Goal: Task Accomplishment & Management: Manage account settings

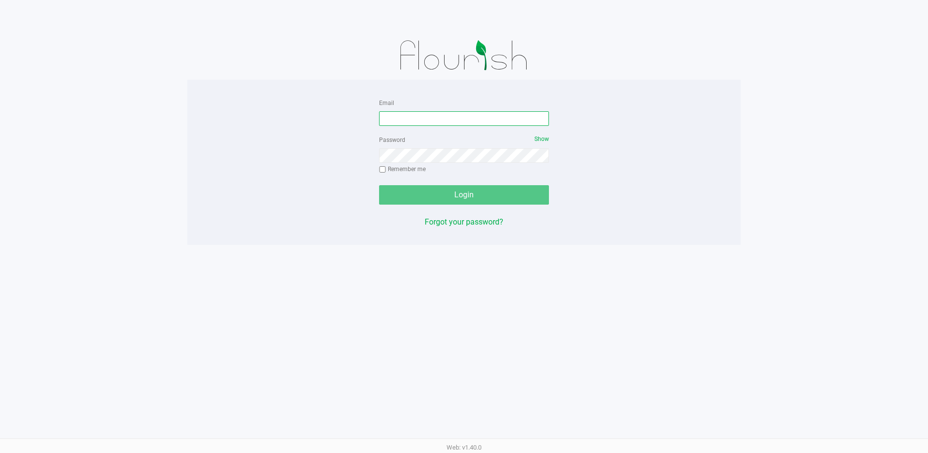
click at [426, 116] on input "Email" at bounding box center [464, 118] width 170 height 15
type input "[EMAIL_ADDRESS][DOMAIN_NAME]"
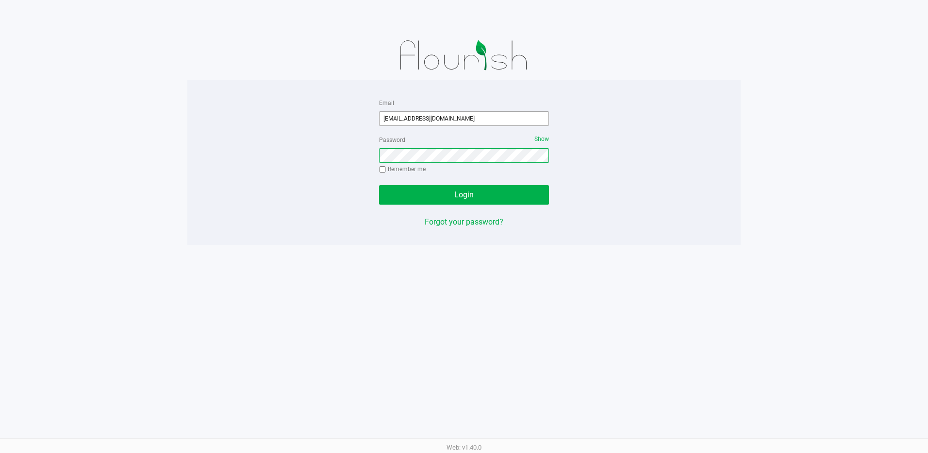
click at [379, 185] on button "Login" at bounding box center [464, 194] width 170 height 19
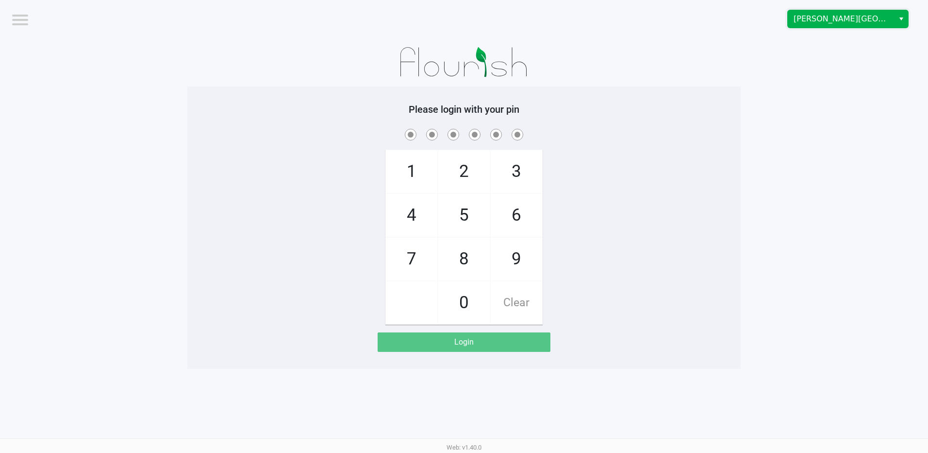
click at [840, 10] on kendo-dropdownlist "[PERSON_NAME][GEOGRAPHIC_DATA]" at bounding box center [848, 19] width 121 height 18
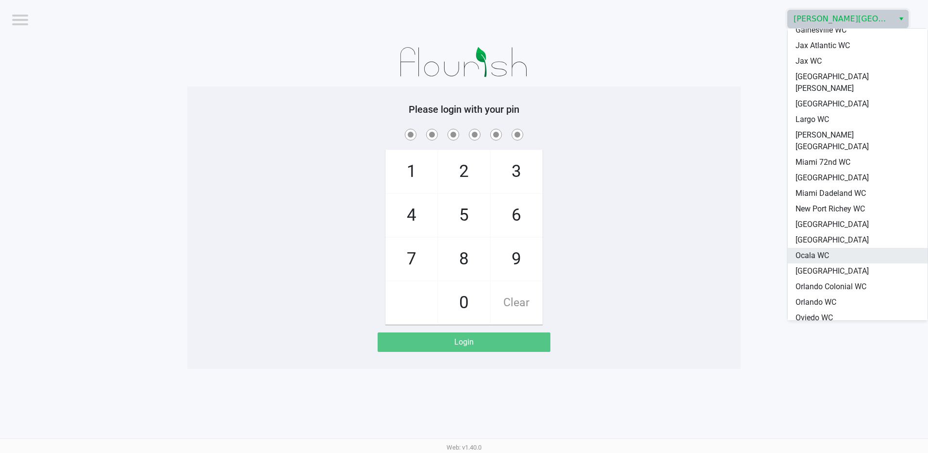
scroll to position [243, 0]
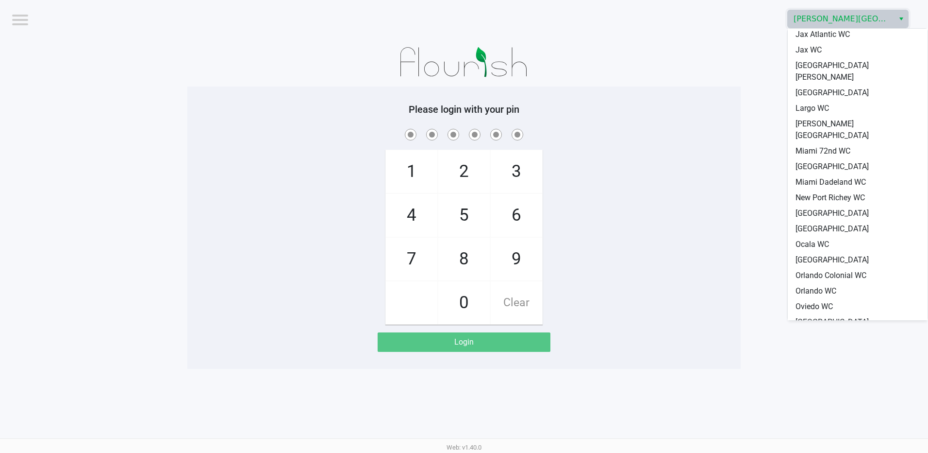
click at [830, 332] on span "[GEOGRAPHIC_DATA]" at bounding box center [832, 338] width 73 height 12
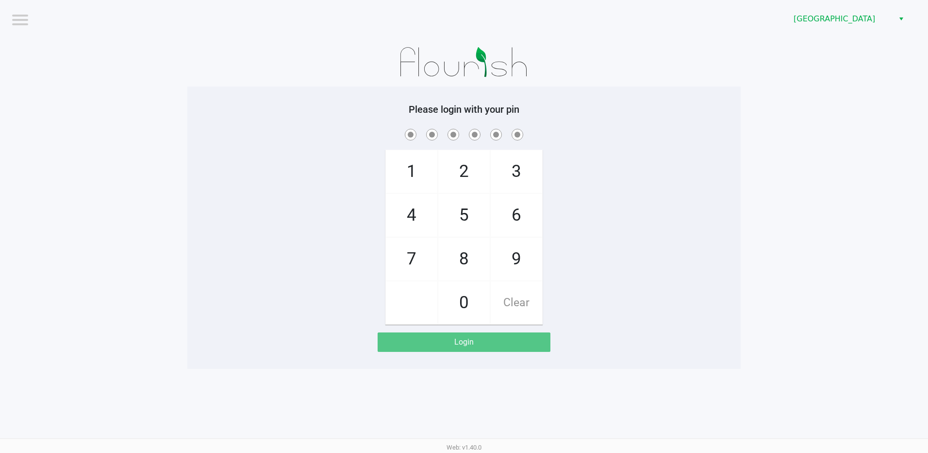
click at [525, 163] on span "3" at bounding box center [516, 171] width 51 height 43
checkbox input "true"
click at [409, 247] on span "7" at bounding box center [411, 258] width 51 height 43
checkbox input "true"
click at [470, 218] on span "5" at bounding box center [463, 215] width 51 height 43
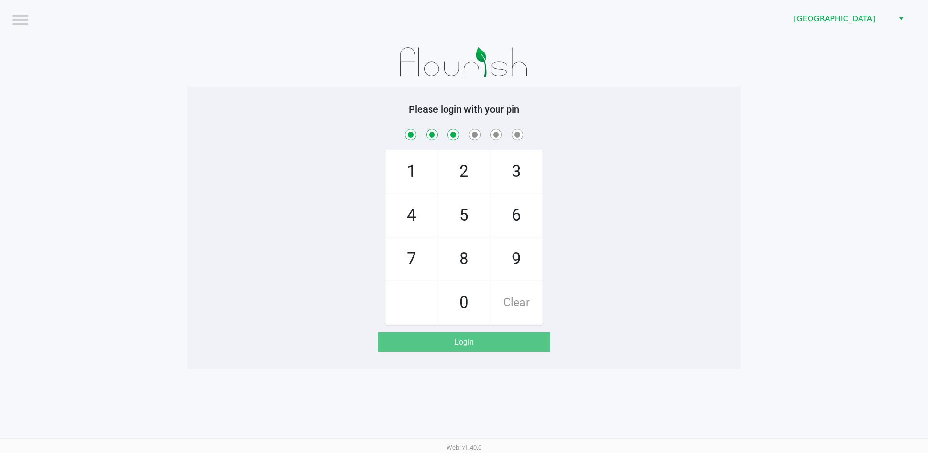
checkbox input "true"
click at [521, 215] on span "6" at bounding box center [516, 215] width 51 height 43
checkbox input "true"
click at [418, 267] on span "7" at bounding box center [411, 258] width 51 height 43
checkbox input "true"
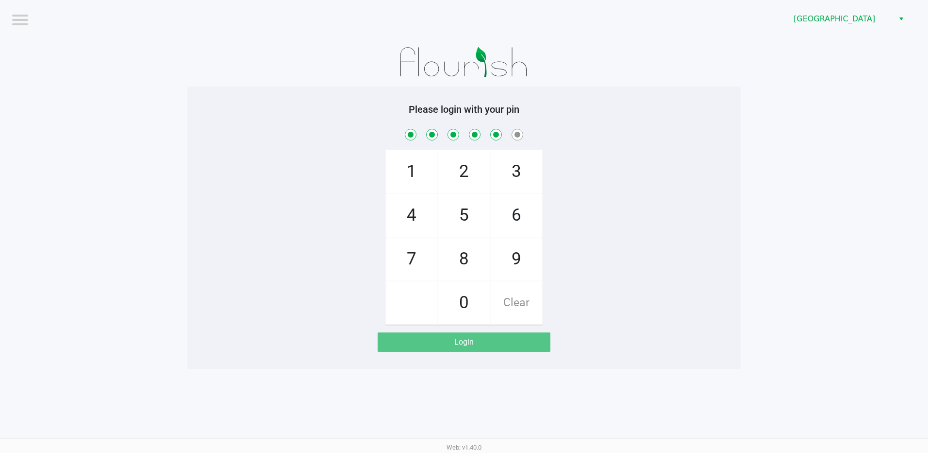
click at [401, 171] on span "1" at bounding box center [411, 171] width 51 height 43
checkbox input "true"
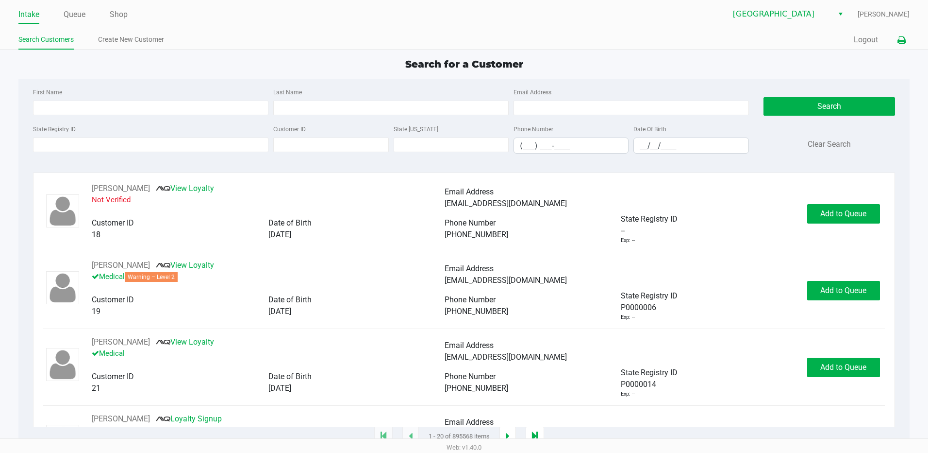
click at [894, 37] on button at bounding box center [902, 40] width 16 height 18
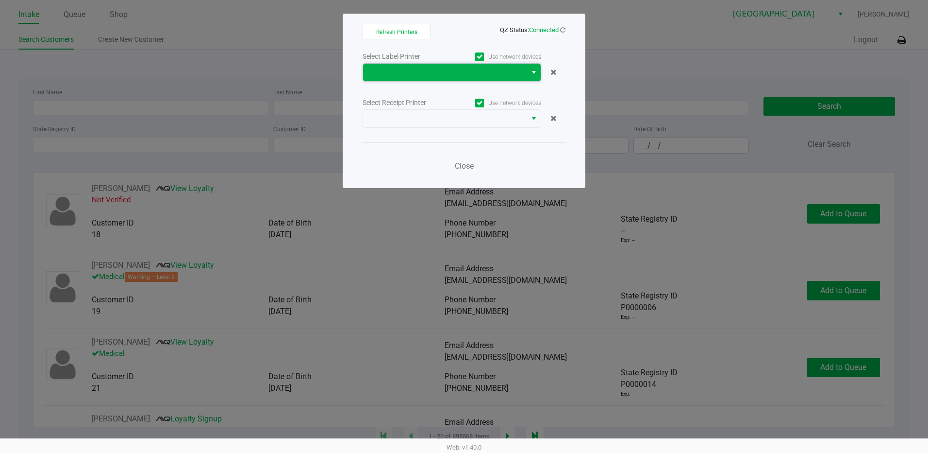
click at [412, 77] on span at bounding box center [445, 73] width 152 height 12
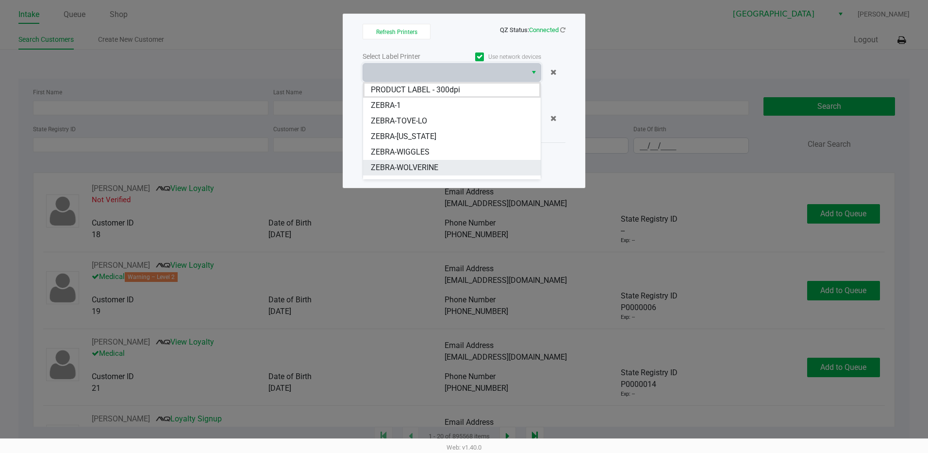
click at [428, 166] on span "ZEBRA-WOLVERINE" at bounding box center [404, 168] width 67 height 12
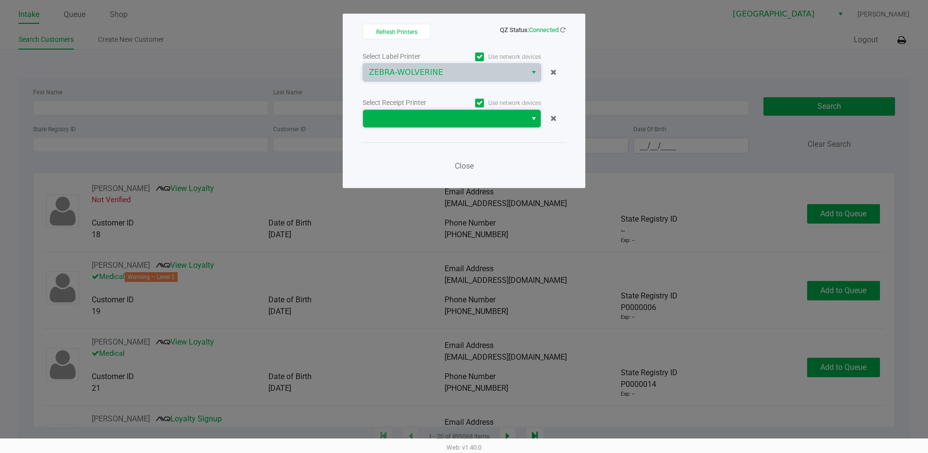
click at [423, 115] on span at bounding box center [445, 119] width 152 height 12
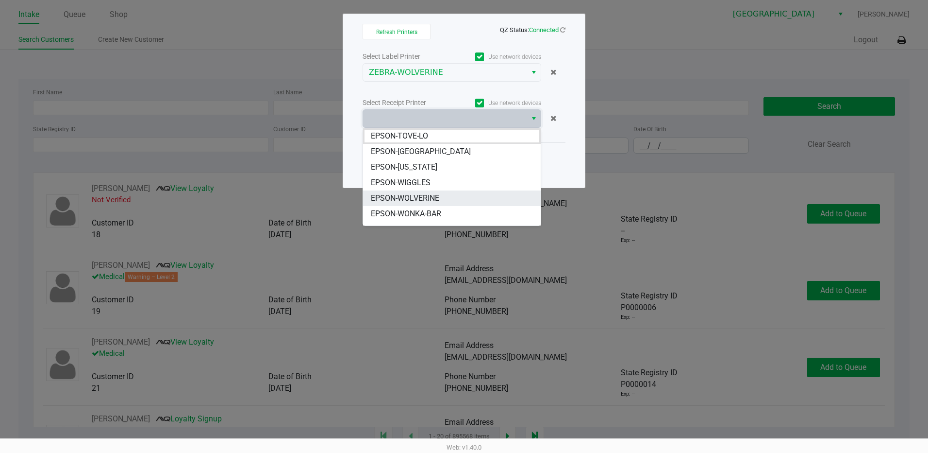
click at [429, 198] on span "EPSON-WOLVERINE" at bounding box center [405, 198] width 68 height 12
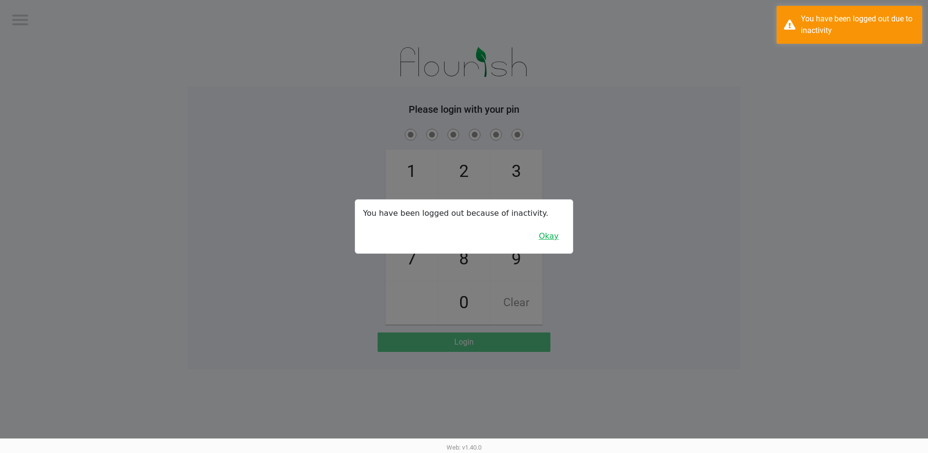
click at [558, 236] on button "Okay" at bounding box center [549, 236] width 33 height 18
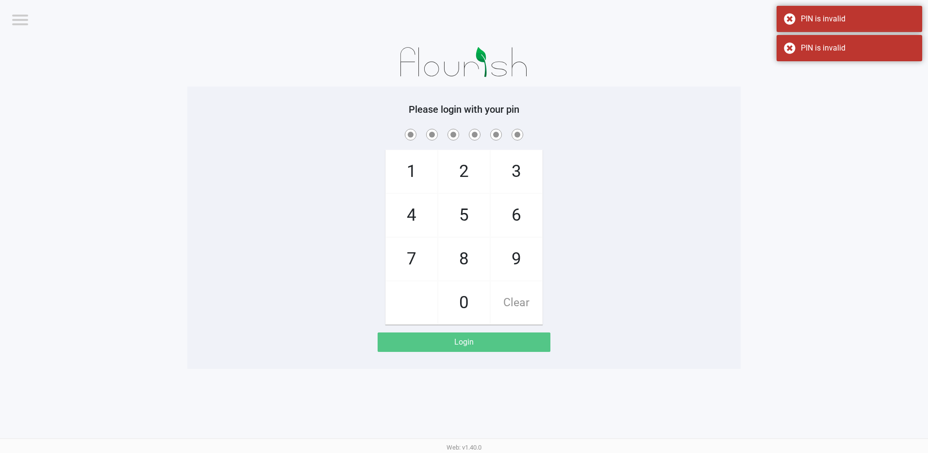
click at [522, 177] on span "3" at bounding box center [516, 171] width 51 height 43
click at [526, 304] on span "Clear" at bounding box center [516, 302] width 51 height 43
click at [515, 173] on span "3" at bounding box center [516, 171] width 51 height 43
checkbox input "true"
drag, startPoint x: 421, startPoint y: 253, endPoint x: 426, endPoint y: 252, distance: 5.2
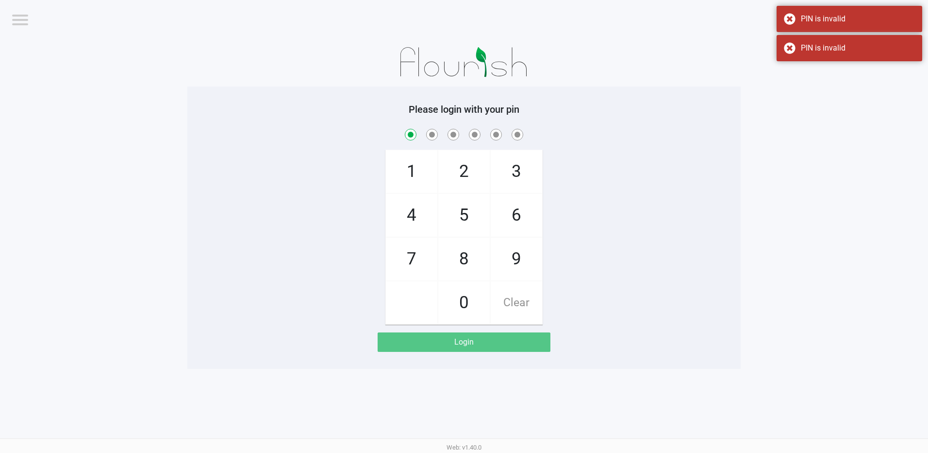
click at [421, 254] on span "7" at bounding box center [411, 258] width 51 height 43
checkbox input "true"
click at [466, 223] on span "5" at bounding box center [463, 215] width 51 height 43
checkbox input "true"
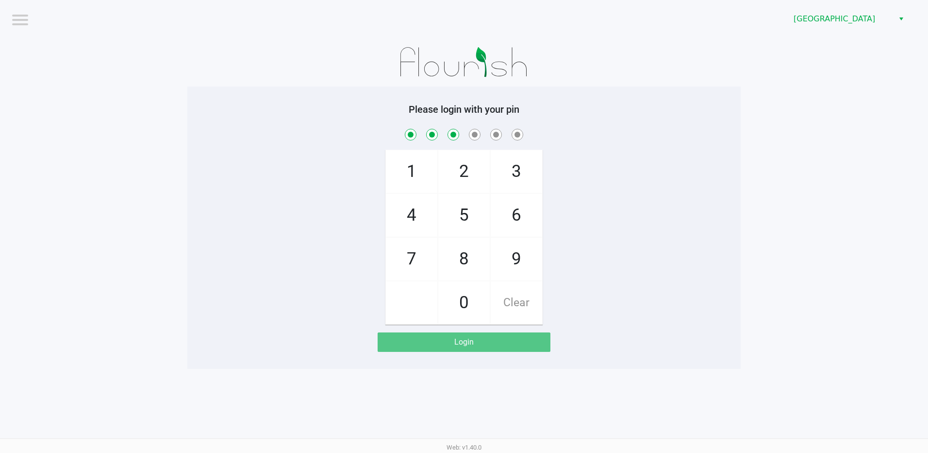
drag, startPoint x: 466, startPoint y: 223, endPoint x: 500, endPoint y: 228, distance: 34.3
click at [512, 219] on span "6" at bounding box center [516, 215] width 51 height 43
checkbox input "true"
drag, startPoint x: 422, startPoint y: 252, endPoint x: 426, endPoint y: 233, distance: 19.2
click at [423, 245] on span "7" at bounding box center [411, 258] width 51 height 43
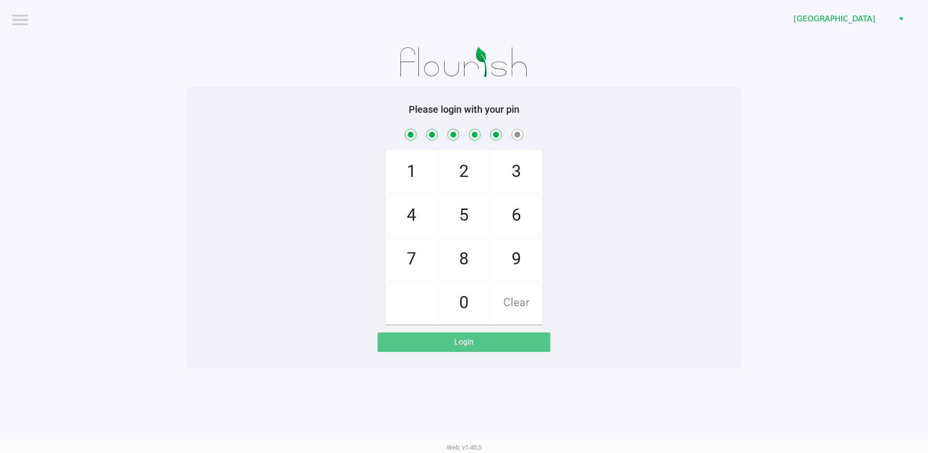
checkbox input "true"
click at [421, 174] on span "1" at bounding box center [411, 171] width 51 height 43
checkbox input "true"
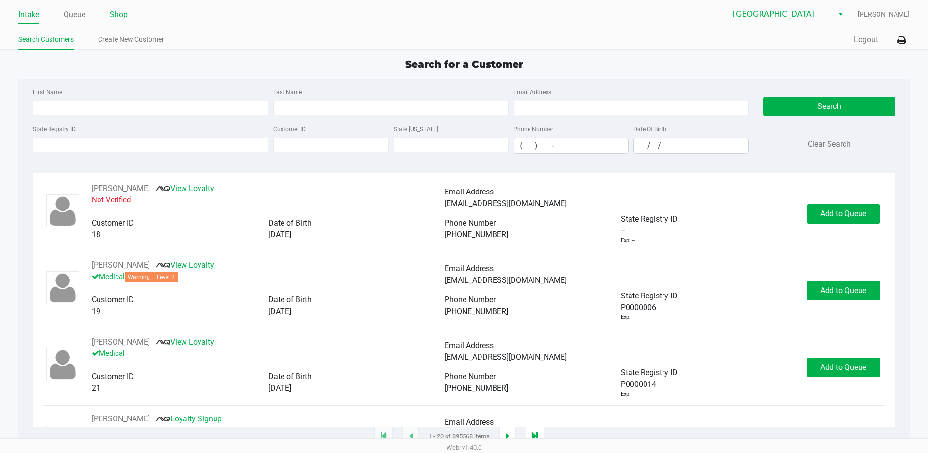
click at [116, 16] on link "Shop" at bounding box center [119, 15] width 18 height 14
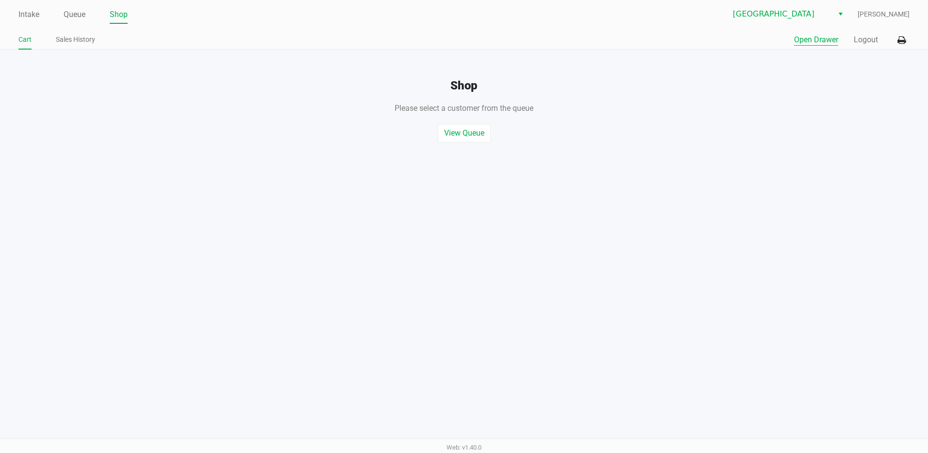
click at [811, 41] on button "Open Drawer" at bounding box center [816, 40] width 44 height 12
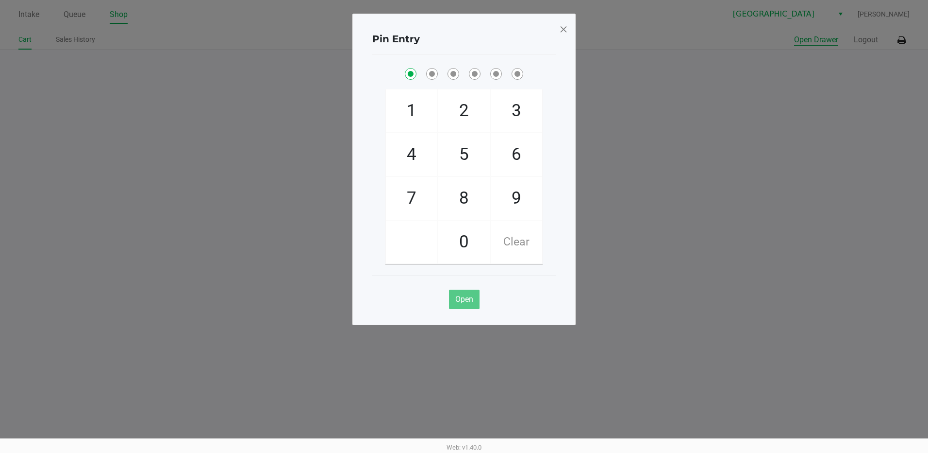
checkbox input "true"
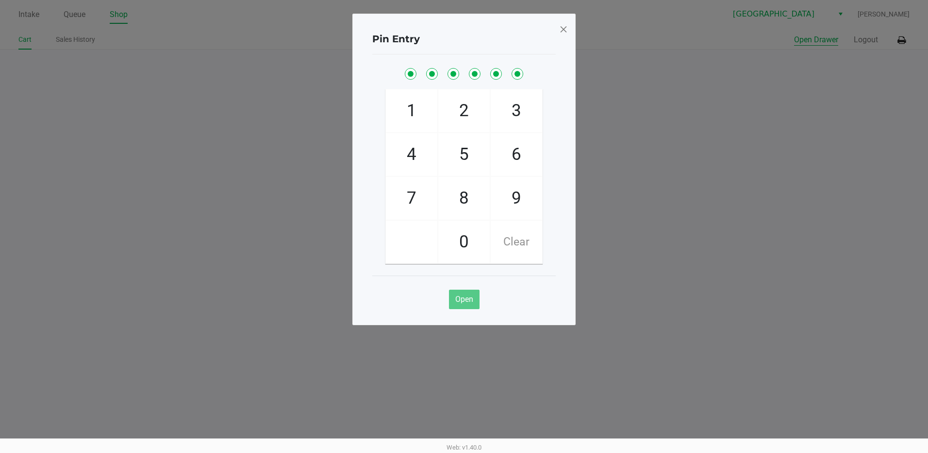
checkbox input "true"
click at [562, 33] on span at bounding box center [563, 29] width 9 height 16
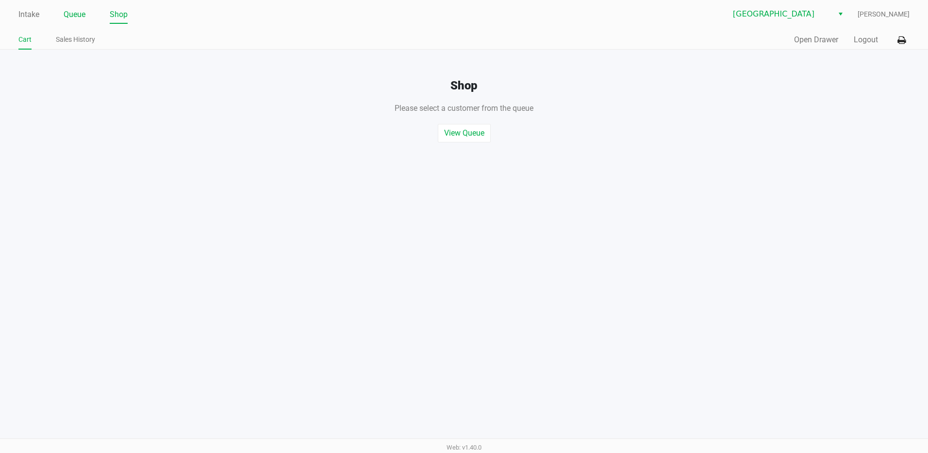
click at [76, 14] on link "Queue" at bounding box center [75, 15] width 22 height 14
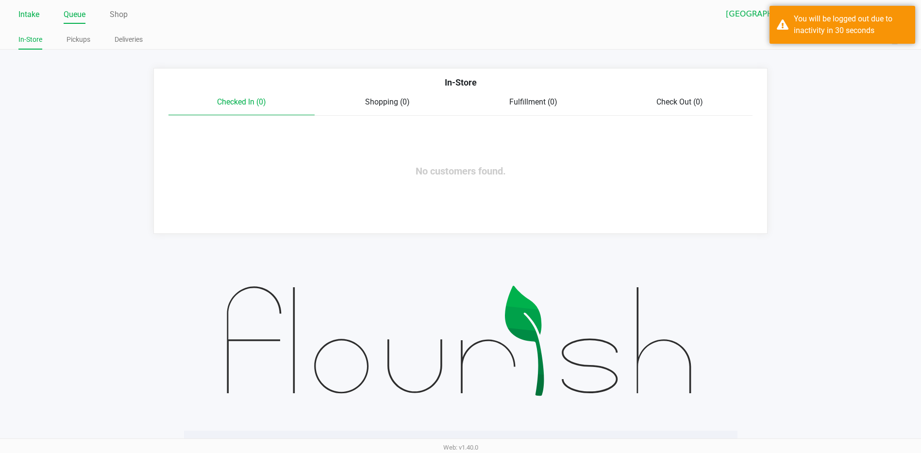
click at [19, 10] on link "Intake" at bounding box center [28, 15] width 21 height 14
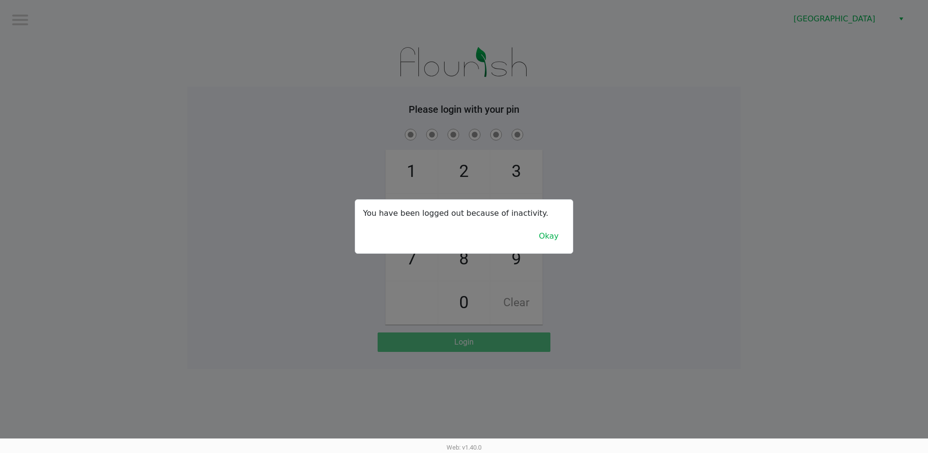
click at [703, 103] on div at bounding box center [464, 226] width 928 height 453
checkbox input "true"
click at [559, 235] on button "Okay" at bounding box center [549, 236] width 33 height 18
checkbox input "true"
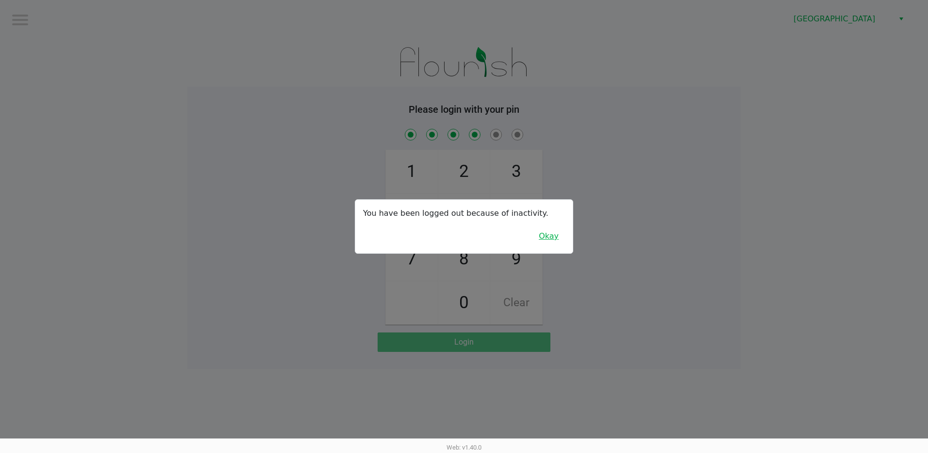
checkbox input "true"
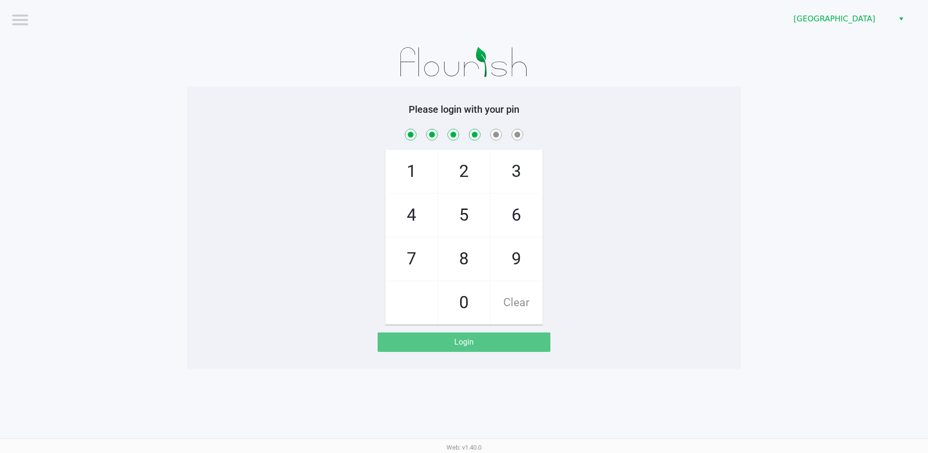
click at [514, 309] on span "Clear" at bounding box center [516, 302] width 51 height 43
checkbox input "false"
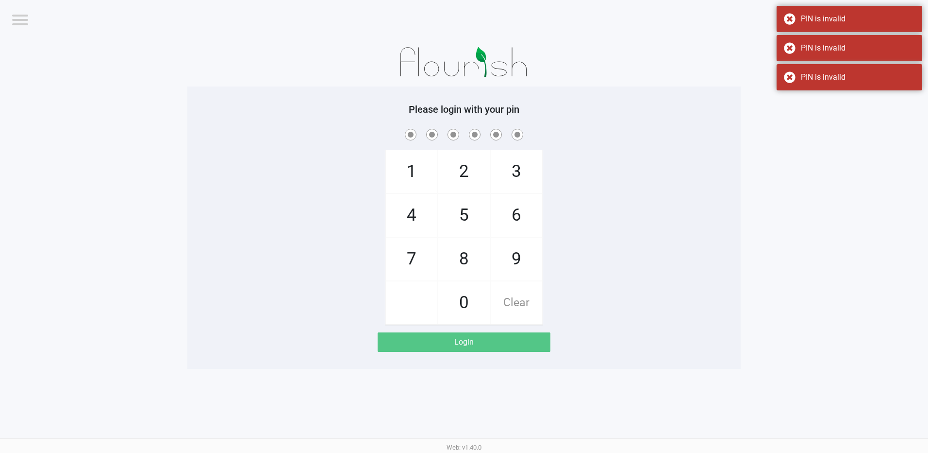
checkbox input "true"
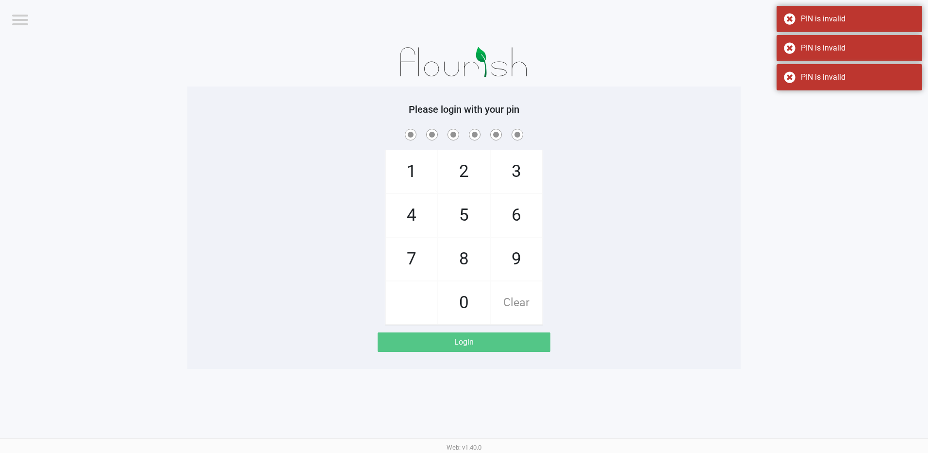
checkbox input "true"
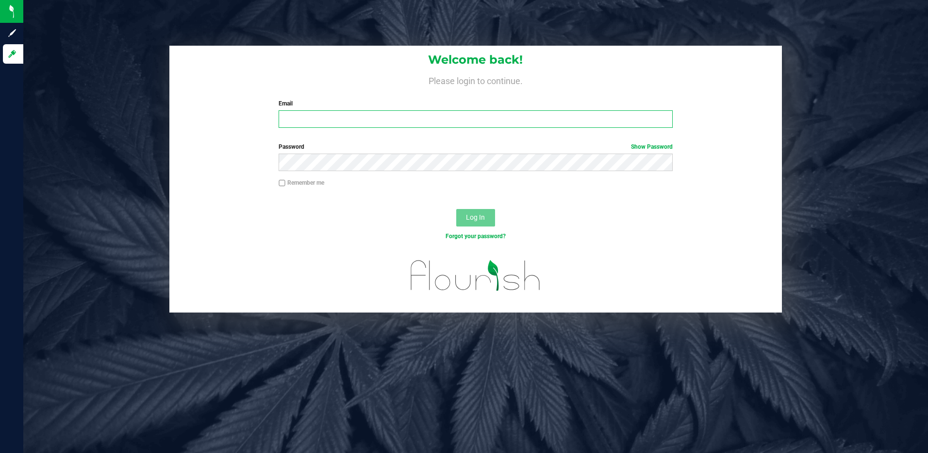
click at [310, 114] on input "Email" at bounding box center [476, 118] width 394 height 17
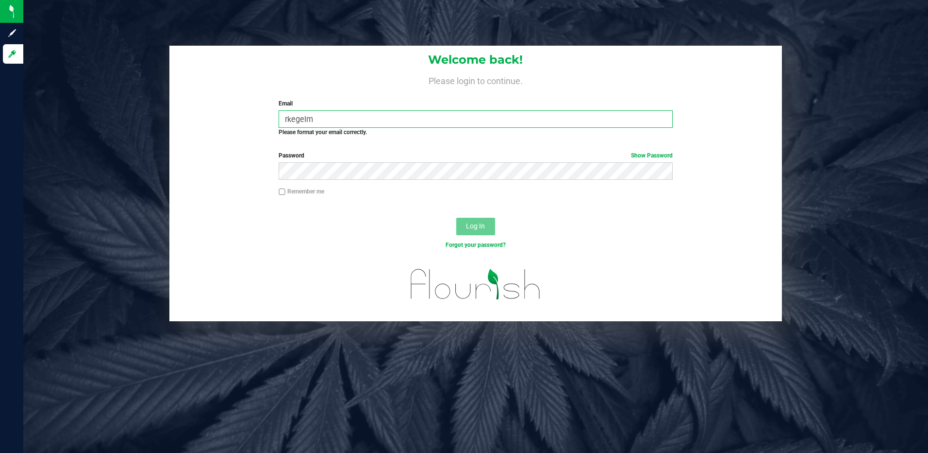
type input "[EMAIL_ADDRESS][DOMAIN_NAME]"
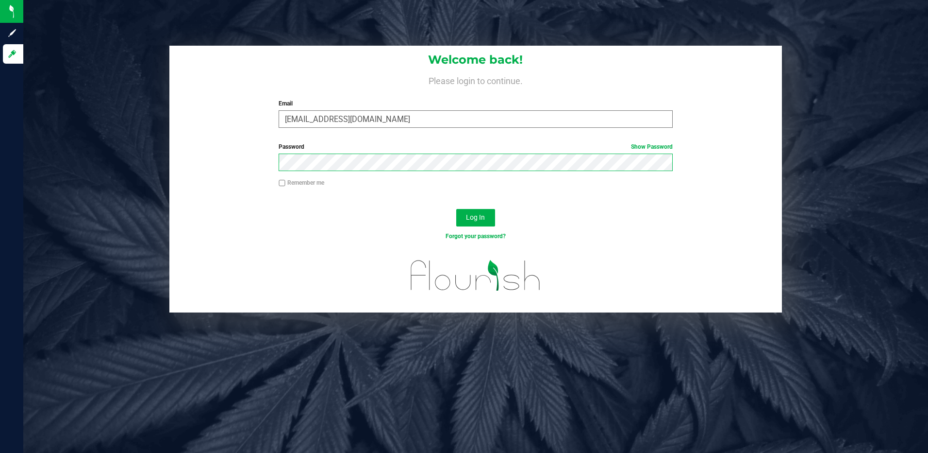
click at [456, 209] on button "Log In" at bounding box center [475, 217] width 39 height 17
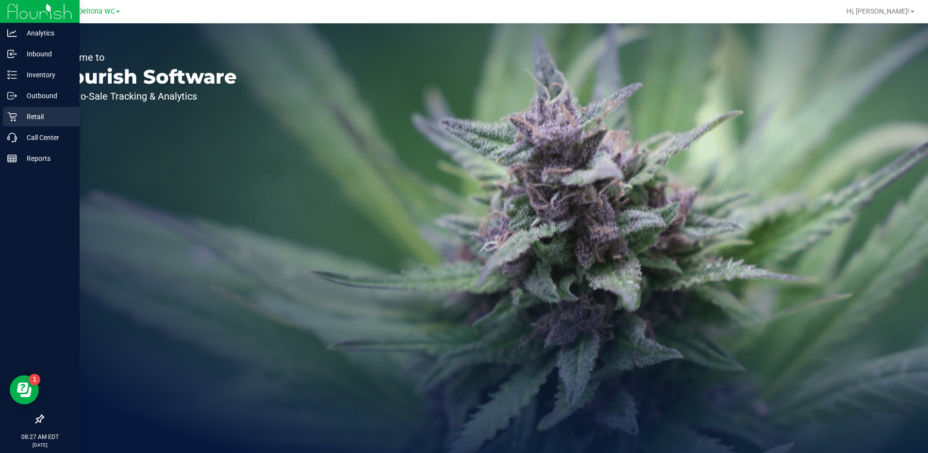
click at [36, 112] on p "Retail" at bounding box center [46, 117] width 58 height 12
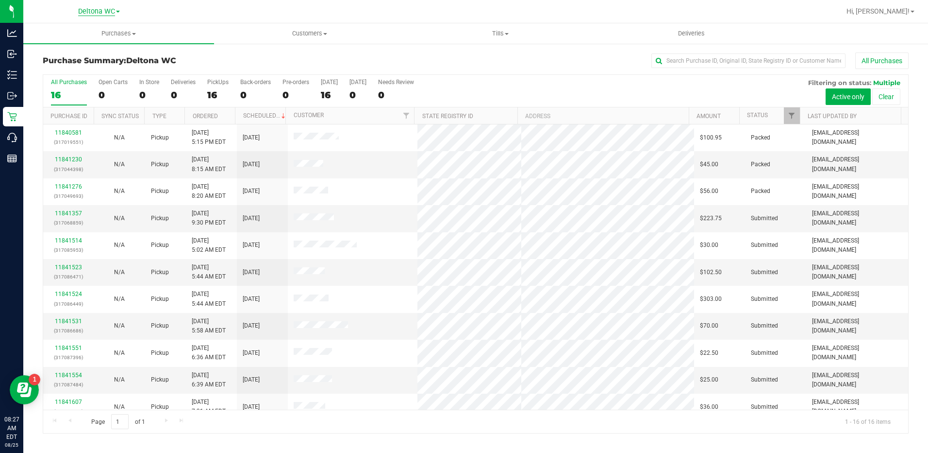
click at [96, 12] on span "Deltona WC" at bounding box center [96, 11] width 37 height 9
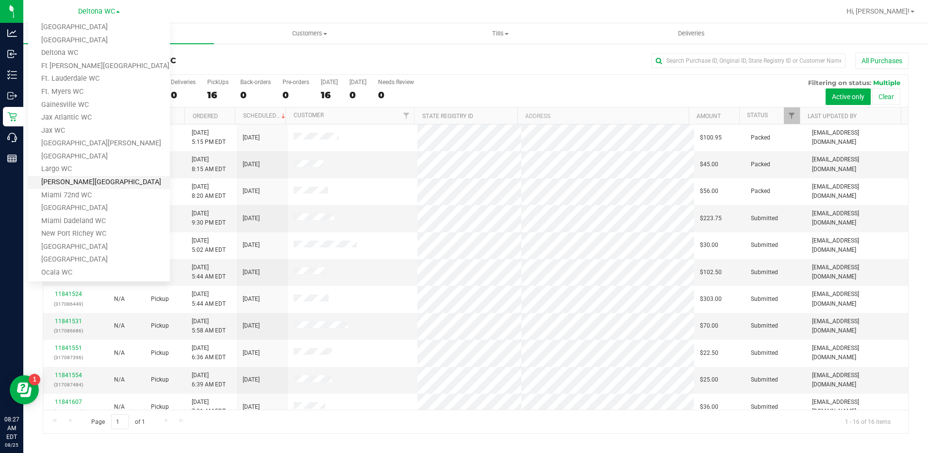
scroll to position [194, 0]
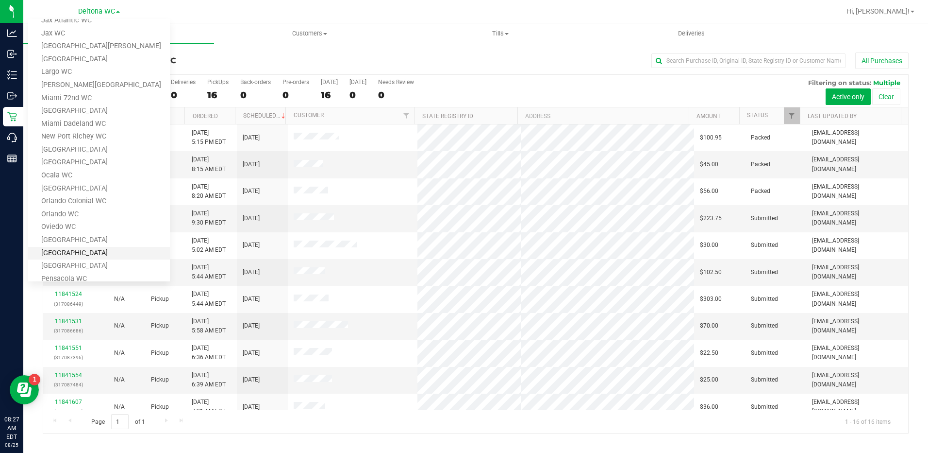
click at [79, 249] on link "[GEOGRAPHIC_DATA]" at bounding box center [99, 253] width 142 height 13
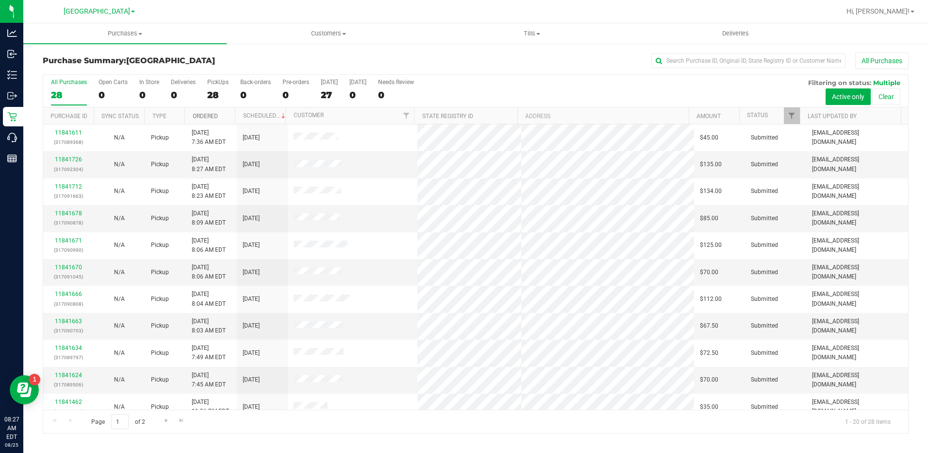
click at [206, 117] on link "Ordered" at bounding box center [205, 116] width 25 height 7
click at [124, 26] on uib-tab-heading "Purchases Summary of purchases Fulfillment All purchases" at bounding box center [124, 33] width 203 height 20
click at [44, 70] on span "Fulfillment" at bounding box center [53, 70] width 60 height 8
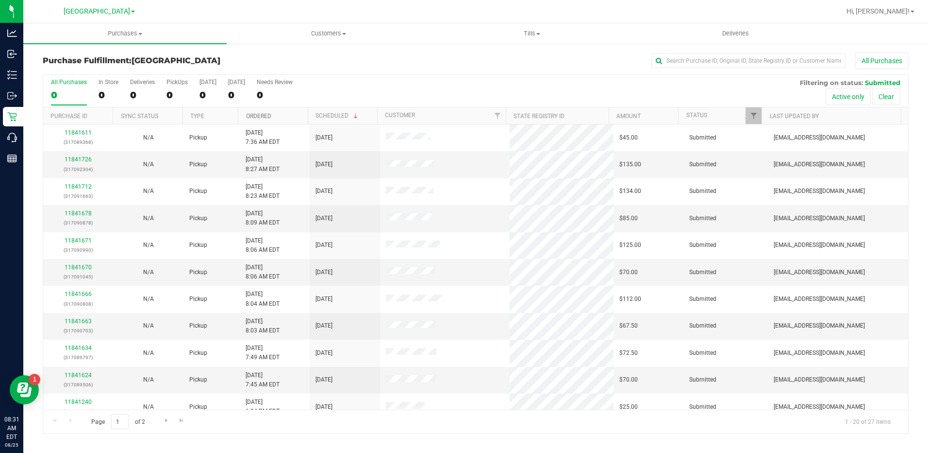
click at [269, 117] on link "Ordered" at bounding box center [258, 116] width 25 height 7
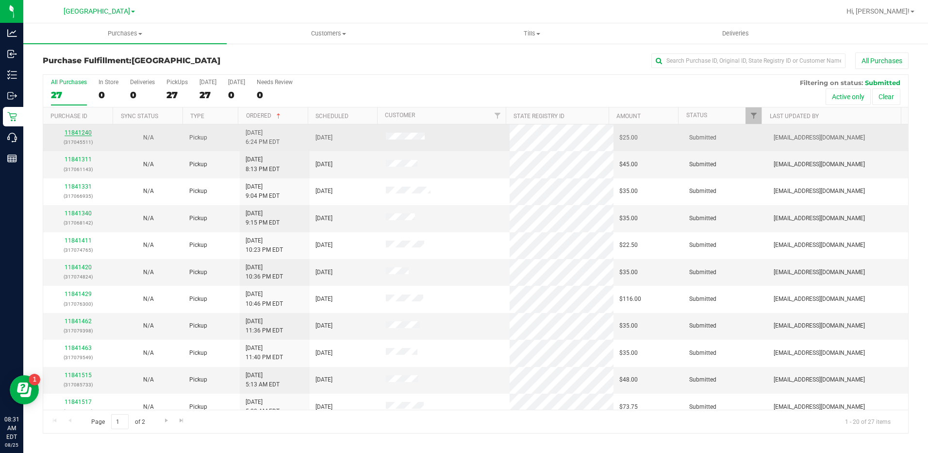
click at [83, 132] on link "11841240" at bounding box center [78, 132] width 27 height 7
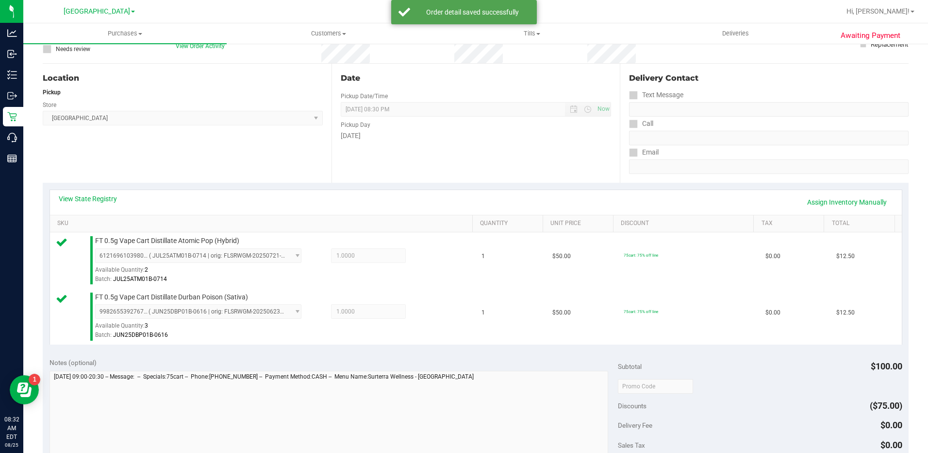
scroll to position [194, 0]
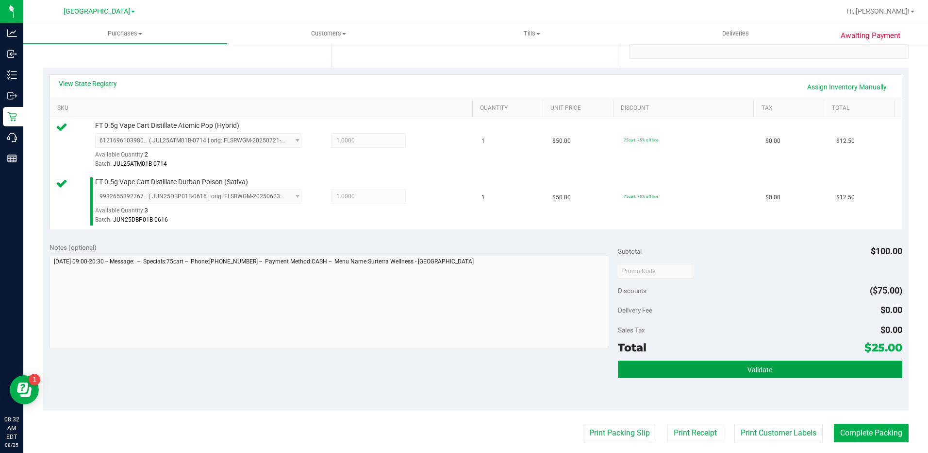
click at [650, 365] on button "Validate" at bounding box center [760, 368] width 285 height 17
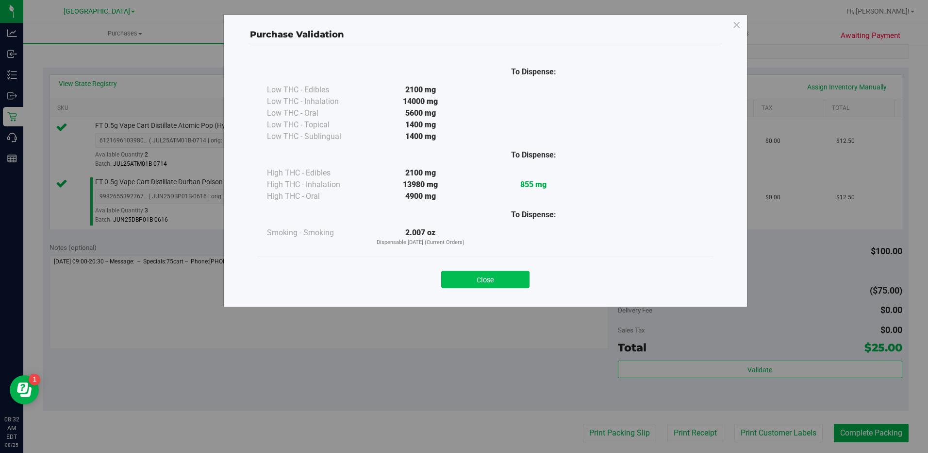
click at [500, 274] on button "Close" at bounding box center [485, 278] width 88 height 17
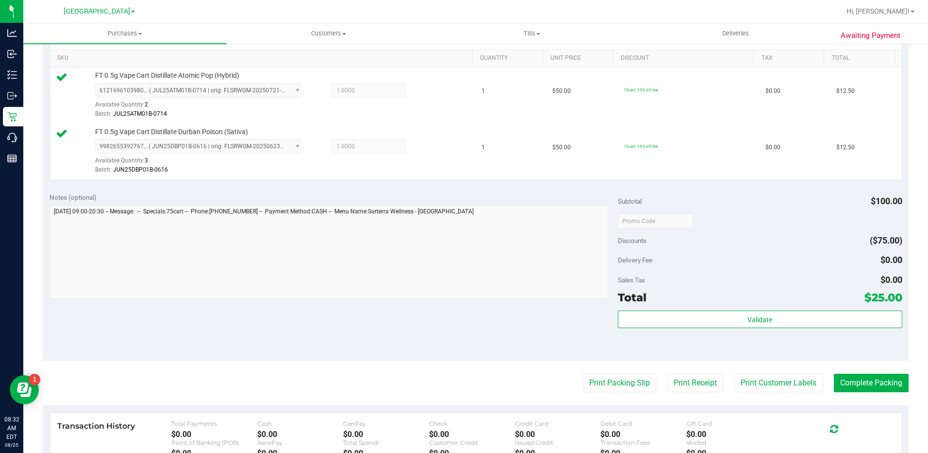
scroll to position [291, 0]
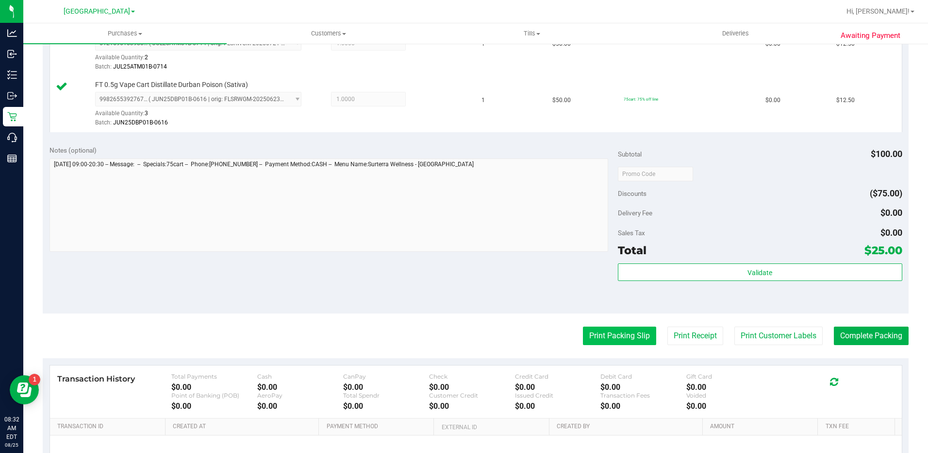
click at [609, 335] on button "Print Packing Slip" at bounding box center [619, 335] width 73 height 18
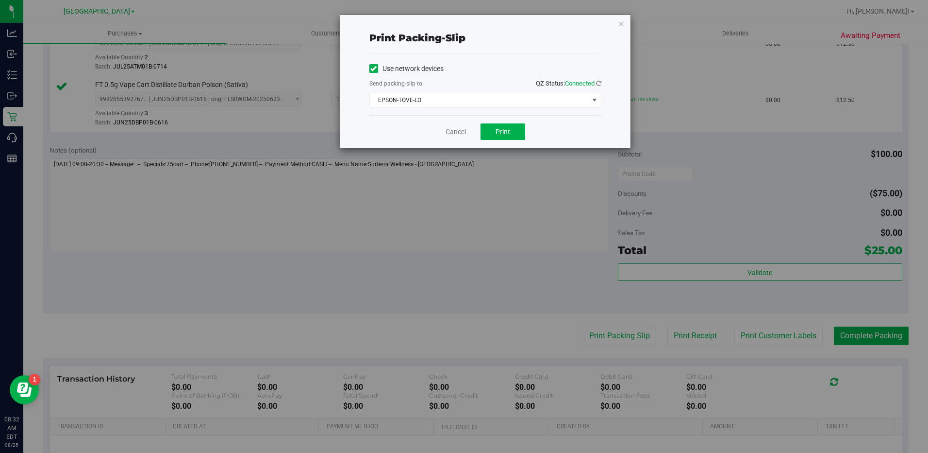
click at [494, 107] on div "Use network devices Send packing-slip to: QZ Status: Connected EPSON-TOVE-LO Ch…" at bounding box center [486, 84] width 232 height 62
click at [480, 104] on span "EPSON-TOVE-LO" at bounding box center [479, 100] width 219 height 14
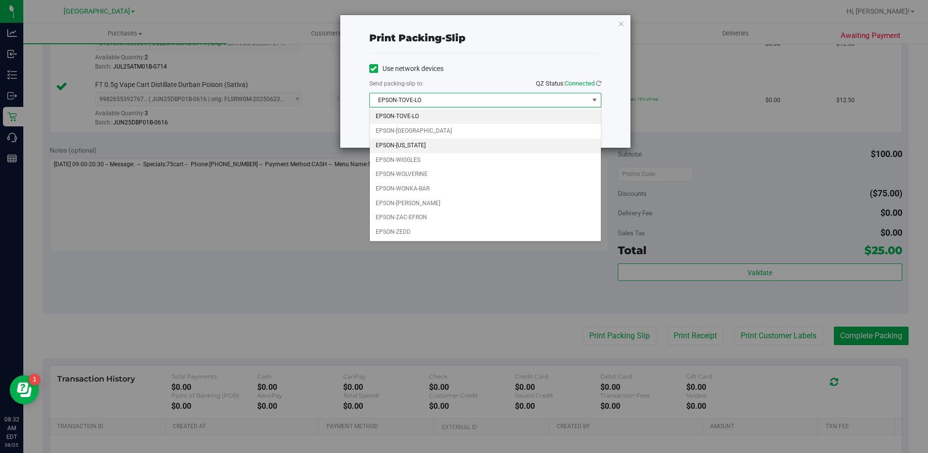
click at [426, 145] on li "EPSON-[US_STATE]" at bounding box center [485, 145] width 231 height 15
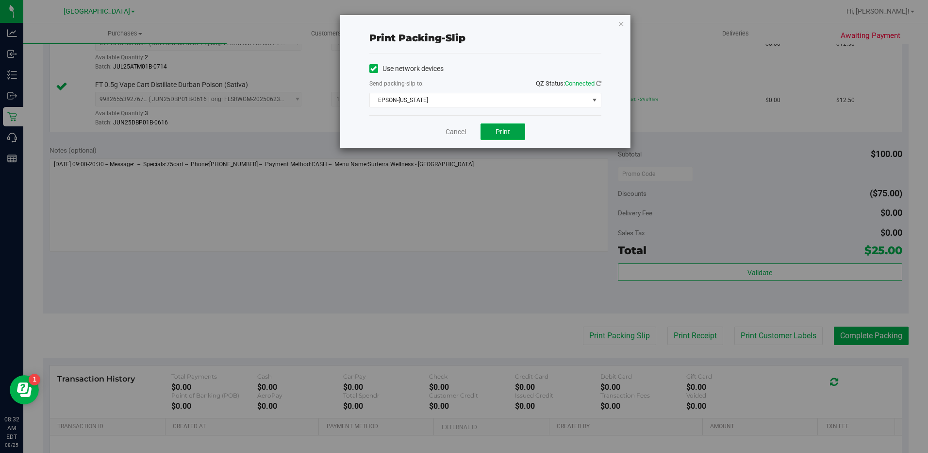
click at [522, 134] on button "Print" at bounding box center [503, 131] width 45 height 17
click at [488, 97] on span "EPSON-[US_STATE]" at bounding box center [479, 100] width 219 height 14
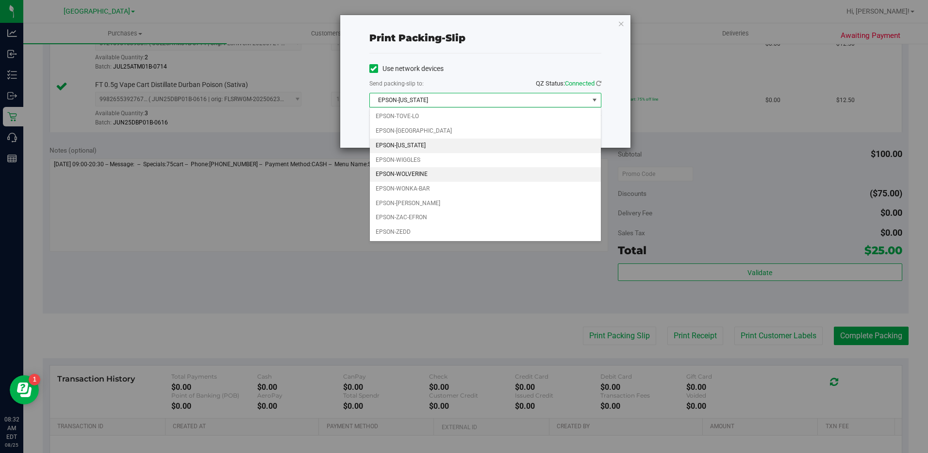
click at [423, 170] on li "EPSON-WOLVERINE" at bounding box center [485, 174] width 231 height 15
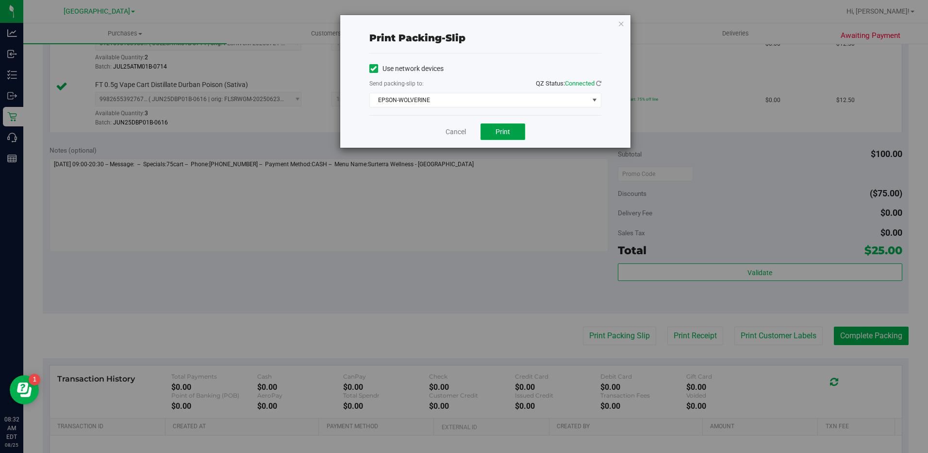
click at [500, 134] on span "Print" at bounding box center [503, 132] width 15 height 8
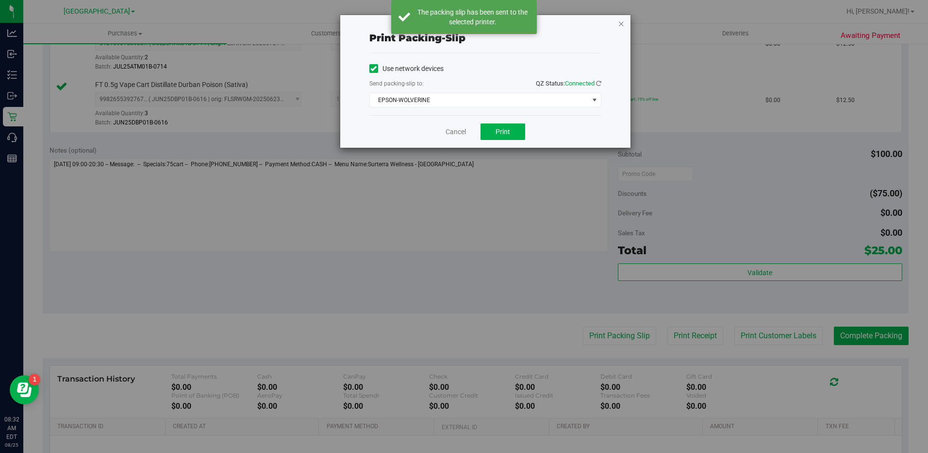
click at [619, 24] on icon "button" at bounding box center [621, 23] width 7 height 12
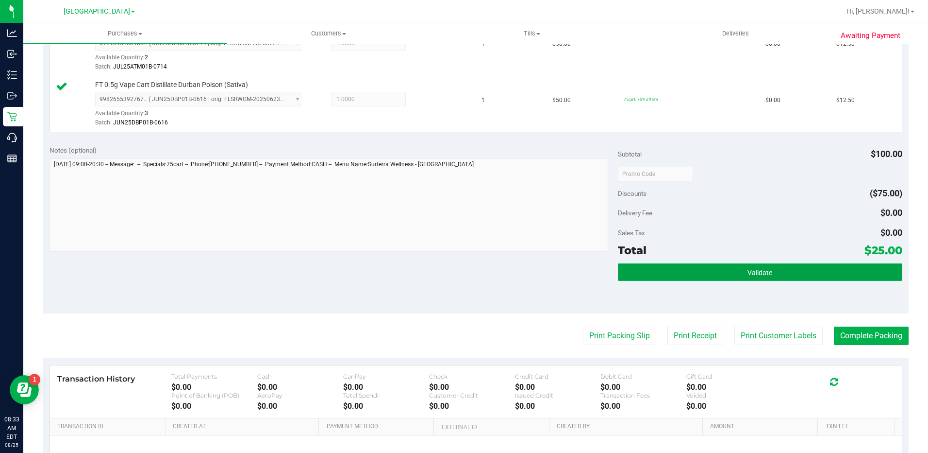
click at [801, 264] on button "Validate" at bounding box center [760, 271] width 285 height 17
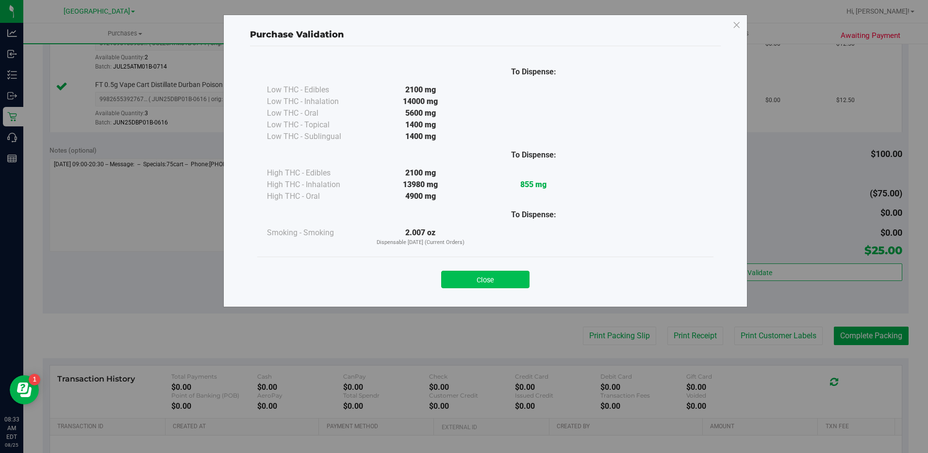
click at [458, 281] on button "Close" at bounding box center [485, 278] width 88 height 17
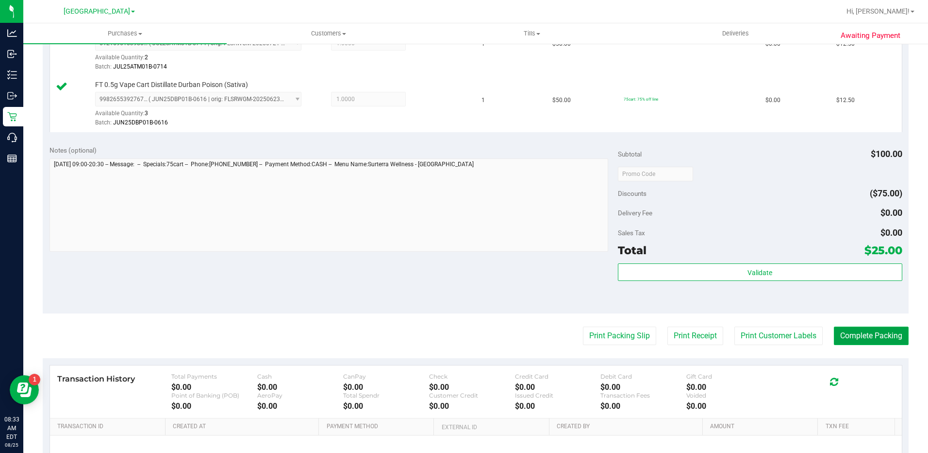
click at [873, 339] on button "Complete Packing" at bounding box center [871, 335] width 75 height 18
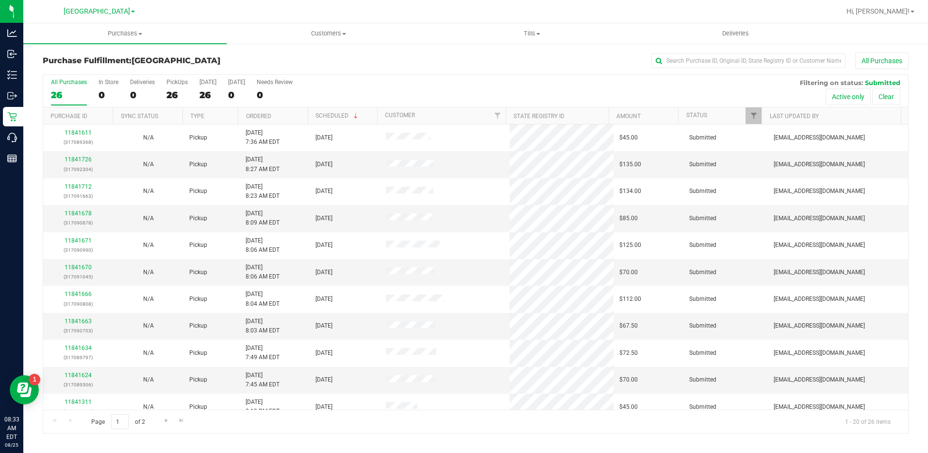
click at [281, 114] on th "Ordered" at bounding box center [272, 115] width 69 height 17
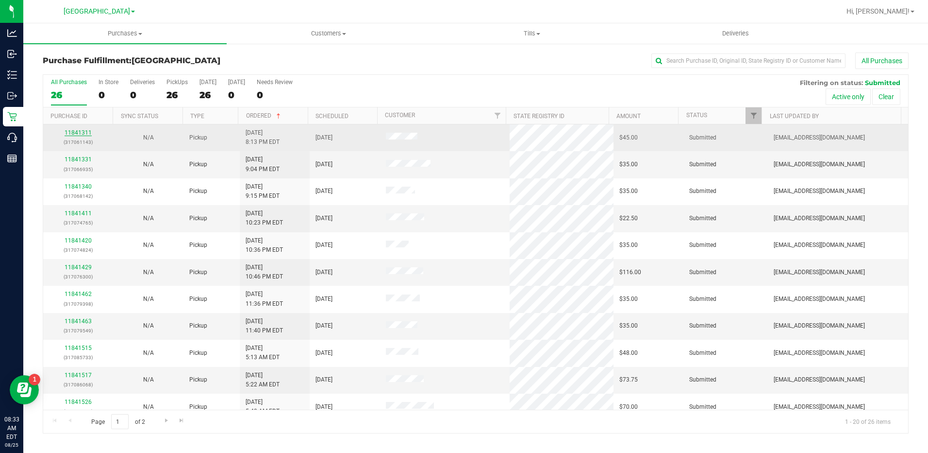
click at [85, 130] on link "11841311" at bounding box center [78, 132] width 27 height 7
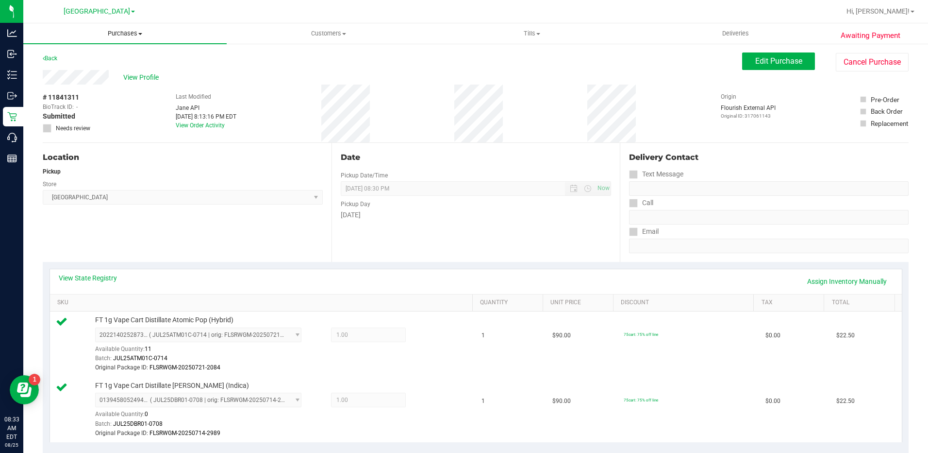
click at [128, 34] on span "Purchases" at bounding box center [124, 33] width 203 height 9
click at [70, 69] on span "Fulfillment" at bounding box center [53, 70] width 60 height 8
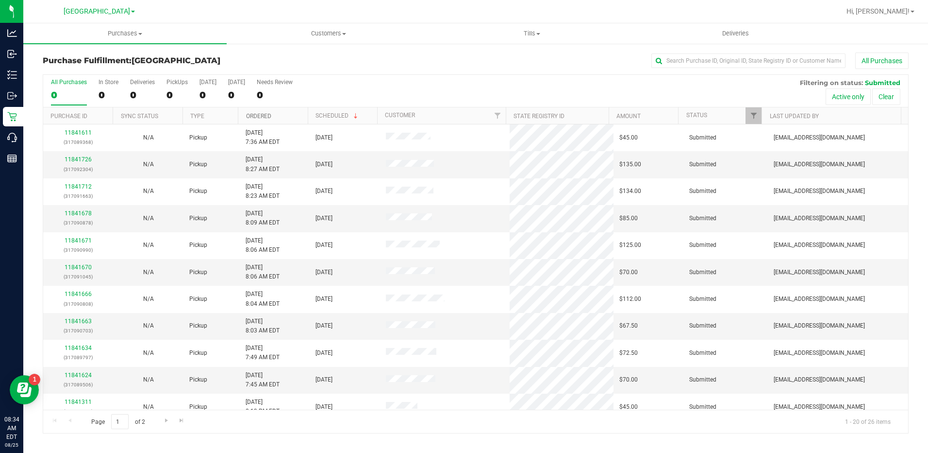
click at [260, 113] on link "Ordered" at bounding box center [258, 116] width 25 height 7
click at [89, 160] on link "11841331" at bounding box center [78, 159] width 27 height 7
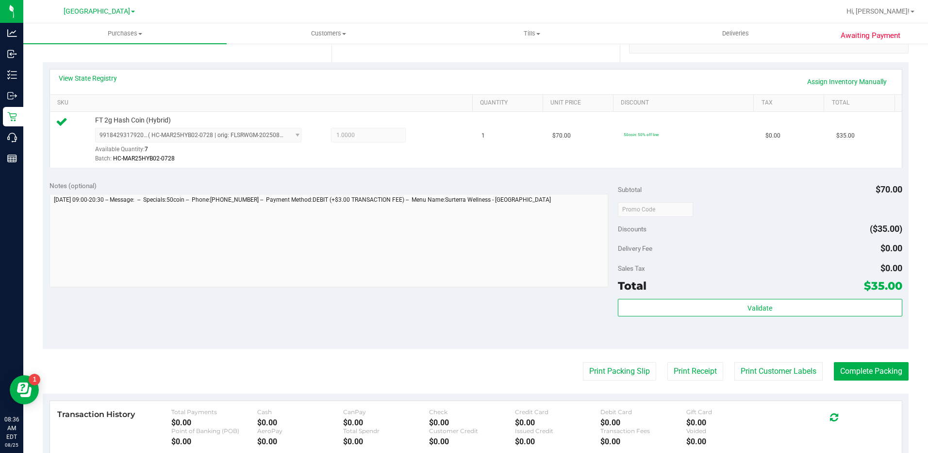
scroll to position [243, 0]
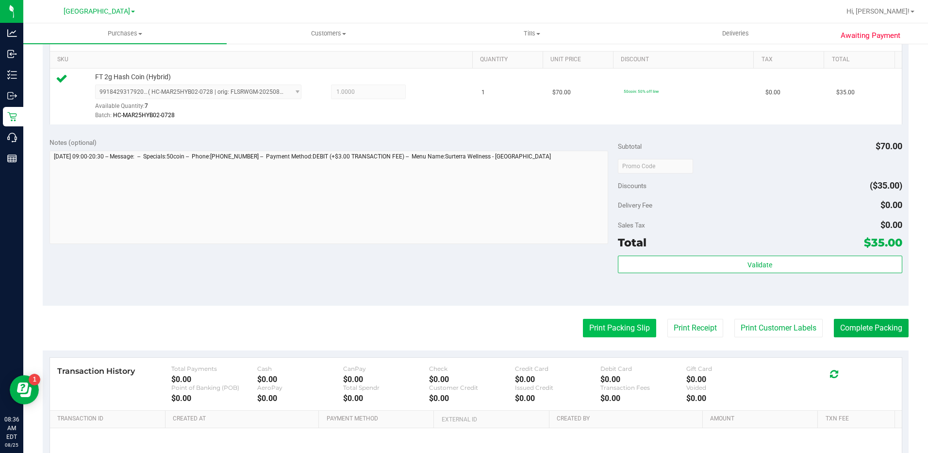
click at [621, 331] on button "Print Packing Slip" at bounding box center [619, 328] width 73 height 18
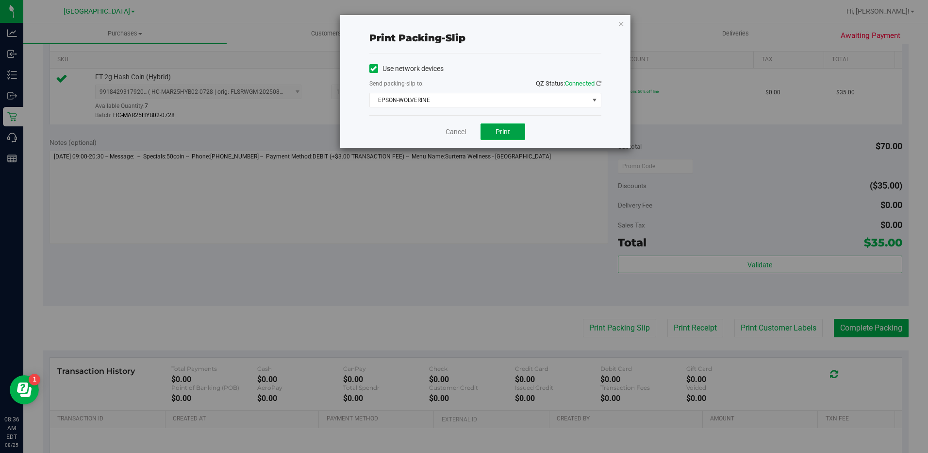
click at [504, 125] on button "Print" at bounding box center [503, 131] width 45 height 17
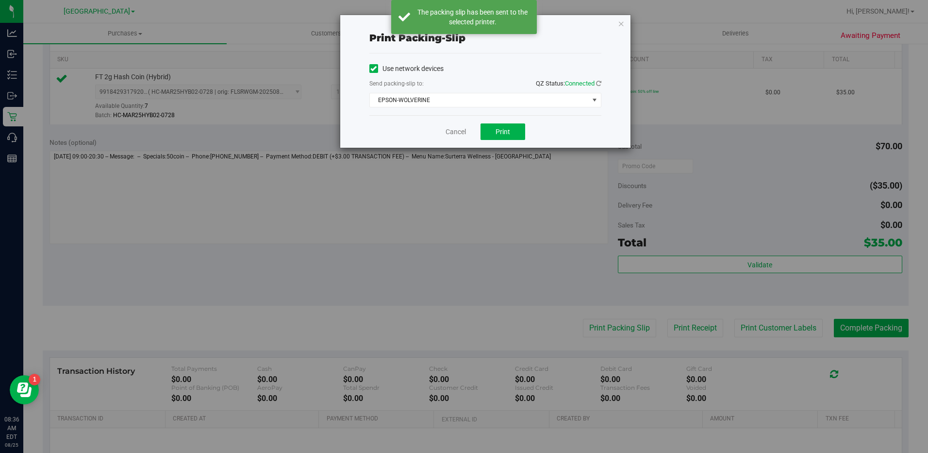
click at [734, 267] on div "Print packing-slip Use network devices Send packing-slip to: QZ Status: Connect…" at bounding box center [468, 226] width 936 height 453
click at [623, 25] on icon "button" at bounding box center [621, 23] width 7 height 12
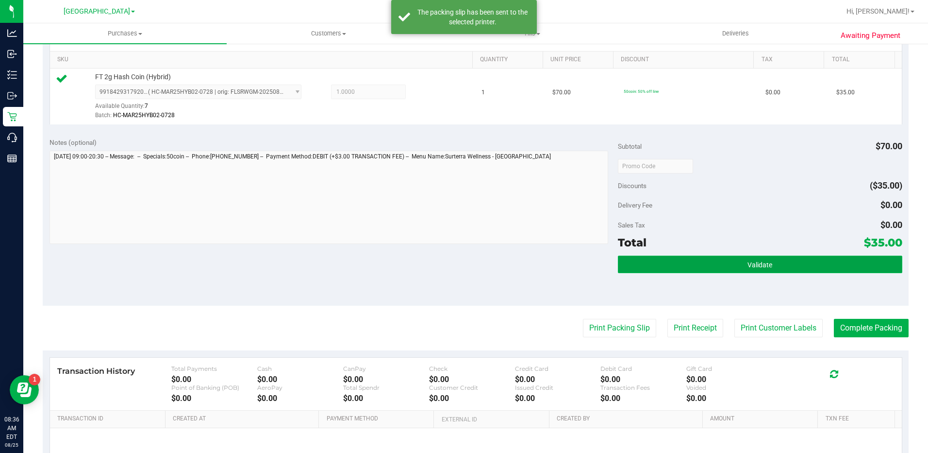
click at [774, 263] on button "Validate" at bounding box center [760, 263] width 285 height 17
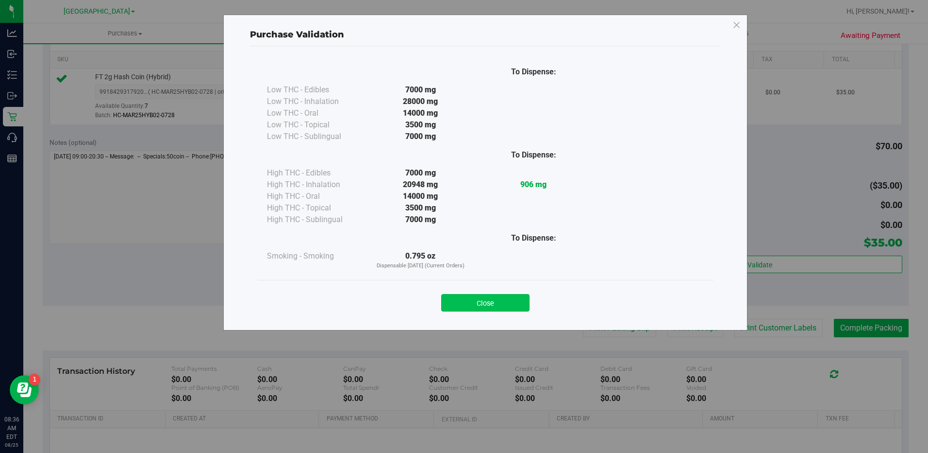
click at [486, 296] on button "Close" at bounding box center [485, 302] width 88 height 17
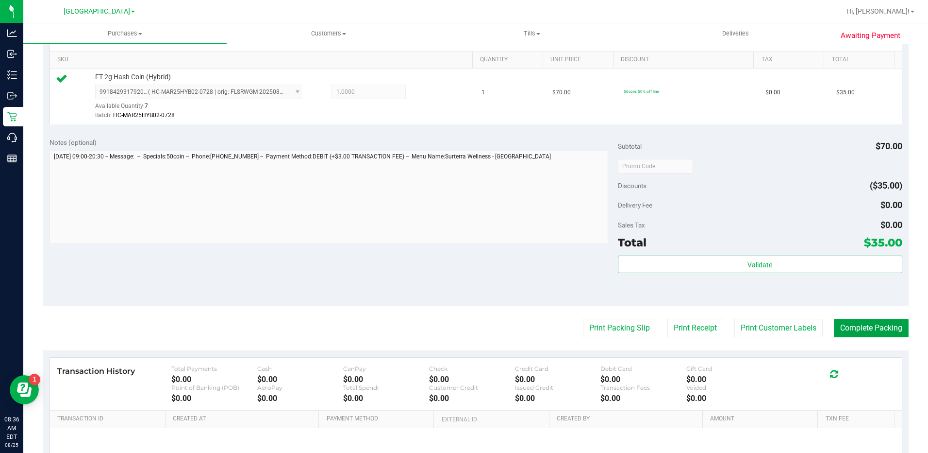
click at [870, 327] on button "Complete Packing" at bounding box center [871, 328] width 75 height 18
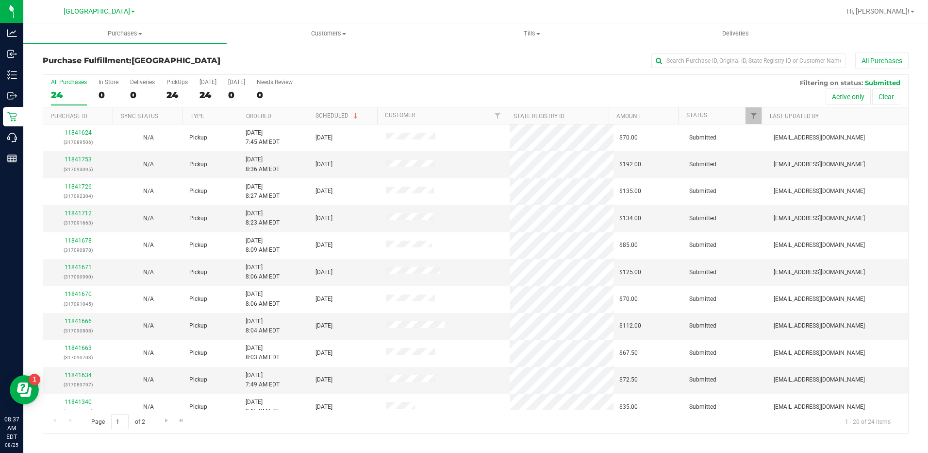
click at [252, 119] on th "Ordered" at bounding box center [272, 115] width 69 height 17
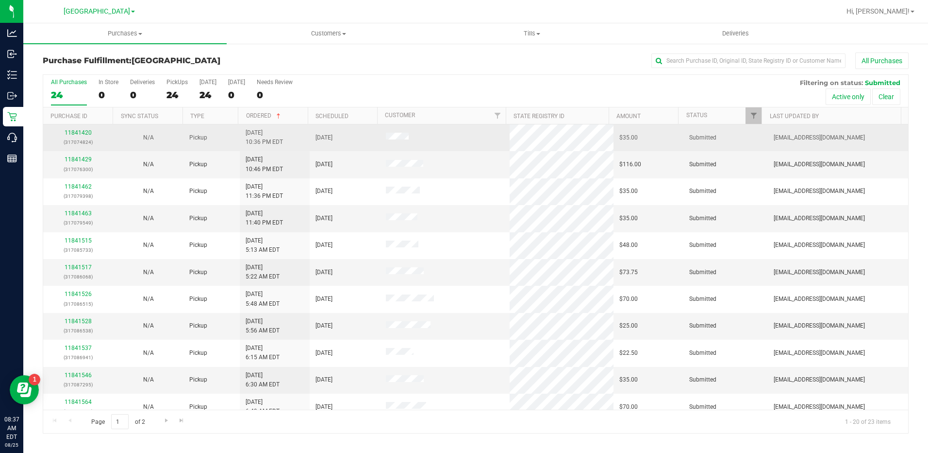
click at [78, 127] on td "11841420 (317074824)" at bounding box center [78, 137] width 70 height 27
click at [79, 131] on link "11841420" at bounding box center [78, 132] width 27 height 7
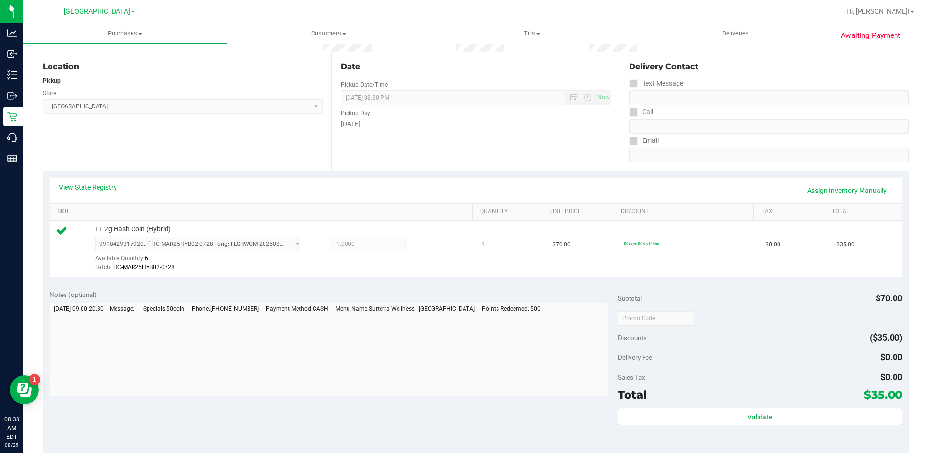
scroll to position [146, 0]
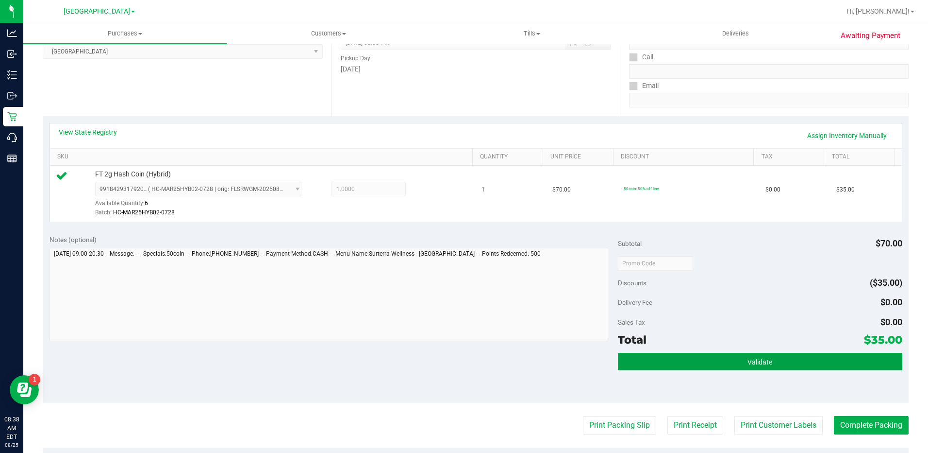
click at [767, 363] on button "Validate" at bounding box center [760, 361] width 285 height 17
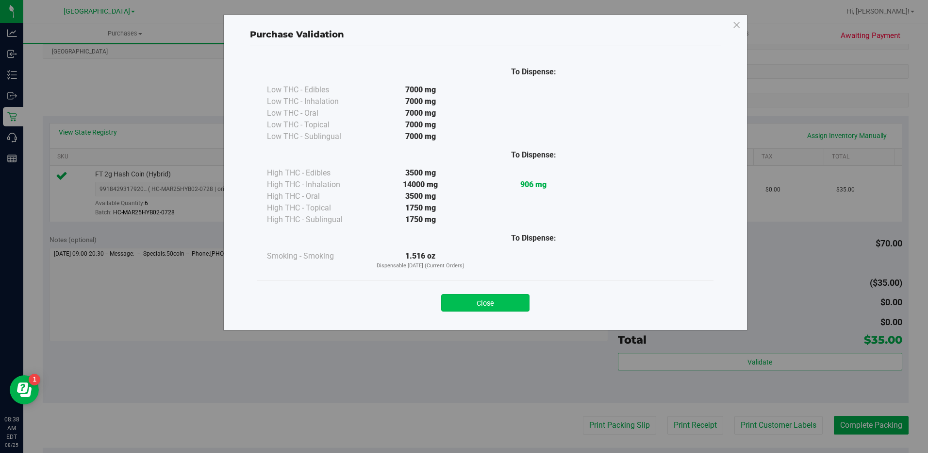
click at [507, 307] on button "Close" at bounding box center [485, 302] width 88 height 17
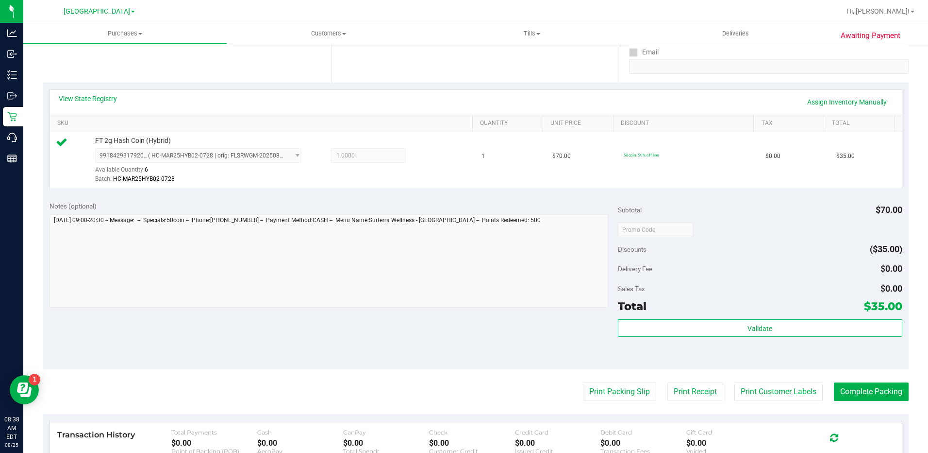
scroll to position [194, 0]
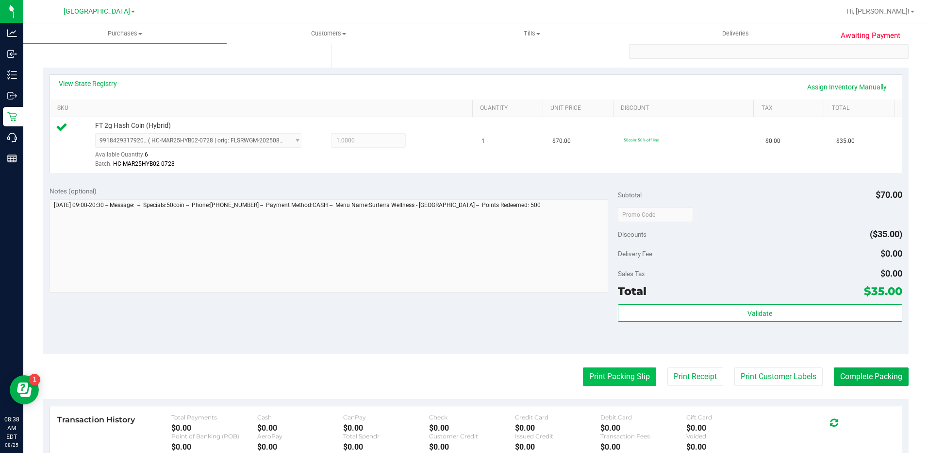
click at [635, 377] on button "Print Packing Slip" at bounding box center [619, 376] width 73 height 18
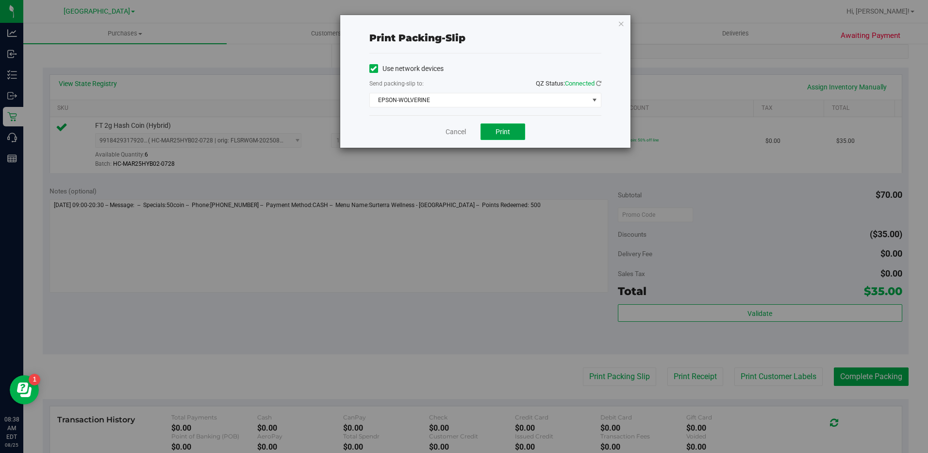
click at [489, 130] on button "Print" at bounding box center [503, 131] width 45 height 17
click at [623, 28] on icon "button" at bounding box center [621, 23] width 7 height 12
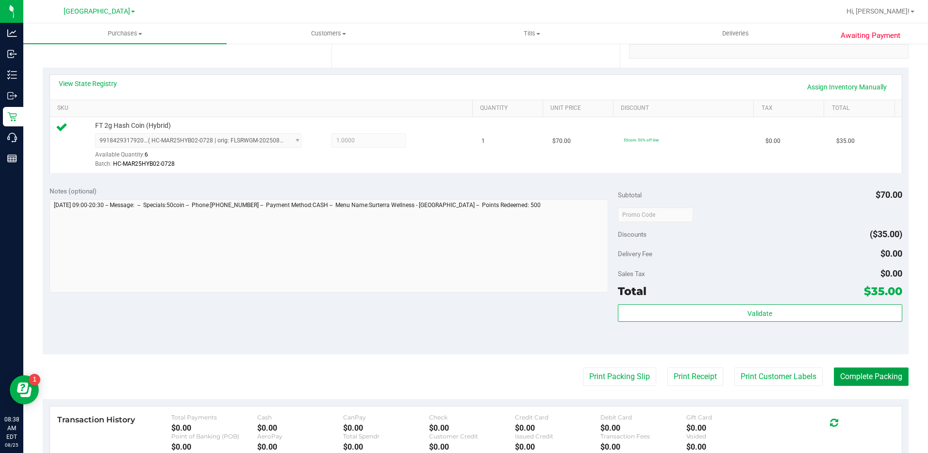
click at [873, 381] on button "Complete Packing" at bounding box center [871, 376] width 75 height 18
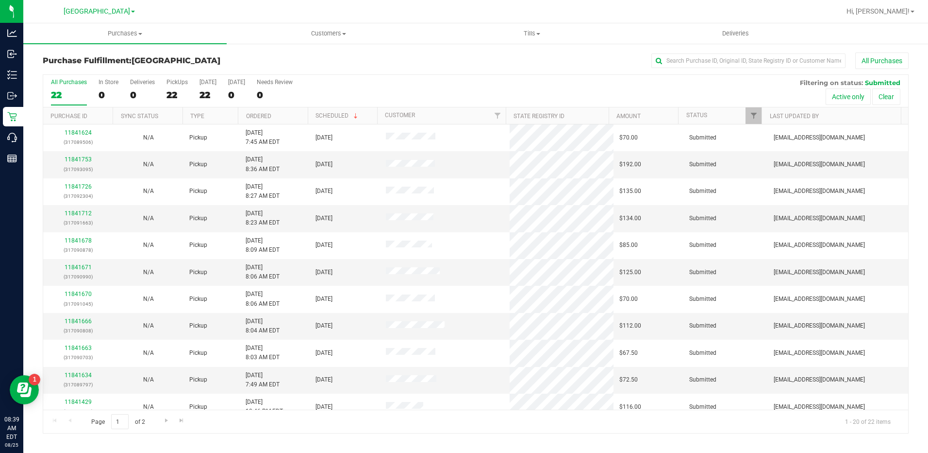
click at [261, 110] on th "Ordered" at bounding box center [272, 115] width 69 height 17
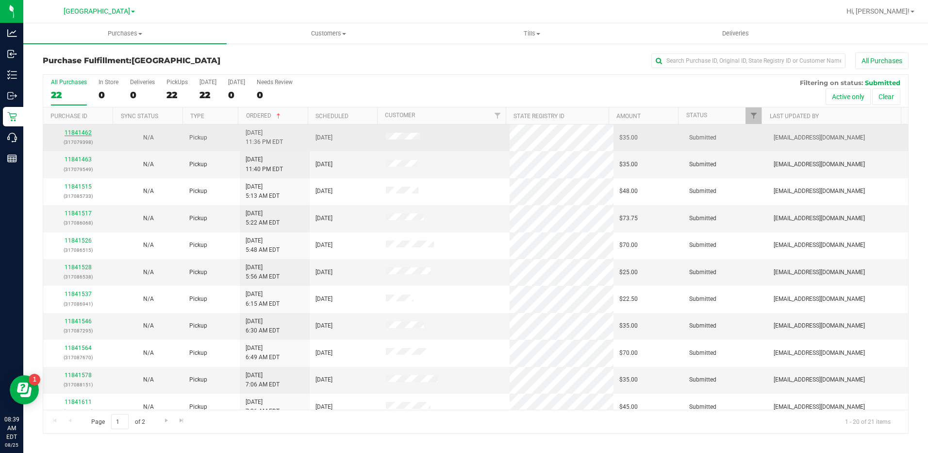
click at [86, 130] on link "11841462" at bounding box center [78, 132] width 27 height 7
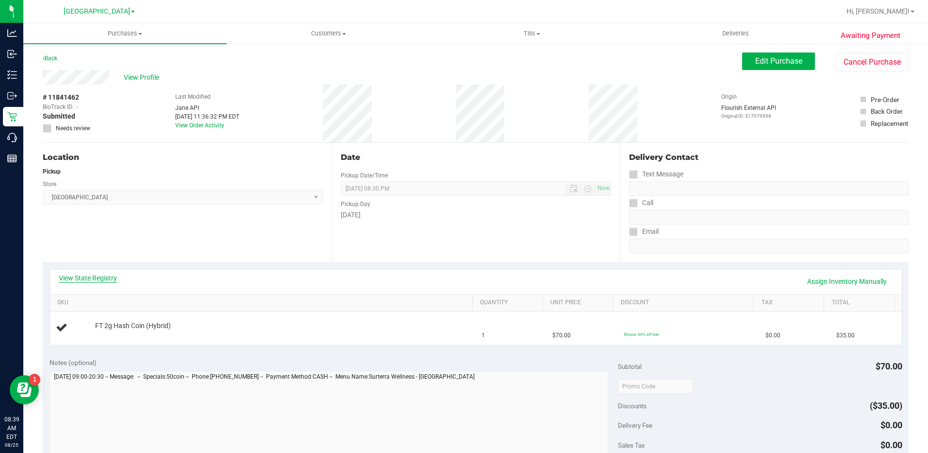
click at [94, 278] on link "View State Registry" at bounding box center [88, 278] width 58 height 10
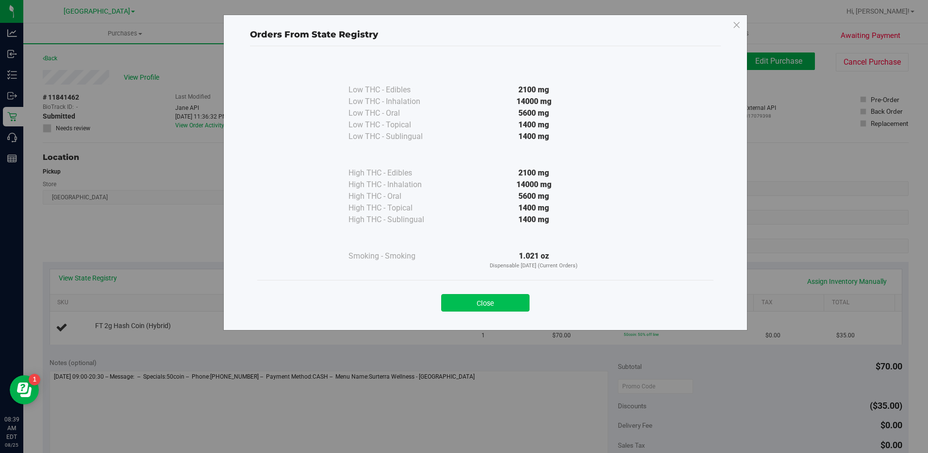
click at [489, 299] on button "Close" at bounding box center [485, 302] width 88 height 17
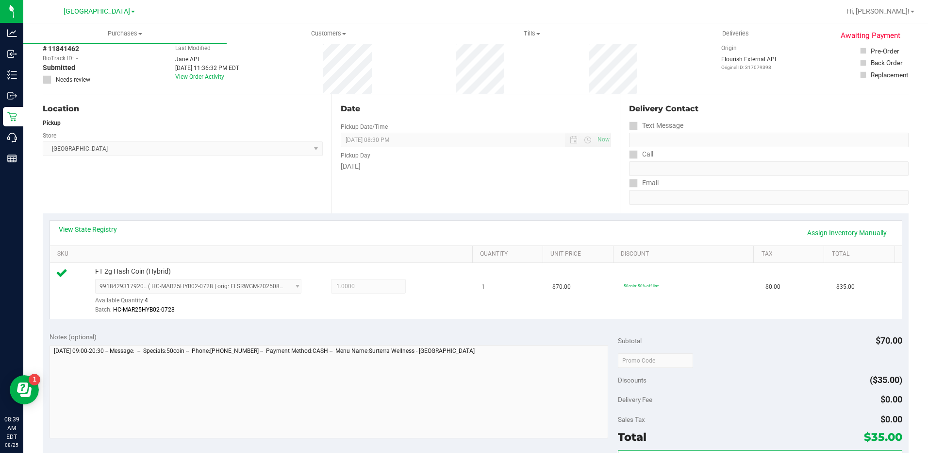
scroll to position [194, 0]
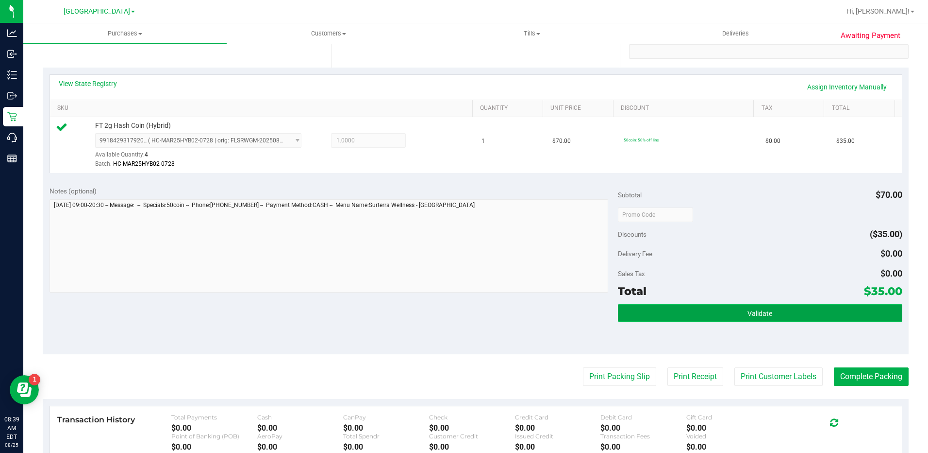
click at [721, 310] on button "Validate" at bounding box center [760, 312] width 285 height 17
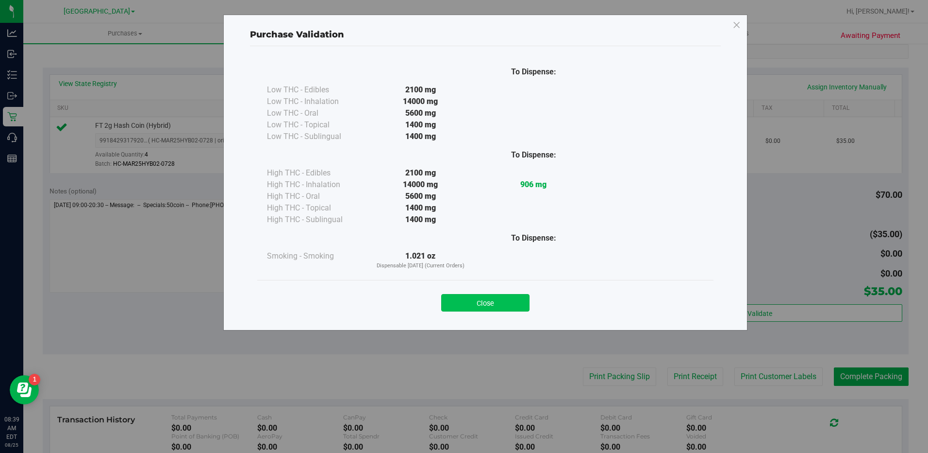
click at [516, 301] on button "Close" at bounding box center [485, 302] width 88 height 17
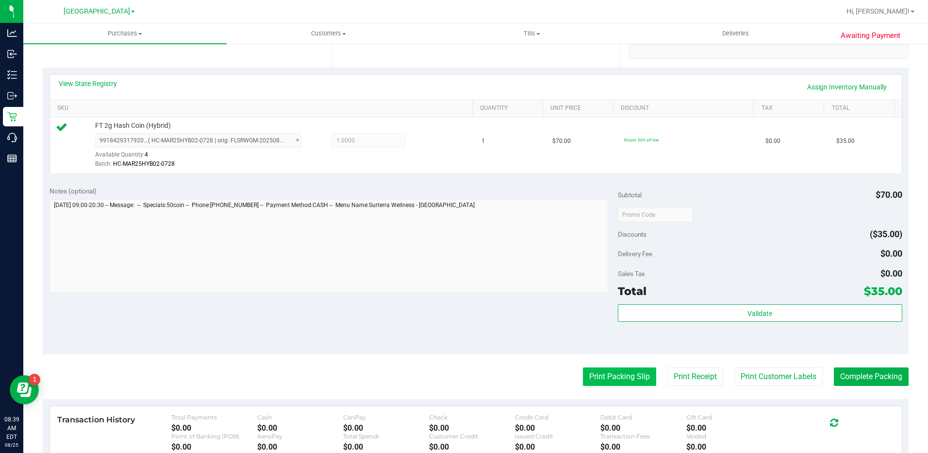
click at [606, 379] on button "Print Packing Slip" at bounding box center [619, 376] width 73 height 18
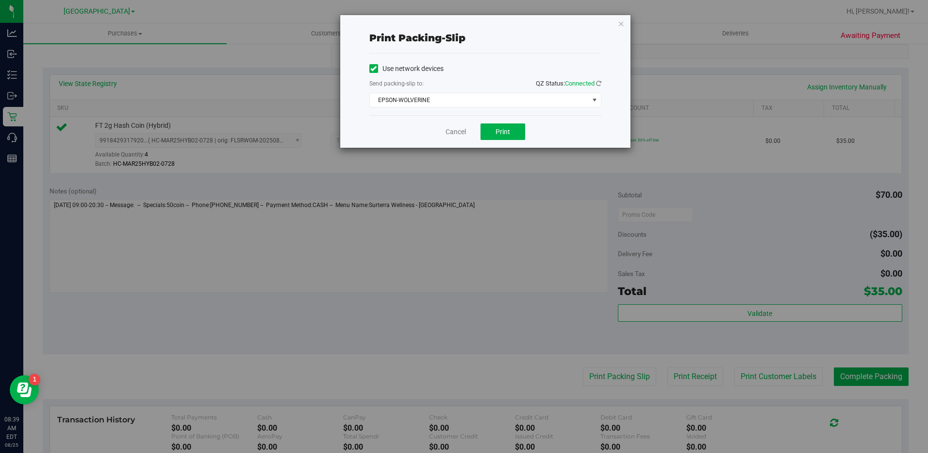
click at [508, 140] on div "Cancel Print" at bounding box center [486, 131] width 232 height 33
click at [508, 137] on button "Print" at bounding box center [503, 131] width 45 height 17
click at [622, 21] on icon "button" at bounding box center [621, 23] width 7 height 12
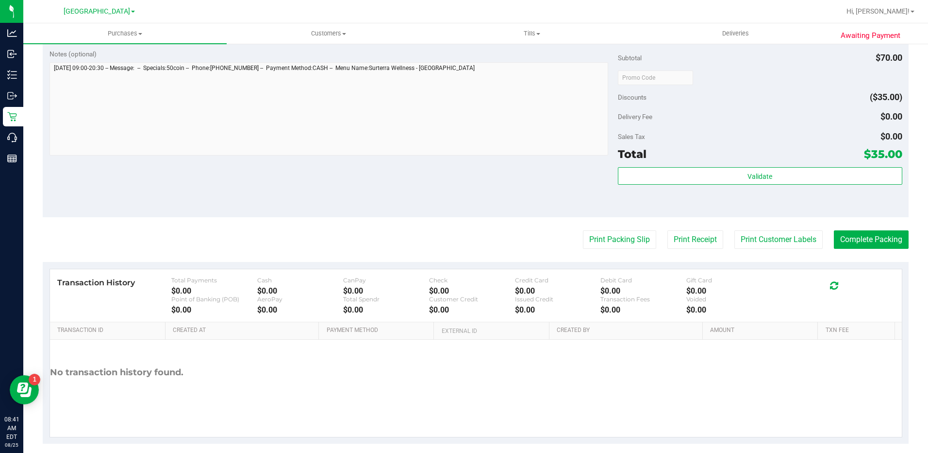
scroll to position [341, 0]
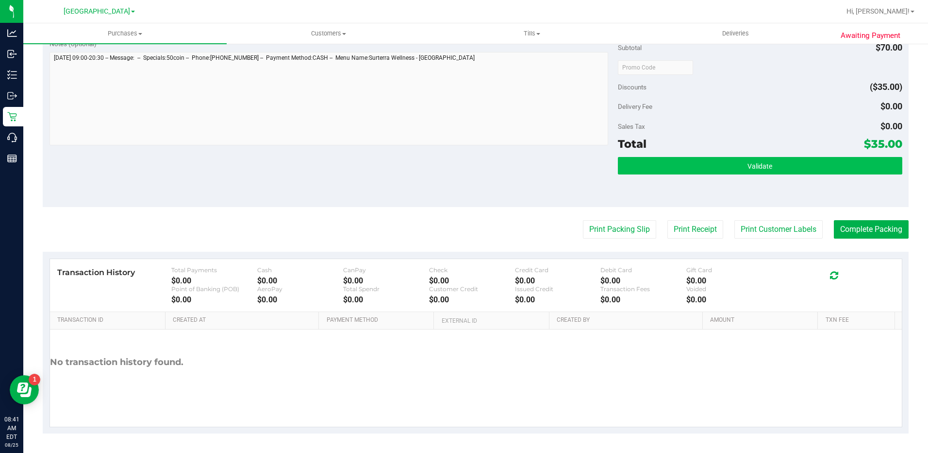
click at [780, 160] on button "Validate" at bounding box center [760, 165] width 285 height 17
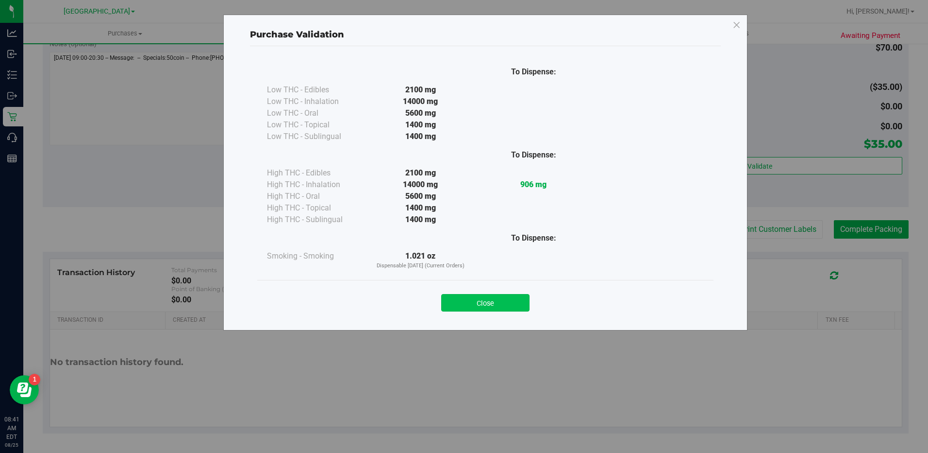
click at [500, 299] on button "Close" at bounding box center [485, 302] width 88 height 17
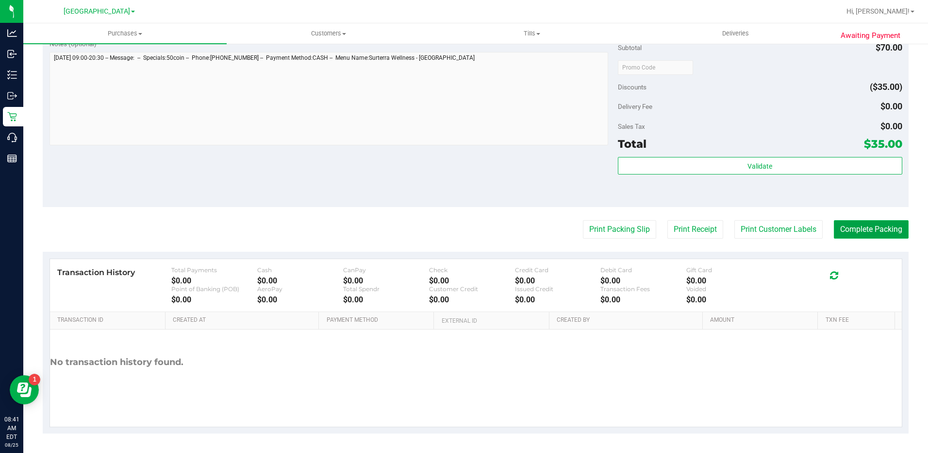
click at [876, 229] on button "Complete Packing" at bounding box center [871, 229] width 75 height 18
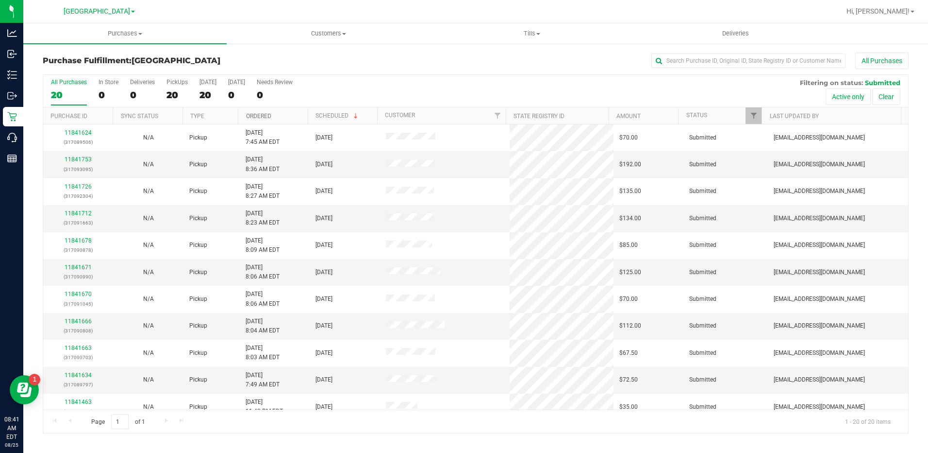
click at [262, 115] on link "Ordered" at bounding box center [258, 116] width 25 height 7
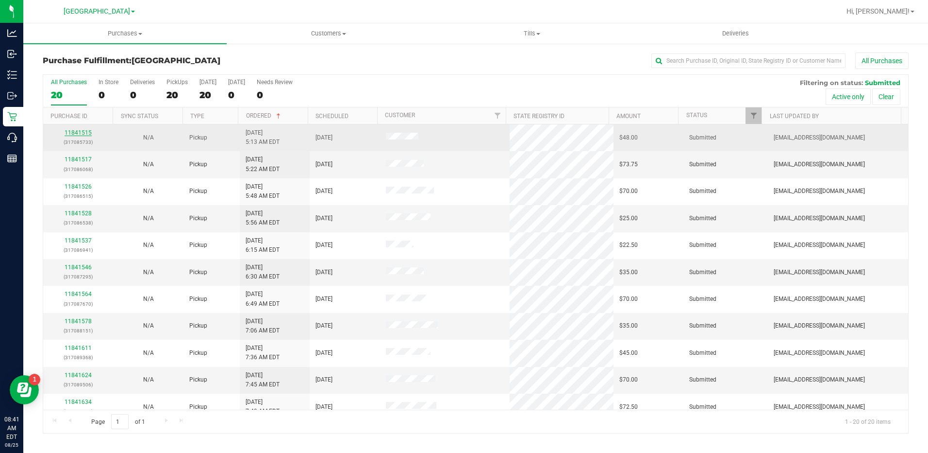
click at [84, 132] on link "11841515" at bounding box center [78, 132] width 27 height 7
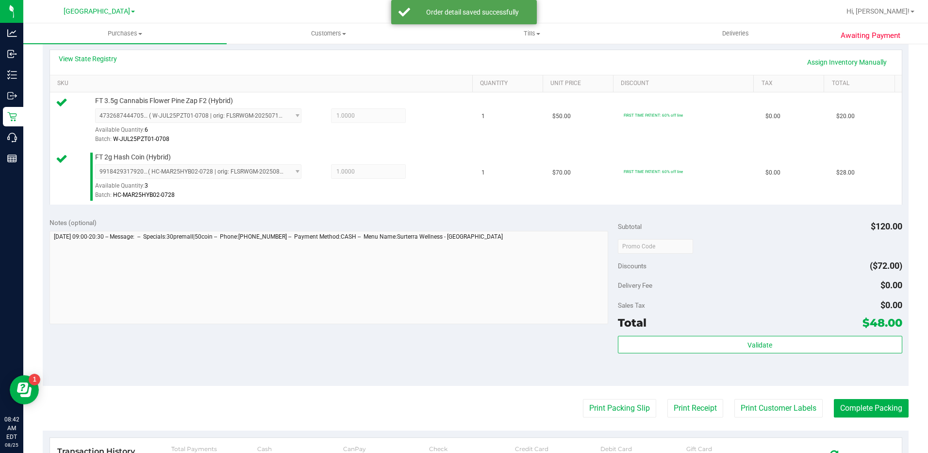
scroll to position [291, 0]
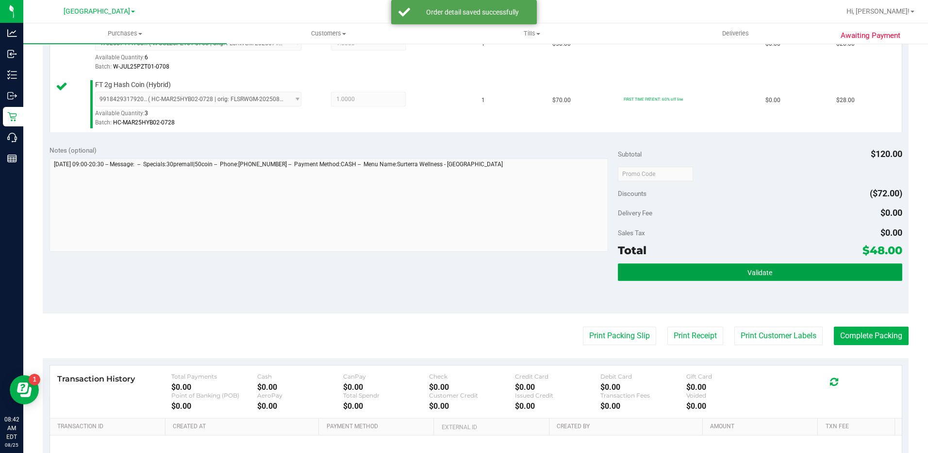
click at [748, 269] on span "Validate" at bounding box center [760, 273] width 25 height 8
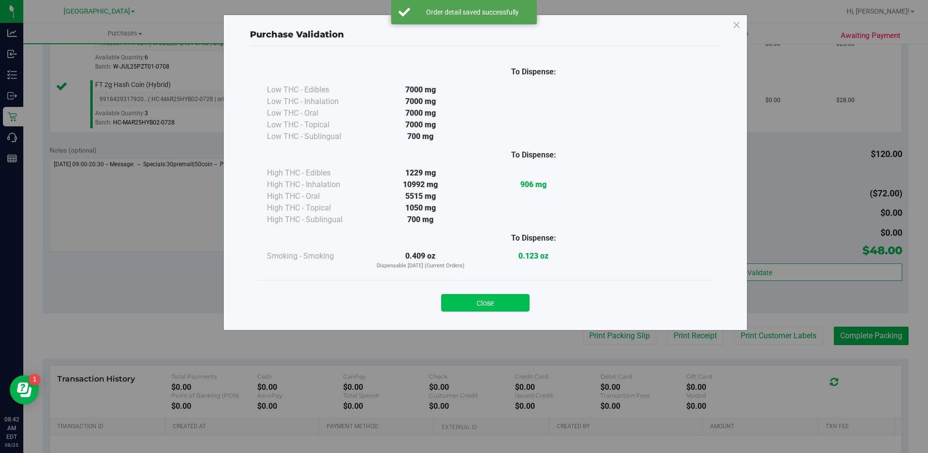
click at [514, 304] on button "Close" at bounding box center [485, 302] width 88 height 17
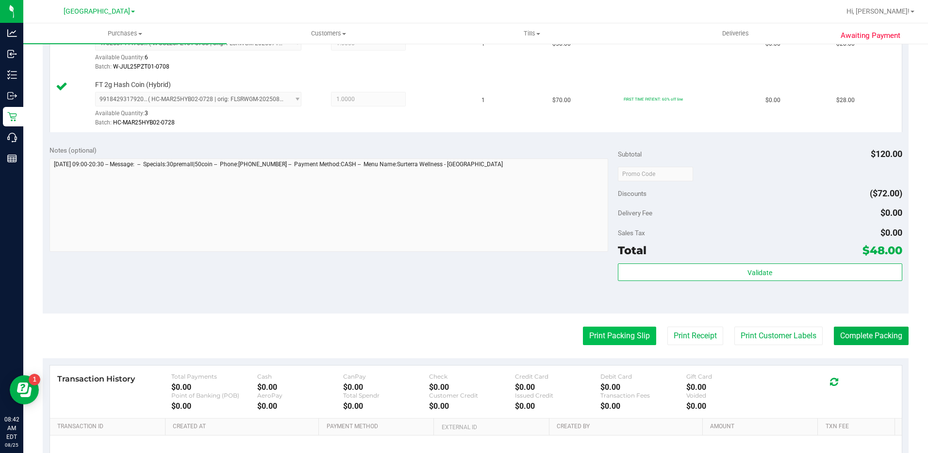
click at [629, 333] on button "Print Packing Slip" at bounding box center [619, 335] width 73 height 18
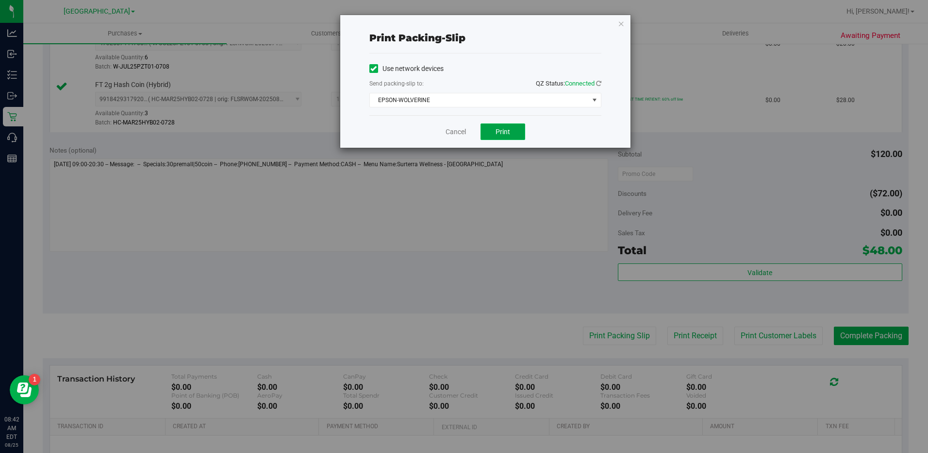
click at [514, 133] on button "Print" at bounding box center [503, 131] width 45 height 17
click at [619, 25] on icon "button" at bounding box center [621, 23] width 7 height 12
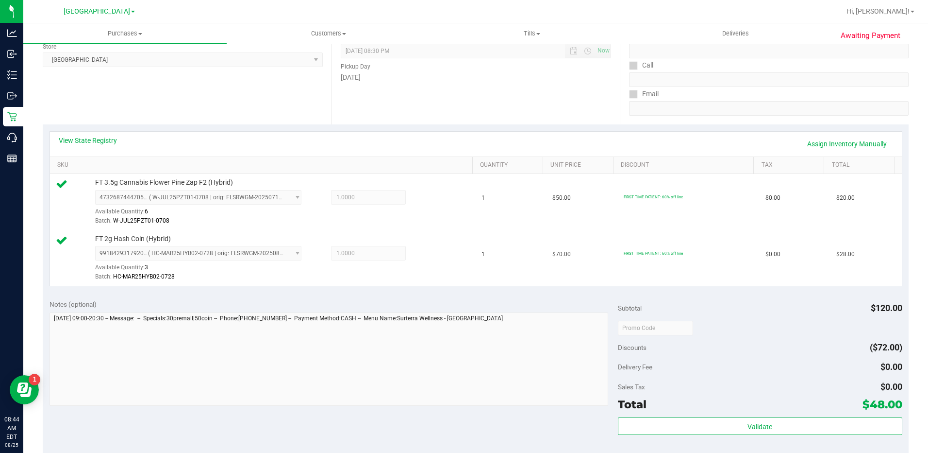
scroll to position [155, 0]
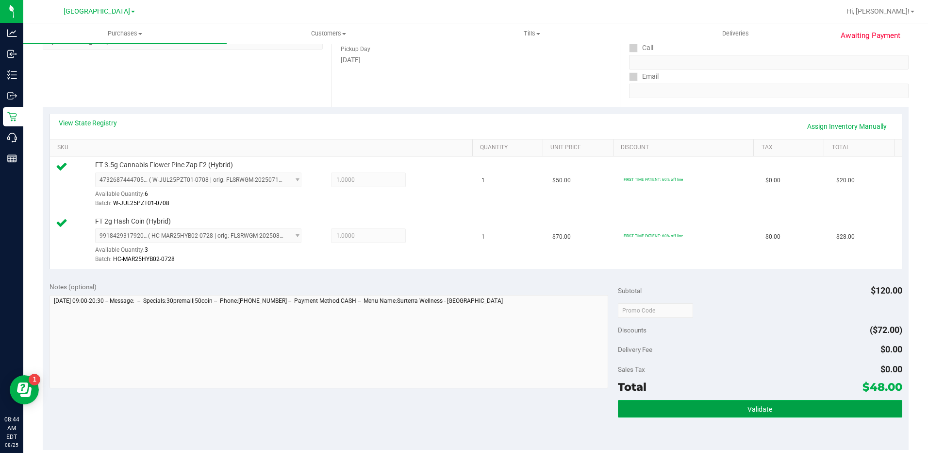
click at [779, 403] on button "Validate" at bounding box center [760, 408] width 285 height 17
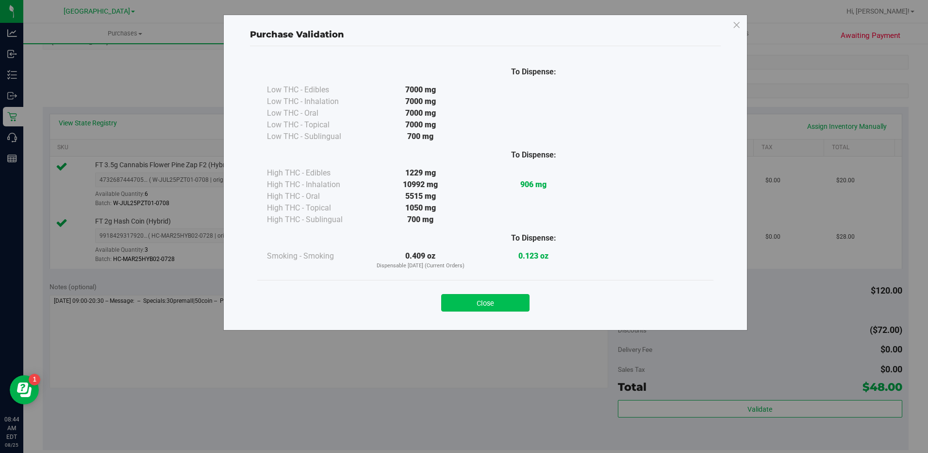
click at [505, 307] on button "Close" at bounding box center [485, 302] width 88 height 17
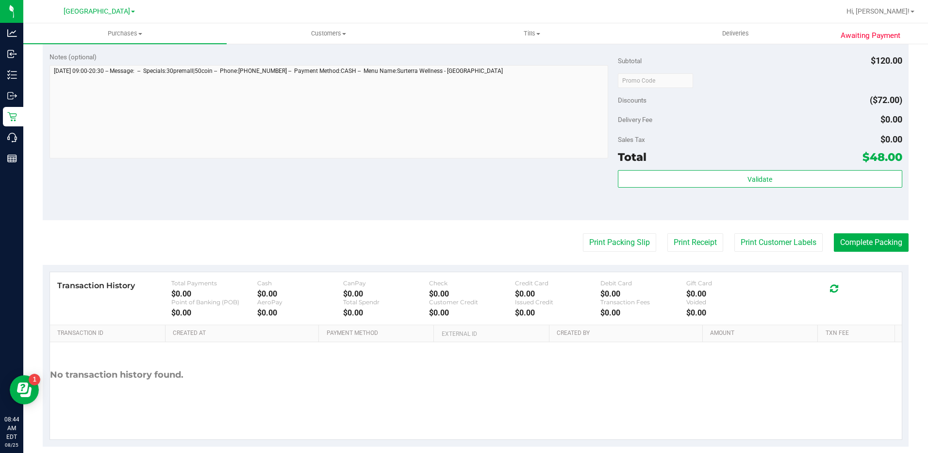
scroll to position [393, 0]
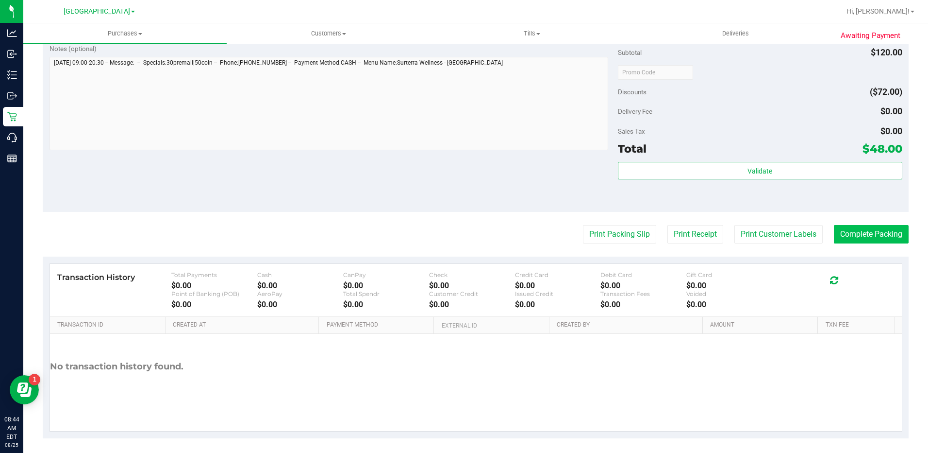
click at [872, 229] on button "Complete Packing" at bounding box center [871, 234] width 75 height 18
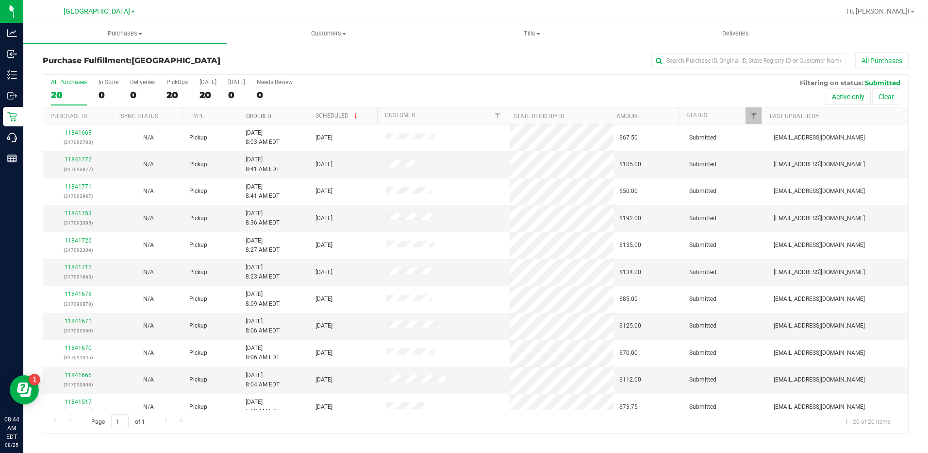
click at [263, 116] on link "Ordered" at bounding box center [258, 116] width 25 height 7
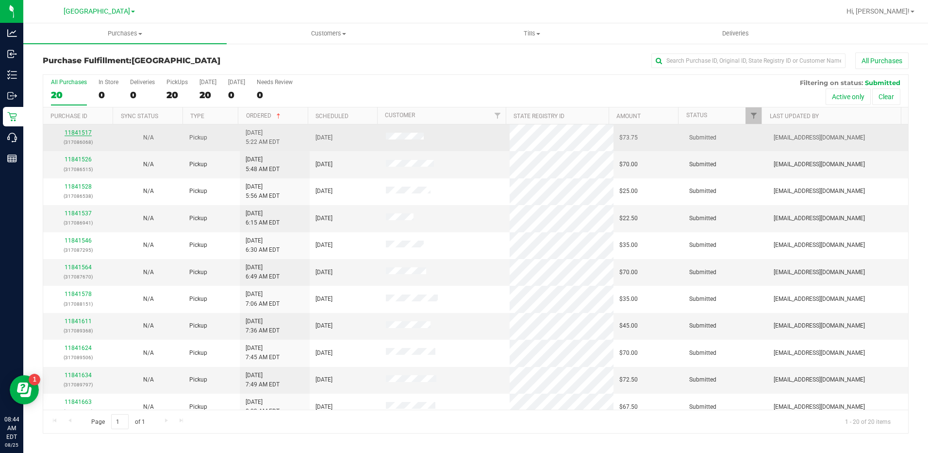
click at [75, 132] on link "11841517" at bounding box center [78, 132] width 27 height 7
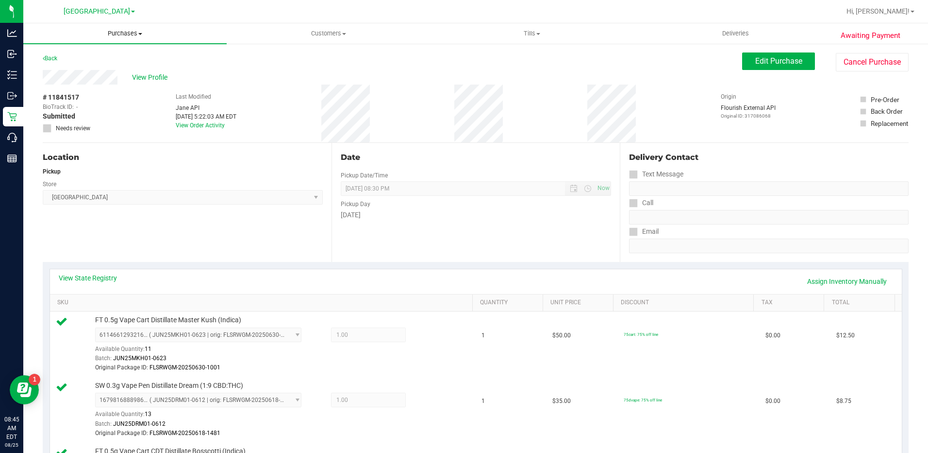
click at [122, 33] on span "Purchases" at bounding box center [124, 33] width 203 height 9
click at [75, 68] on span "Fulfillment" at bounding box center [53, 70] width 60 height 8
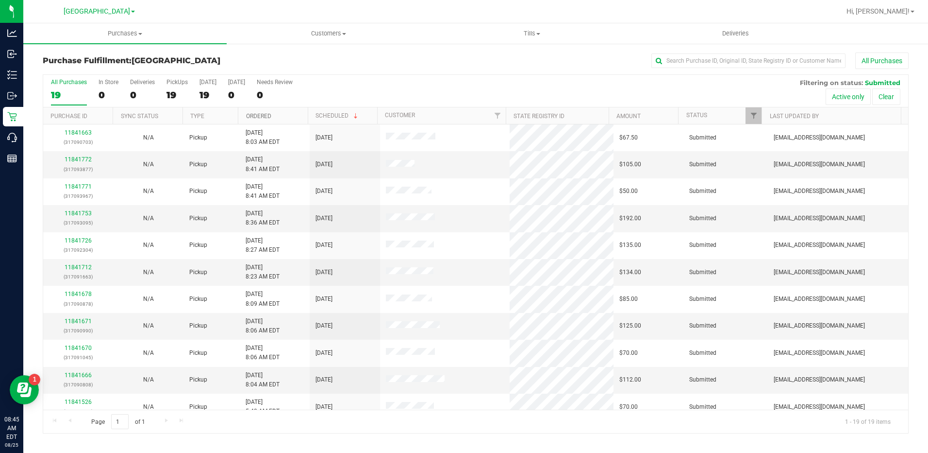
click at [271, 114] on link "Ordered" at bounding box center [258, 116] width 25 height 7
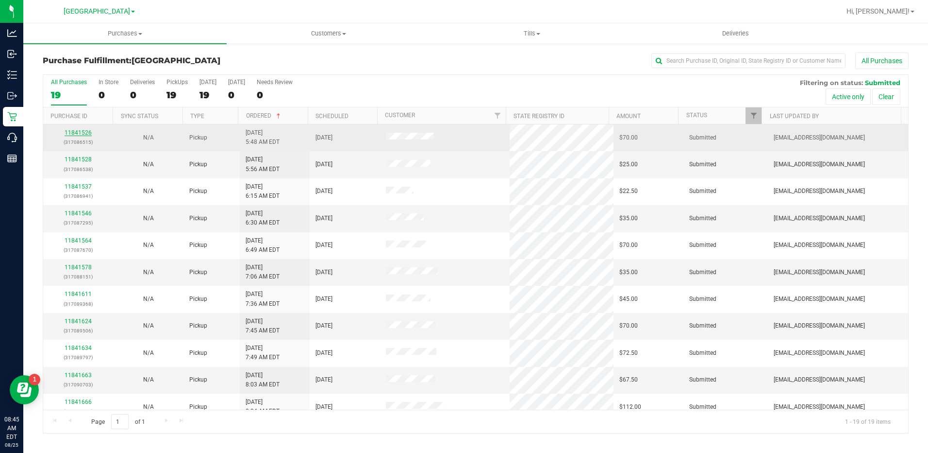
click at [83, 132] on link "11841526" at bounding box center [78, 132] width 27 height 7
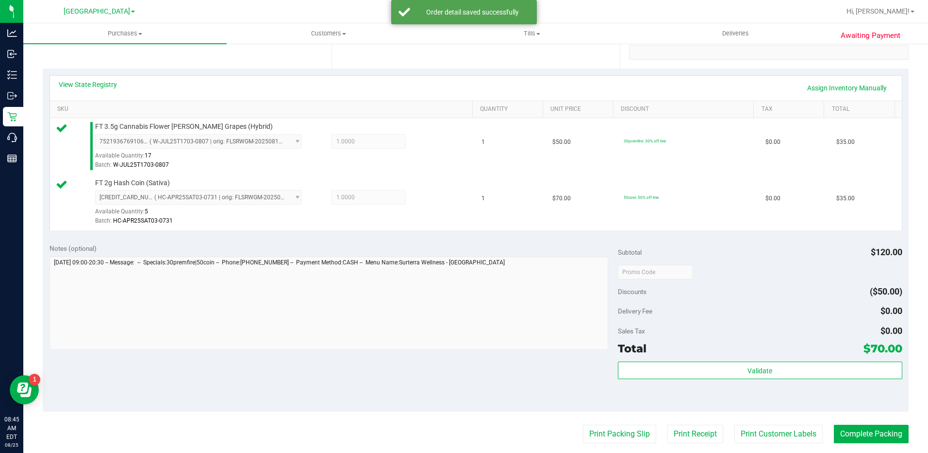
scroll to position [291, 0]
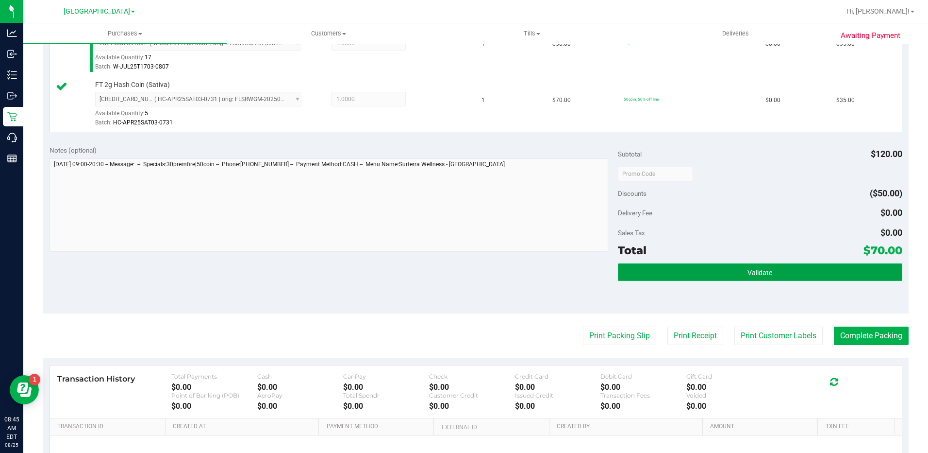
click at [710, 271] on button "Validate" at bounding box center [760, 271] width 285 height 17
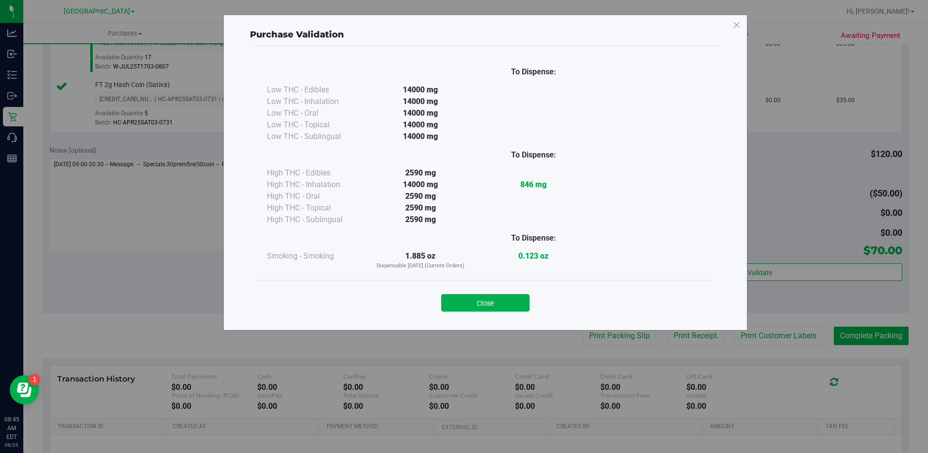
click at [518, 312] on div "Close" at bounding box center [485, 299] width 456 height 39
click at [500, 304] on button "Close" at bounding box center [485, 302] width 88 height 17
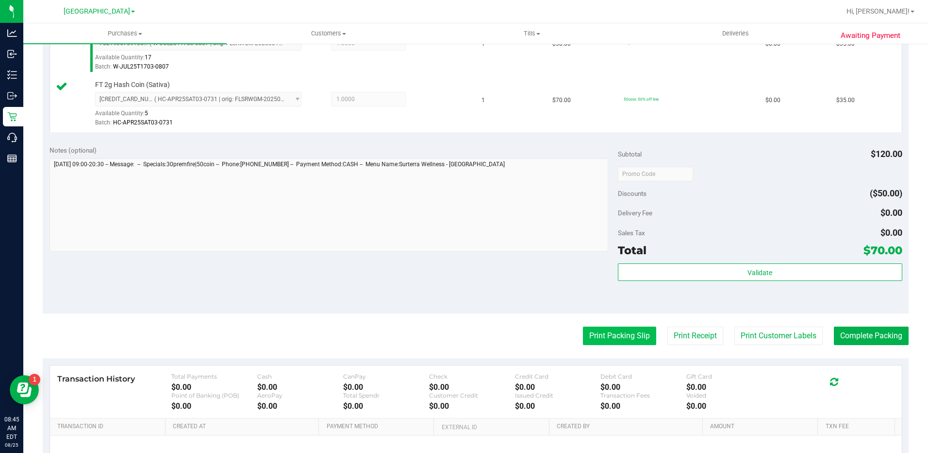
click at [620, 334] on button "Print Packing Slip" at bounding box center [619, 335] width 73 height 18
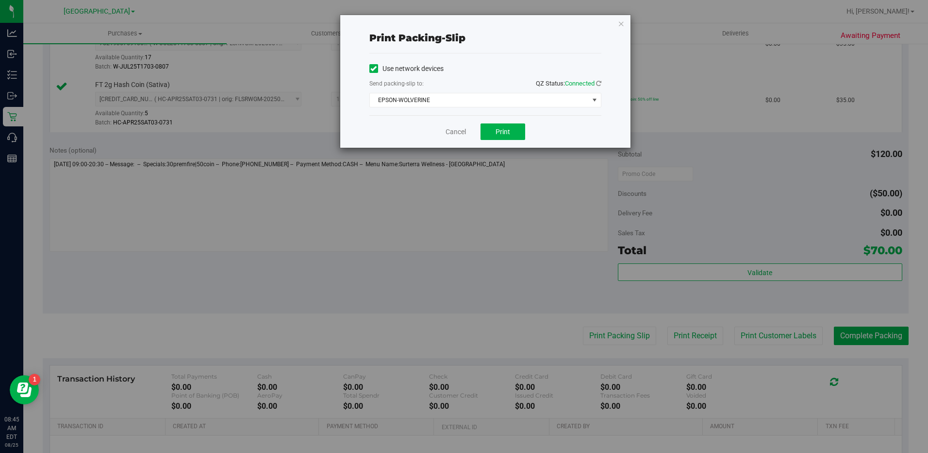
click at [501, 141] on div "Cancel Print" at bounding box center [486, 131] width 232 height 33
click at [501, 139] on button "Print" at bounding box center [503, 131] width 45 height 17
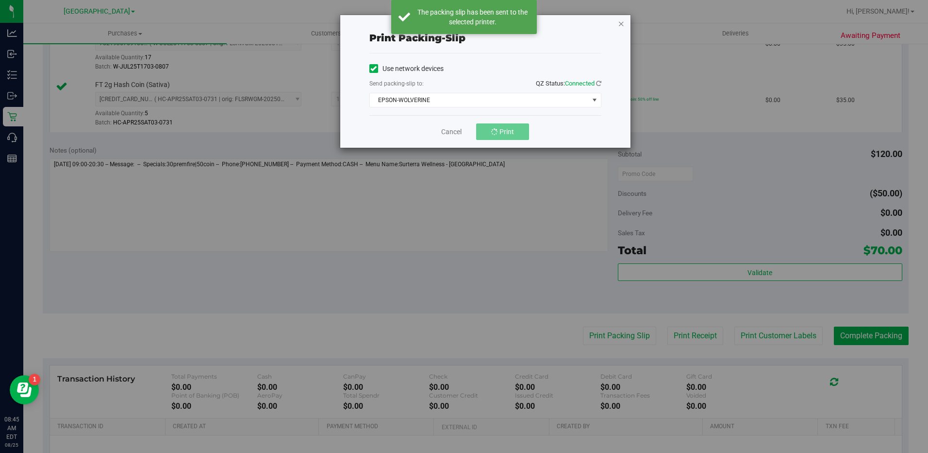
click at [622, 25] on icon "button" at bounding box center [621, 23] width 7 height 12
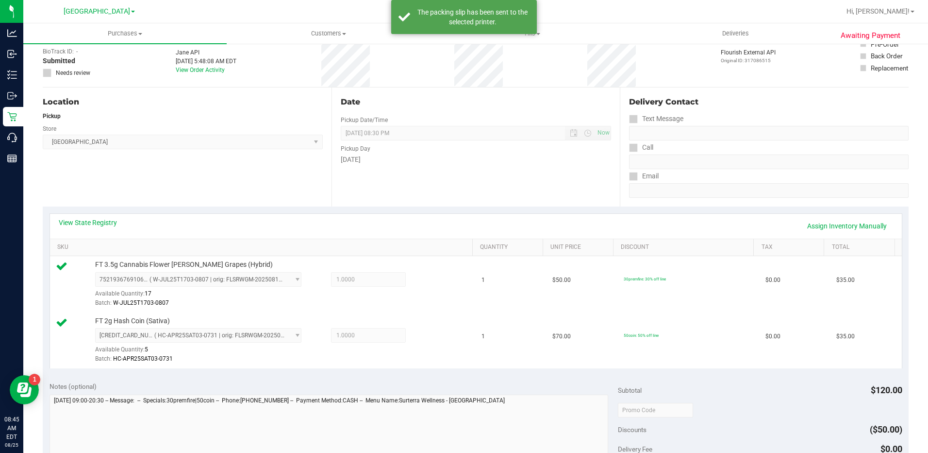
scroll to position [194, 0]
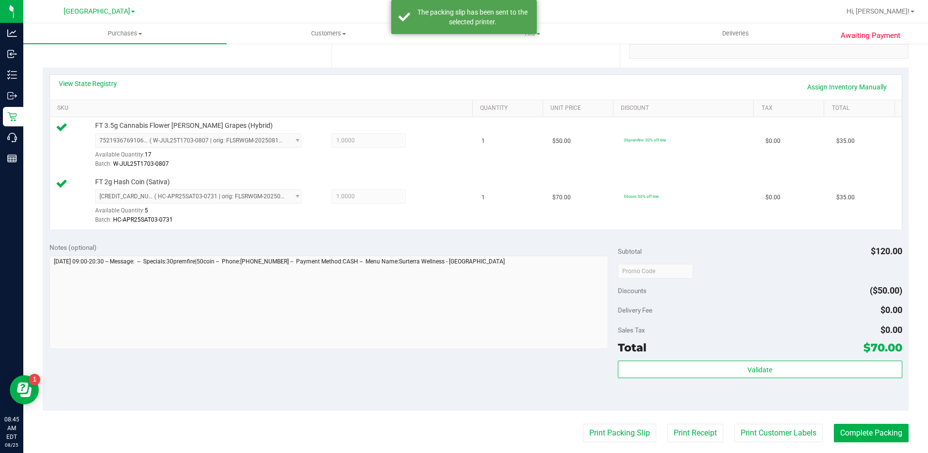
click at [701, 358] on div "Subtotal $120.00 Discounts ($50.00) Delivery Fee $0.00 Sales Tax $0.00 Total $7…" at bounding box center [760, 323] width 285 height 162
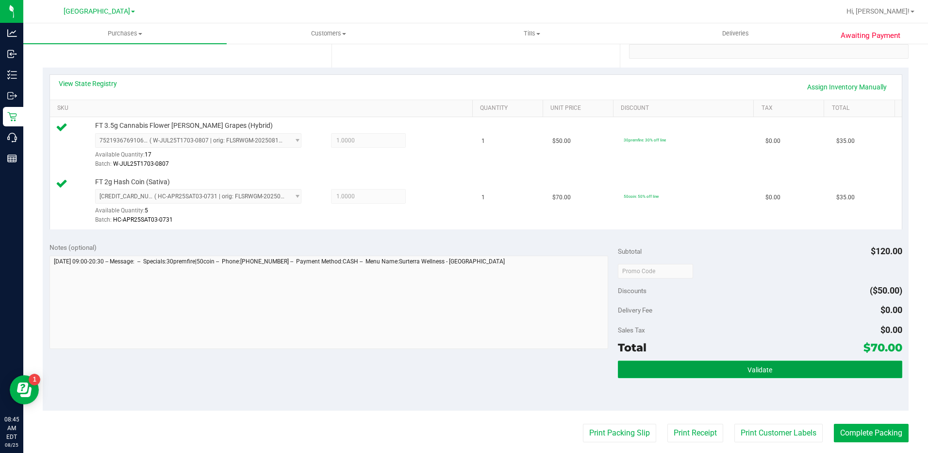
click at [701, 367] on button "Validate" at bounding box center [760, 368] width 285 height 17
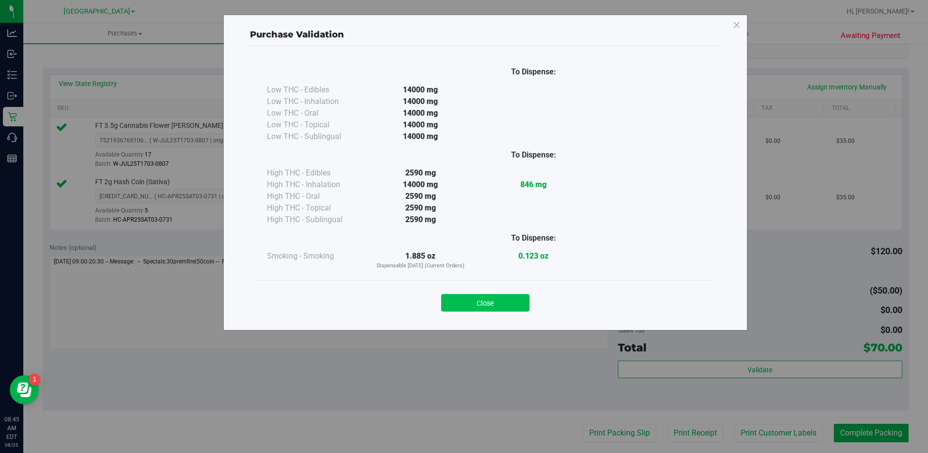
click at [520, 301] on button "Close" at bounding box center [485, 302] width 88 height 17
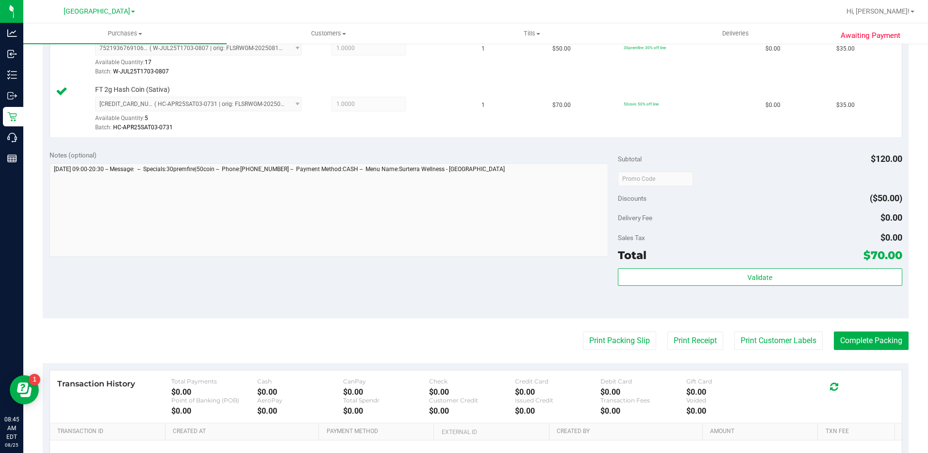
scroll to position [388, 0]
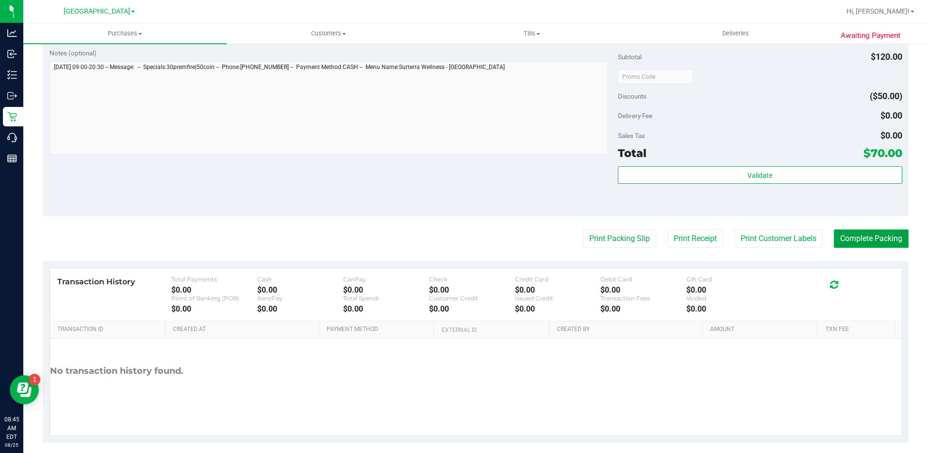
click at [873, 241] on button "Complete Packing" at bounding box center [871, 238] width 75 height 18
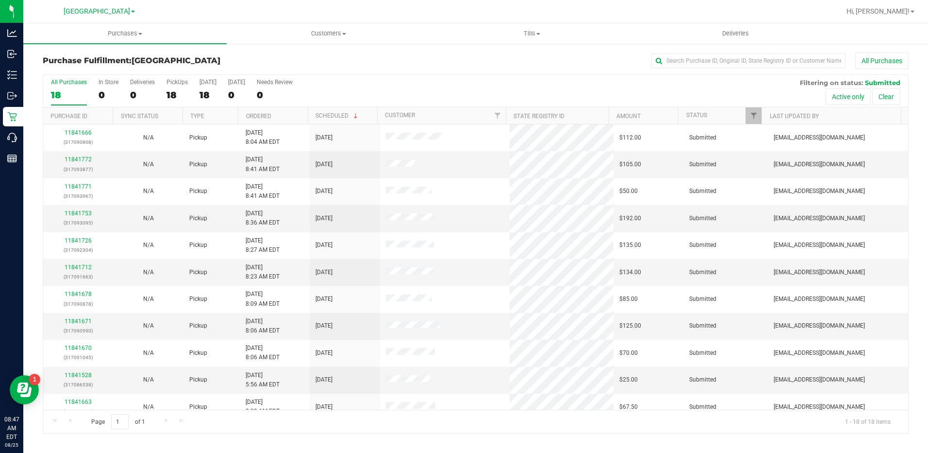
click at [278, 115] on th "Ordered" at bounding box center [272, 115] width 69 height 17
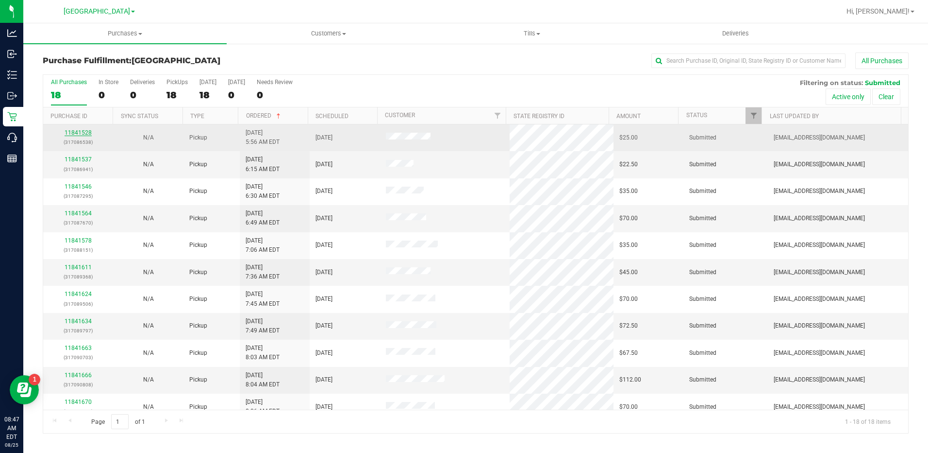
click at [71, 131] on link "11841528" at bounding box center [78, 132] width 27 height 7
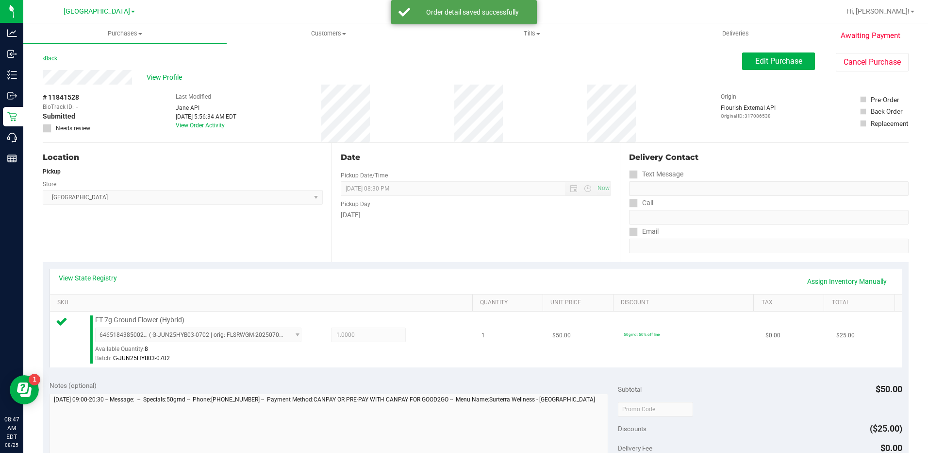
scroll to position [97, 0]
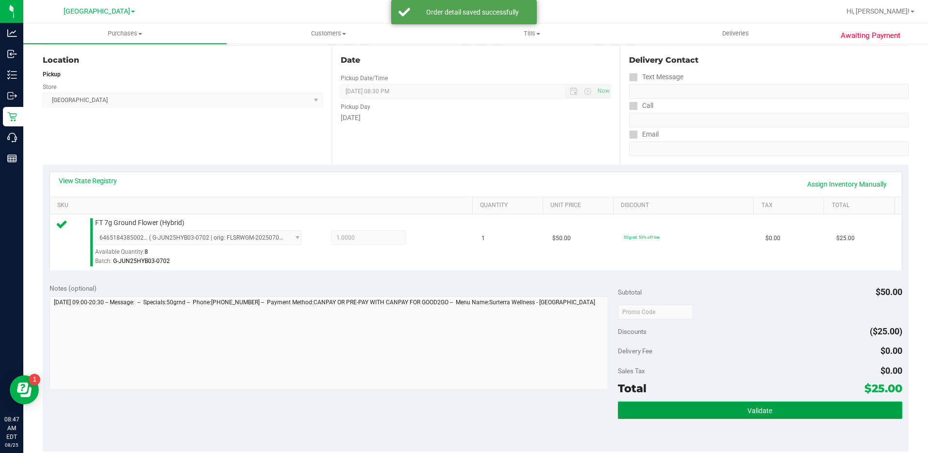
click at [749, 414] on button "Validate" at bounding box center [760, 409] width 285 height 17
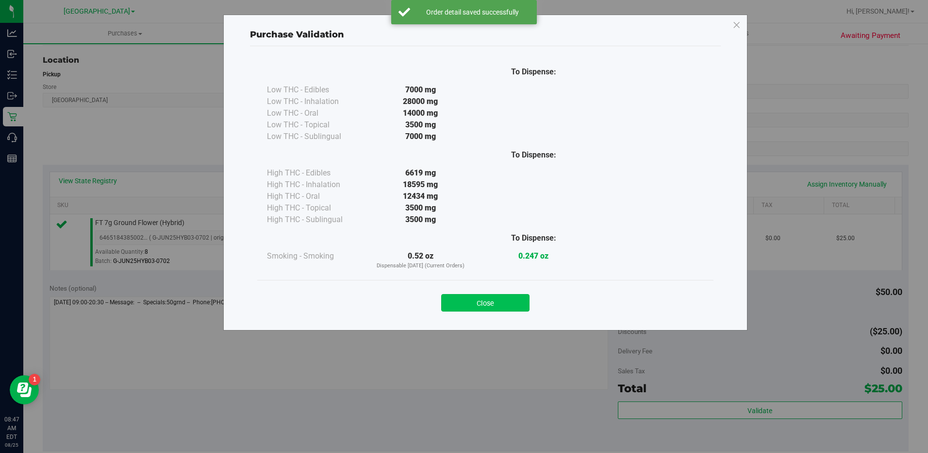
click at [516, 303] on button "Close" at bounding box center [485, 302] width 88 height 17
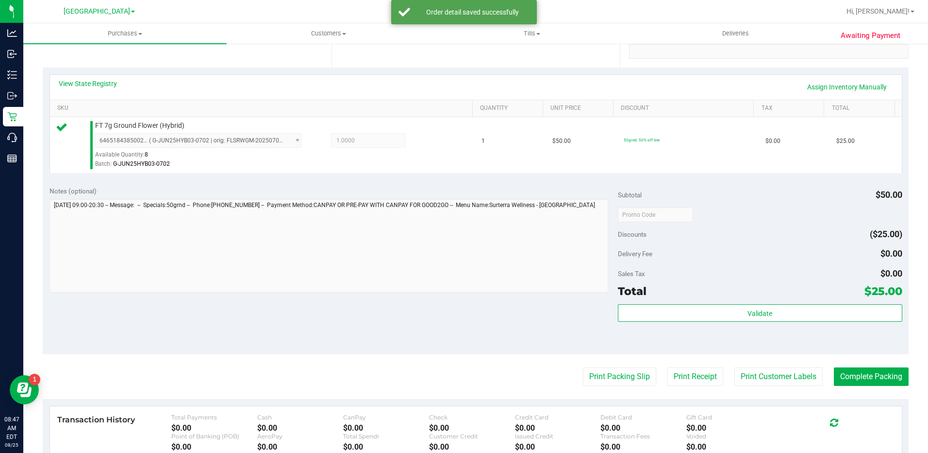
scroll to position [291, 0]
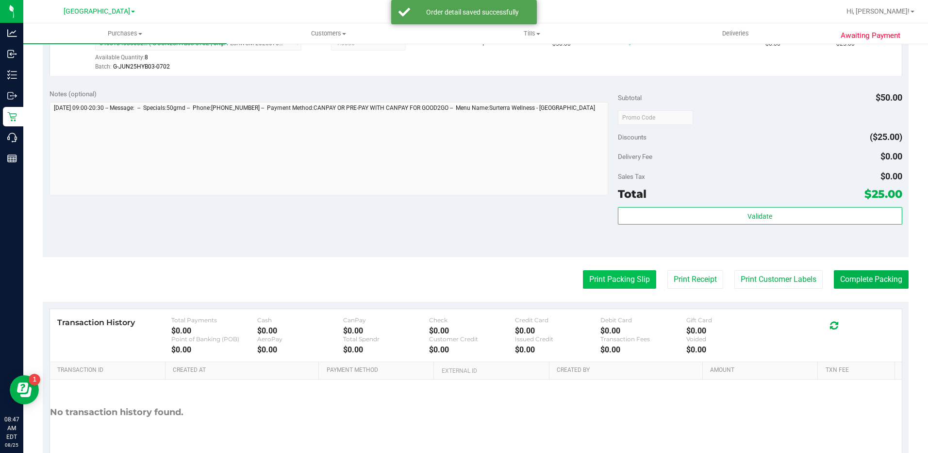
click at [596, 270] on button "Print Packing Slip" at bounding box center [619, 279] width 73 height 18
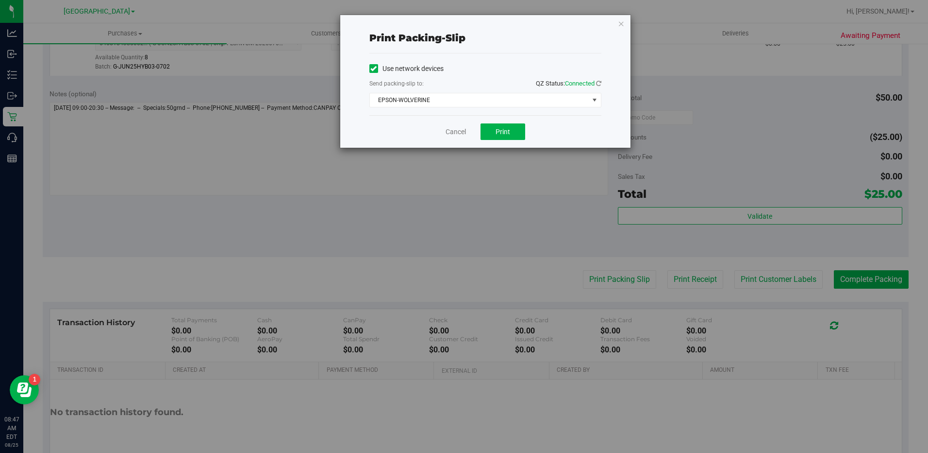
click at [508, 120] on div "Cancel Print" at bounding box center [486, 131] width 232 height 33
click at [509, 127] on button "Print" at bounding box center [503, 131] width 45 height 17
click at [621, 20] on icon "button" at bounding box center [621, 23] width 7 height 12
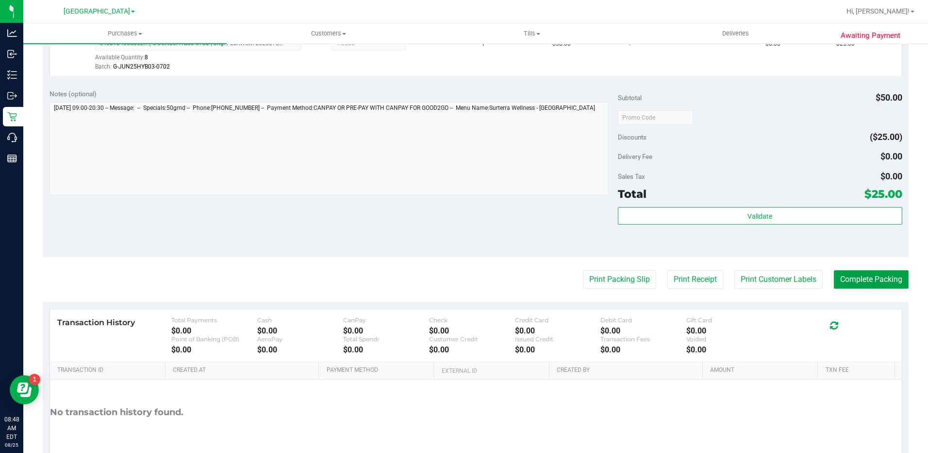
click at [861, 276] on button "Complete Packing" at bounding box center [871, 279] width 75 height 18
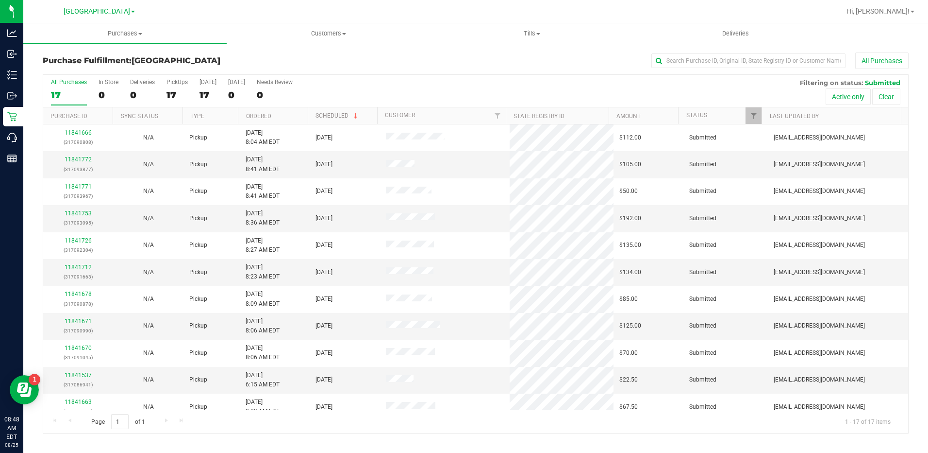
click at [257, 119] on th "Ordered" at bounding box center [272, 115] width 69 height 17
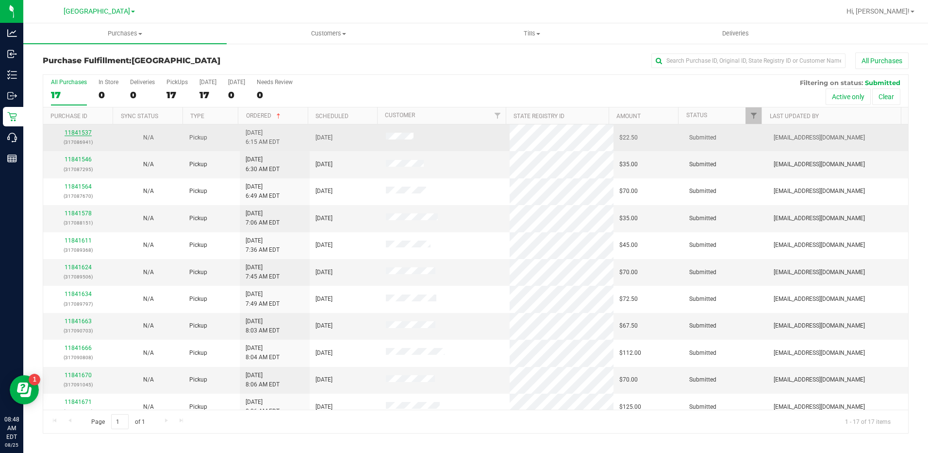
click at [78, 130] on link "11841537" at bounding box center [78, 132] width 27 height 7
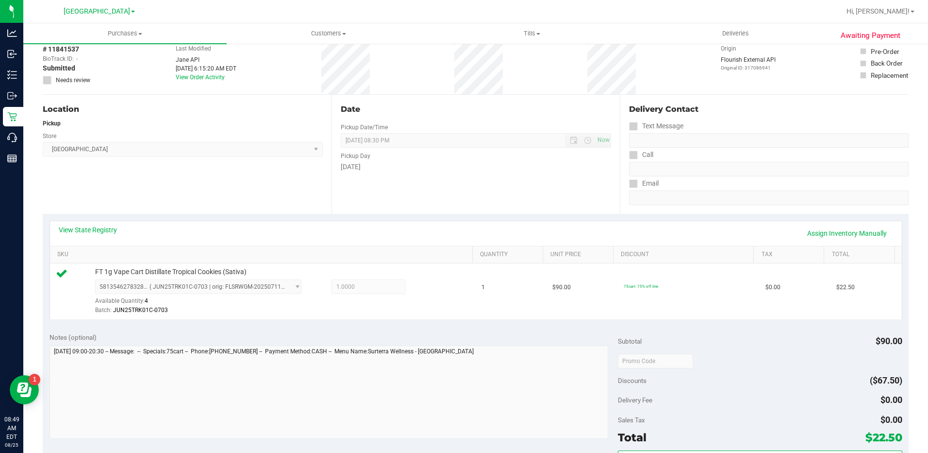
scroll to position [146, 0]
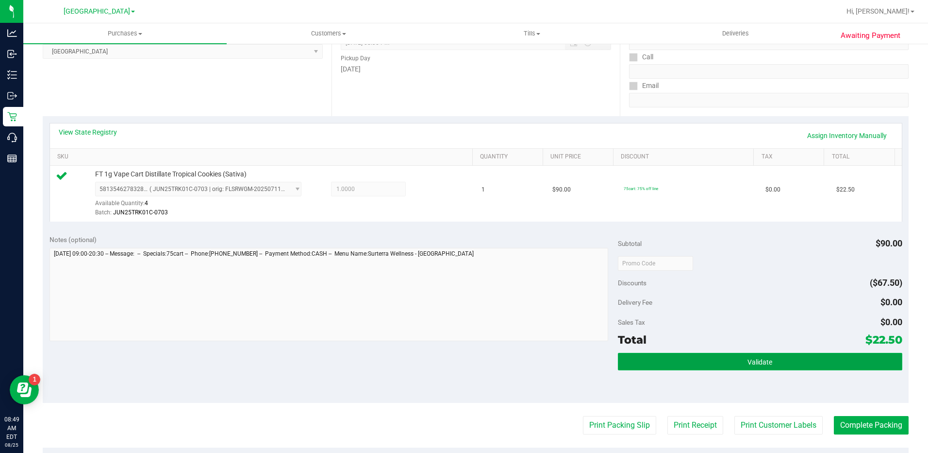
click at [734, 358] on button "Validate" at bounding box center [760, 361] width 285 height 17
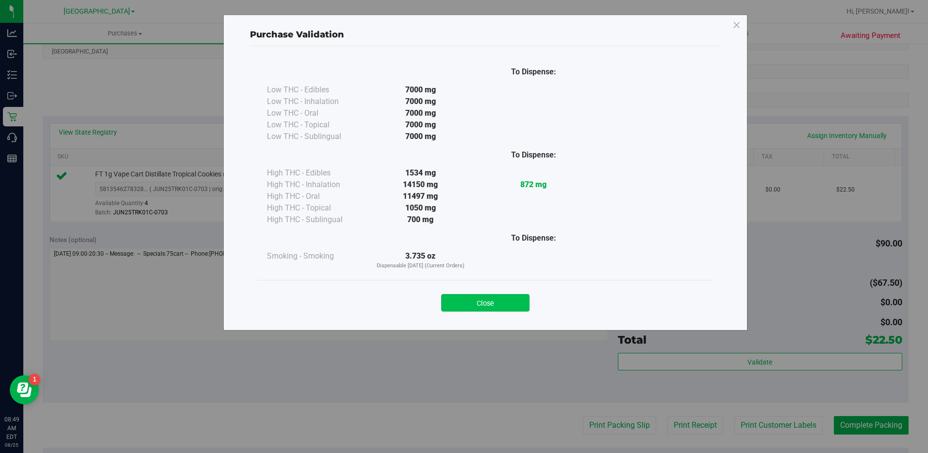
click at [513, 301] on button "Close" at bounding box center [485, 302] width 88 height 17
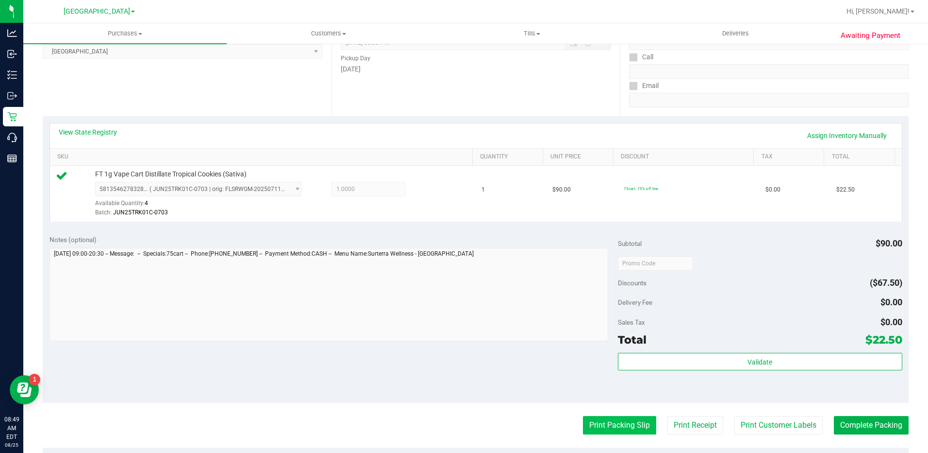
click at [616, 431] on button "Print Packing Slip" at bounding box center [619, 425] width 73 height 18
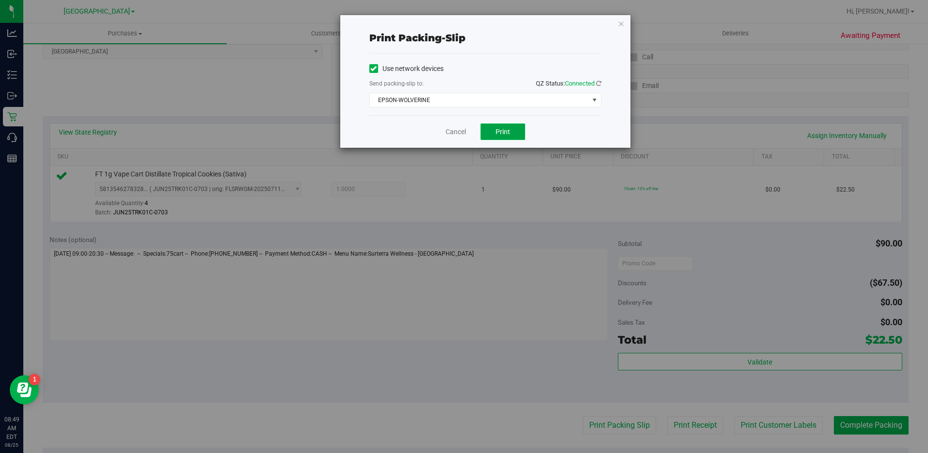
click at [504, 128] on span "Print" at bounding box center [503, 132] width 15 height 8
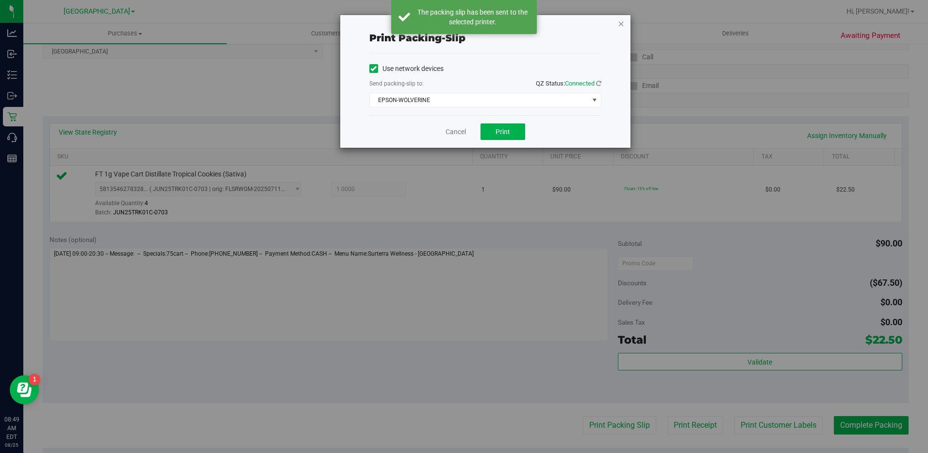
click at [623, 24] on icon "button" at bounding box center [621, 23] width 7 height 12
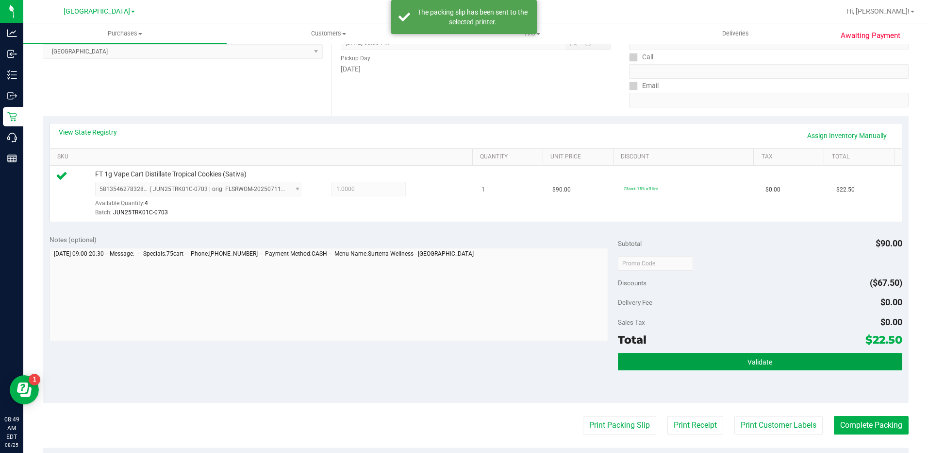
drag, startPoint x: 758, startPoint y: 357, endPoint x: 582, endPoint y: 48, distance: 355.8
click at [757, 356] on button "Validate" at bounding box center [760, 361] width 285 height 17
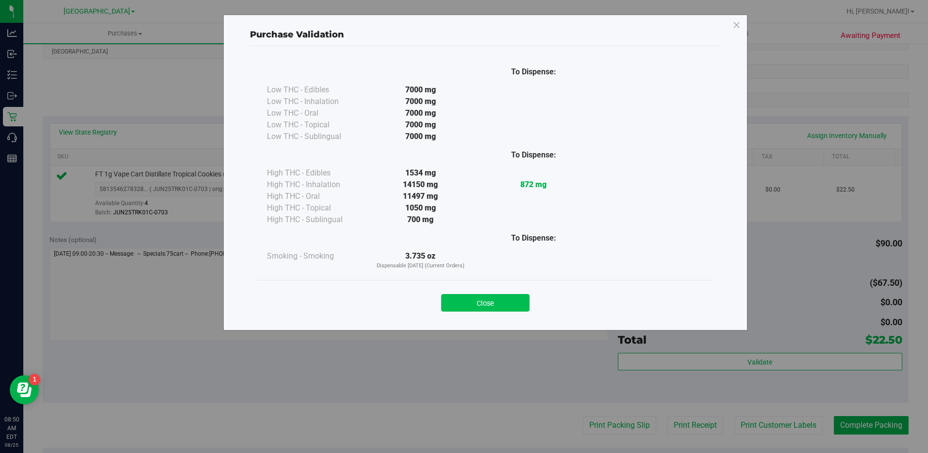
click at [478, 304] on button "Close" at bounding box center [485, 302] width 88 height 17
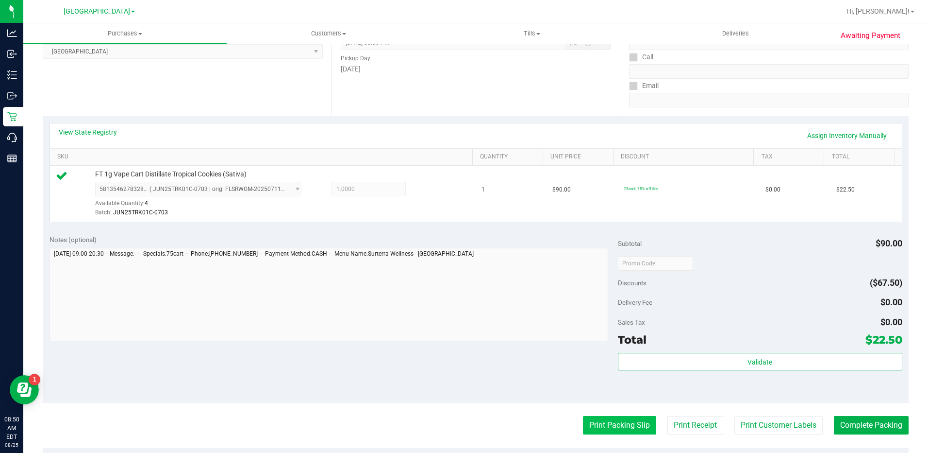
click at [607, 433] on button "Print Packing Slip" at bounding box center [619, 425] width 73 height 18
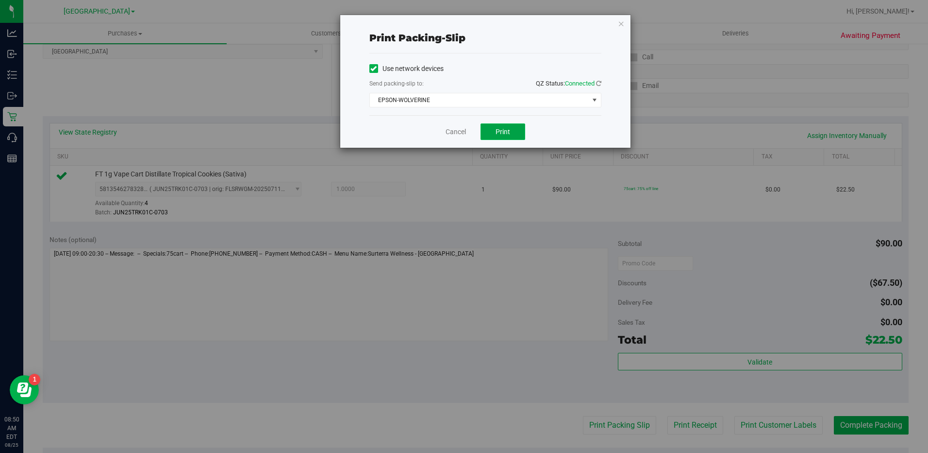
click at [508, 135] on span "Print" at bounding box center [503, 132] width 15 height 8
click at [625, 26] on div "Print packing-slip Use network devices Send packing-slip to: QZ Status: Connect…" at bounding box center [485, 81] width 290 height 133
click at [622, 23] on icon "button" at bounding box center [621, 23] width 7 height 12
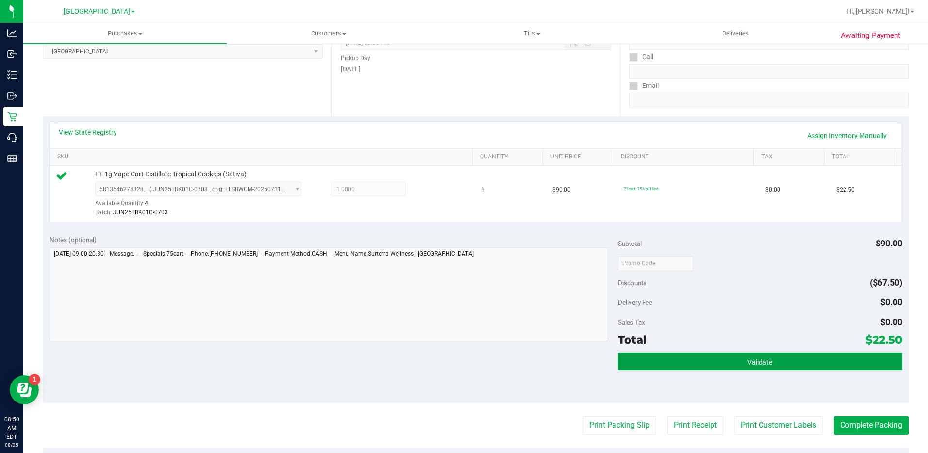
click at [756, 362] on span "Validate" at bounding box center [760, 362] width 25 height 8
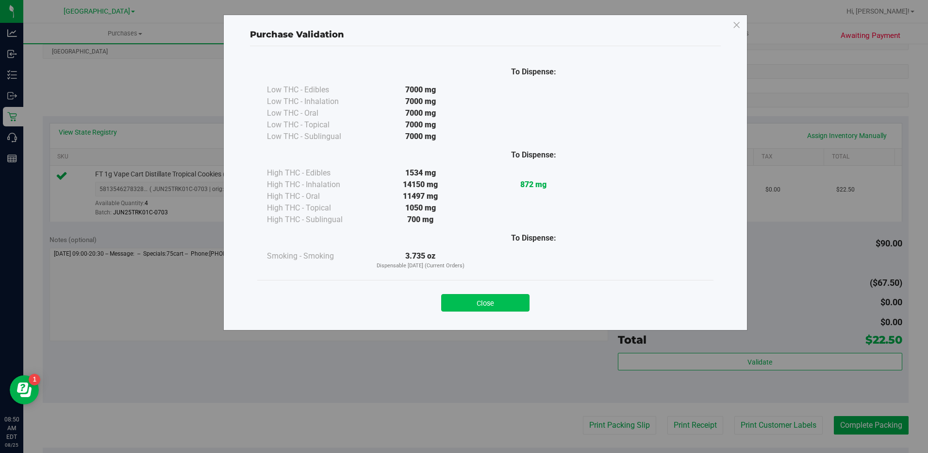
click at [495, 306] on button "Close" at bounding box center [485, 302] width 88 height 17
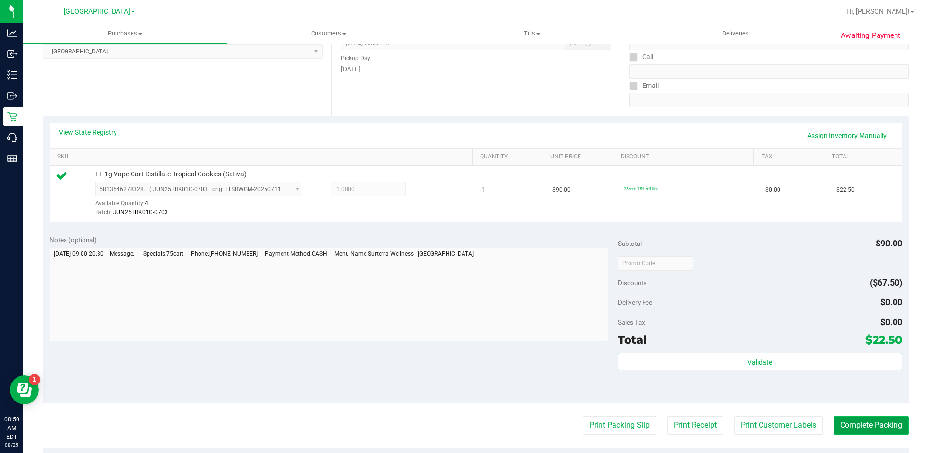
click at [858, 428] on button "Complete Packing" at bounding box center [871, 425] width 75 height 18
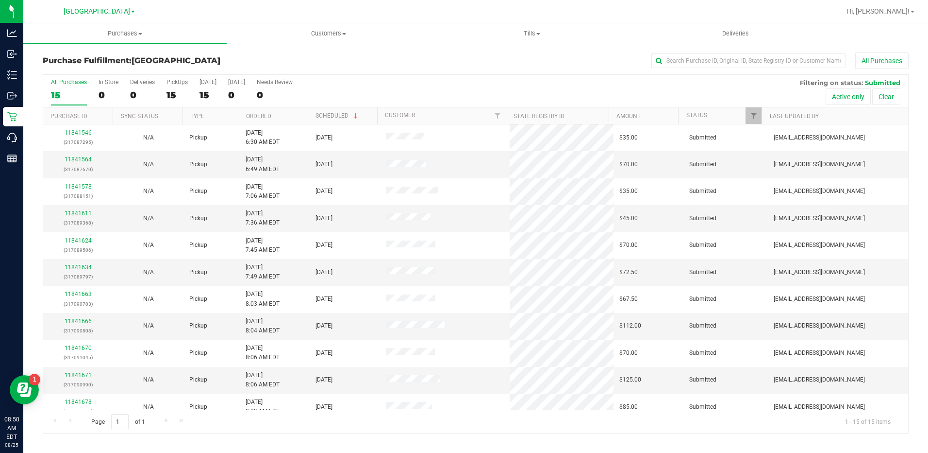
click at [211, 113] on th "Type" at bounding box center [211, 115] width 56 height 17
click at [261, 118] on link "Ordered" at bounding box center [258, 116] width 25 height 7
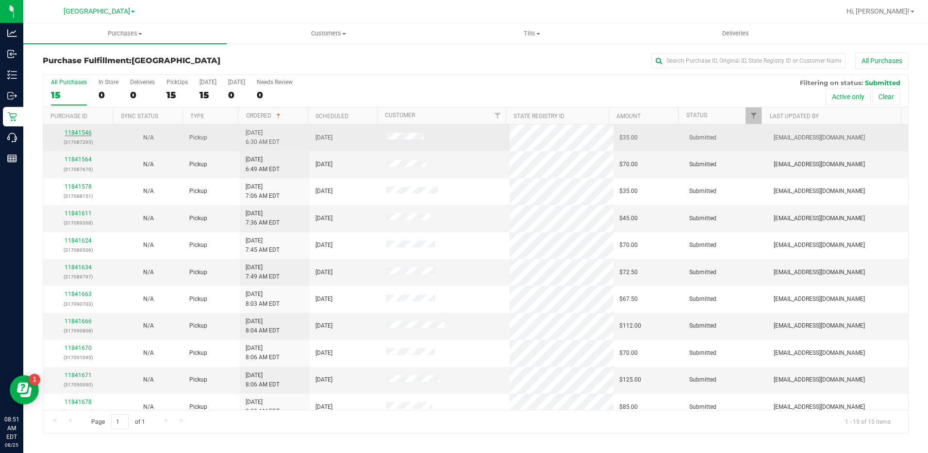
click at [82, 132] on link "11841546" at bounding box center [78, 132] width 27 height 7
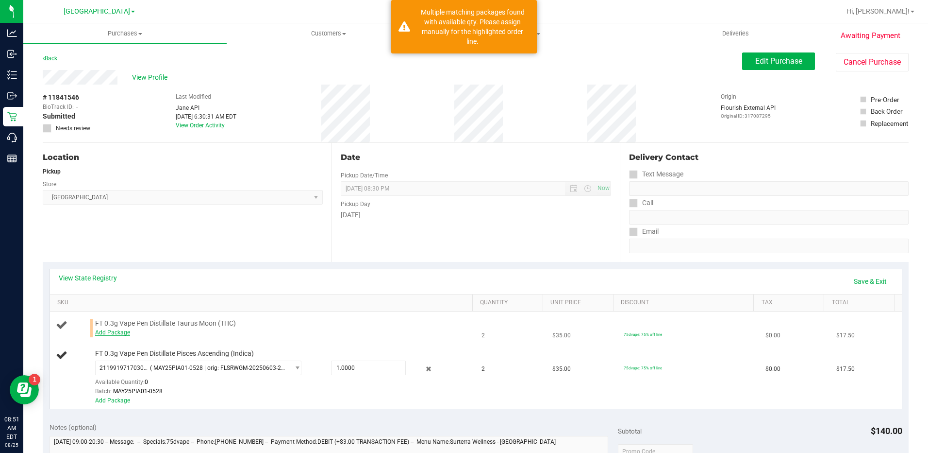
click at [114, 333] on link "Add Package" at bounding box center [112, 332] width 35 height 7
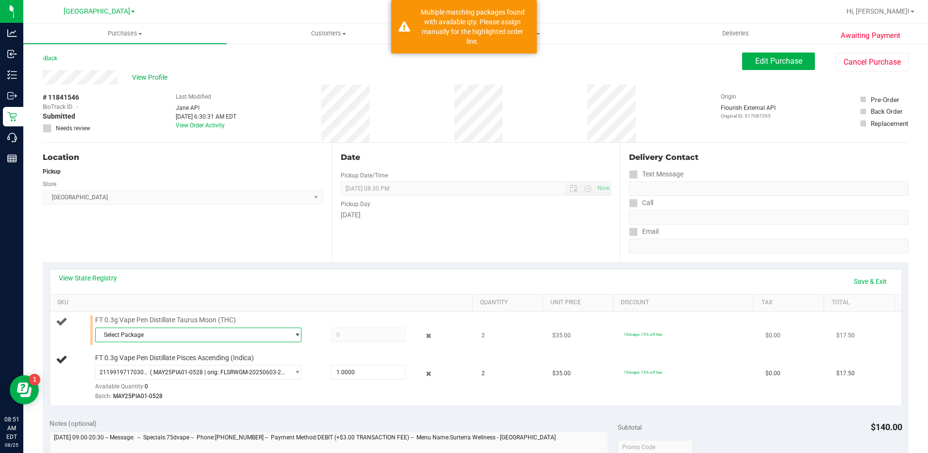
click at [150, 331] on span "Select Package" at bounding box center [193, 335] width 194 height 14
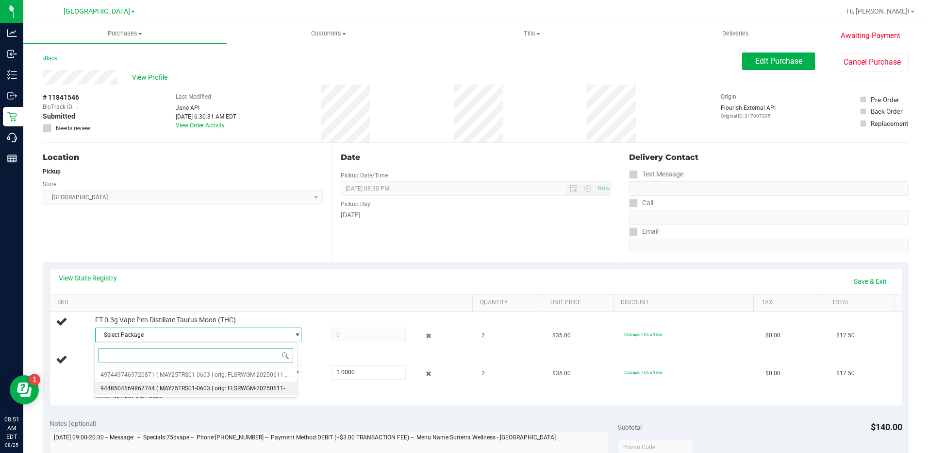
click at [218, 383] on li "9448504669867744 ( MAY25TRS01-0603 | orig: FLSRWGM-20250611-1213 )" at bounding box center [196, 388] width 202 height 14
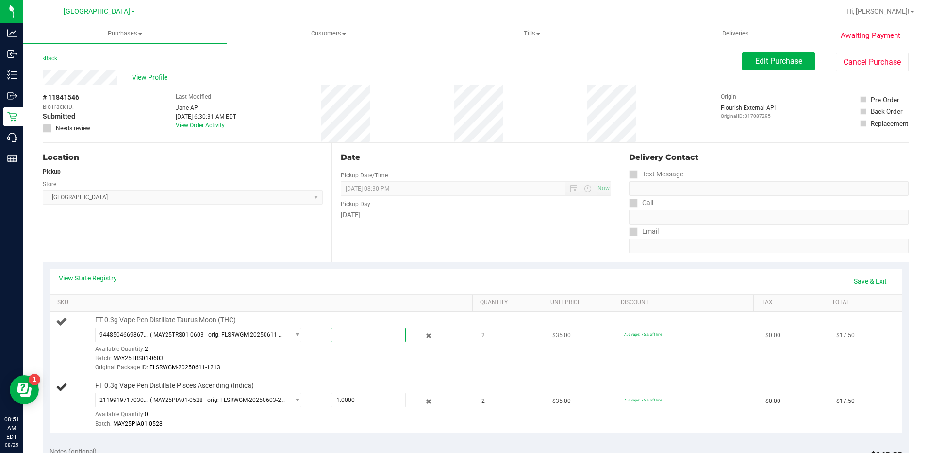
click at [379, 329] on span at bounding box center [368, 334] width 75 height 15
type input "2"
type input "2.0000"
click at [502, 363] on td "2" at bounding box center [511, 344] width 71 height 66
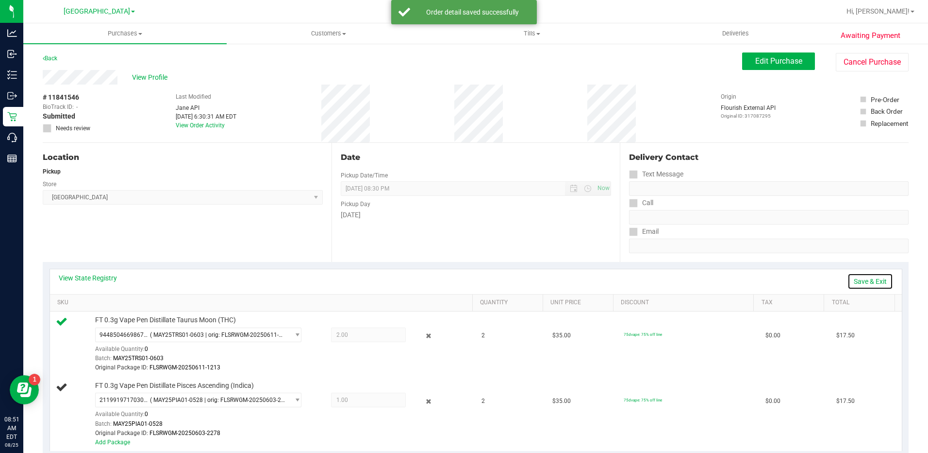
click at [880, 284] on link "Save & Exit" at bounding box center [871, 281] width 46 height 17
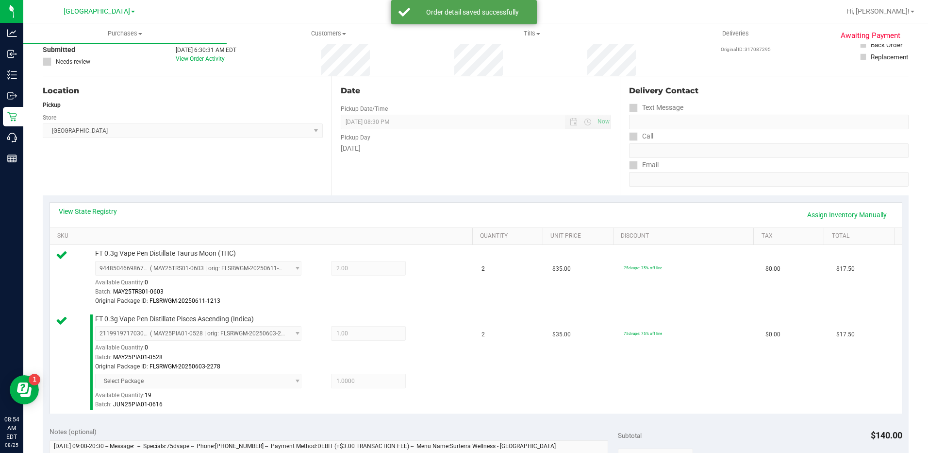
scroll to position [194, 0]
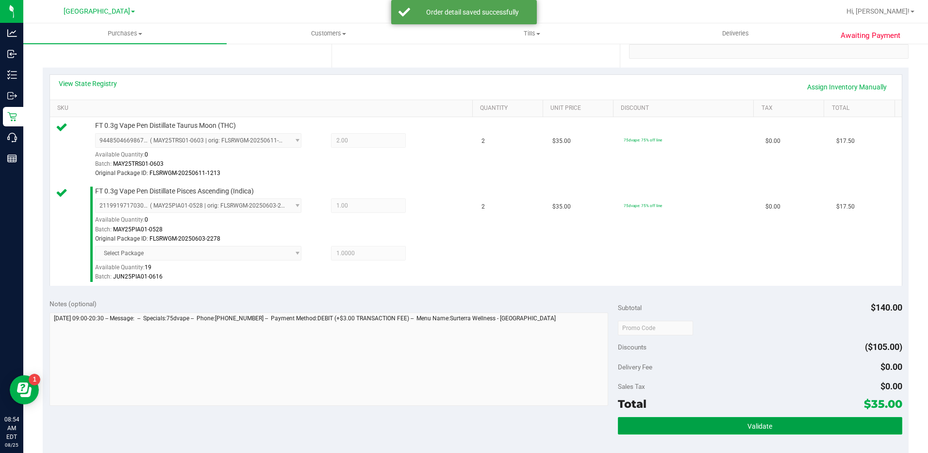
click at [681, 419] on button "Validate" at bounding box center [760, 425] width 285 height 17
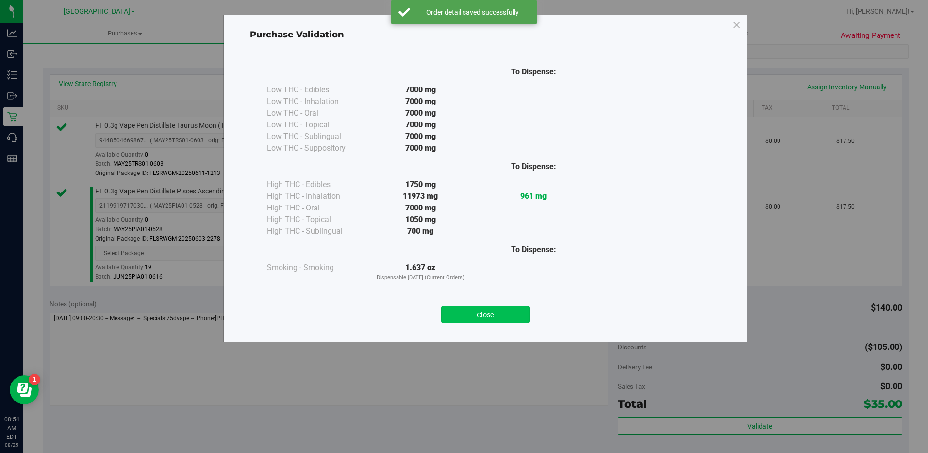
click at [502, 311] on button "Close" at bounding box center [485, 313] width 88 height 17
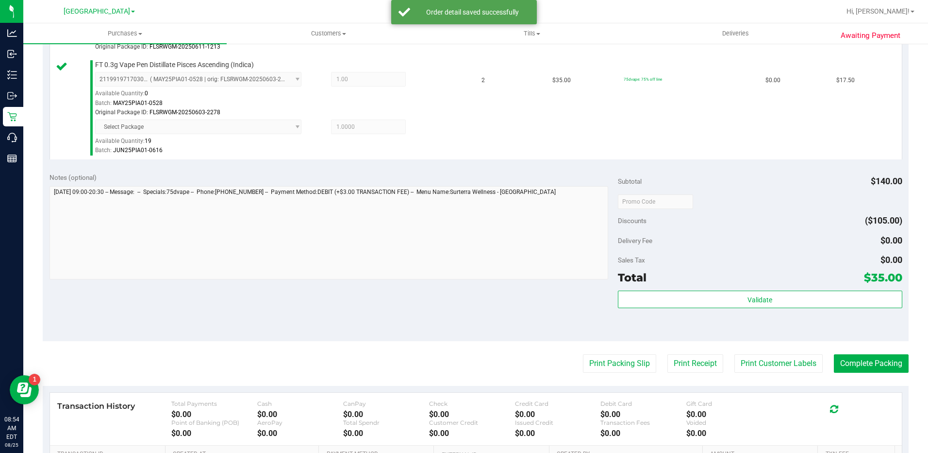
scroll to position [437, 0]
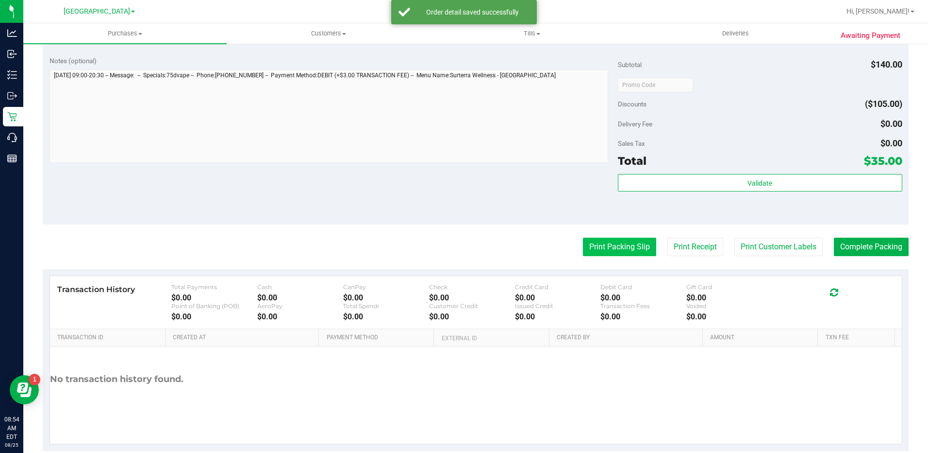
click at [602, 247] on button "Print Packing Slip" at bounding box center [619, 246] width 73 height 18
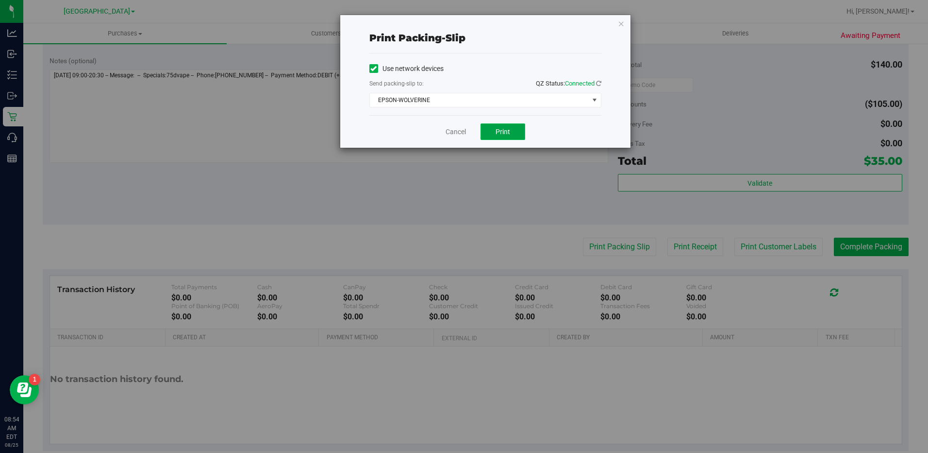
click at [498, 123] on button "Print" at bounding box center [503, 131] width 45 height 17
click at [621, 23] on icon "button" at bounding box center [621, 23] width 7 height 12
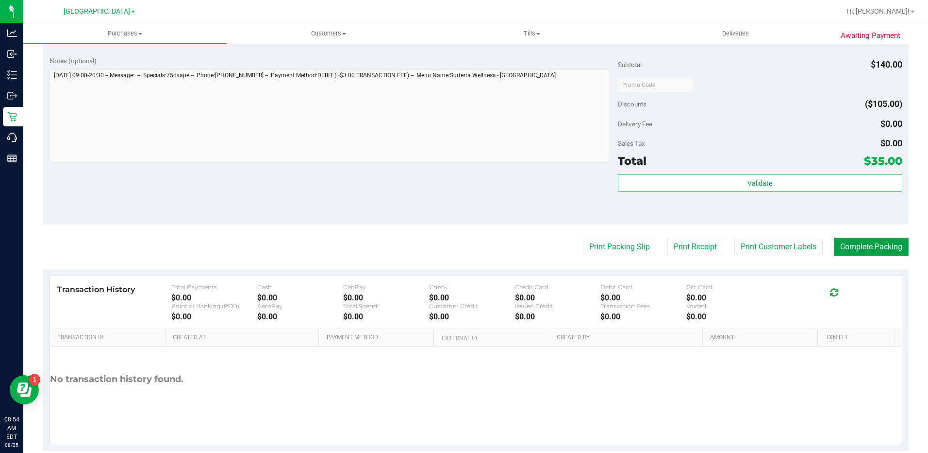
click at [865, 241] on button "Complete Packing" at bounding box center [871, 246] width 75 height 18
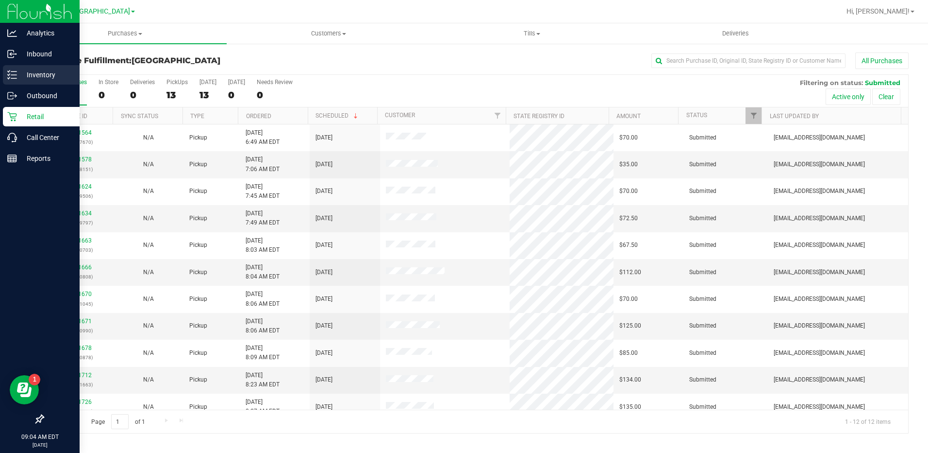
click at [20, 73] on p "Inventory" at bounding box center [46, 75] width 58 height 12
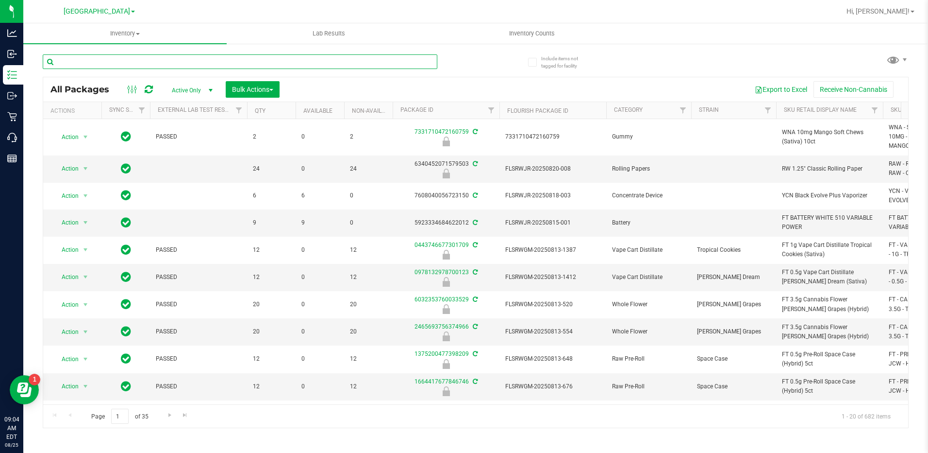
click at [149, 63] on input "text" at bounding box center [240, 61] width 395 height 15
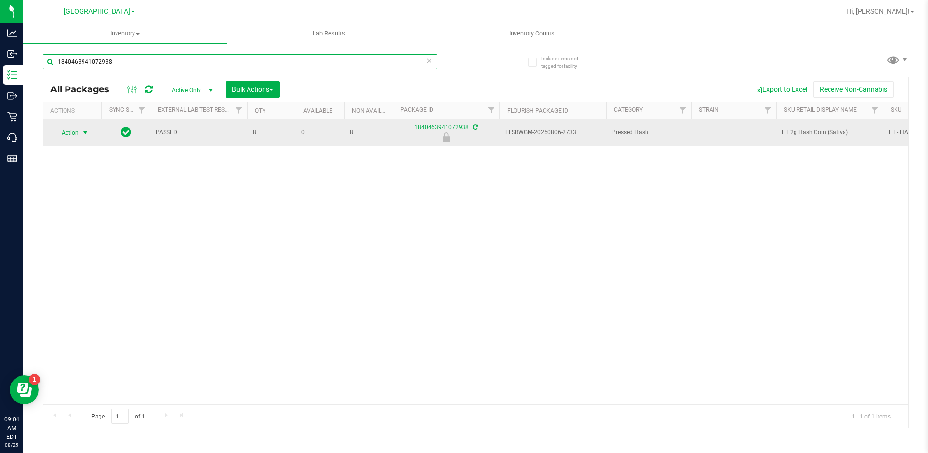
type input "1840463941072938"
click at [75, 133] on span "Action" at bounding box center [66, 133] width 26 height 14
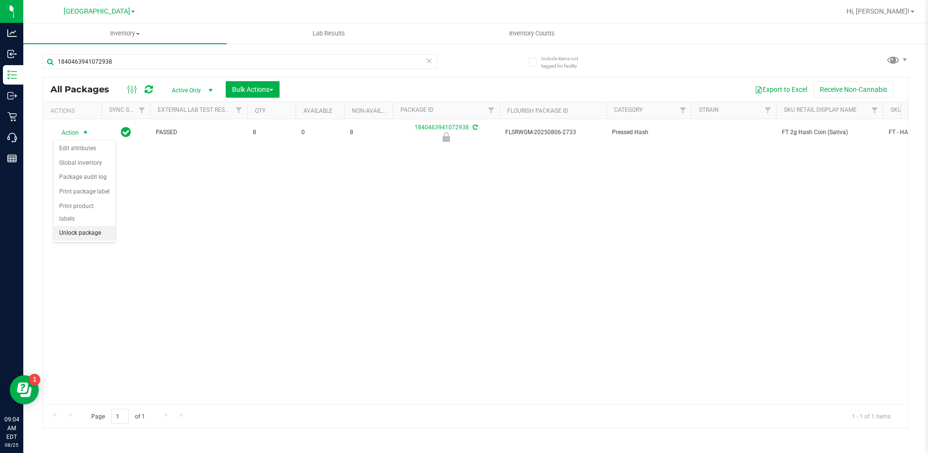
click at [77, 226] on li "Unlock package" at bounding box center [84, 233] width 62 height 15
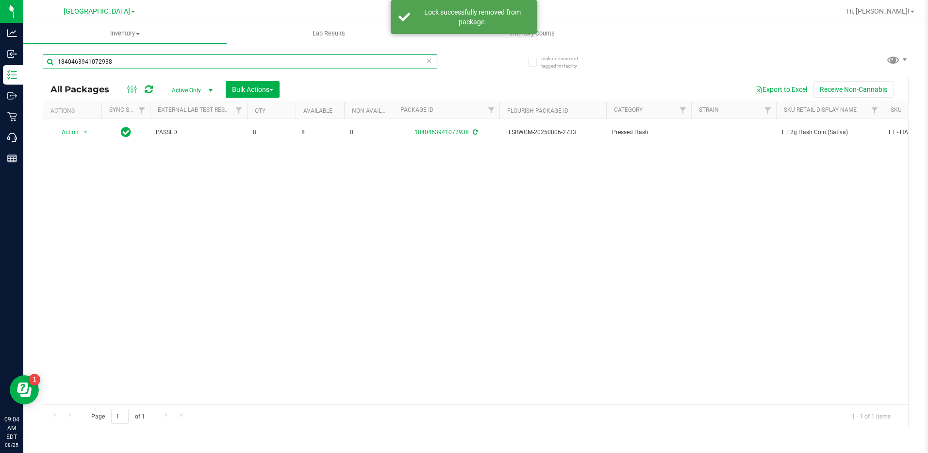
click at [145, 62] on input "1840463941072938" at bounding box center [240, 61] width 395 height 15
drag, startPoint x: 145, startPoint y: 62, endPoint x: 23, endPoint y: 66, distance: 121.5
click at [23, 66] on div "Include items not tagged for facility 1840463941072938 All Packages Active Only…" at bounding box center [475, 191] width 905 height 296
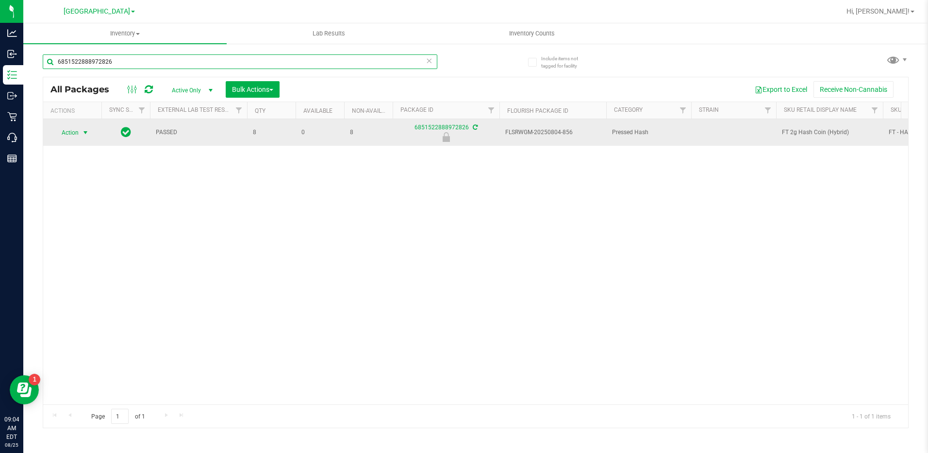
type input "6851522888972826"
click at [78, 132] on span "Action" at bounding box center [66, 133] width 26 height 14
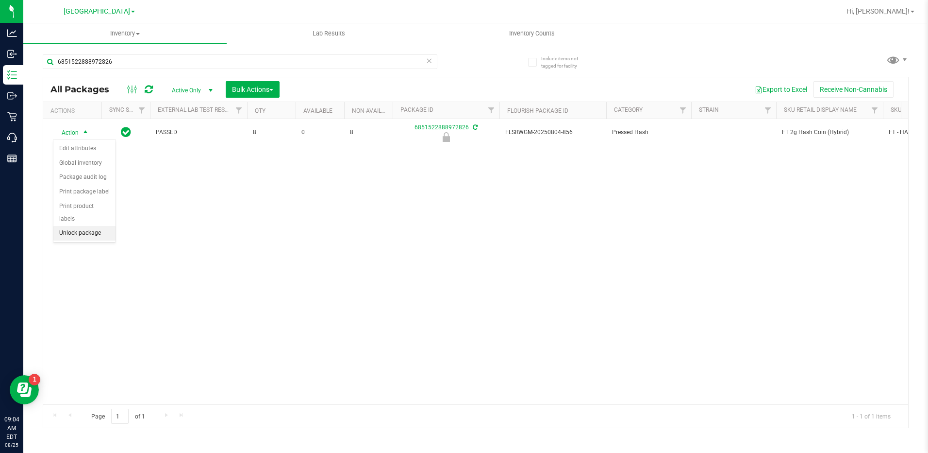
click at [91, 226] on li "Unlock package" at bounding box center [84, 233] width 62 height 15
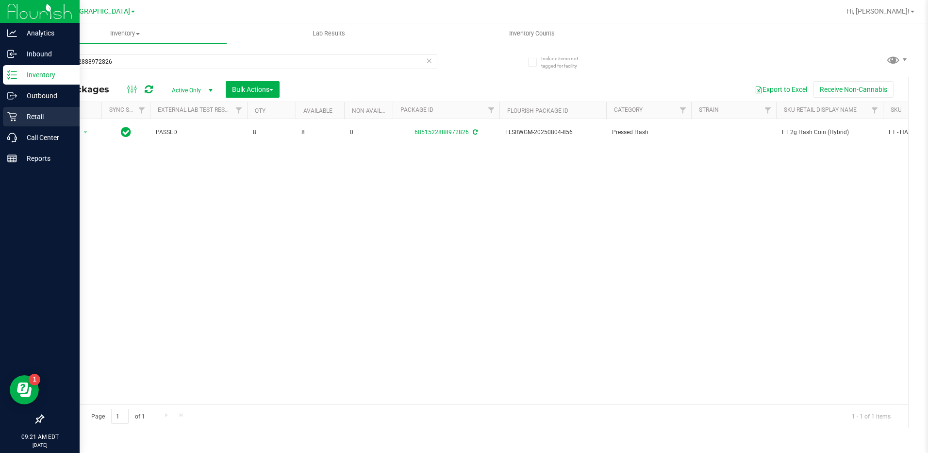
click at [36, 119] on p "Retail" at bounding box center [46, 117] width 58 height 12
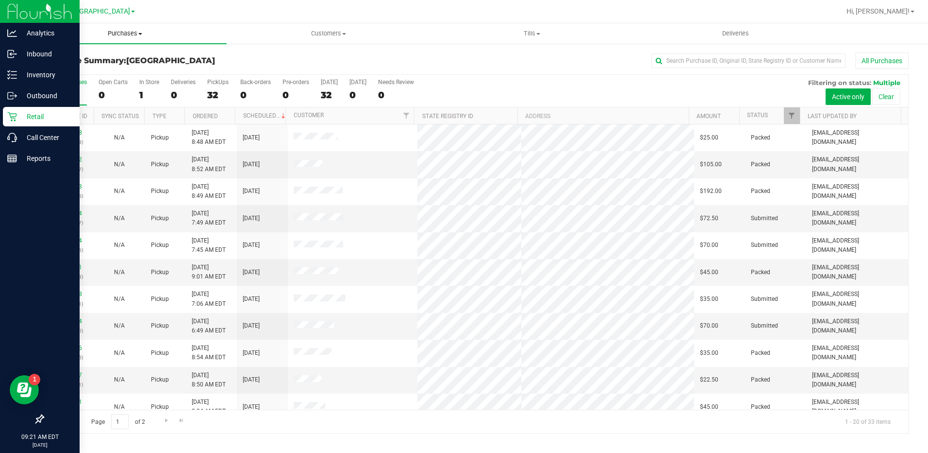
click at [124, 37] on span "Purchases" at bounding box center [124, 33] width 203 height 9
click at [84, 68] on li "Fulfillment" at bounding box center [124, 71] width 203 height 12
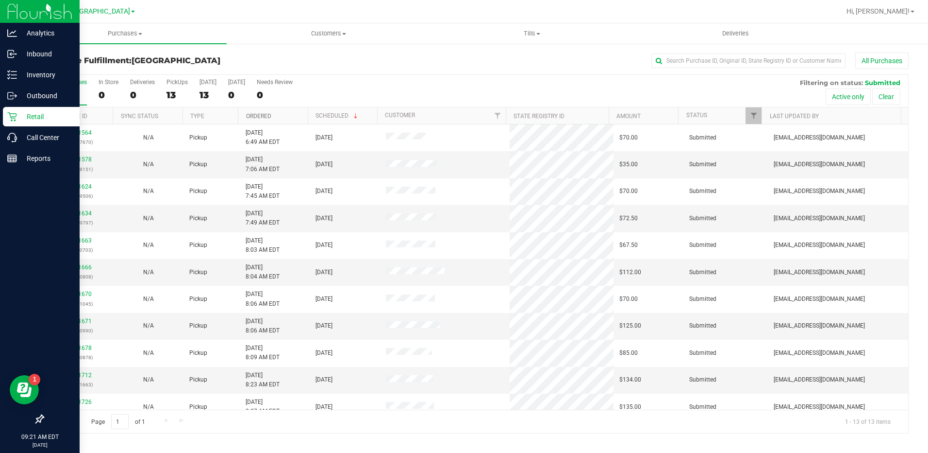
click at [259, 114] on link "Ordered" at bounding box center [258, 116] width 25 height 7
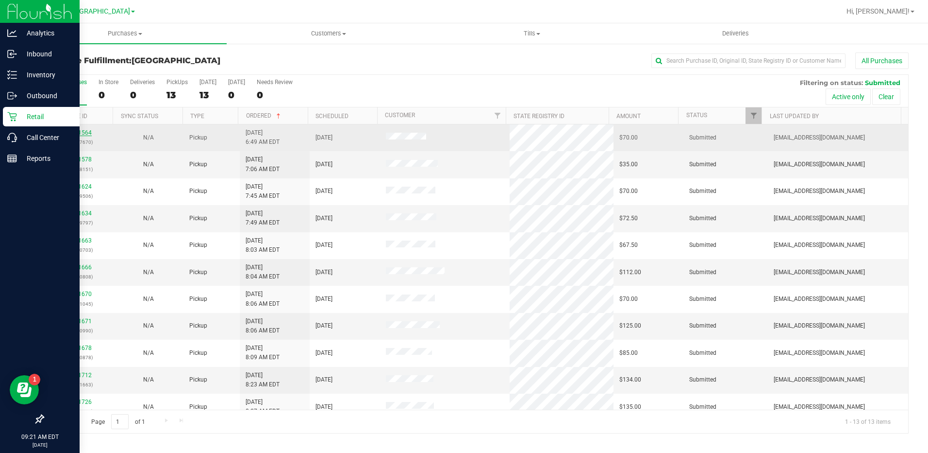
click at [77, 135] on link "11841564" at bounding box center [78, 132] width 27 height 7
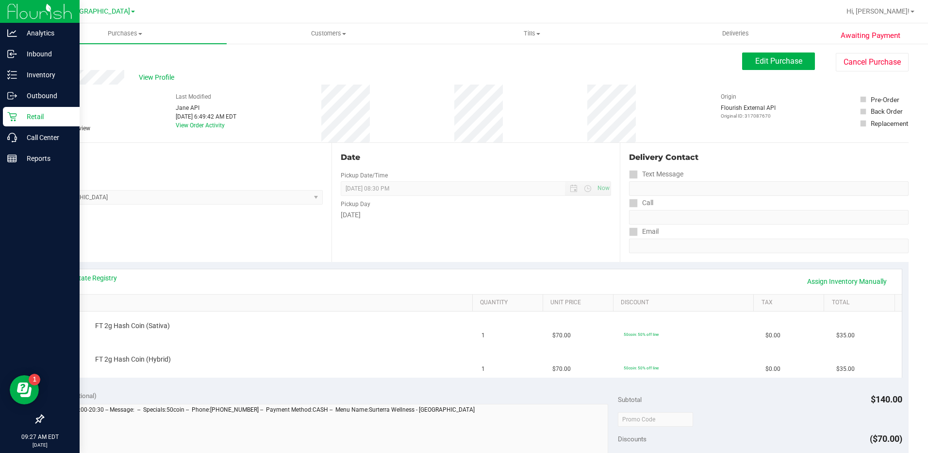
click at [19, 112] on p "Retail" at bounding box center [46, 117] width 58 height 12
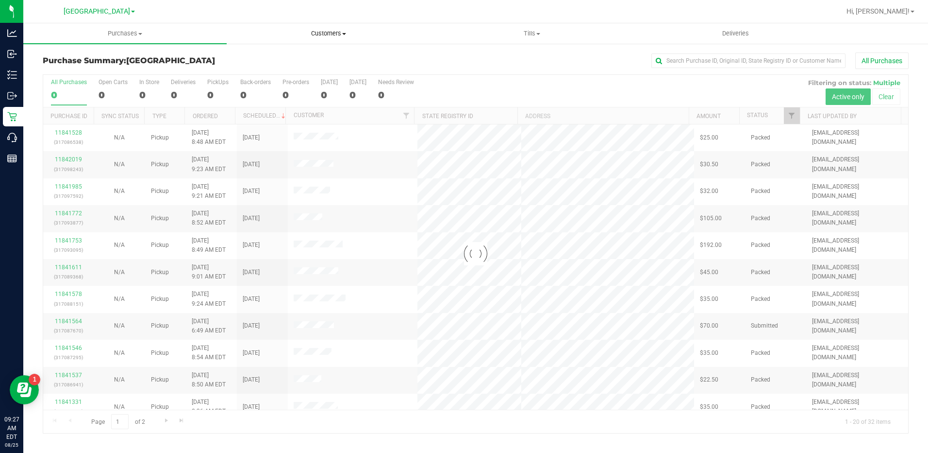
click at [323, 33] on span "Customers" at bounding box center [328, 33] width 202 height 9
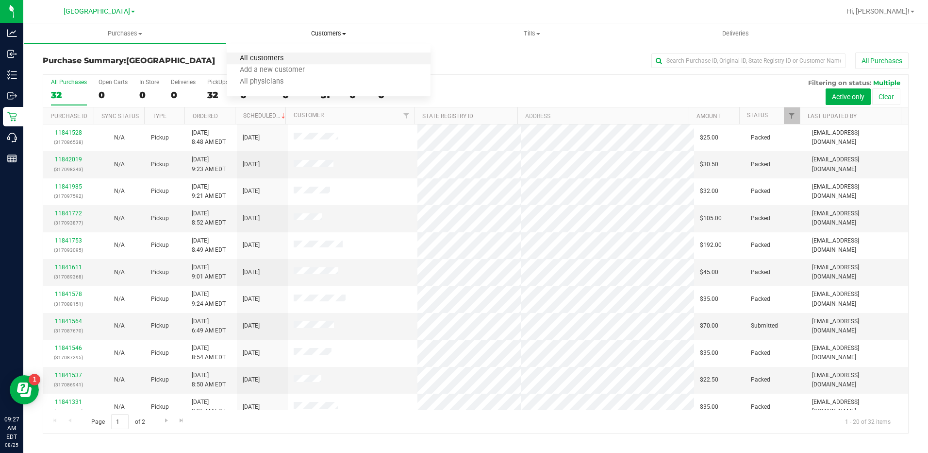
click at [257, 57] on span "All customers" at bounding box center [262, 58] width 70 height 8
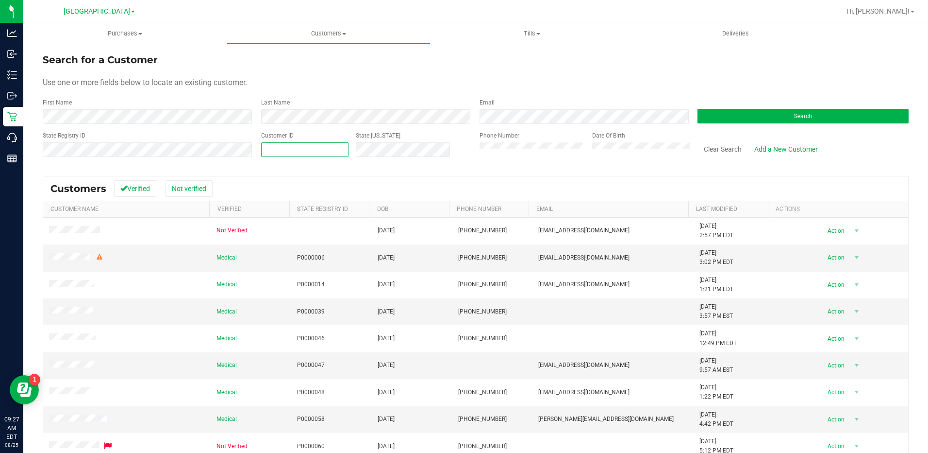
paste input "1396355"
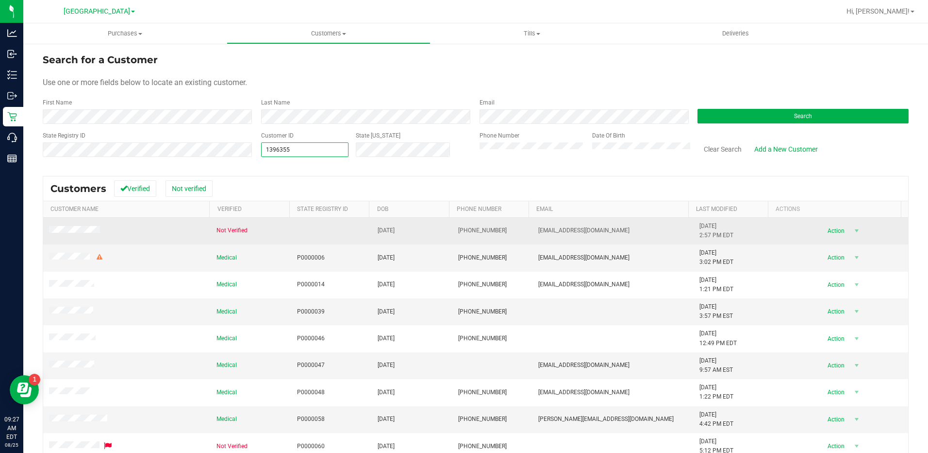
type input "1396355"
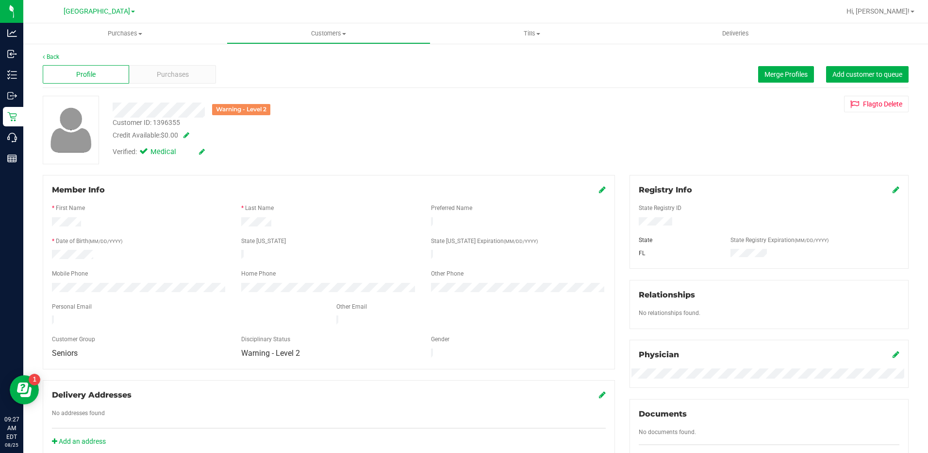
scroll to position [194, 0]
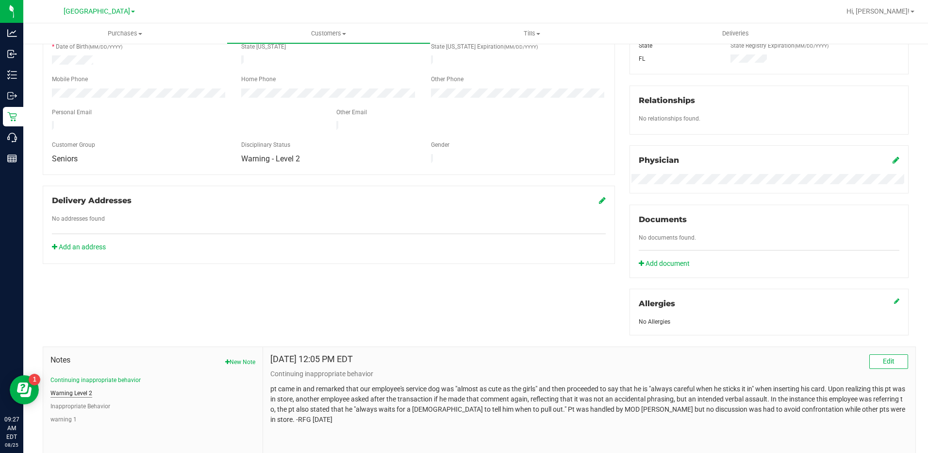
click at [85, 390] on button "Warning Level 2" at bounding box center [72, 392] width 42 height 9
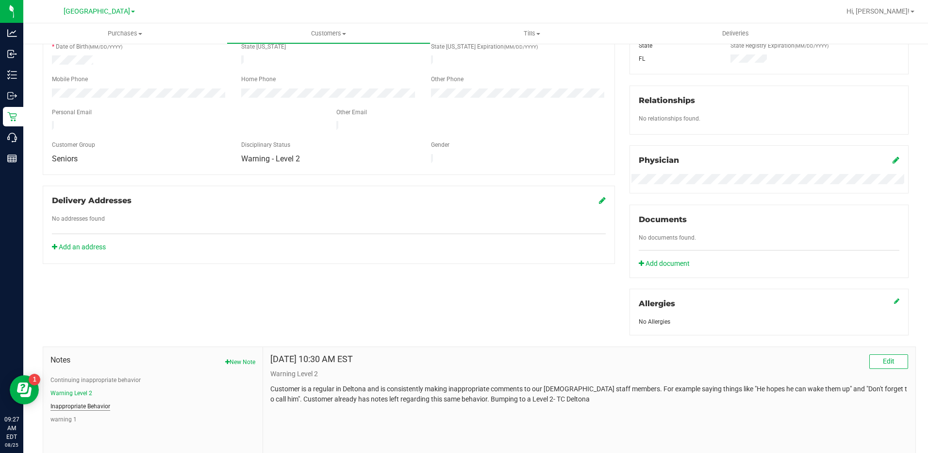
click at [88, 405] on button "Inappropriate Behavior" at bounding box center [81, 406] width 60 height 9
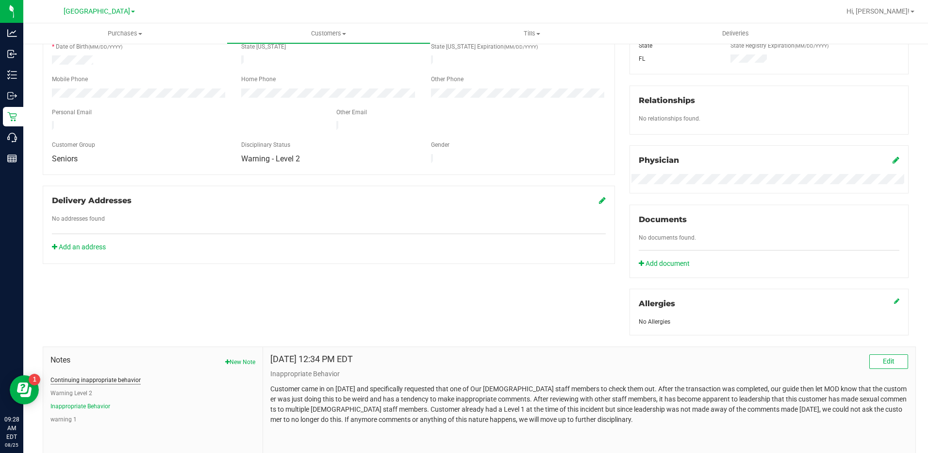
click at [113, 380] on button "Continuing inappropriate behavior" at bounding box center [96, 379] width 90 height 9
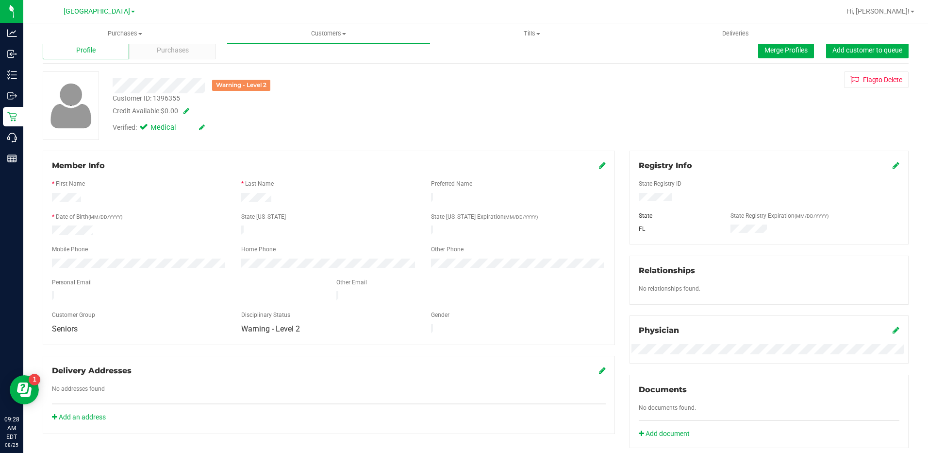
scroll to position [0, 0]
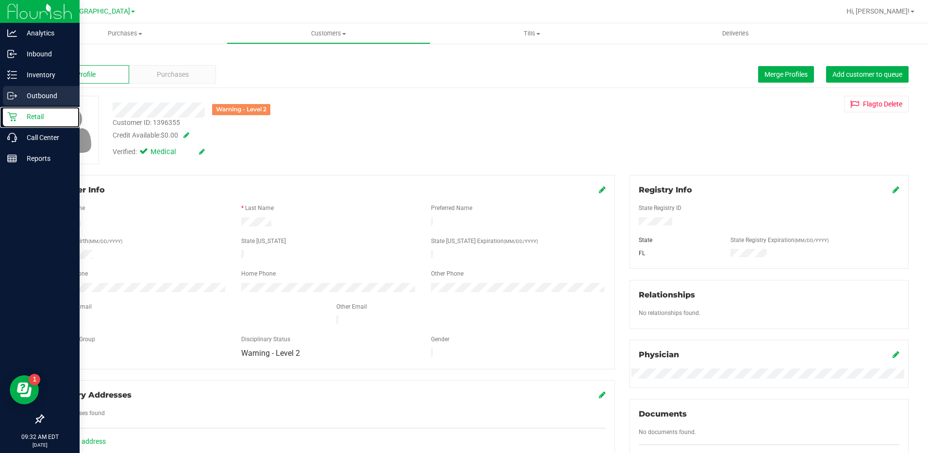
drag, startPoint x: 39, startPoint y: 121, endPoint x: 41, endPoint y: 99, distance: 22.9
click at [39, 121] on p "Retail" at bounding box center [46, 117] width 58 height 12
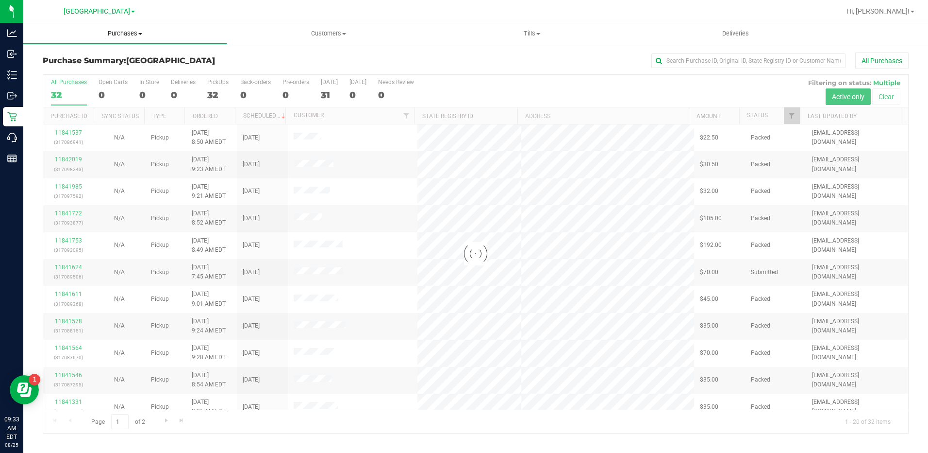
click at [121, 30] on span "Purchases" at bounding box center [124, 33] width 203 height 9
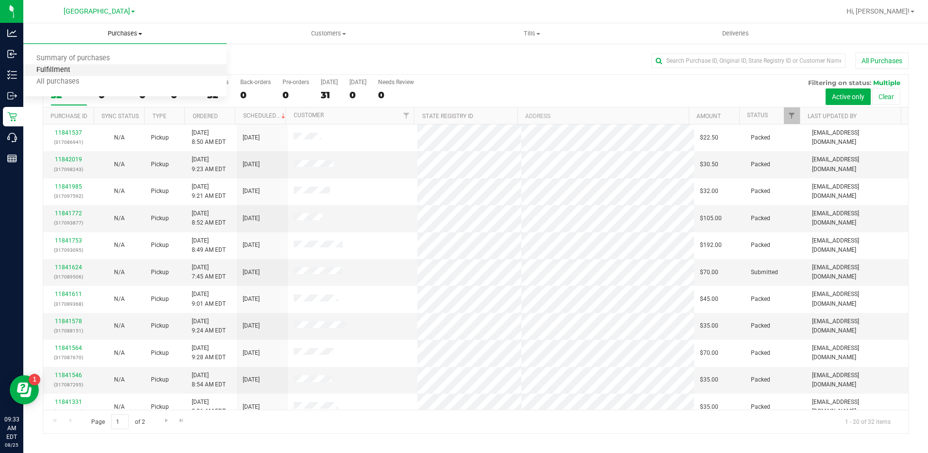
click at [54, 70] on span "Fulfillment" at bounding box center [53, 70] width 60 height 8
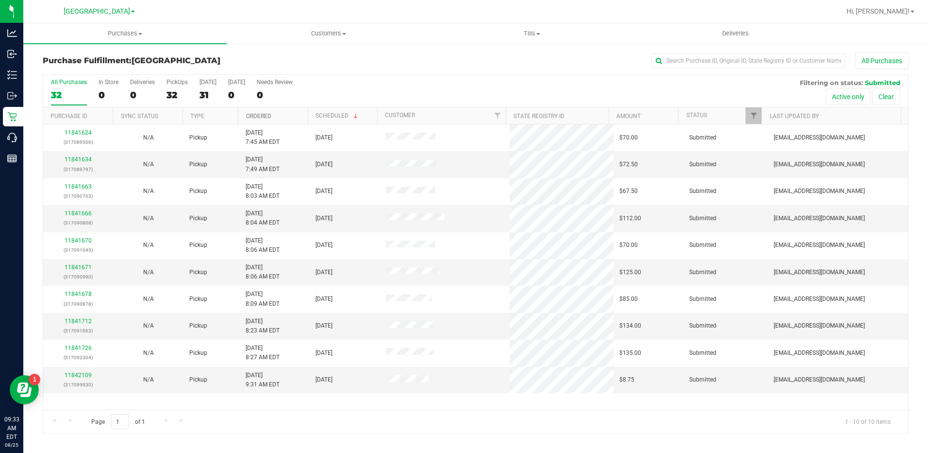
click at [270, 117] on link "Ordered" at bounding box center [258, 116] width 25 height 7
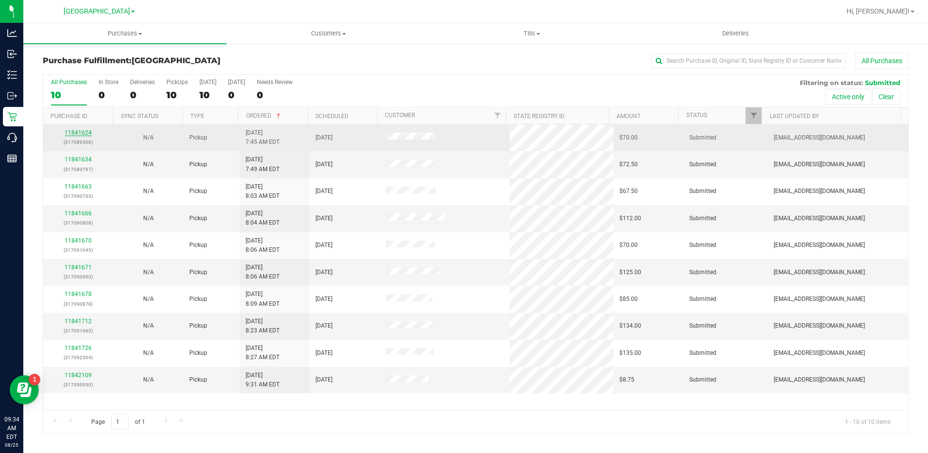
click at [81, 131] on link "11841624" at bounding box center [78, 132] width 27 height 7
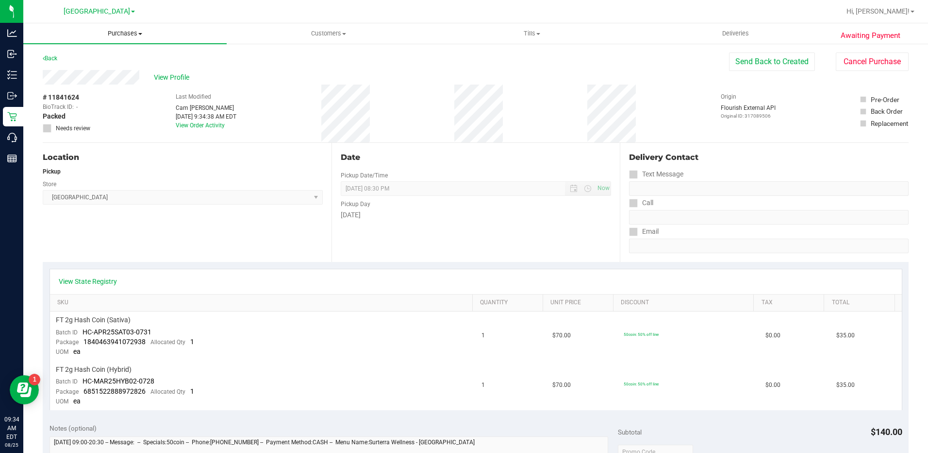
click at [135, 29] on uib-tab-heading "Purchases Summary of purchases Fulfillment All purchases" at bounding box center [124, 33] width 203 height 20
click at [82, 73] on span "Fulfillment" at bounding box center [53, 70] width 60 height 8
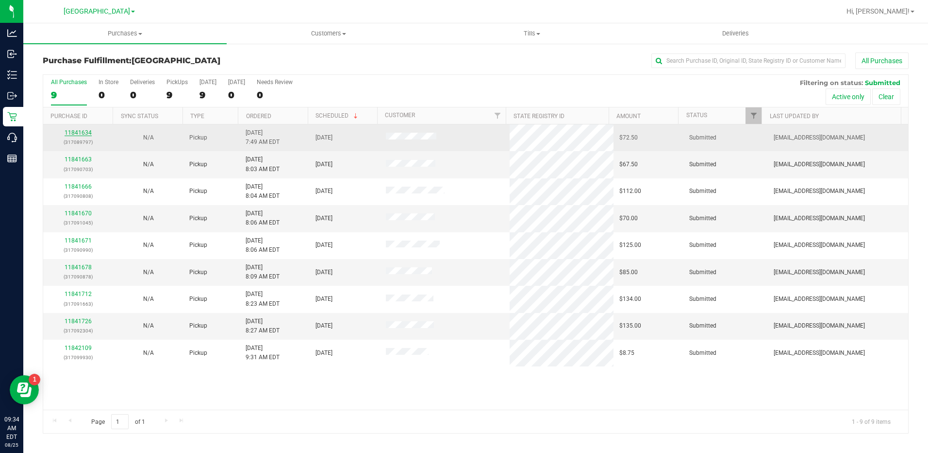
click at [83, 135] on link "11841634" at bounding box center [78, 132] width 27 height 7
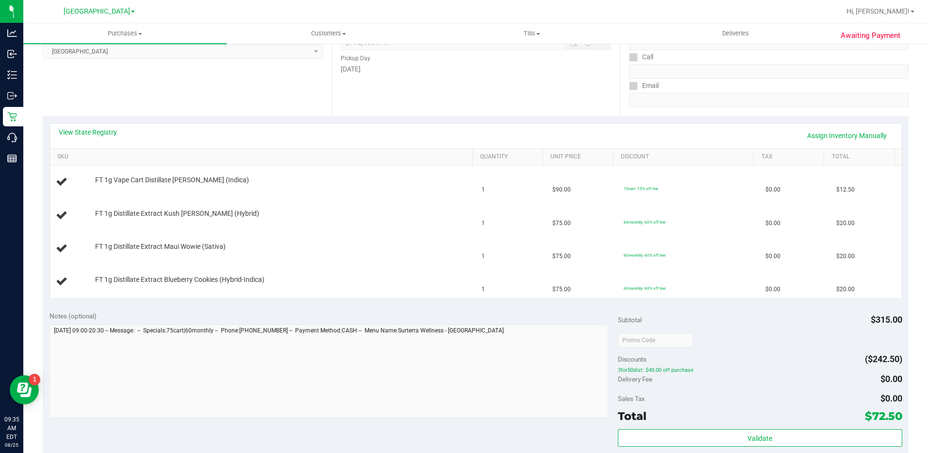
scroll to position [243, 0]
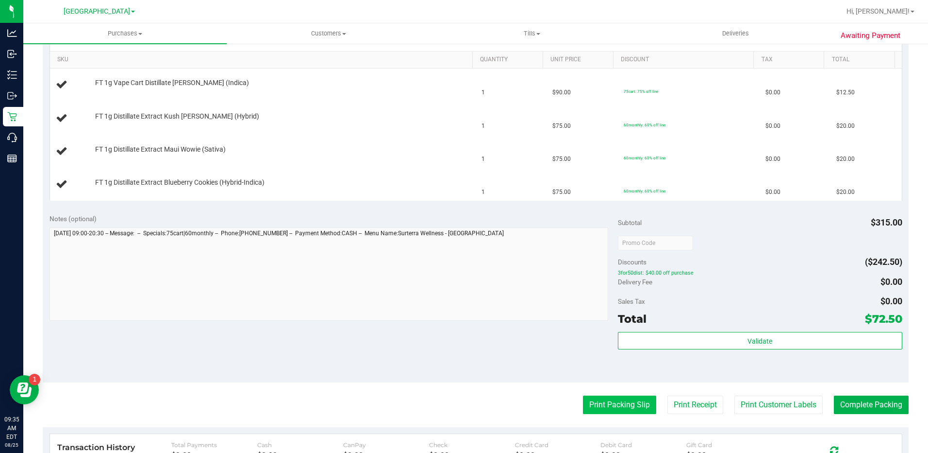
click at [611, 407] on button "Print Packing Slip" at bounding box center [619, 404] width 73 height 18
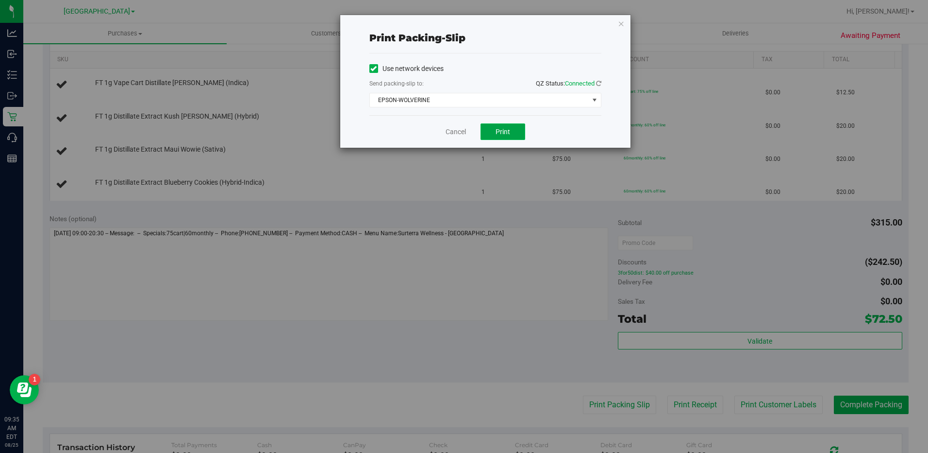
click at [521, 128] on button "Print" at bounding box center [503, 131] width 45 height 17
click at [626, 24] on div "Print packing-slip Use network devices Send packing-slip to: QZ Status: Connect…" at bounding box center [485, 81] width 290 height 133
click at [621, 27] on icon "button" at bounding box center [621, 23] width 7 height 12
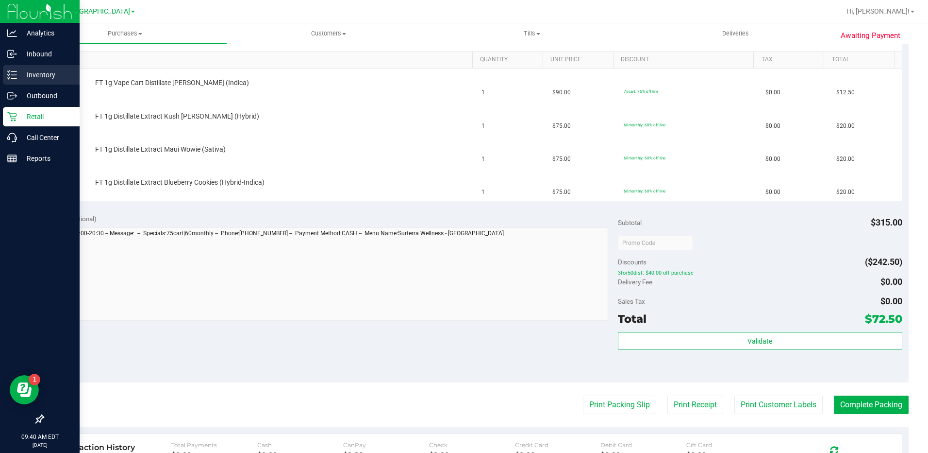
click at [48, 75] on p "Inventory" at bounding box center [46, 75] width 58 height 12
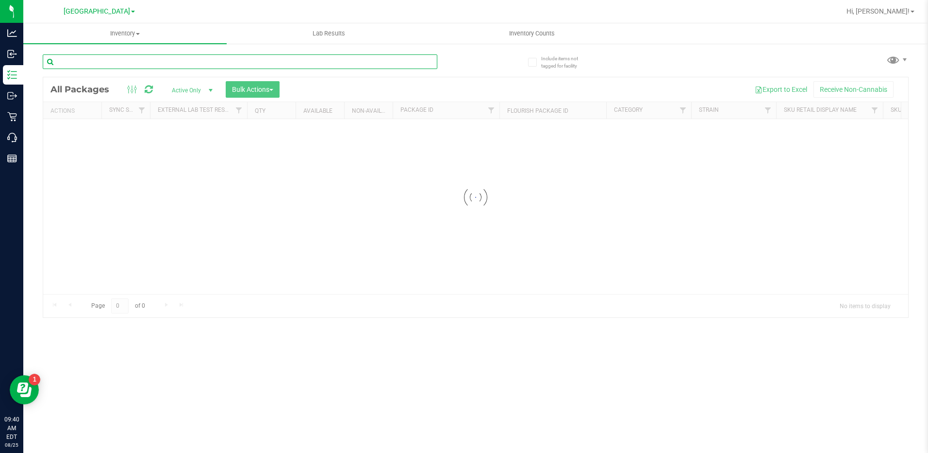
click at [118, 67] on div "Inventory All packages All inventory Waste log Create inventory Lab Results Inv…" at bounding box center [475, 237] width 905 height 429
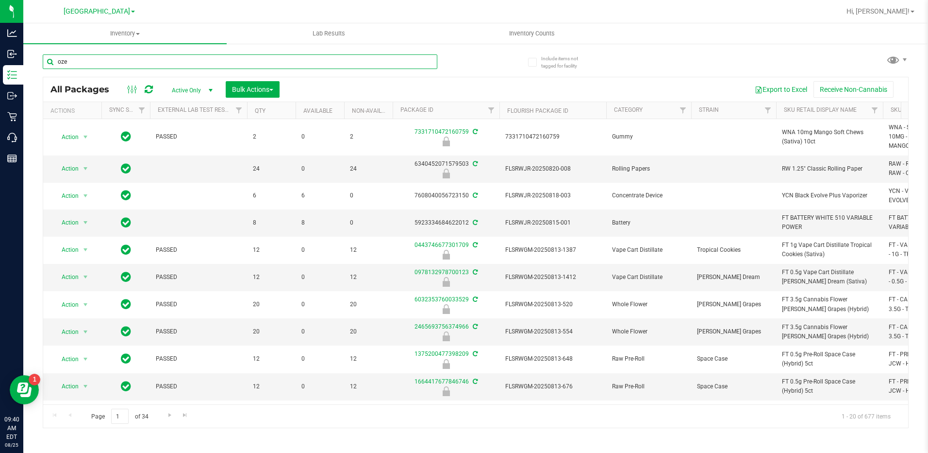
type input "oze"
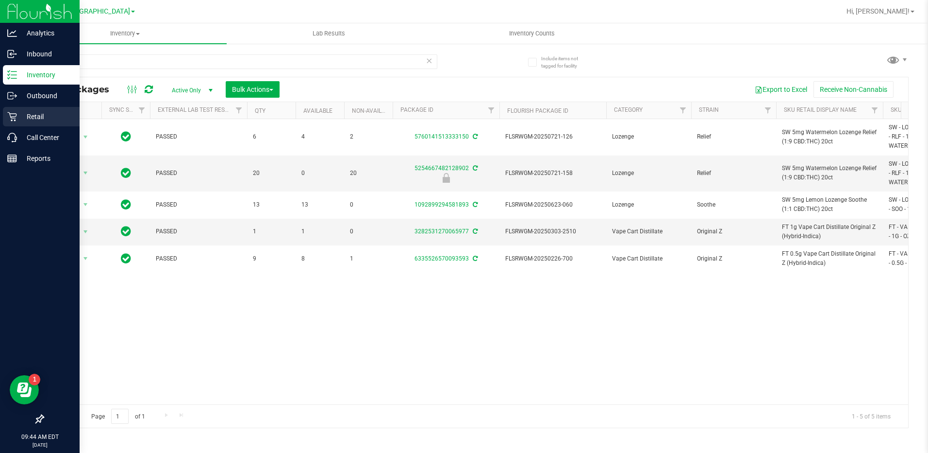
click at [39, 120] on p "Retail" at bounding box center [46, 117] width 58 height 12
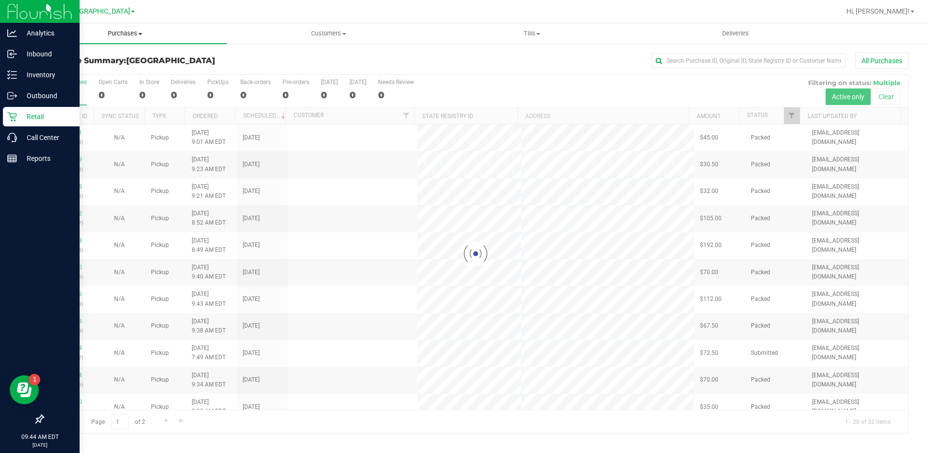
click at [119, 29] on span "Purchases" at bounding box center [124, 33] width 203 height 9
click at [70, 67] on span "Fulfillment" at bounding box center [53, 70] width 60 height 8
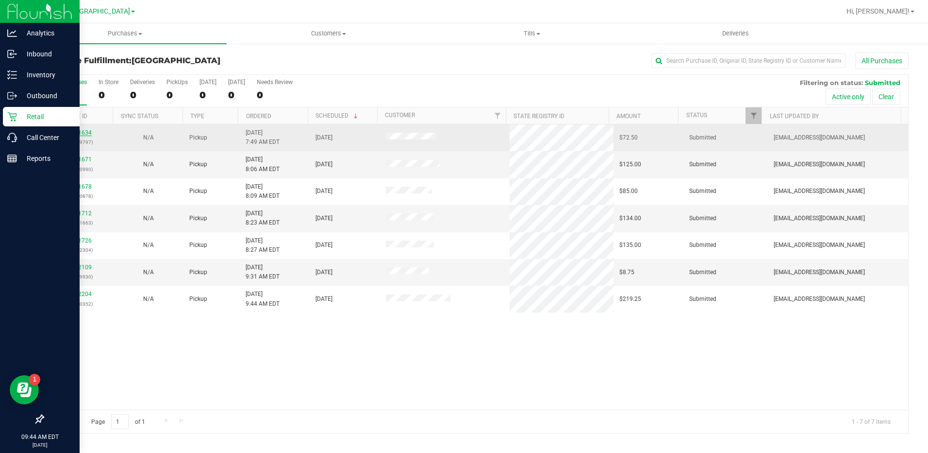
click at [87, 135] on link "11841634" at bounding box center [78, 132] width 27 height 7
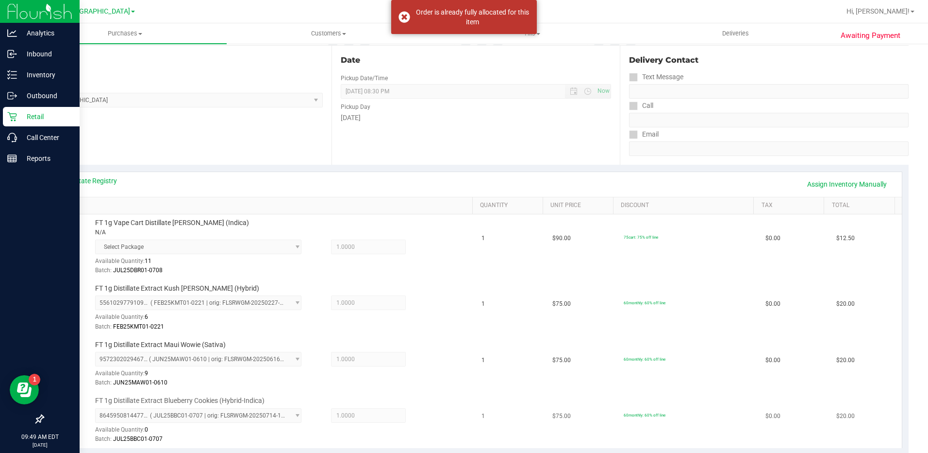
scroll to position [340, 0]
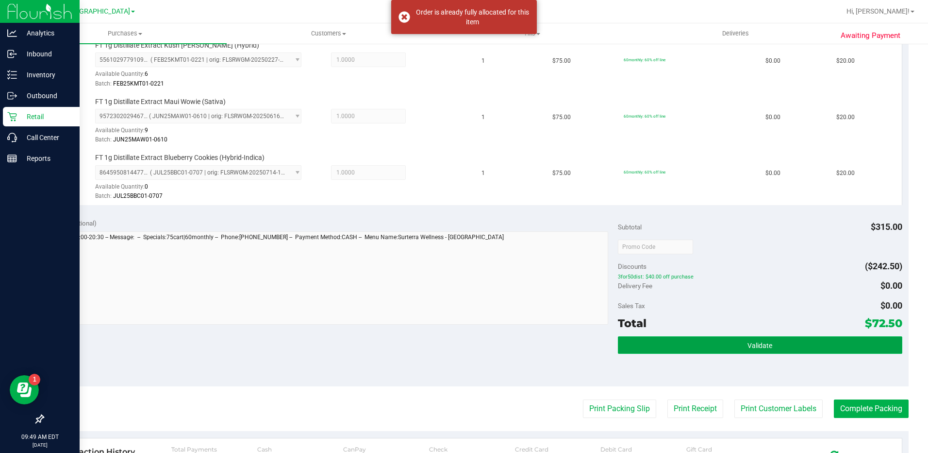
click at [765, 342] on span "Validate" at bounding box center [760, 345] width 25 height 8
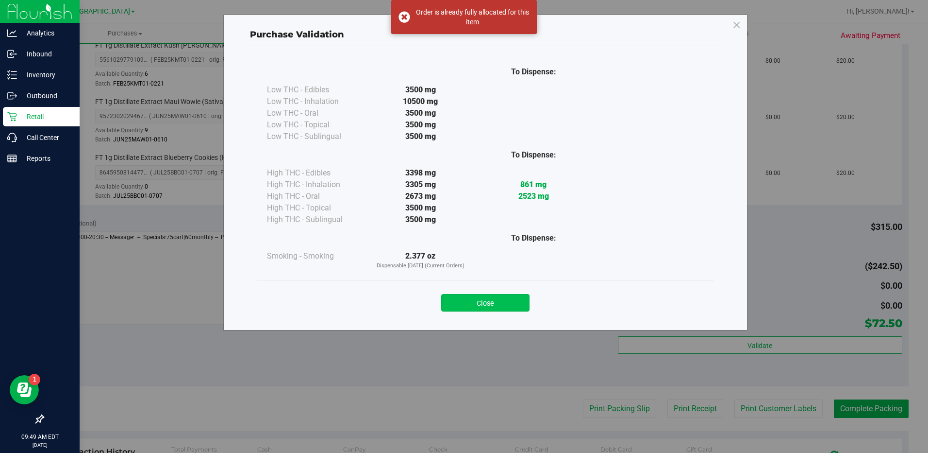
click at [477, 303] on button "Close" at bounding box center [485, 302] width 88 height 17
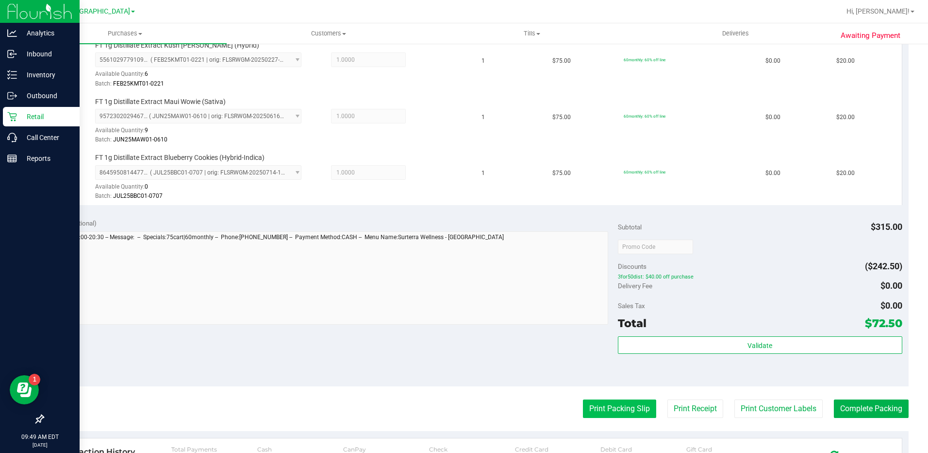
click at [613, 406] on button "Print Packing Slip" at bounding box center [619, 408] width 73 height 18
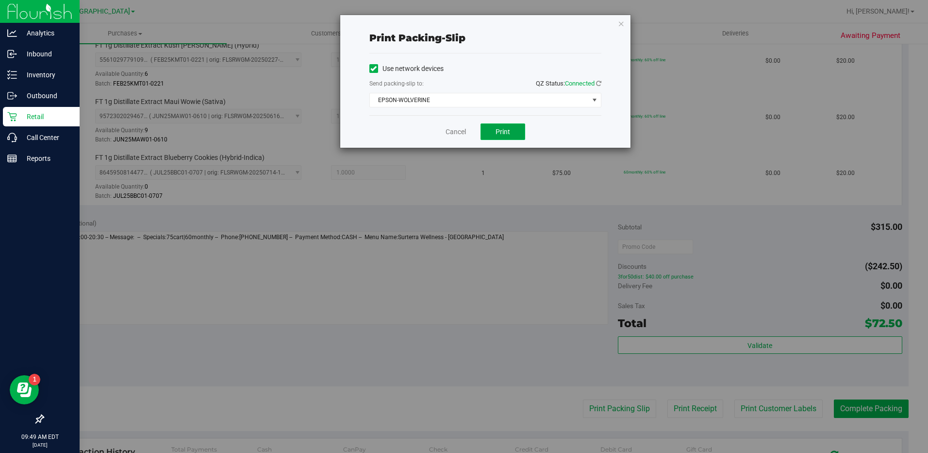
click at [511, 134] on button "Print" at bounding box center [503, 131] width 45 height 17
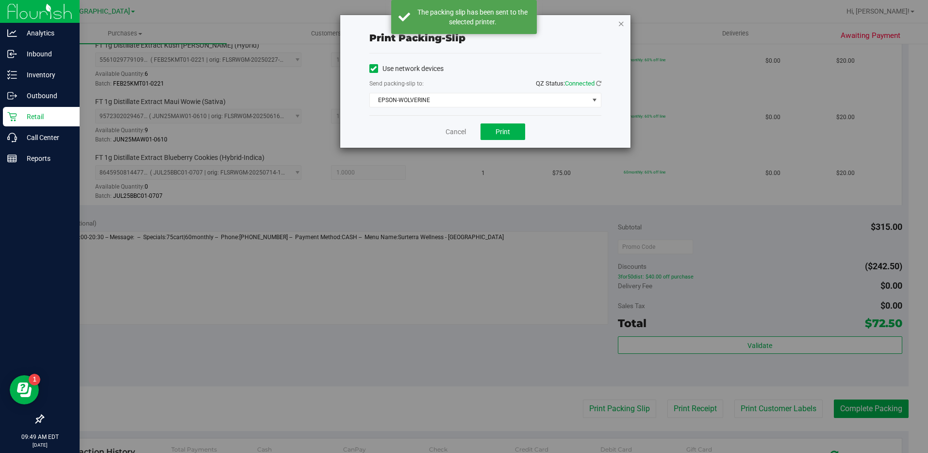
click at [623, 25] on icon "button" at bounding box center [621, 23] width 7 height 12
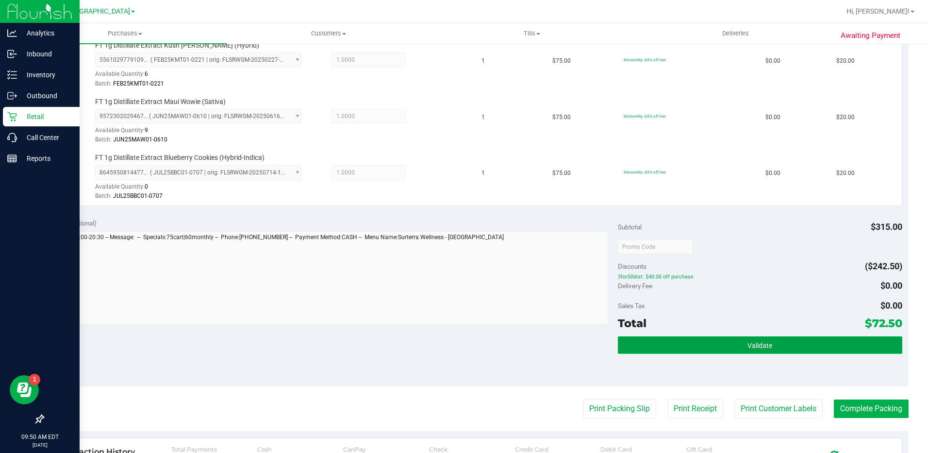
click at [781, 341] on button "Validate" at bounding box center [760, 344] width 285 height 17
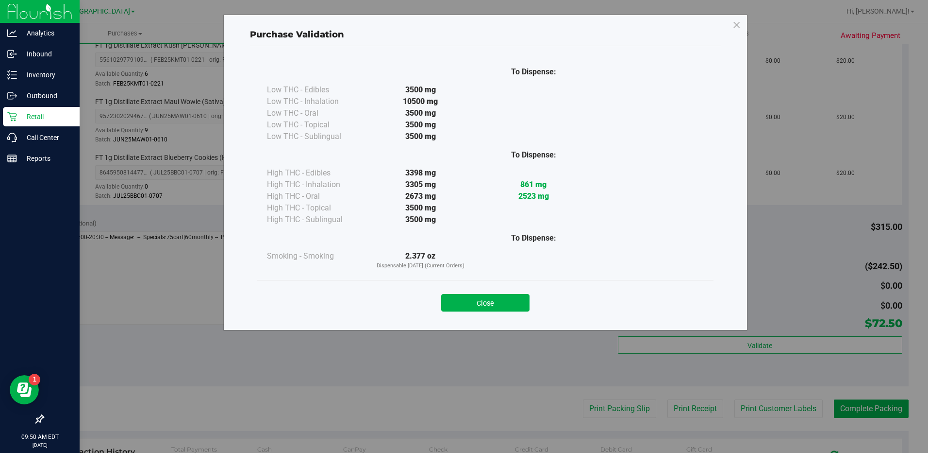
drag, startPoint x: 488, startPoint y: 307, endPoint x: 562, endPoint y: 324, distance: 76.6
click at [488, 307] on button "Close" at bounding box center [485, 302] width 88 height 17
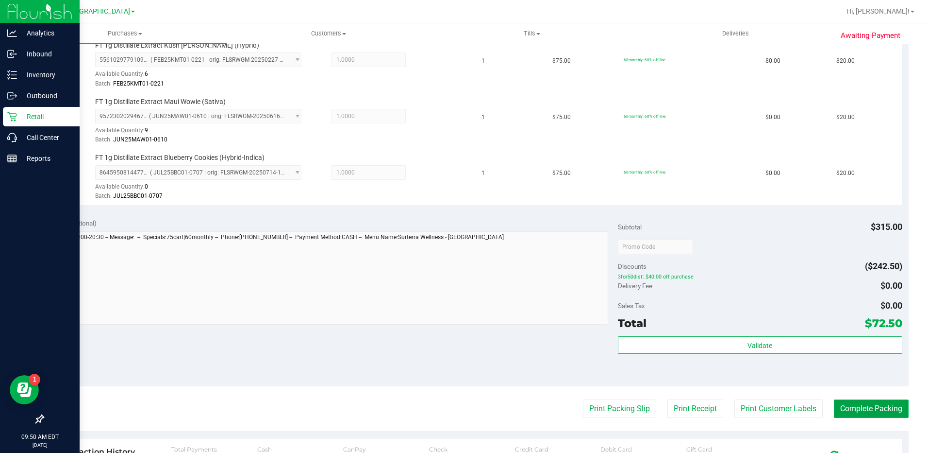
click at [882, 412] on button "Complete Packing" at bounding box center [871, 408] width 75 height 18
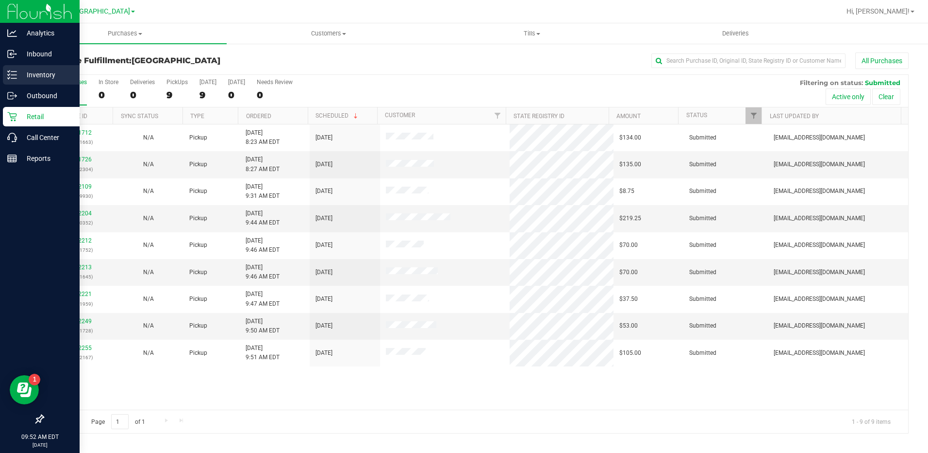
click at [25, 74] on p "Inventory" at bounding box center [46, 75] width 58 height 12
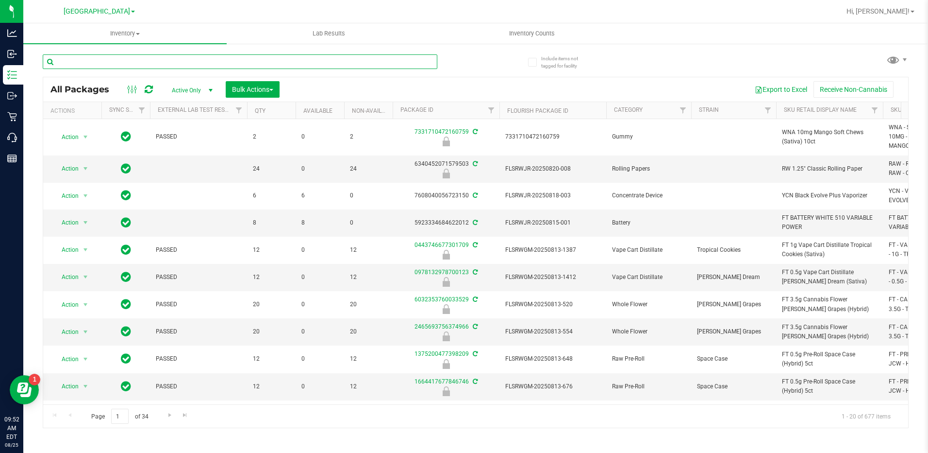
click at [179, 66] on input "text" at bounding box center [240, 61] width 395 height 15
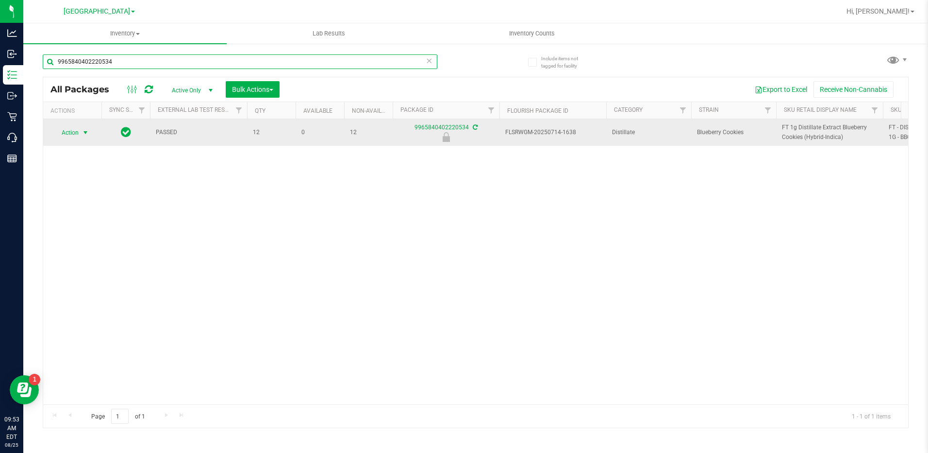
type input "9965840402220534"
click at [71, 129] on span "Action" at bounding box center [66, 133] width 26 height 14
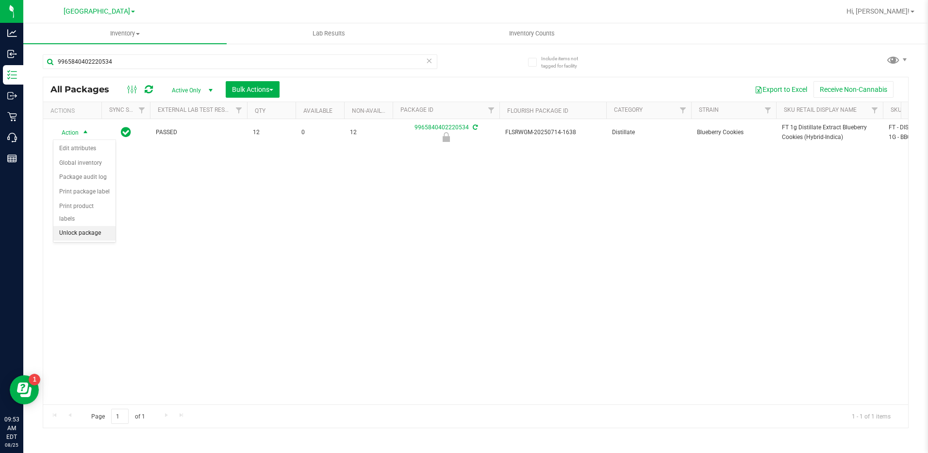
click at [82, 226] on li "Unlock package" at bounding box center [84, 233] width 62 height 15
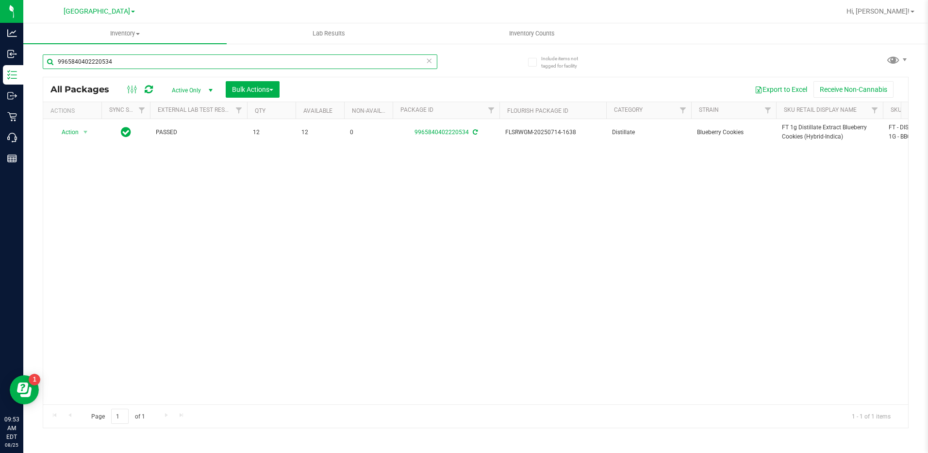
drag, startPoint x: 127, startPoint y: 64, endPoint x: -2, endPoint y: 112, distance: 137.4
click at [0, 112] on html "Analytics Inbound Inventory Outbound Retail Call Center Reports 09:53 AM EDT 08…" at bounding box center [464, 226] width 928 height 453
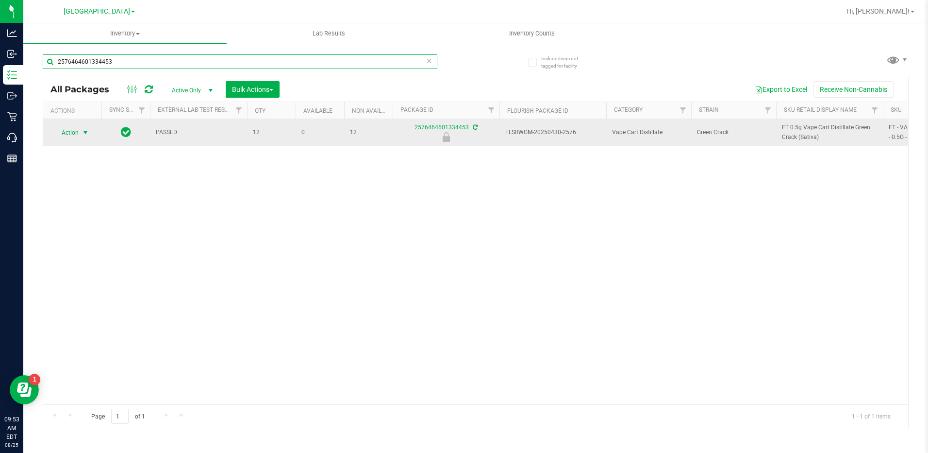
type input "2576464601334453"
click at [66, 134] on span "Action" at bounding box center [66, 133] width 26 height 14
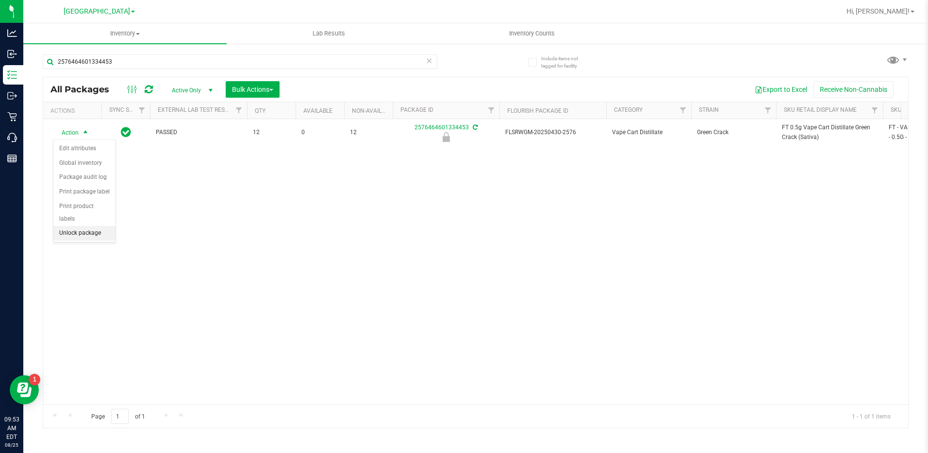
click at [81, 226] on li "Unlock package" at bounding box center [84, 233] width 62 height 15
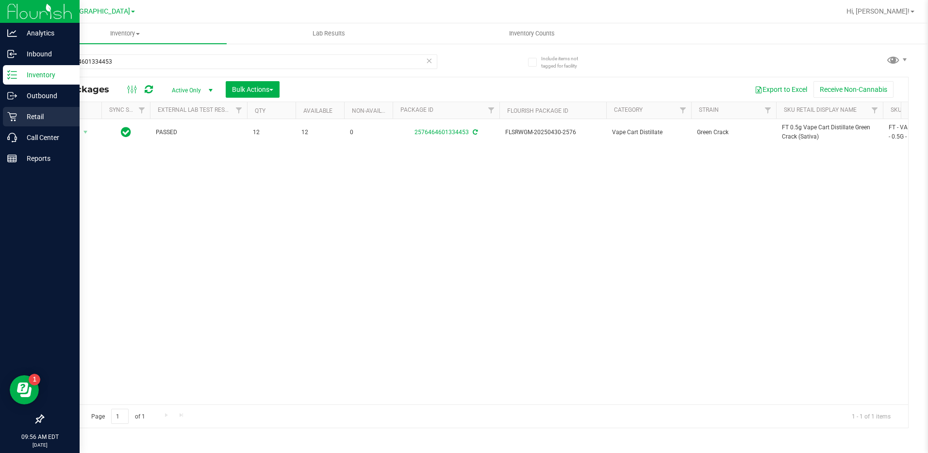
click at [27, 118] on p "Retail" at bounding box center [46, 117] width 58 height 12
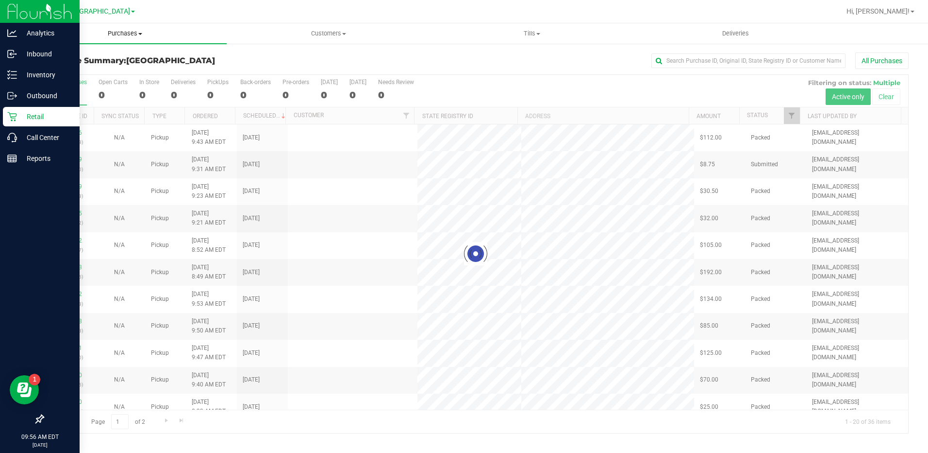
click at [129, 34] on span "Purchases" at bounding box center [124, 33] width 203 height 9
click at [56, 67] on span "Fulfillment" at bounding box center [53, 70] width 60 height 8
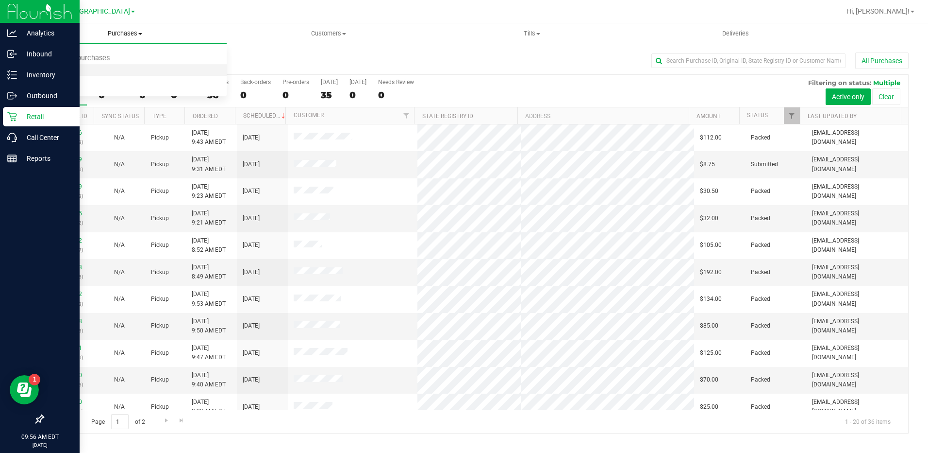
click at [56, 67] on span "Fulfillment" at bounding box center [53, 70] width 60 height 8
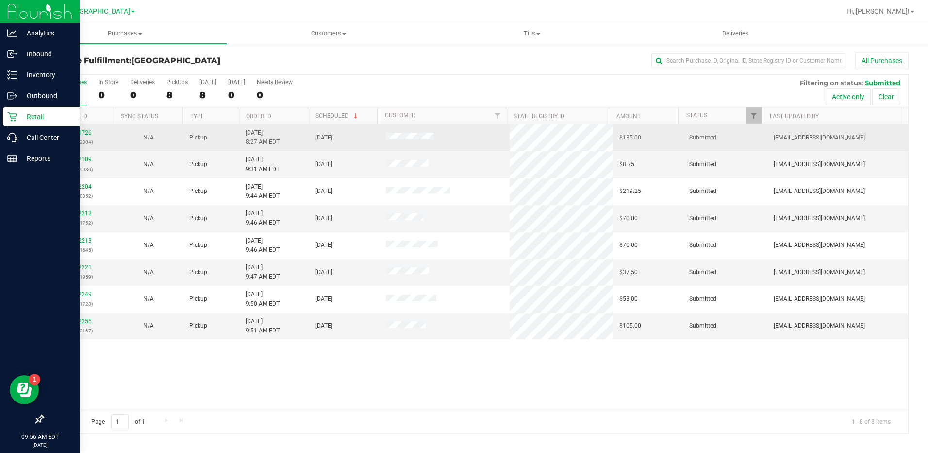
click at [74, 128] on td "11841726 (317092304)" at bounding box center [78, 137] width 70 height 27
click at [79, 131] on link "11841726" at bounding box center [78, 132] width 27 height 7
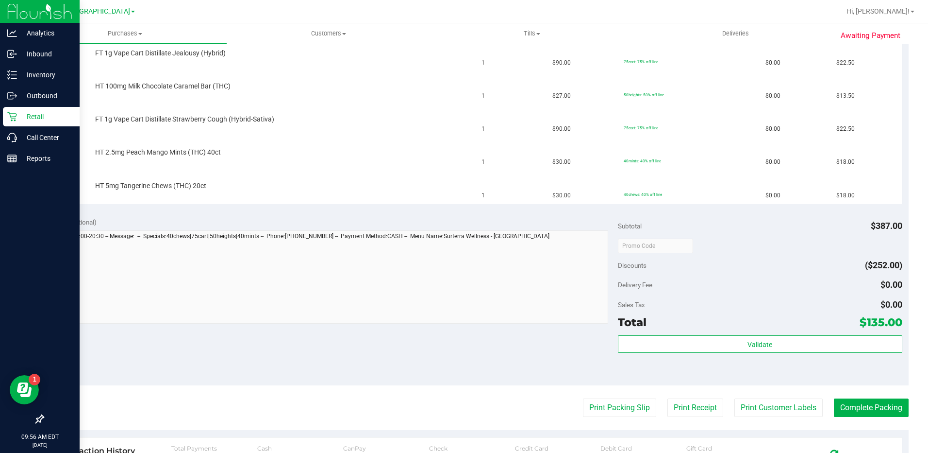
scroll to position [437, 0]
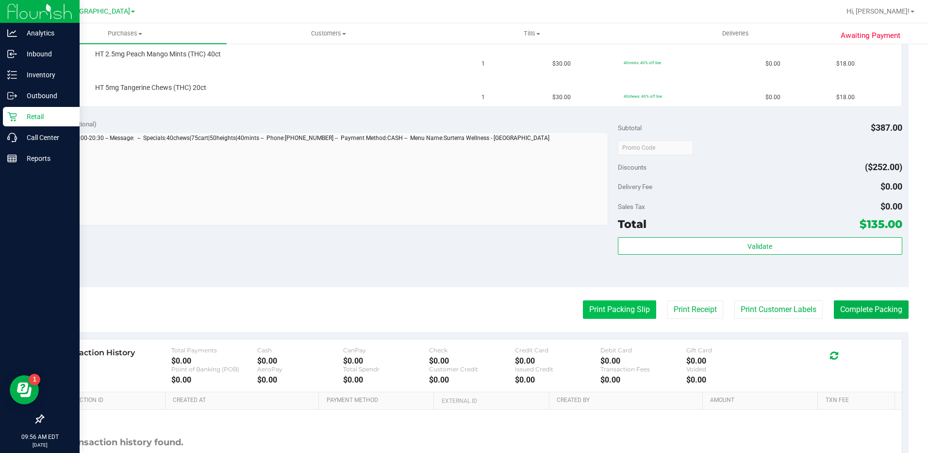
click at [625, 315] on button "Print Packing Slip" at bounding box center [619, 309] width 73 height 18
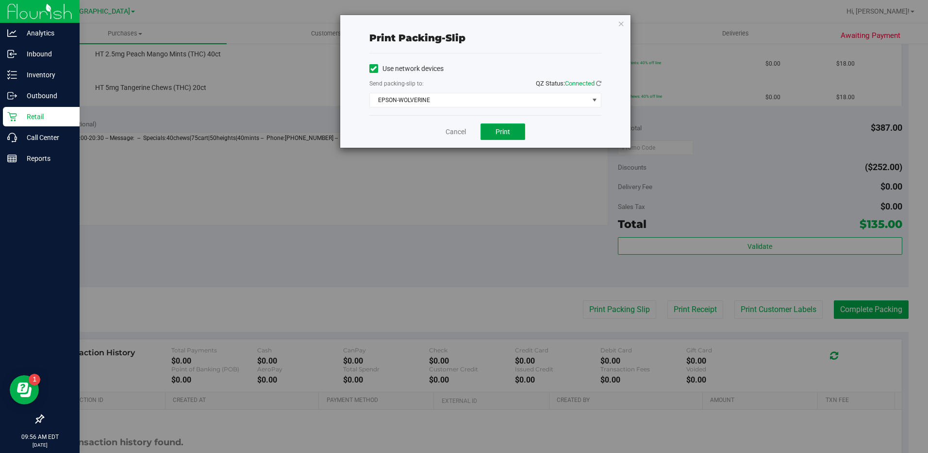
click at [500, 126] on button "Print" at bounding box center [503, 131] width 45 height 17
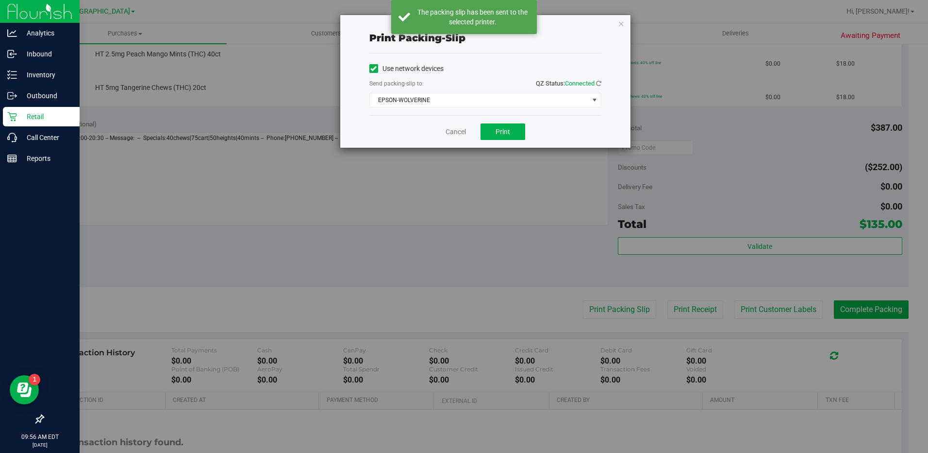
click at [626, 26] on div "Print packing-slip Use network devices Send packing-slip to: QZ Status: Connect…" at bounding box center [485, 81] width 290 height 133
click at [620, 22] on icon "button" at bounding box center [621, 23] width 7 height 12
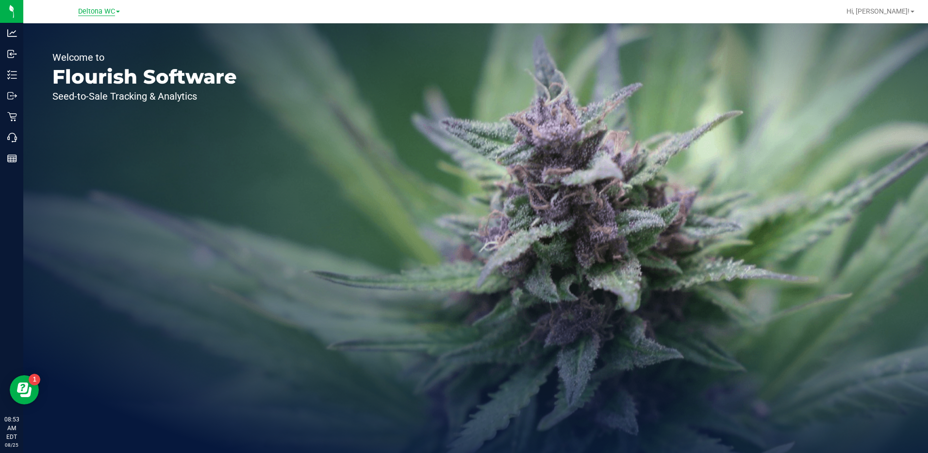
click at [101, 15] on span "Deltona WC" at bounding box center [96, 11] width 37 height 9
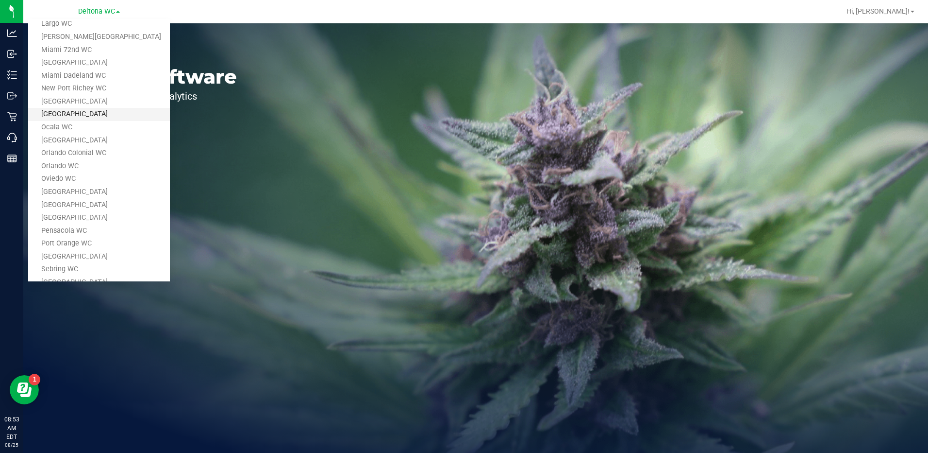
scroll to position [243, 0]
click at [80, 208] on link "[GEOGRAPHIC_DATA]" at bounding box center [99, 204] width 142 height 13
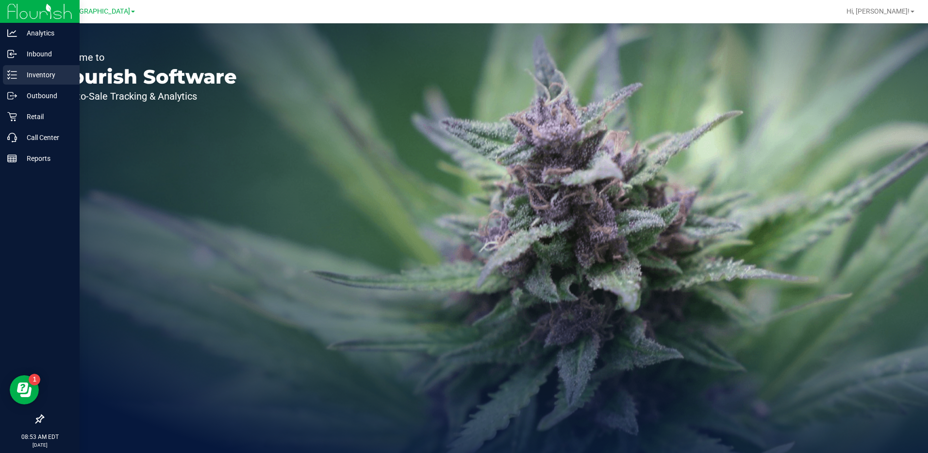
click at [44, 69] on p "Inventory" at bounding box center [46, 75] width 58 height 12
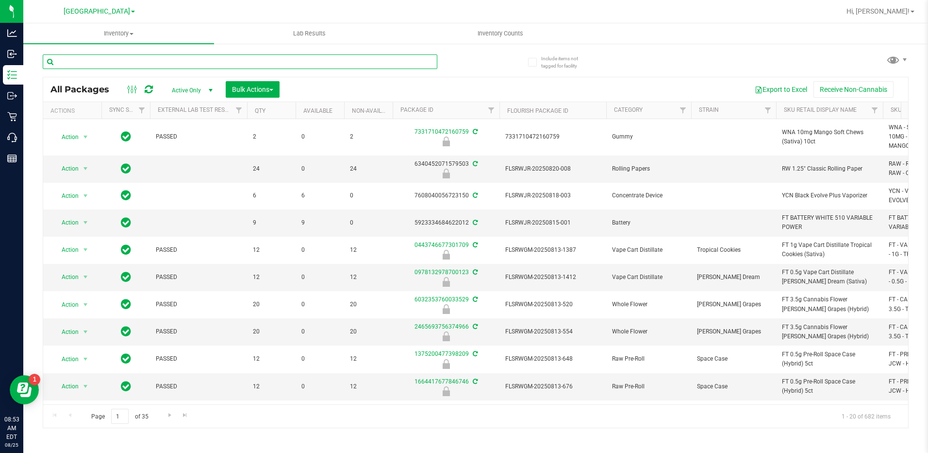
click at [117, 66] on input "text" at bounding box center [240, 61] width 395 height 15
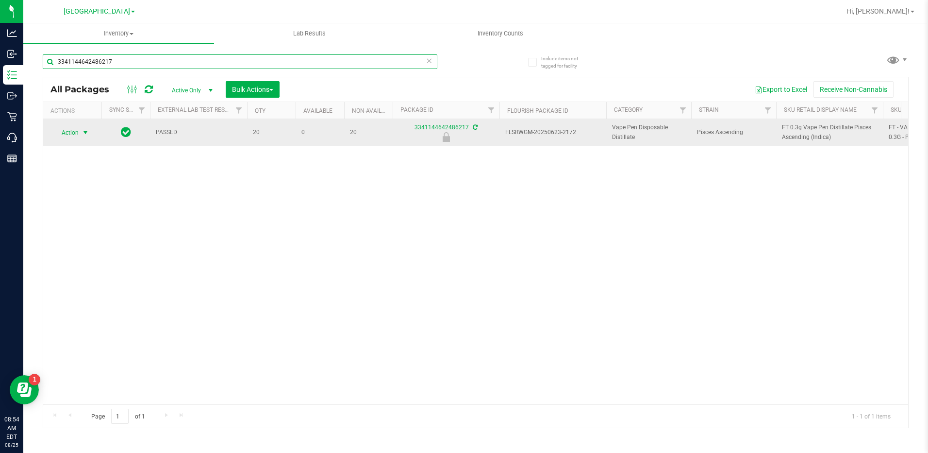
type input "3341144642486217"
click at [73, 132] on span "Action" at bounding box center [66, 133] width 26 height 14
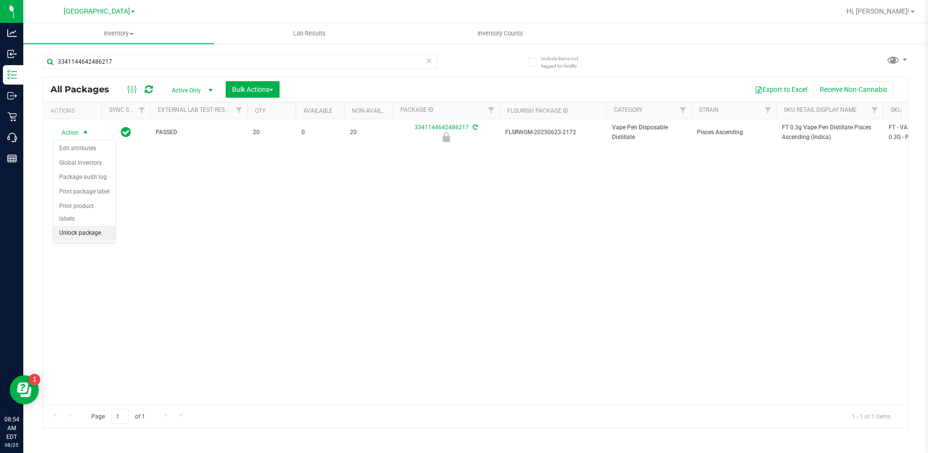
click at [80, 226] on li "Unlock package" at bounding box center [84, 233] width 62 height 15
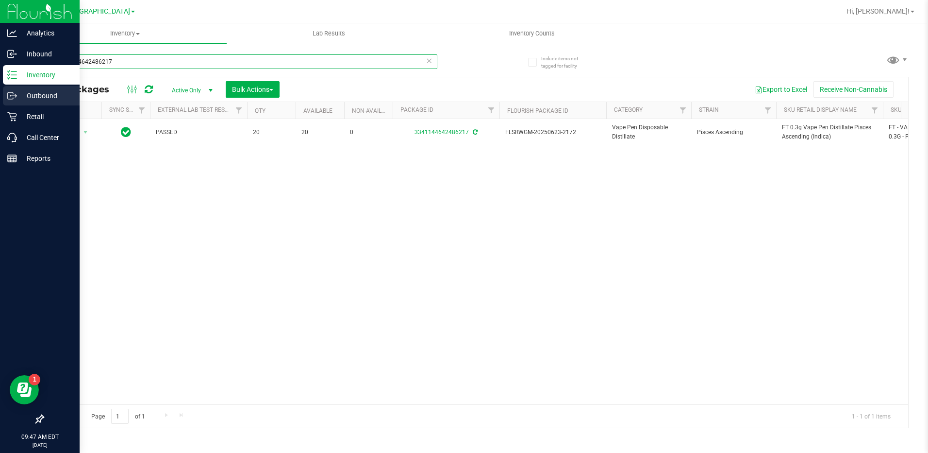
drag, startPoint x: 131, startPoint y: 62, endPoint x: 11, endPoint y: 87, distance: 122.6
click at [0, 73] on html "Analytics Inbound Inventory Outbound Retail Call Center Reports 09:47 AM EDT 08…" at bounding box center [464, 226] width 928 height 453
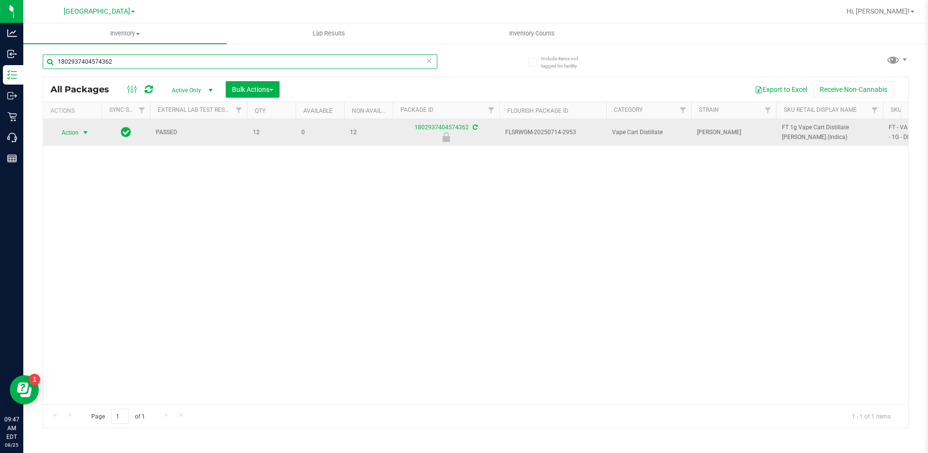
type input "1802937404574362"
click at [62, 130] on span "Action" at bounding box center [66, 133] width 26 height 14
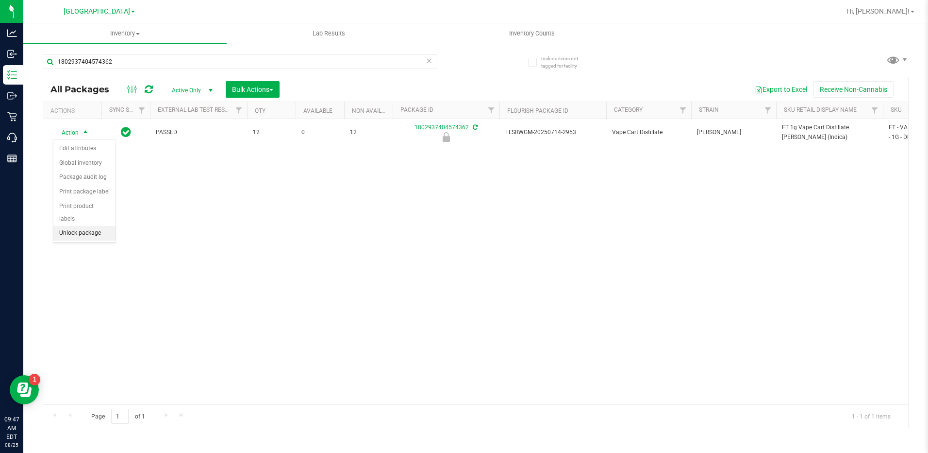
click at [82, 227] on li "Unlock package" at bounding box center [84, 233] width 62 height 15
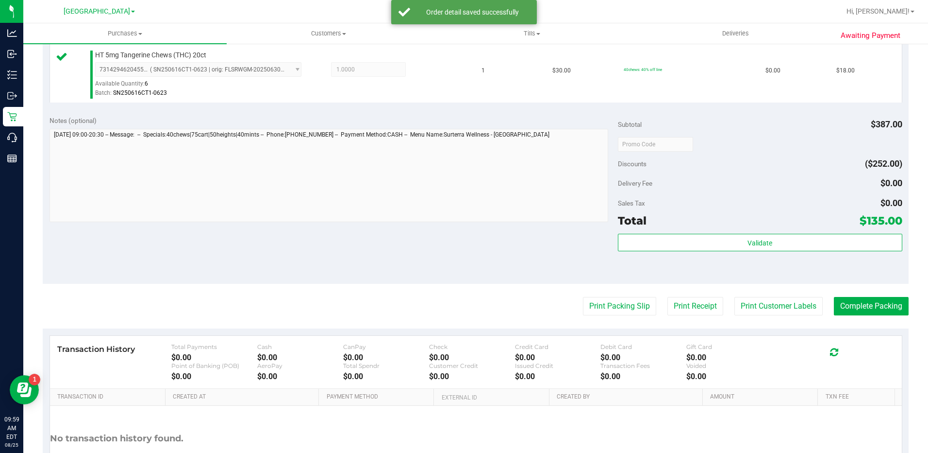
scroll to position [604, 0]
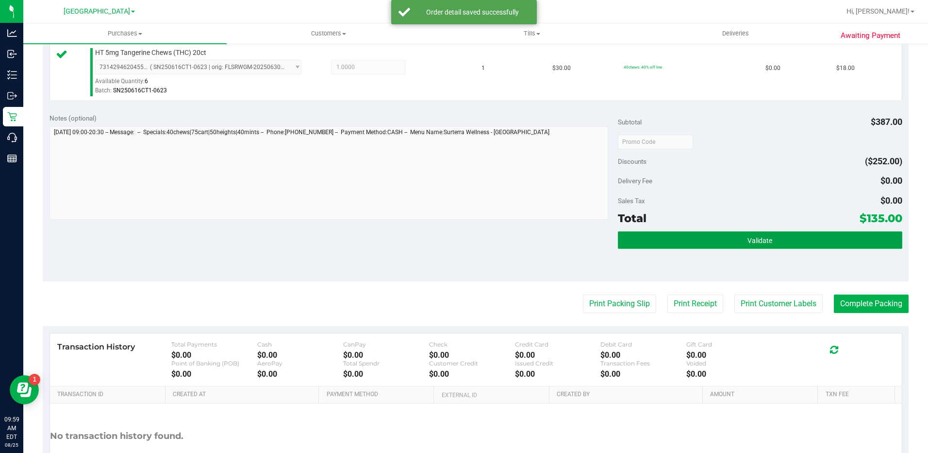
click at [758, 245] on button "Validate" at bounding box center [760, 239] width 285 height 17
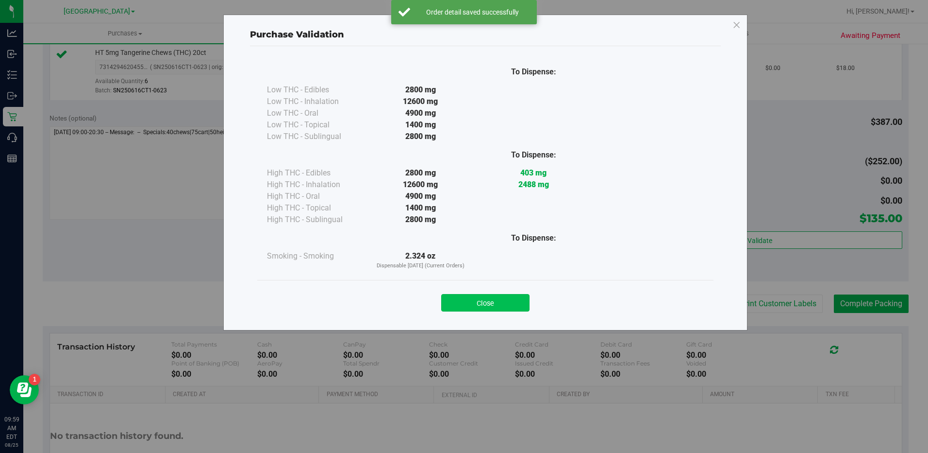
click at [516, 306] on button "Close" at bounding box center [485, 302] width 88 height 17
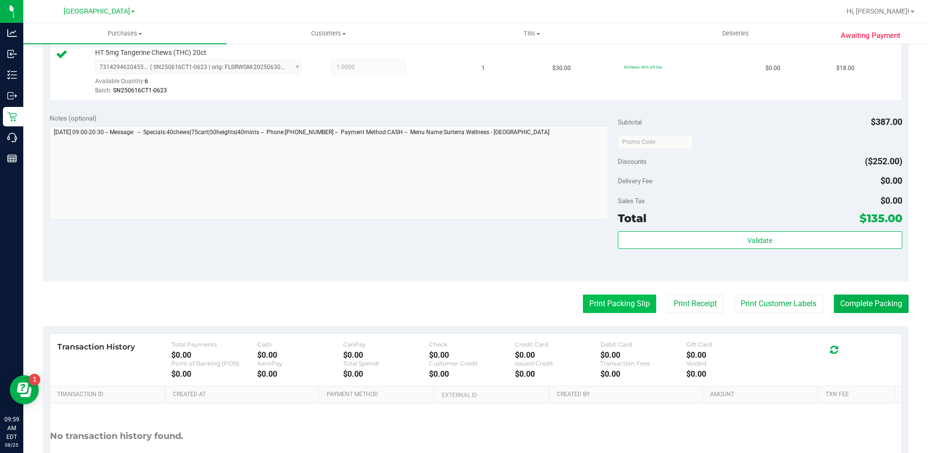
click at [607, 307] on button "Print Packing Slip" at bounding box center [619, 303] width 73 height 18
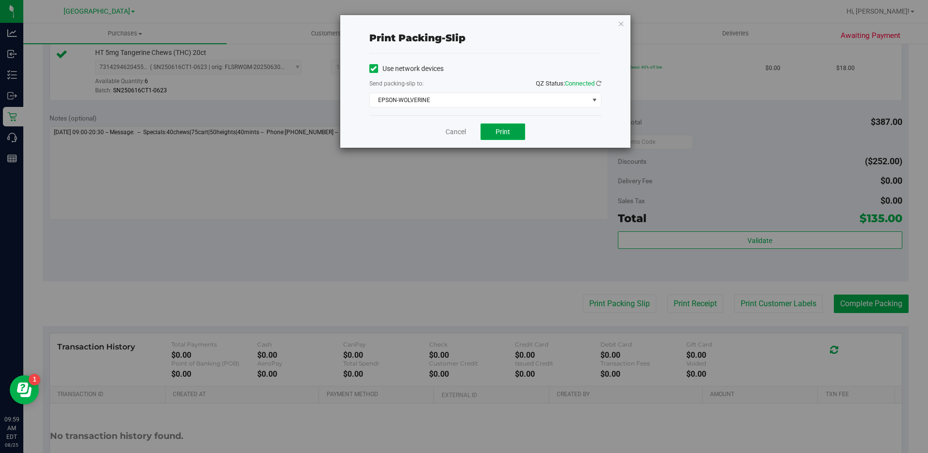
click at [503, 138] on button "Print" at bounding box center [503, 131] width 45 height 17
click at [617, 25] on div "Print packing-slip Use network devices Send packing-slip to: QZ Status: Connect…" at bounding box center [485, 81] width 290 height 133
click at [620, 25] on icon "button" at bounding box center [621, 23] width 7 height 12
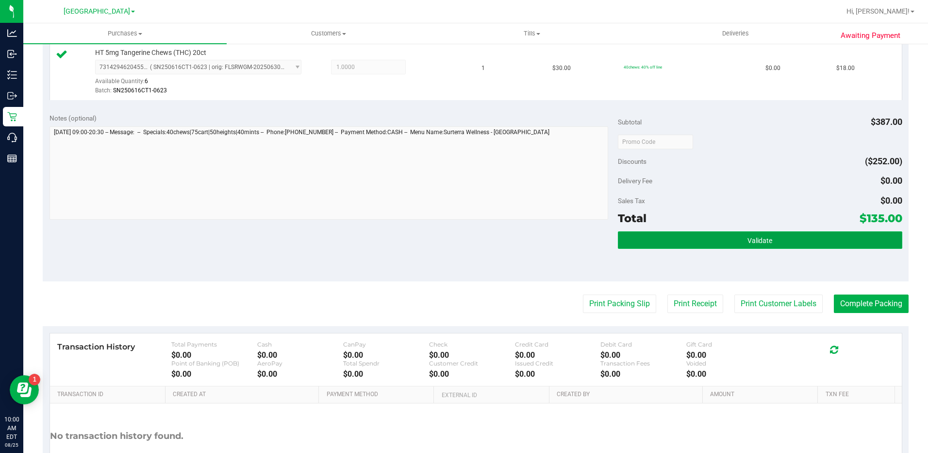
click at [752, 248] on button "Validate" at bounding box center [760, 239] width 285 height 17
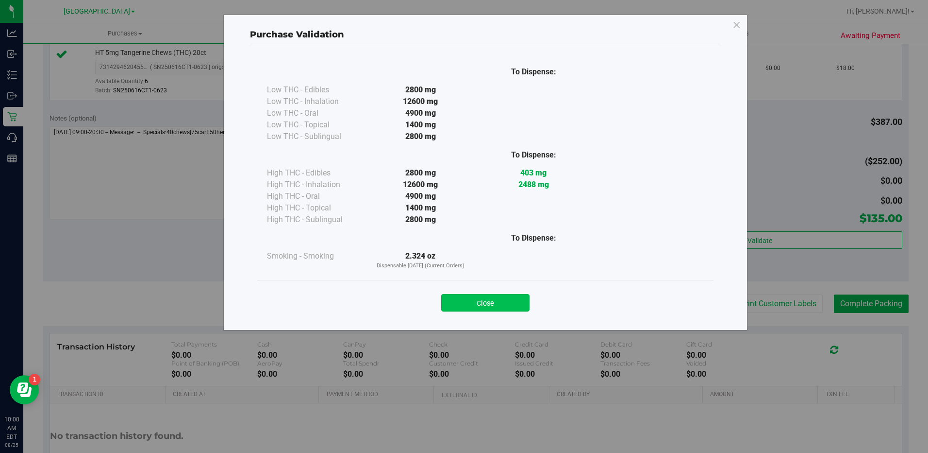
click at [505, 305] on button "Close" at bounding box center [485, 302] width 88 height 17
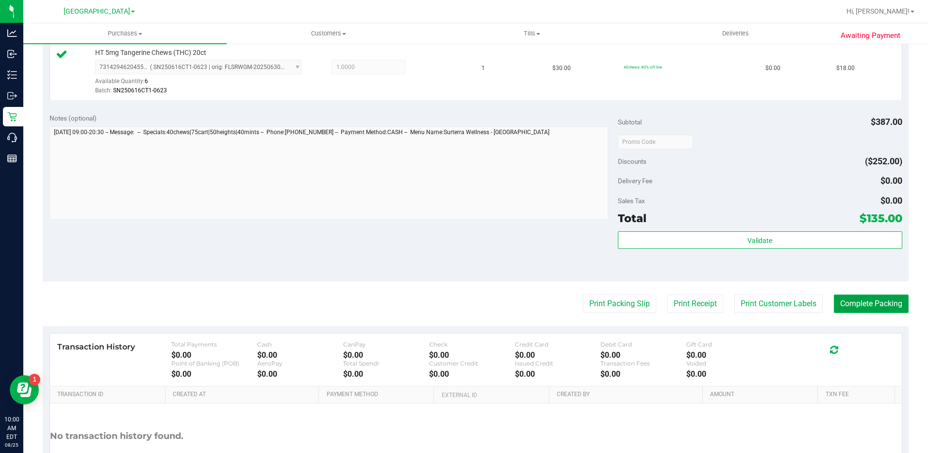
click at [873, 301] on button "Complete Packing" at bounding box center [871, 303] width 75 height 18
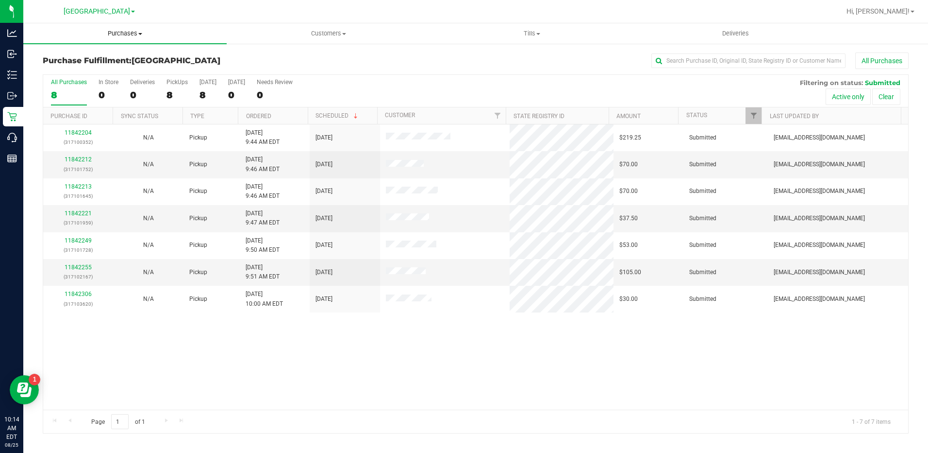
click at [132, 31] on span "Purchases" at bounding box center [124, 33] width 203 height 9
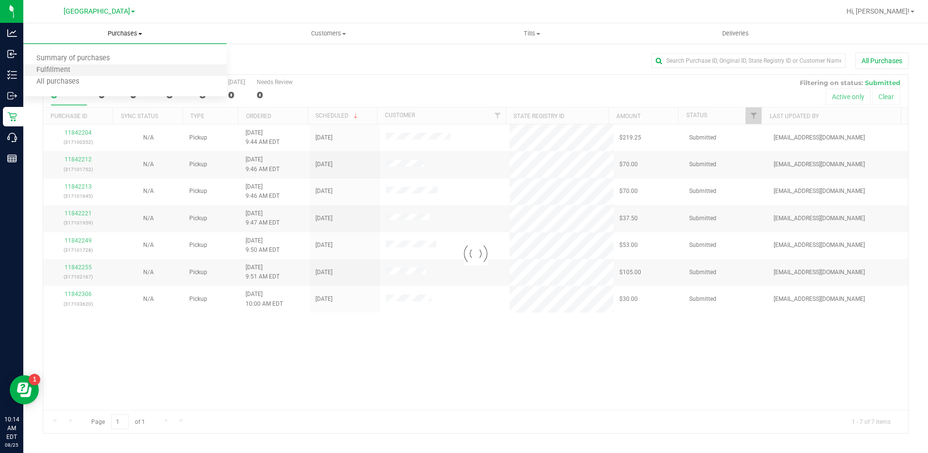
click at [90, 68] on li "Fulfillment" at bounding box center [124, 71] width 203 height 12
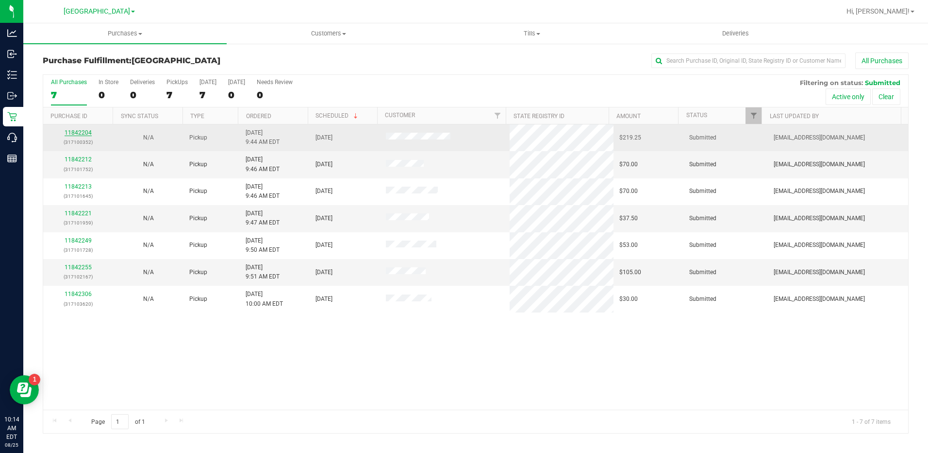
click at [84, 131] on link "11842204" at bounding box center [78, 132] width 27 height 7
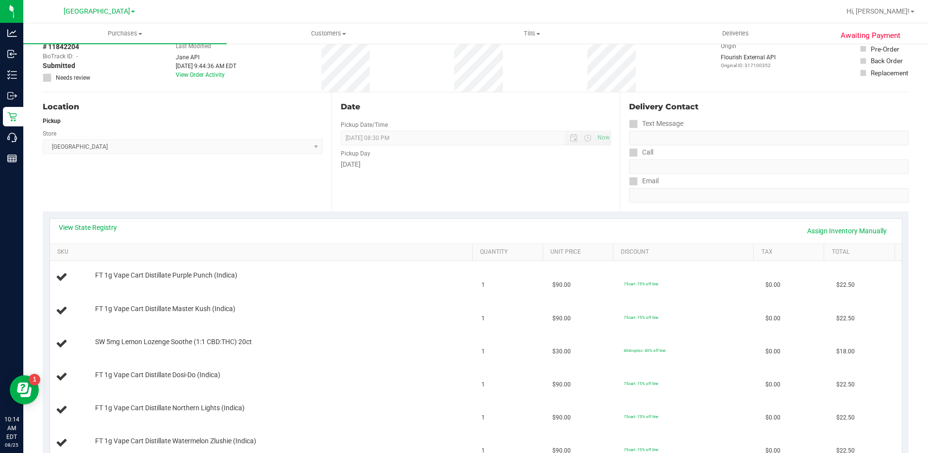
scroll to position [49, 0]
click at [101, 233] on link "View State Registry" at bounding box center [88, 229] width 58 height 10
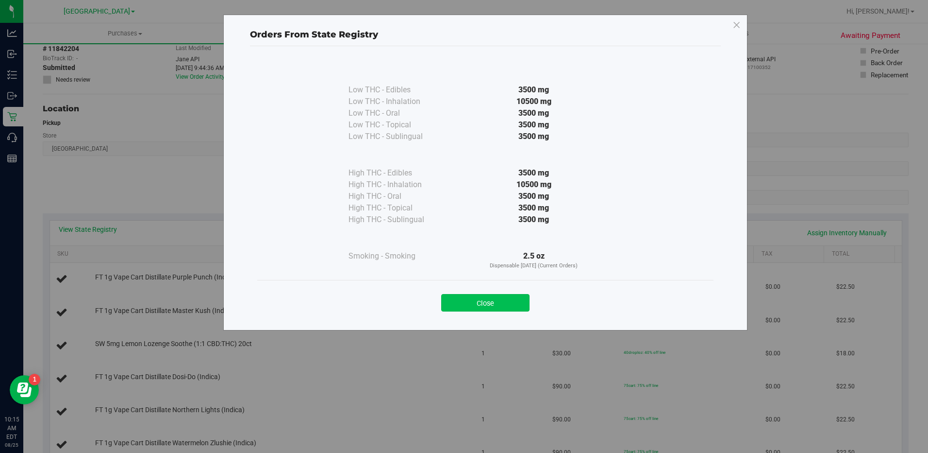
click at [479, 303] on button "Close" at bounding box center [485, 302] width 88 height 17
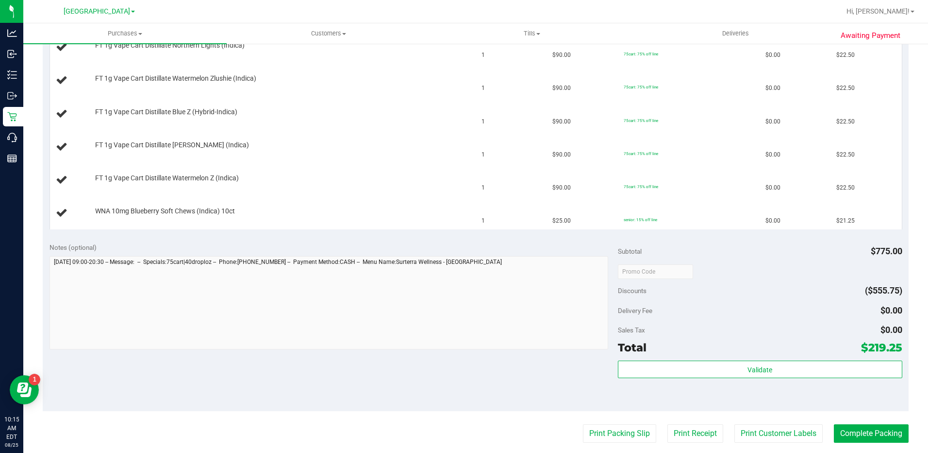
scroll to position [486, 0]
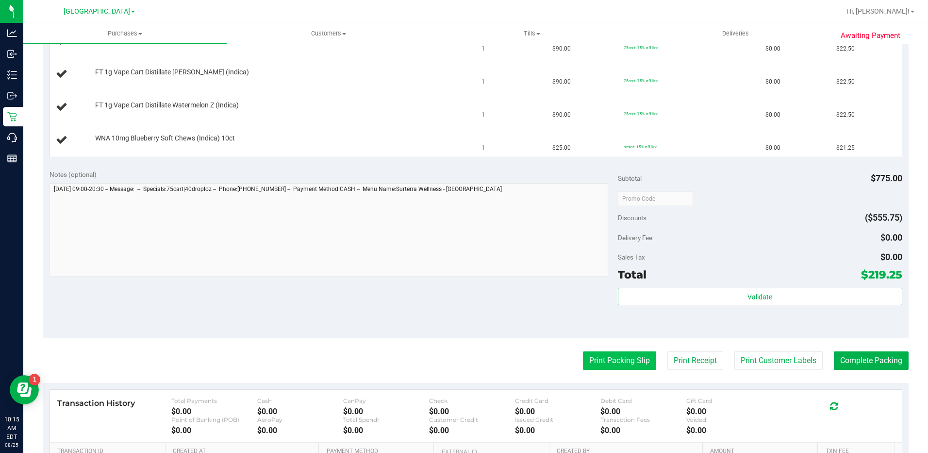
click at [615, 362] on button "Print Packing Slip" at bounding box center [619, 360] width 73 height 18
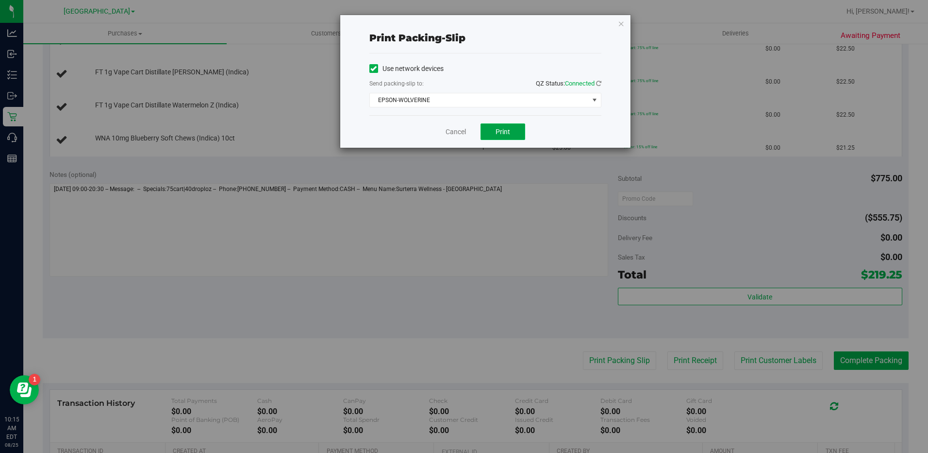
click at [512, 126] on button "Print" at bounding box center [503, 131] width 45 height 17
click at [622, 23] on icon "button" at bounding box center [621, 23] width 7 height 12
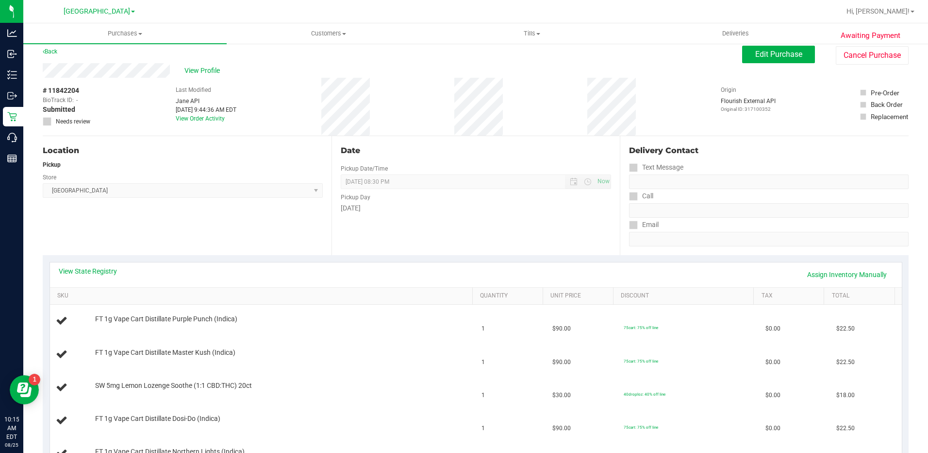
scroll to position [0, 0]
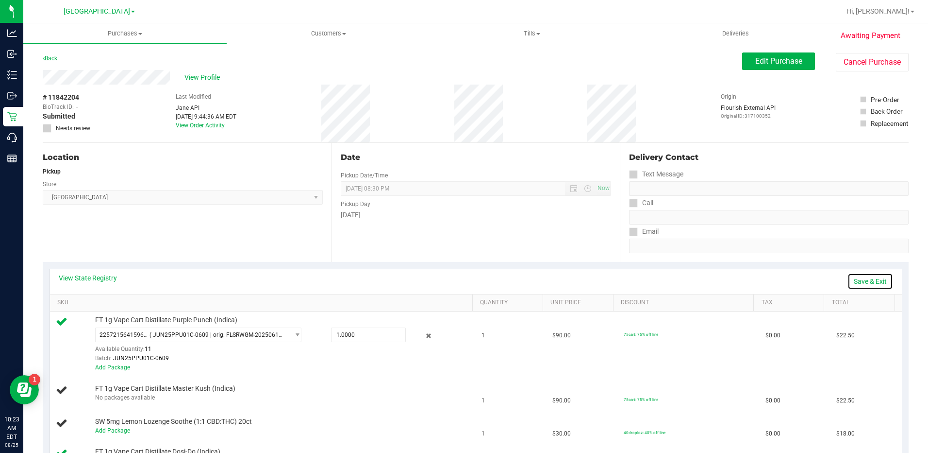
click at [865, 279] on link "Save & Exit" at bounding box center [871, 281] width 46 height 17
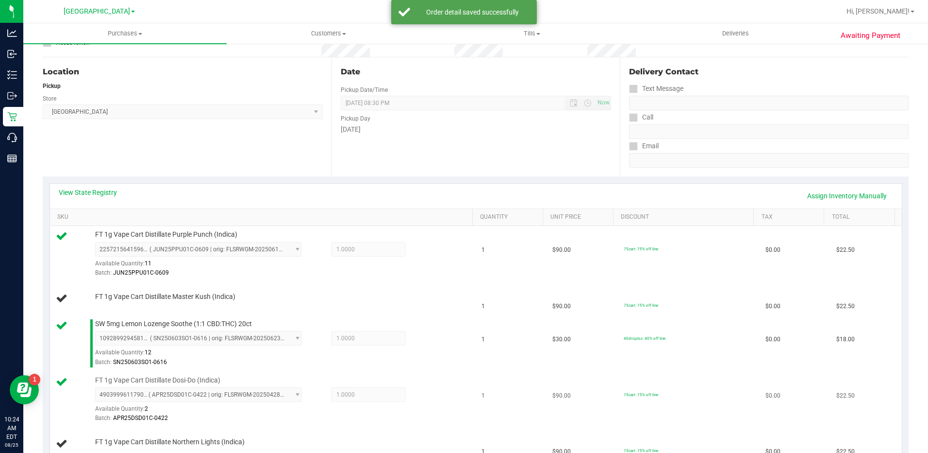
scroll to position [194, 0]
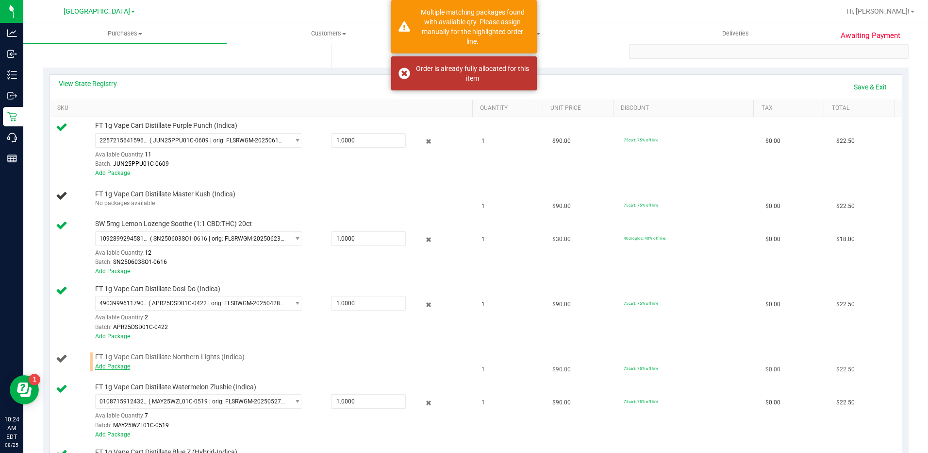
click at [123, 367] on link "Add Package" at bounding box center [112, 366] width 35 height 7
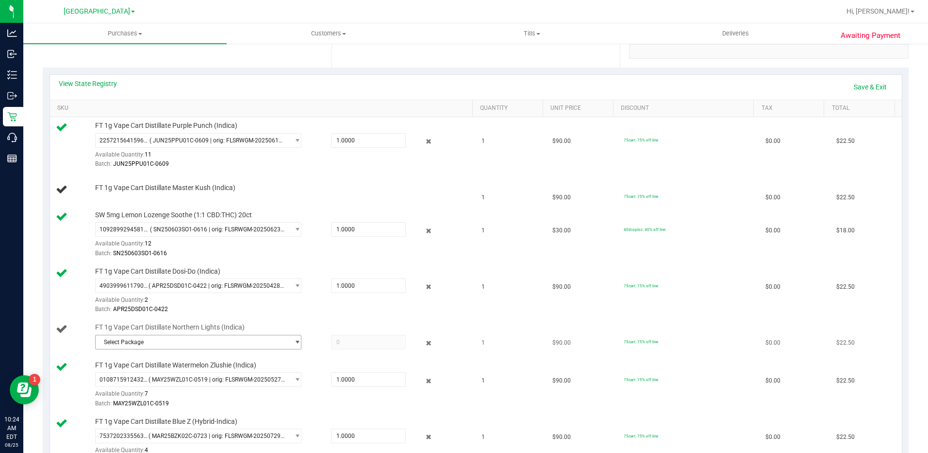
click at [239, 342] on span "Select Package" at bounding box center [193, 342] width 194 height 14
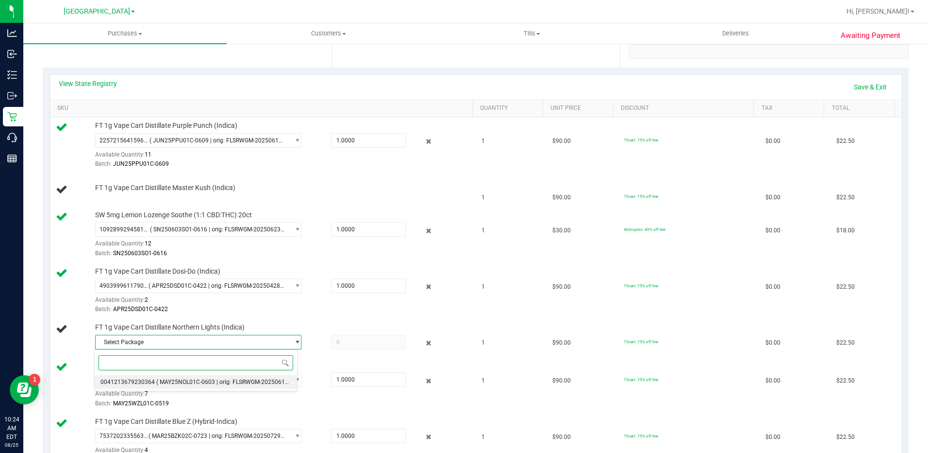
click at [215, 384] on span "( MAY25NOL01C-0603 | orig: FLSRWGM-20250611-866 )" at bounding box center [229, 381] width 147 height 7
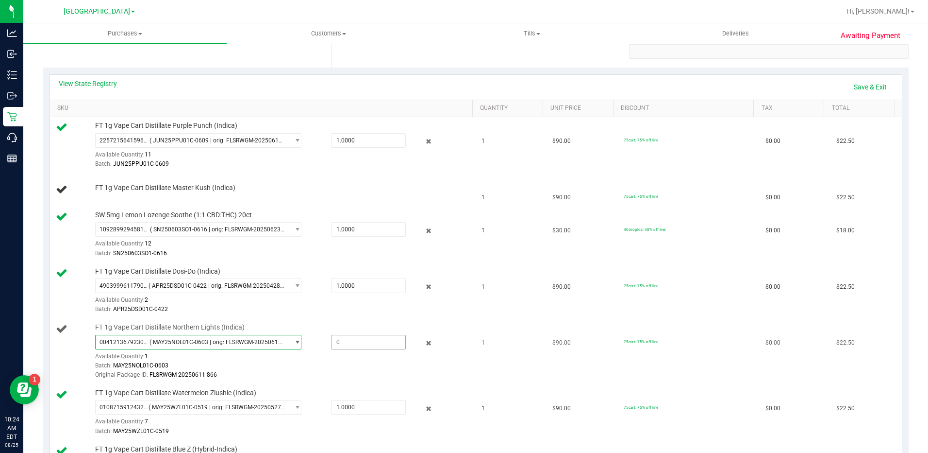
click at [359, 343] on span at bounding box center [368, 342] width 75 height 15
type input "1"
type input "1.0000"
click at [321, 371] on div "Original Package ID: FLSRWGM-20250611-866" at bounding box center [281, 374] width 373 height 9
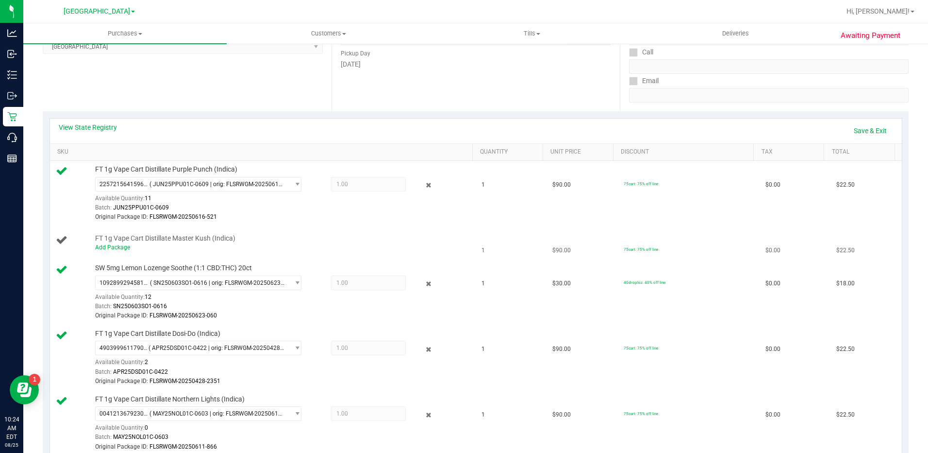
scroll to position [49, 0]
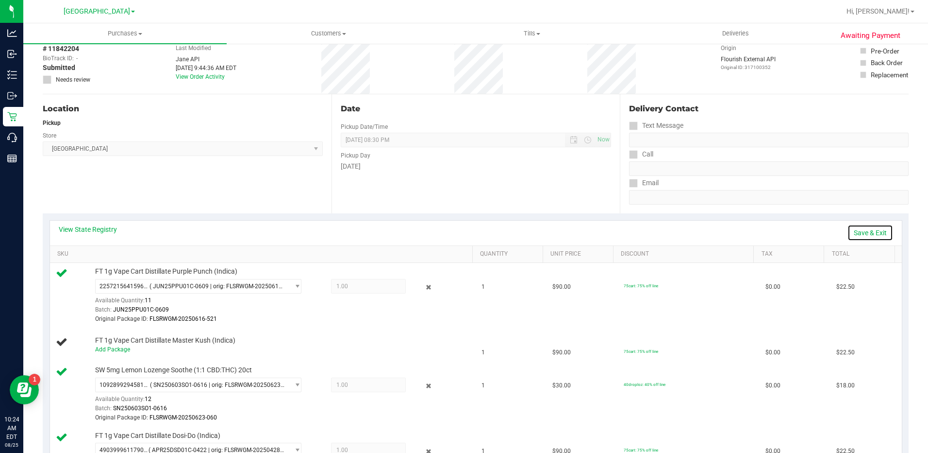
click at [860, 236] on link "Save & Exit" at bounding box center [871, 232] width 46 height 17
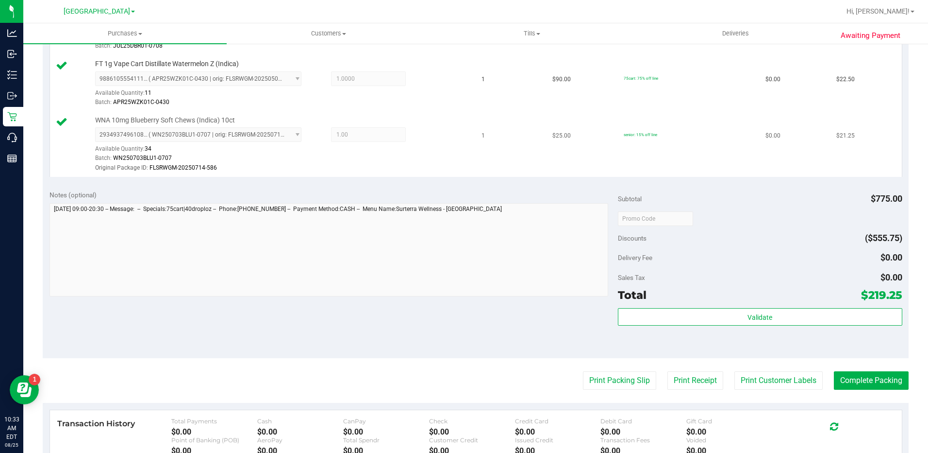
scroll to position [836, 0]
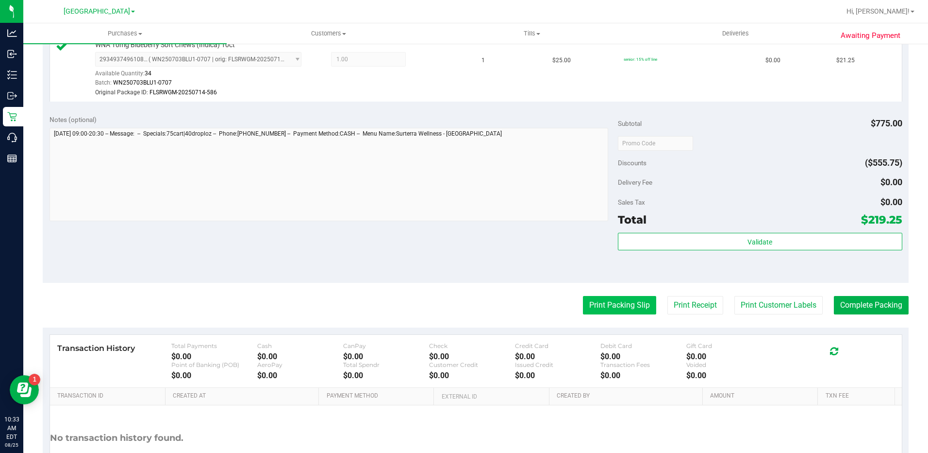
click at [617, 301] on button "Print Packing Slip" at bounding box center [619, 305] width 73 height 18
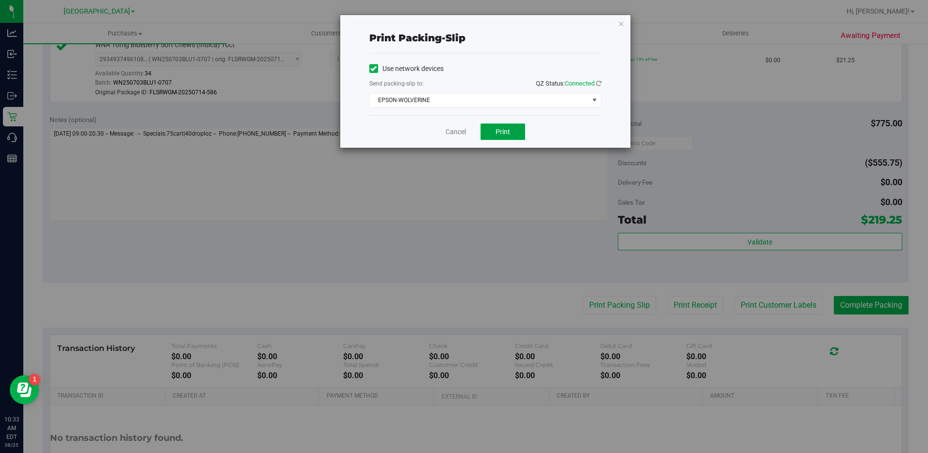
click at [511, 133] on button "Print" at bounding box center [503, 131] width 45 height 17
click at [618, 25] on icon "button" at bounding box center [621, 23] width 7 height 12
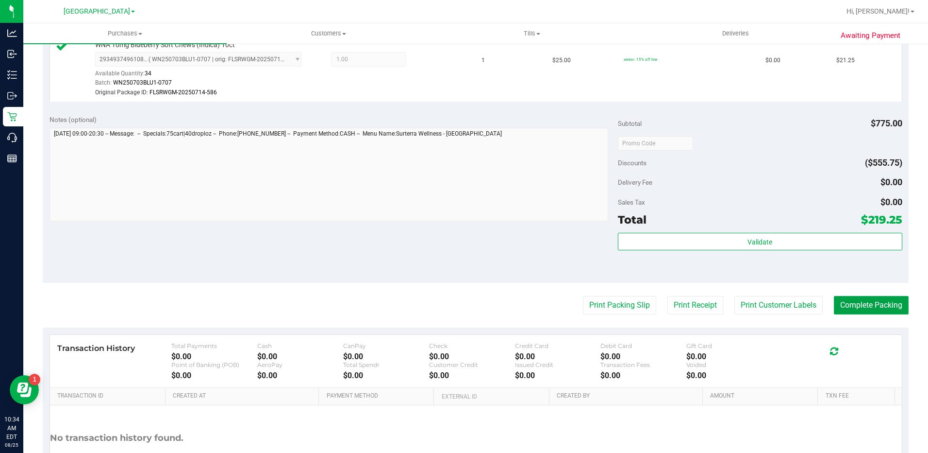
click at [856, 306] on button "Complete Packing" at bounding box center [871, 305] width 75 height 18
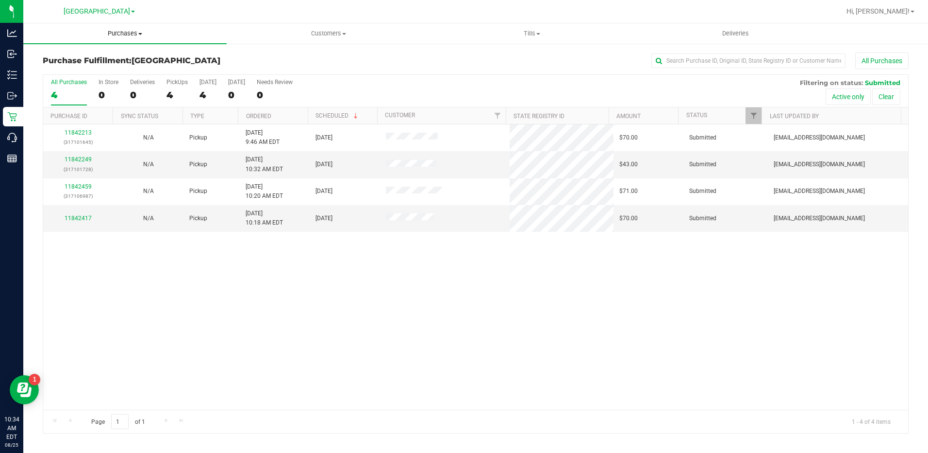
click at [127, 37] on span "Purchases" at bounding box center [124, 33] width 203 height 9
click at [62, 70] on span "Fulfillment" at bounding box center [53, 70] width 60 height 8
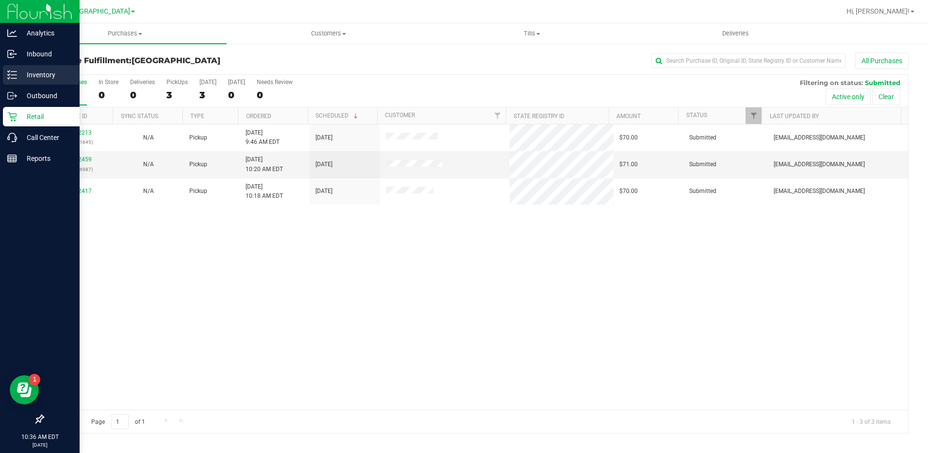
click at [23, 76] on p "Inventory" at bounding box center [46, 75] width 58 height 12
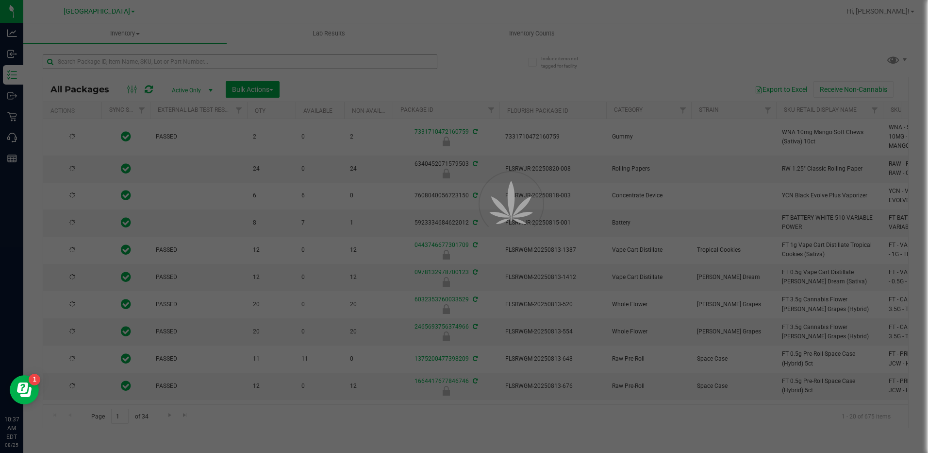
click at [156, 66] on div at bounding box center [464, 226] width 928 height 453
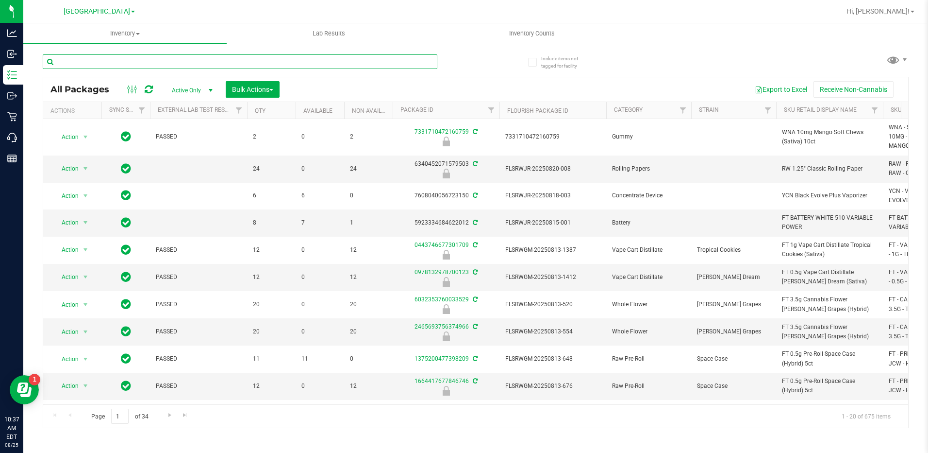
click at [156, 66] on input "text" at bounding box center [240, 61] width 395 height 15
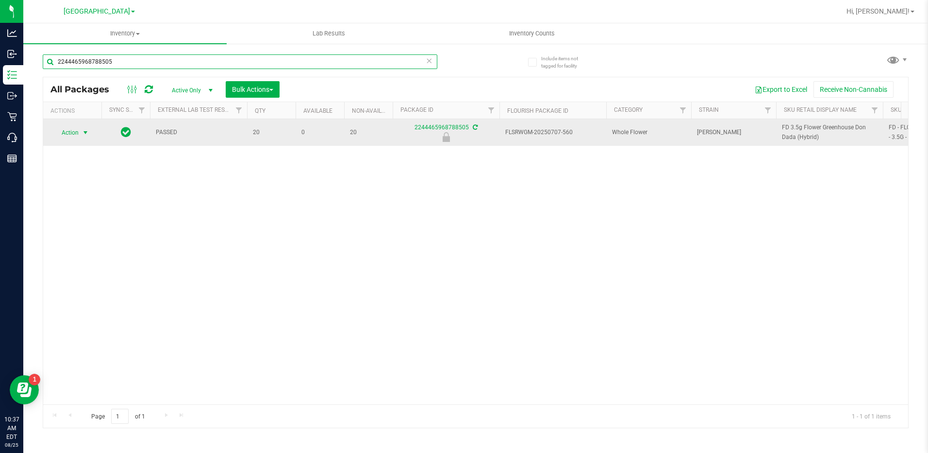
type input "2244465968788505"
click at [75, 136] on span "Action" at bounding box center [66, 133] width 26 height 14
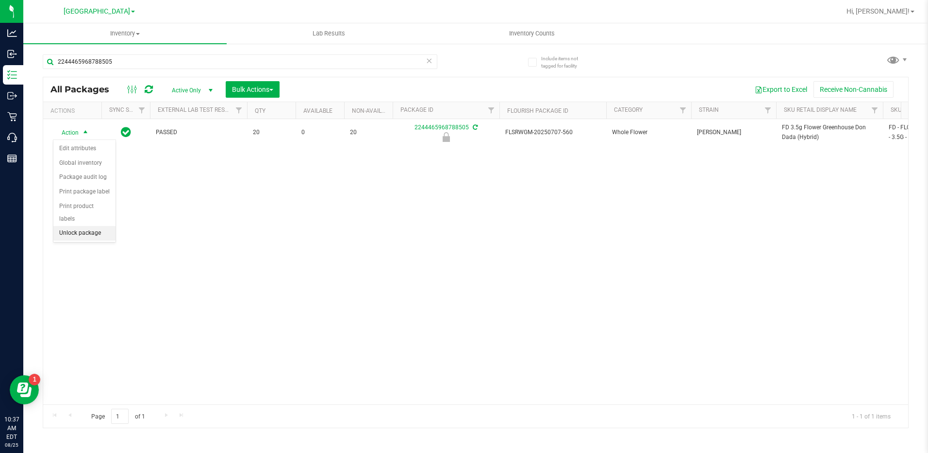
click at [87, 226] on li "Unlock package" at bounding box center [84, 233] width 62 height 15
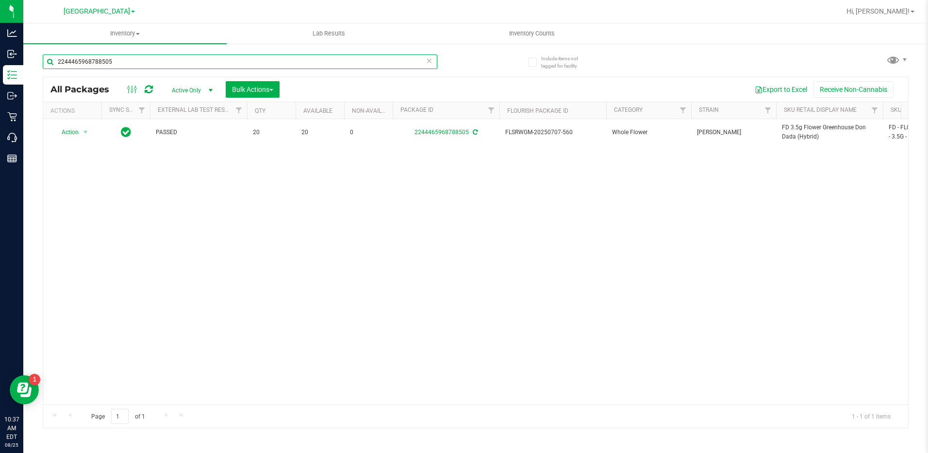
click at [169, 64] on input "2244465968788505" at bounding box center [240, 61] width 395 height 15
type input "2"
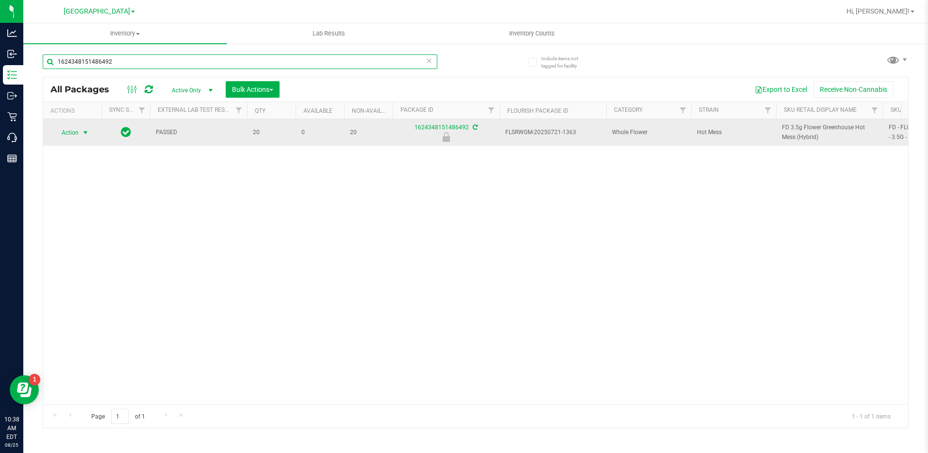
type input "1624348151486492"
click at [72, 134] on span "Action" at bounding box center [66, 133] width 26 height 14
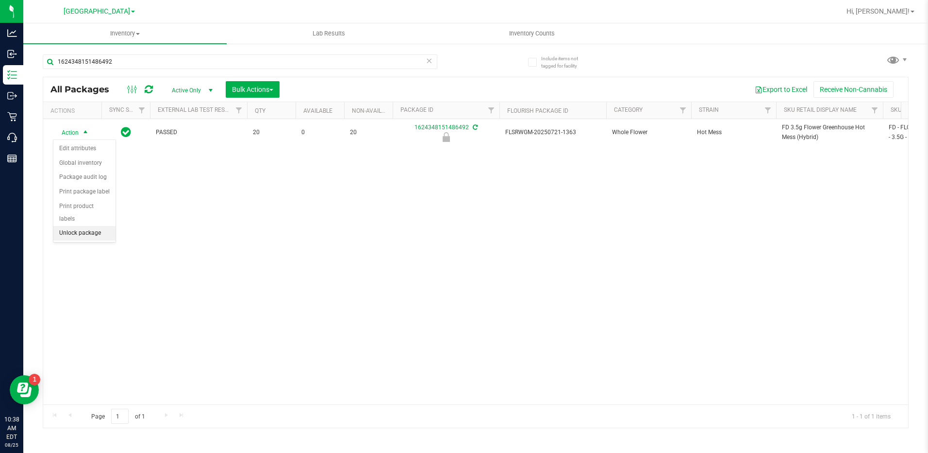
click at [72, 226] on li "Unlock package" at bounding box center [84, 233] width 62 height 15
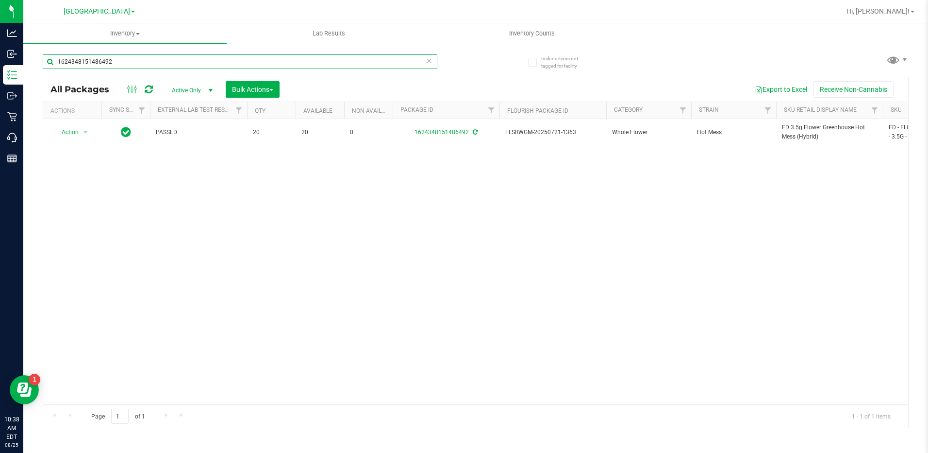
drag, startPoint x: 140, startPoint y: 58, endPoint x: 26, endPoint y: 86, distance: 116.9
click at [30, 82] on div "Include items not tagged for facility 1624348151486492 All Packages Active Only…" at bounding box center [475, 191] width 905 height 296
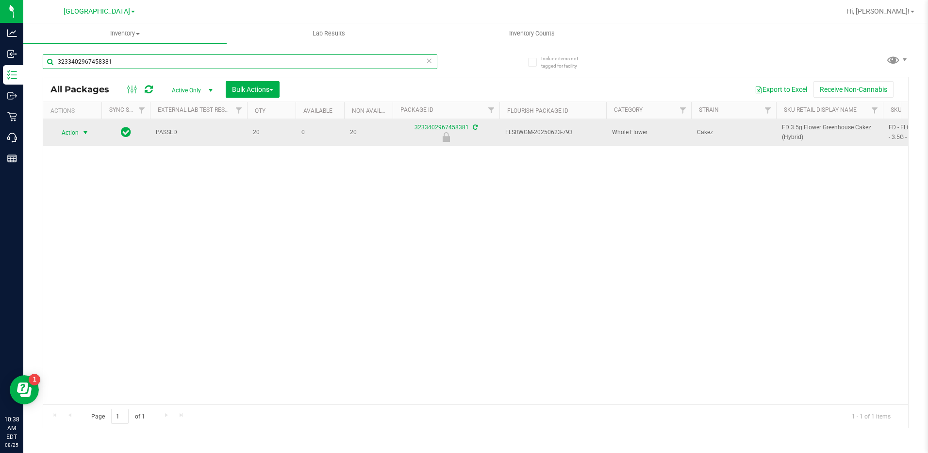
type input "3233402967458381"
click at [74, 134] on span "Action" at bounding box center [66, 133] width 26 height 14
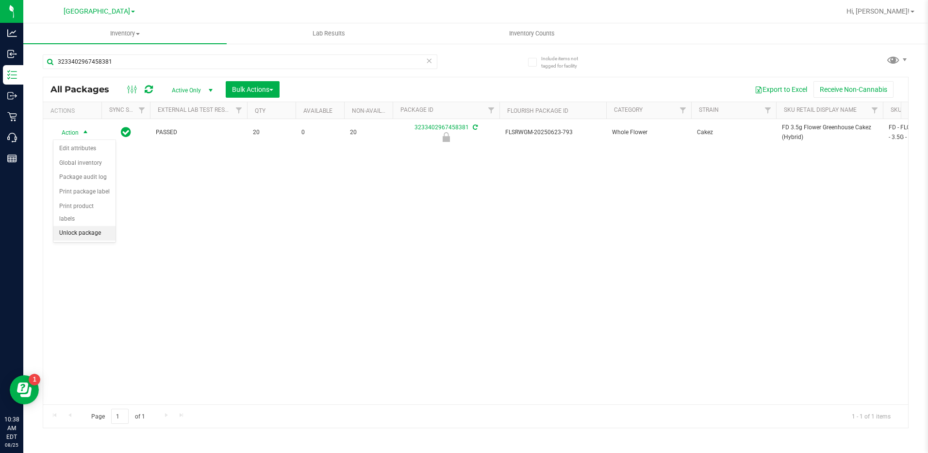
click at [83, 226] on li "Unlock package" at bounding box center [84, 233] width 62 height 15
click at [131, 31] on span "Inventory" at bounding box center [124, 33] width 203 height 9
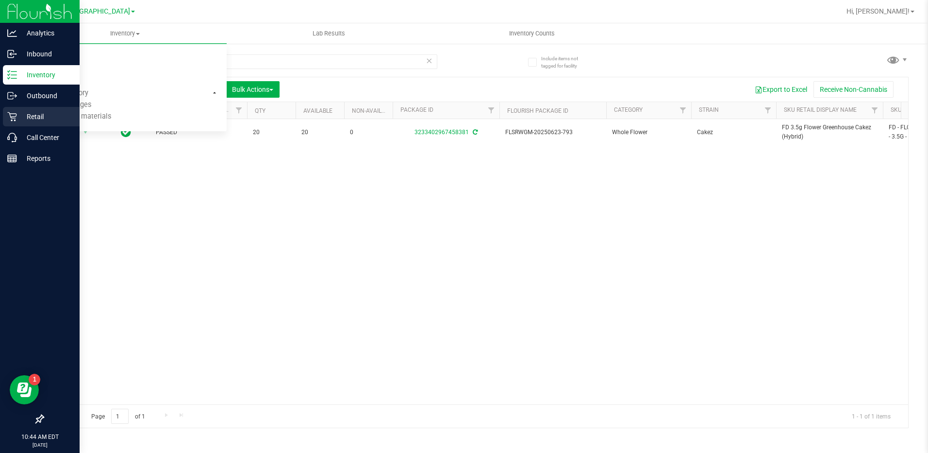
click at [44, 117] on p "Retail" at bounding box center [46, 117] width 58 height 12
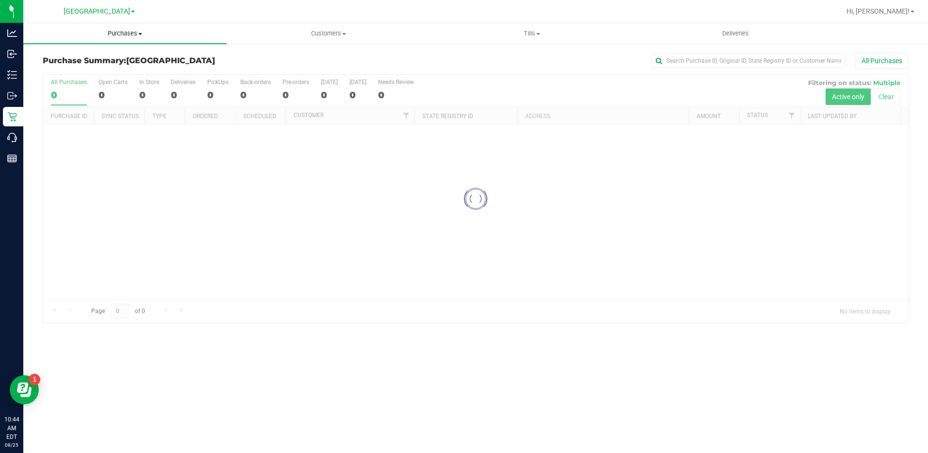
click at [125, 33] on span "Purchases" at bounding box center [124, 33] width 203 height 9
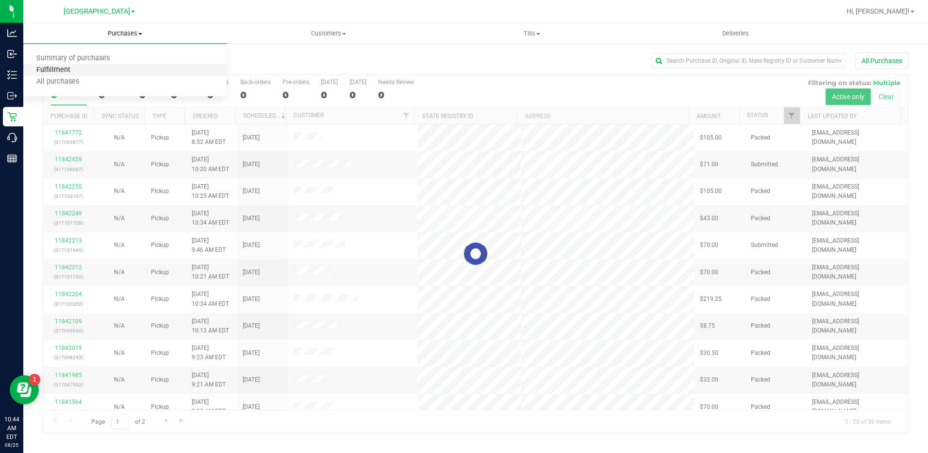
click at [65, 74] on span "Fulfillment" at bounding box center [53, 70] width 60 height 8
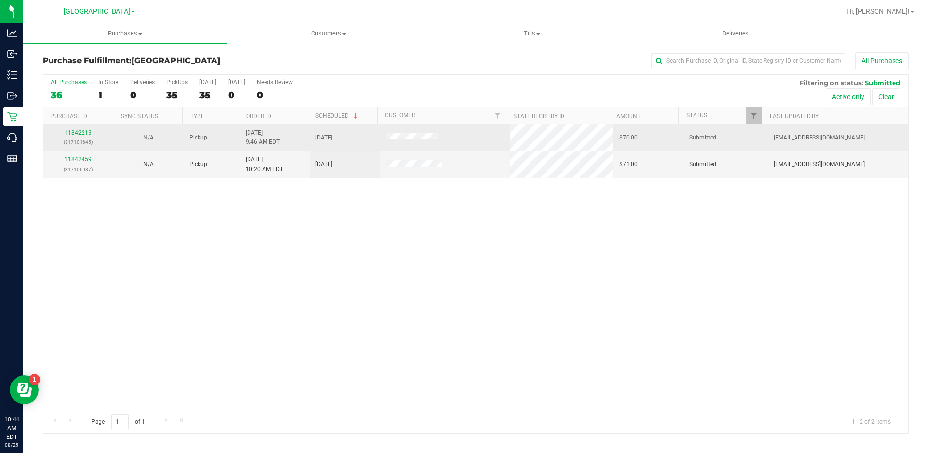
click at [79, 129] on div "11842213 (317101645)" at bounding box center [78, 137] width 59 height 18
click at [78, 131] on link "11842213" at bounding box center [78, 132] width 27 height 7
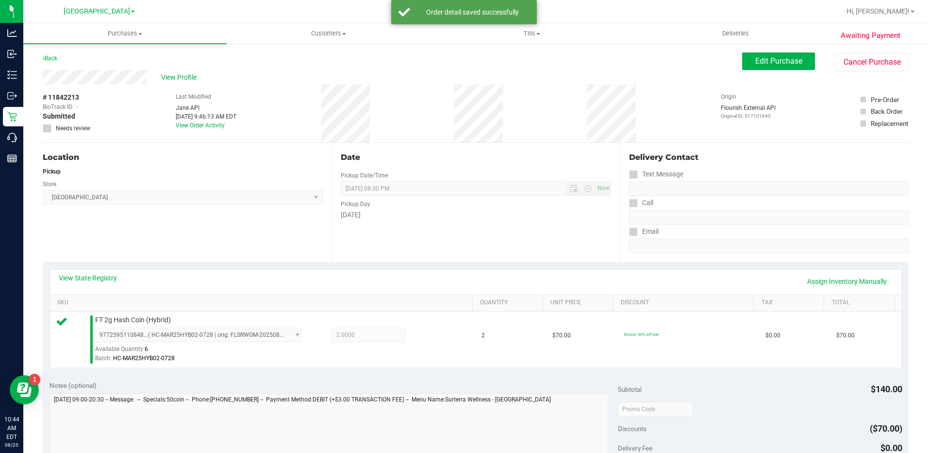
scroll to position [194, 0]
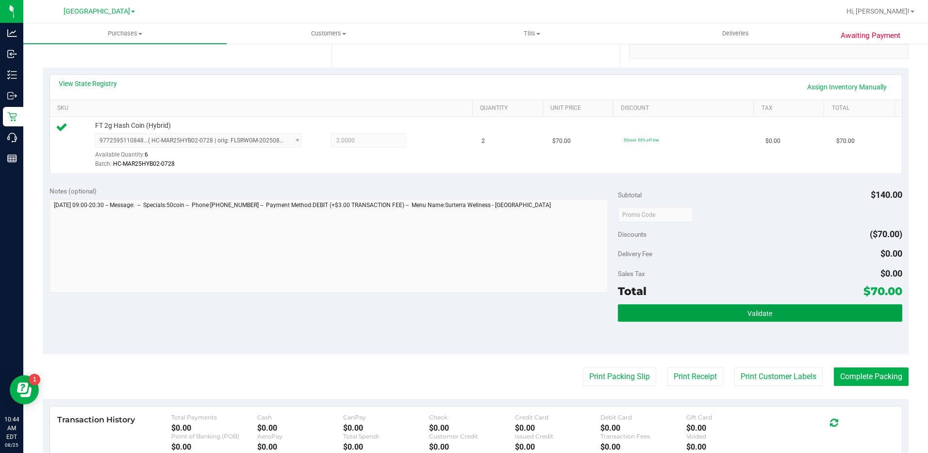
click at [760, 320] on button "Validate" at bounding box center [760, 312] width 285 height 17
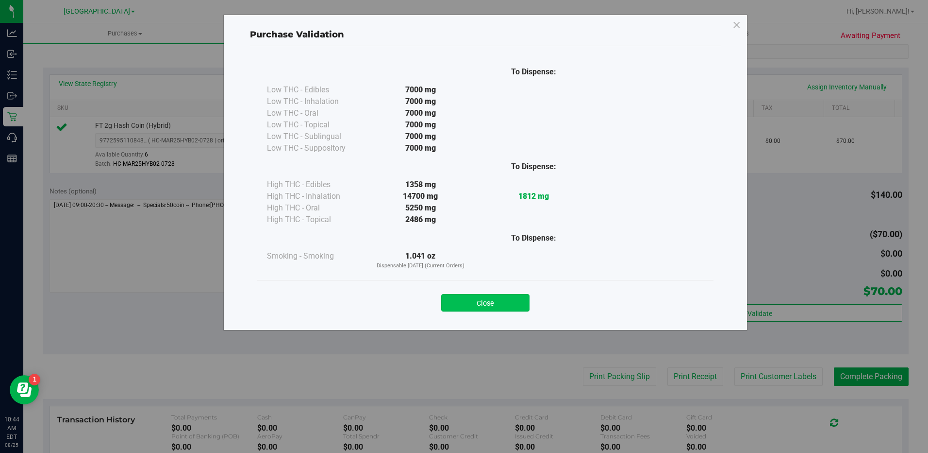
click at [524, 306] on button "Close" at bounding box center [485, 302] width 88 height 17
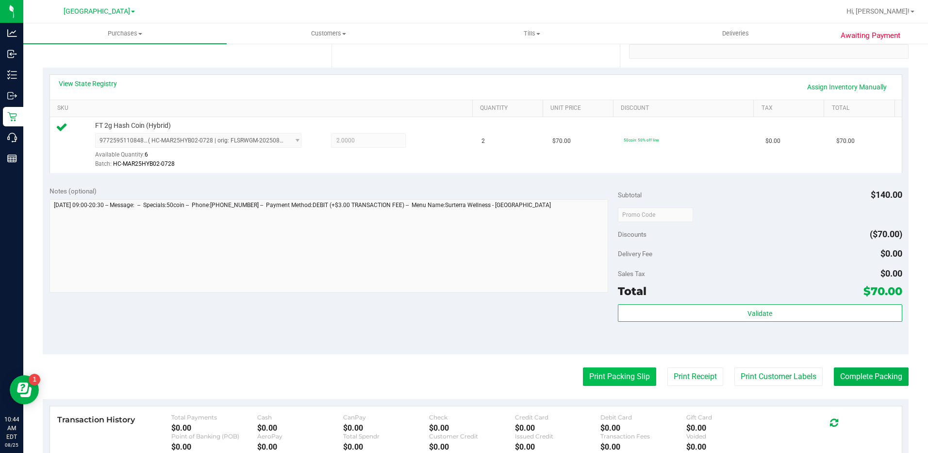
click at [599, 371] on button "Print Packing Slip" at bounding box center [619, 376] width 73 height 18
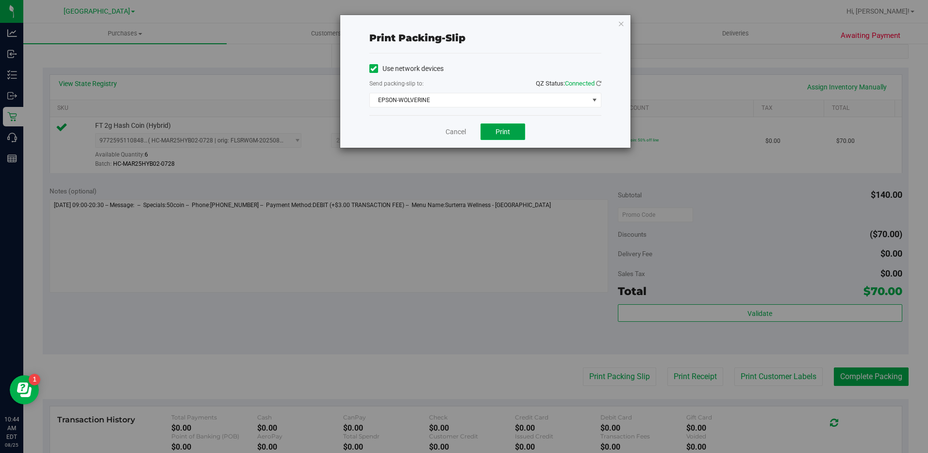
click at [506, 133] on span "Print" at bounding box center [503, 132] width 15 height 8
click at [622, 22] on icon "button" at bounding box center [621, 23] width 7 height 12
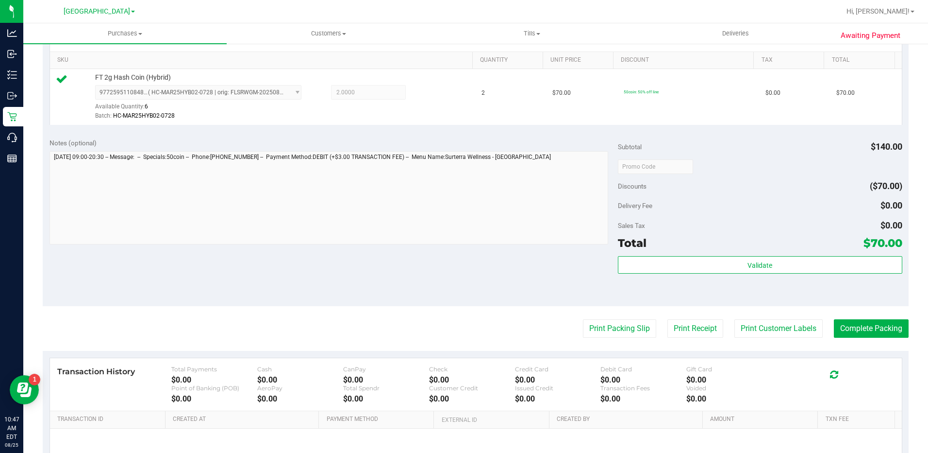
scroll to position [243, 0]
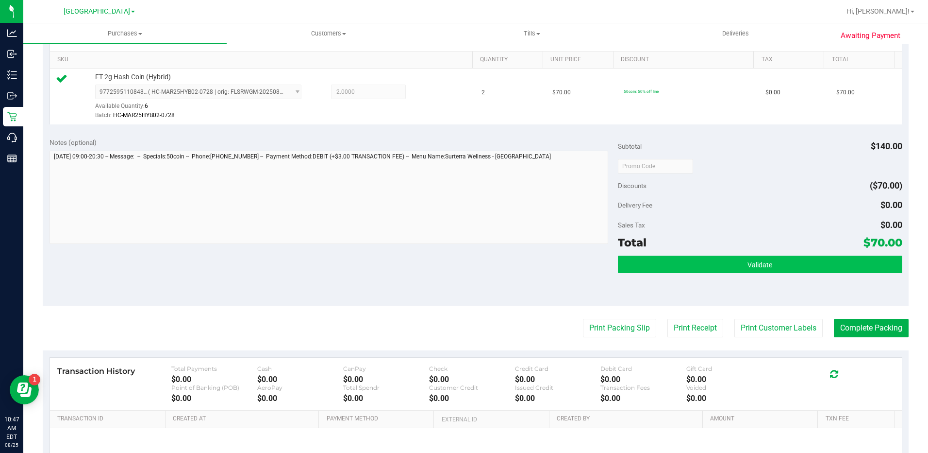
click at [778, 256] on div "Subtotal $140.00 Discounts ($70.00) Delivery Fee $0.00 Sales Tax $0.00 Total $7…" at bounding box center [760, 218] width 285 height 162
drag, startPoint x: 778, startPoint y: 256, endPoint x: 777, endPoint y: 268, distance: 11.7
click at [777, 268] on button "Validate" at bounding box center [760, 263] width 285 height 17
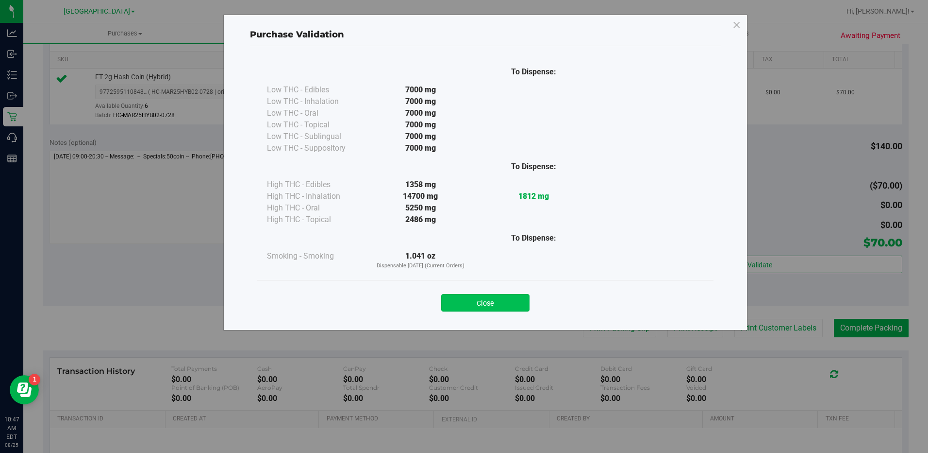
click at [484, 297] on button "Close" at bounding box center [485, 302] width 88 height 17
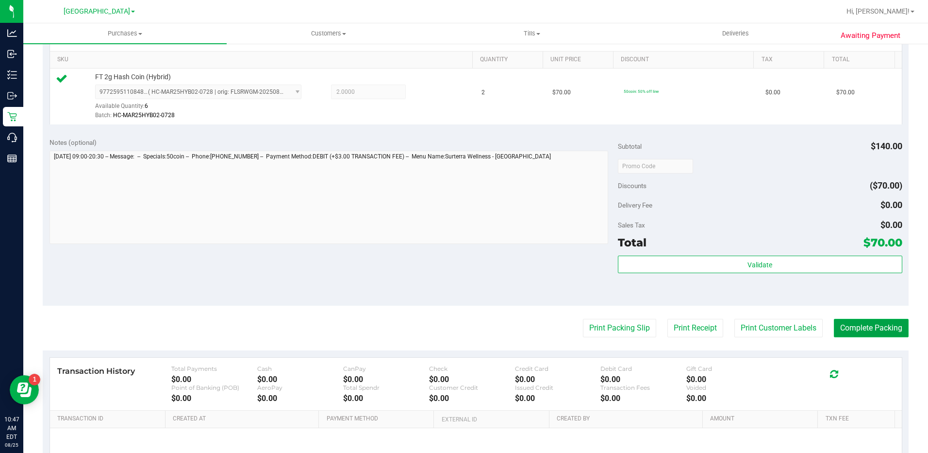
click at [867, 321] on button "Complete Packing" at bounding box center [871, 328] width 75 height 18
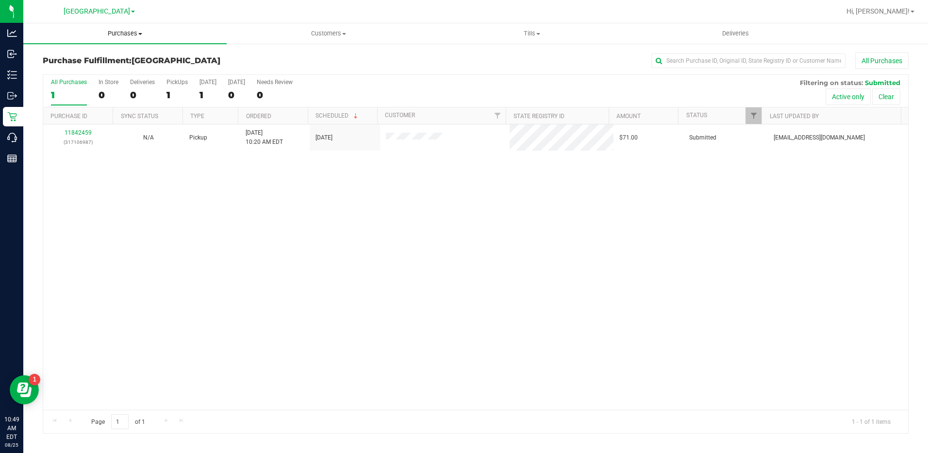
click at [134, 32] on span "Purchases" at bounding box center [124, 33] width 203 height 9
click at [96, 72] on li "Fulfillment" at bounding box center [124, 71] width 203 height 12
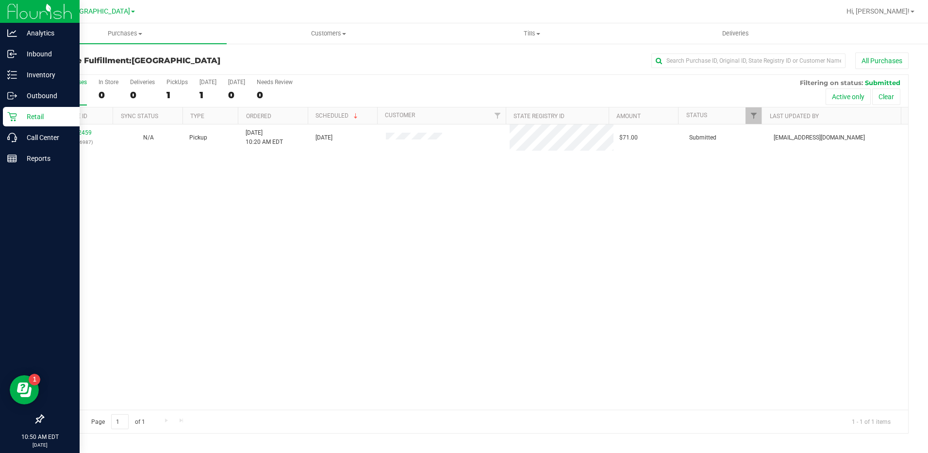
click at [26, 116] on p "Retail" at bounding box center [46, 117] width 58 height 12
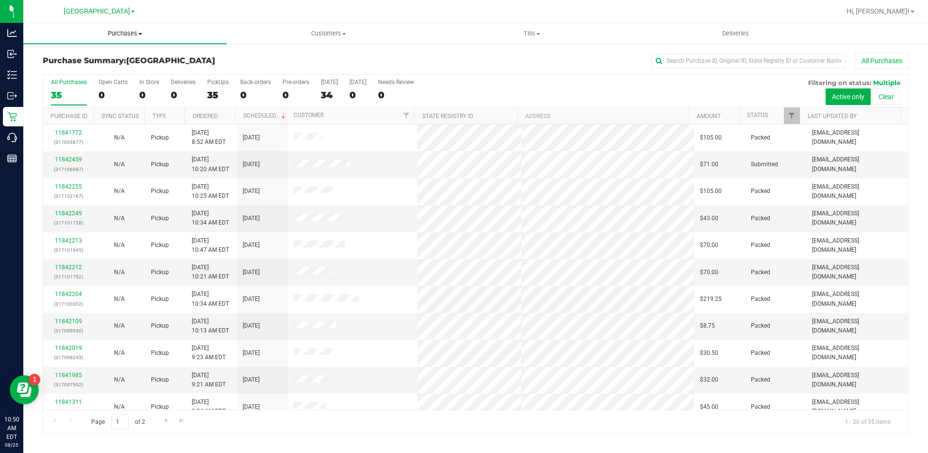
click at [134, 34] on span "Purchases" at bounding box center [124, 33] width 203 height 9
click at [67, 66] on span "Fulfillment" at bounding box center [53, 70] width 60 height 8
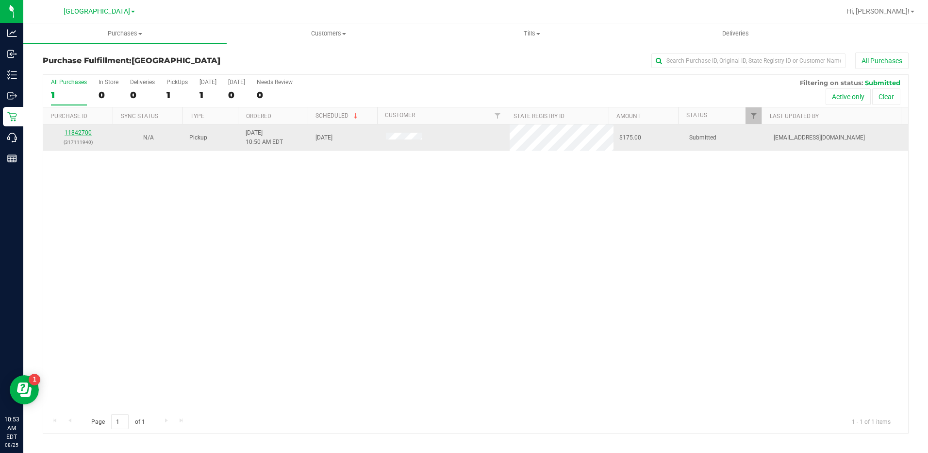
click at [79, 129] on link "11842700" at bounding box center [78, 132] width 27 height 7
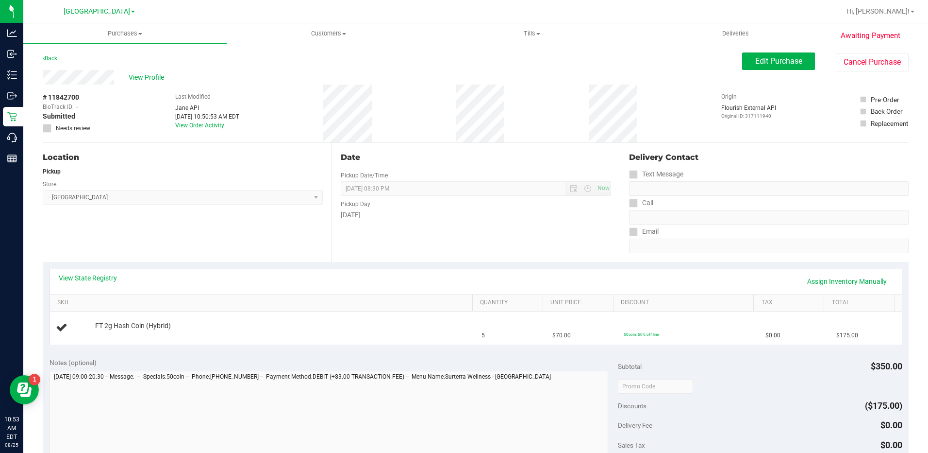
click at [95, 284] on div "View State Registry Assign Inventory Manually" at bounding box center [476, 281] width 835 height 17
click at [97, 280] on link "View State Registry" at bounding box center [88, 278] width 58 height 10
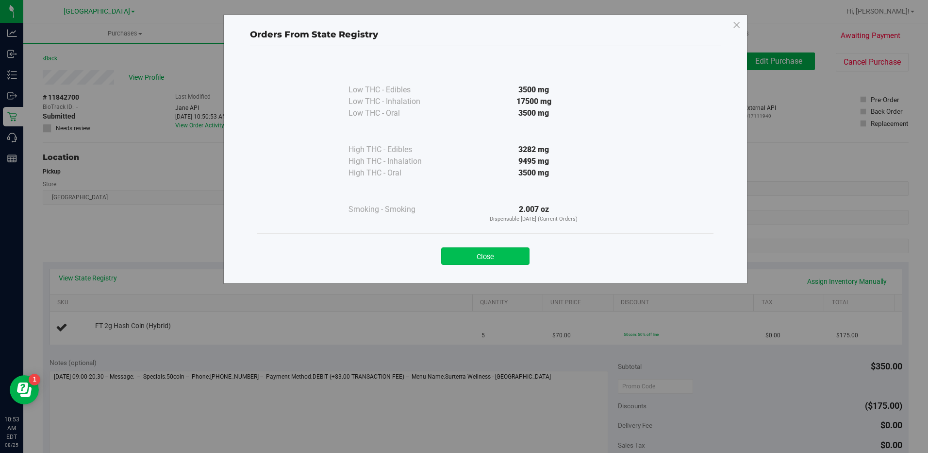
click at [470, 253] on button "Close" at bounding box center [485, 255] width 88 height 17
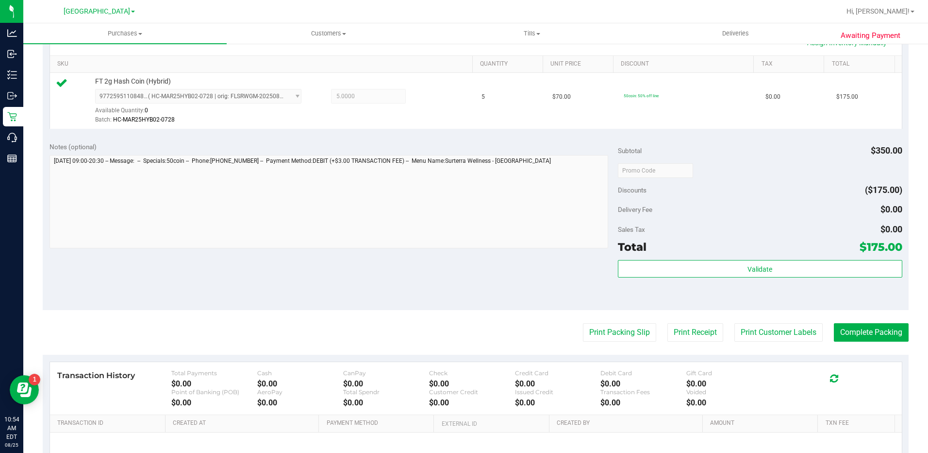
scroll to position [243, 0]
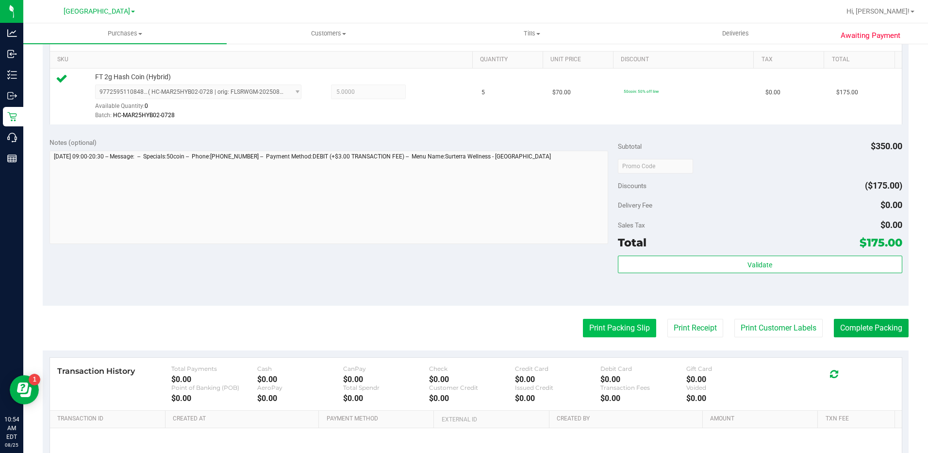
click at [628, 330] on button "Print Packing Slip" at bounding box center [619, 328] width 73 height 18
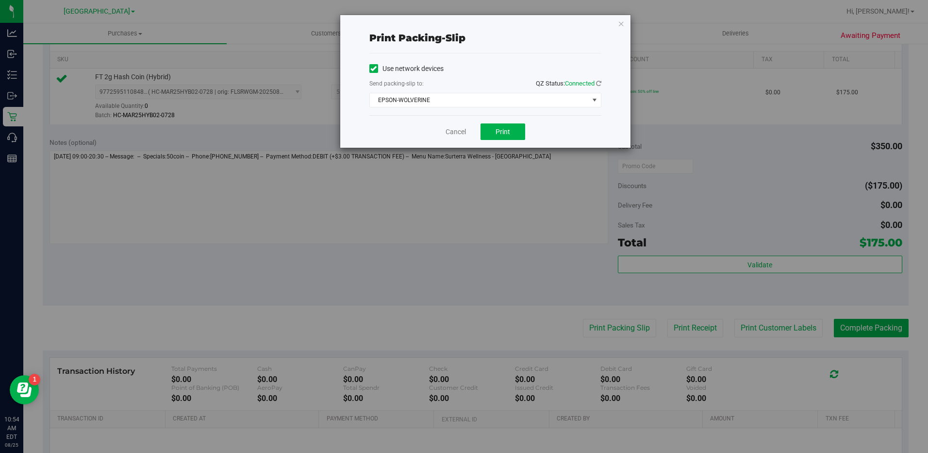
click at [497, 141] on div "Cancel Print" at bounding box center [486, 131] width 232 height 33
click at [501, 136] on button "Print" at bounding box center [503, 131] width 45 height 17
click at [624, 21] on icon "button" at bounding box center [621, 23] width 7 height 12
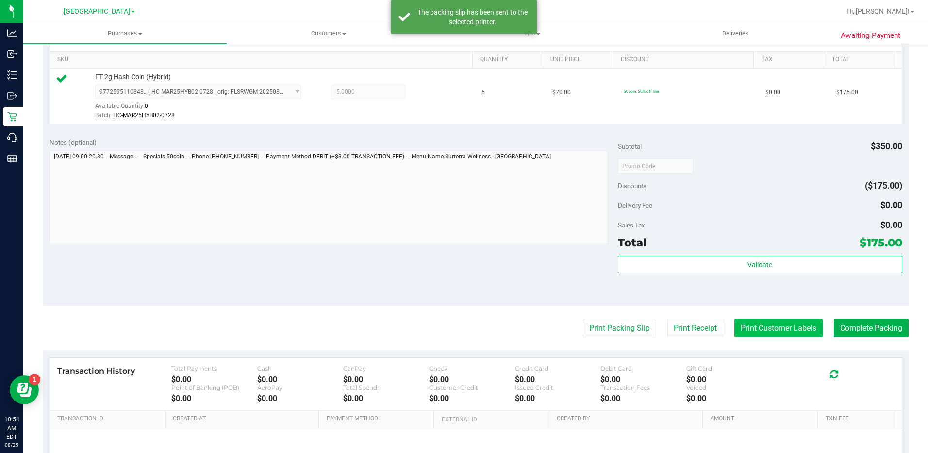
click at [770, 329] on button "Print Customer Labels" at bounding box center [779, 328] width 88 height 18
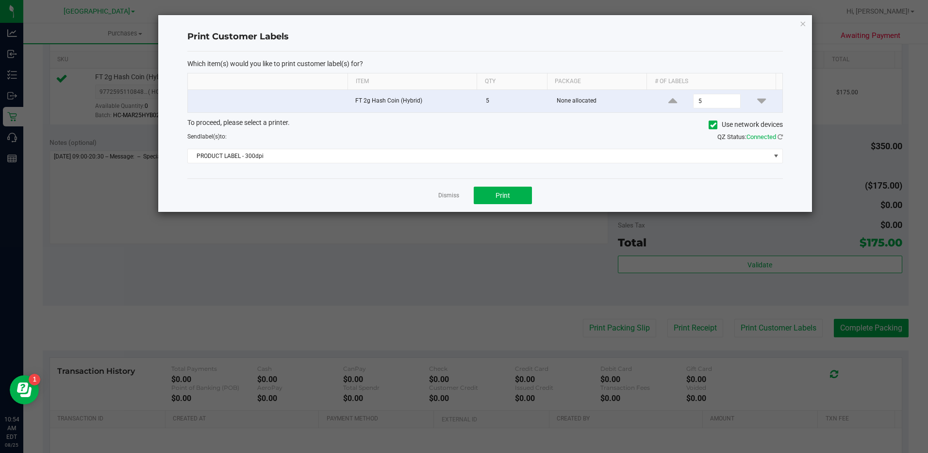
click at [808, 28] on div "Print Customer Labels Which item(s) would you like to print customer label(s) f…" at bounding box center [485, 113] width 654 height 197
click at [804, 24] on icon "button" at bounding box center [803, 23] width 7 height 12
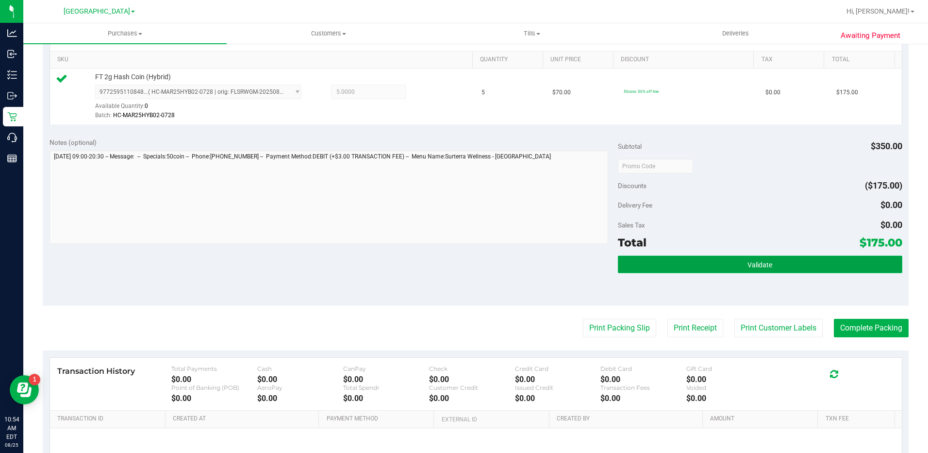
click at [760, 257] on button "Validate" at bounding box center [760, 263] width 285 height 17
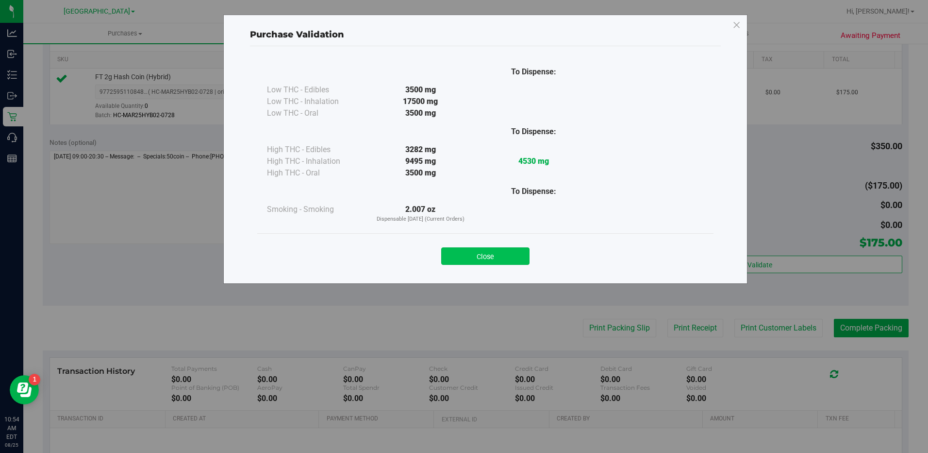
click at [490, 264] on button "Close" at bounding box center [485, 255] width 88 height 17
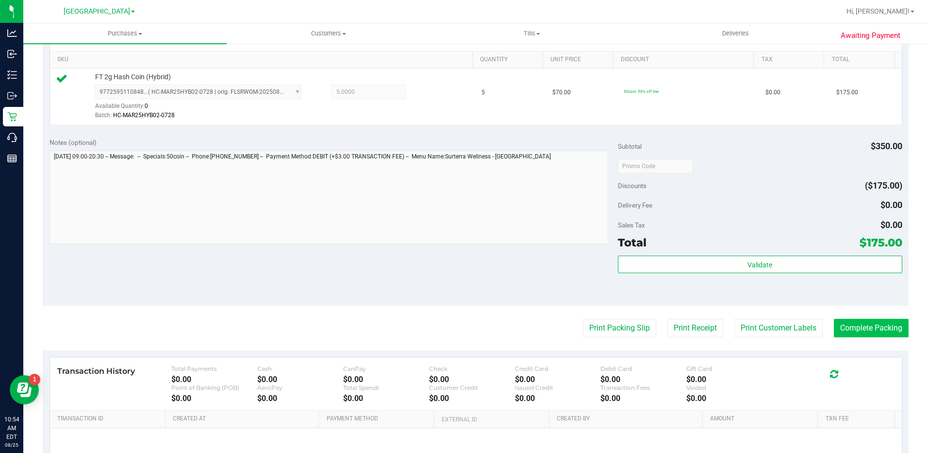
click at [872, 322] on button "Complete Packing" at bounding box center [871, 328] width 75 height 18
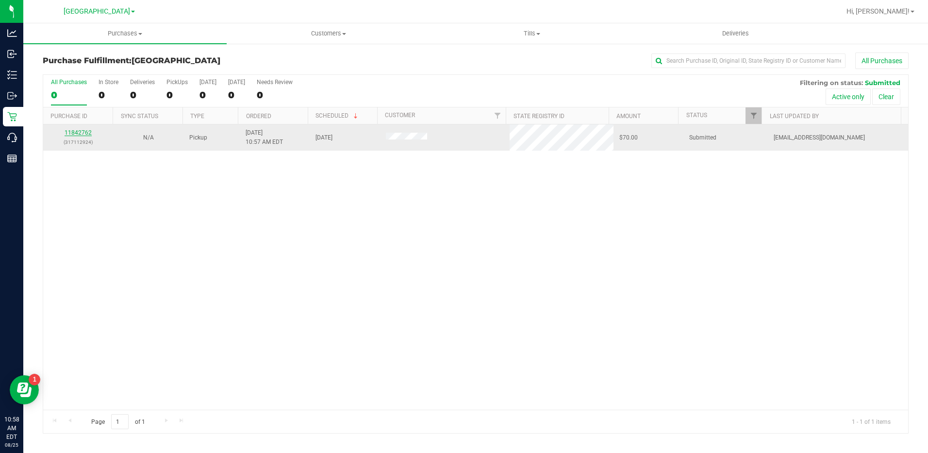
click at [81, 130] on link "11842762" at bounding box center [78, 132] width 27 height 7
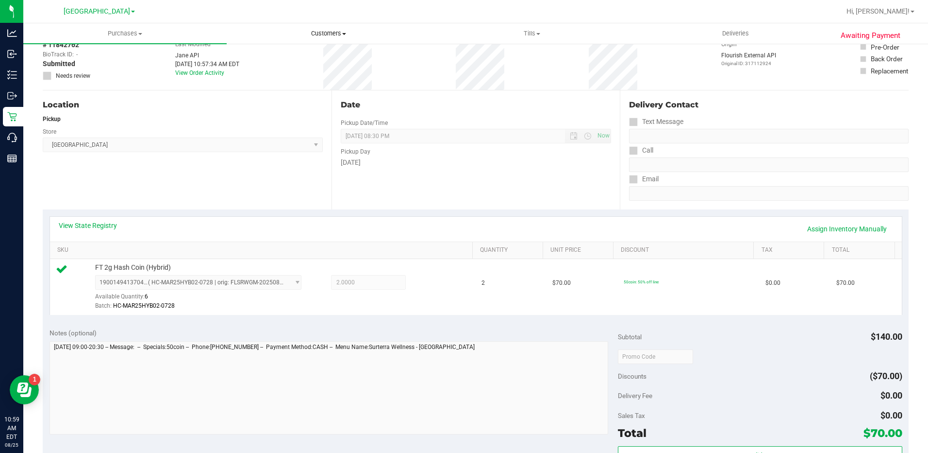
scroll to position [146, 0]
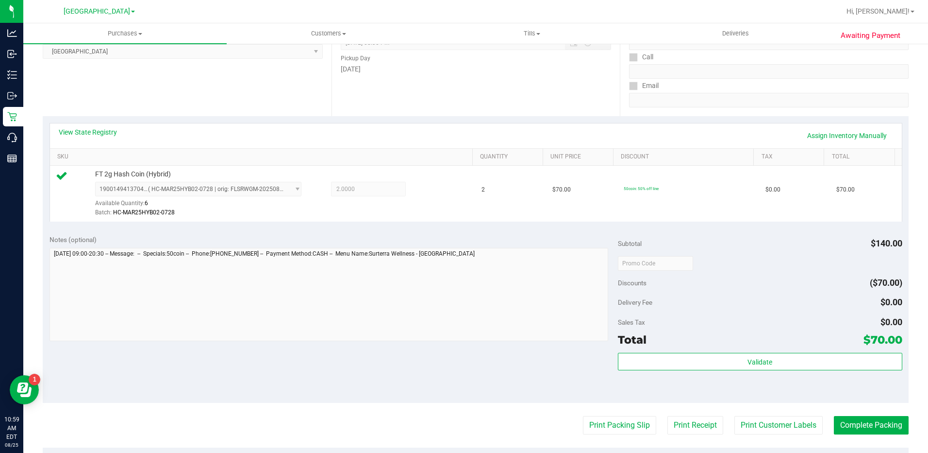
click at [757, 350] on div "Subtotal $140.00 Discounts ($70.00) Delivery Fee $0.00 Sales Tax $0.00 Total $7…" at bounding box center [760, 316] width 285 height 162
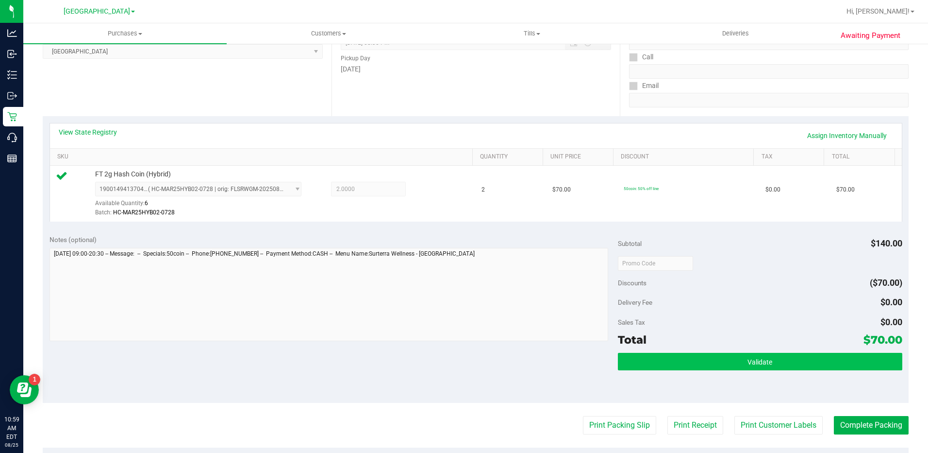
click at [757, 358] on div "Subtotal $140.00 Discounts ($70.00) Delivery Fee $0.00 Sales Tax $0.00 Total $7…" at bounding box center [760, 316] width 285 height 162
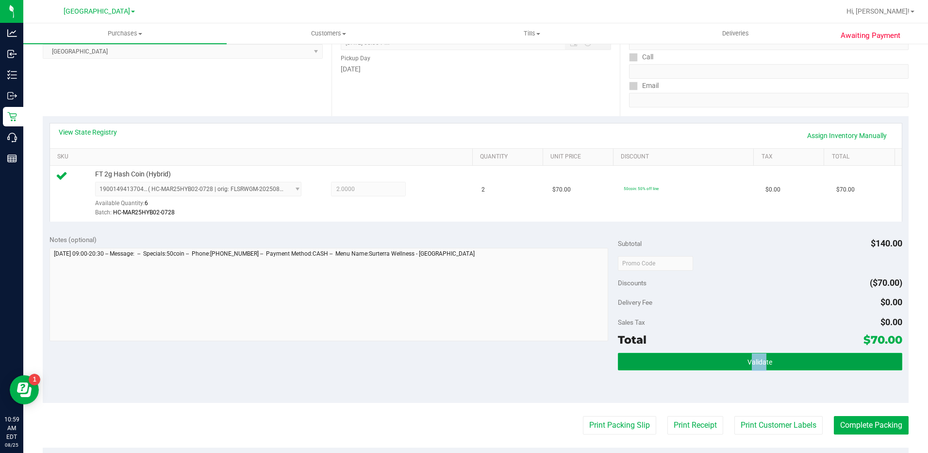
drag, startPoint x: 757, startPoint y: 358, endPoint x: 740, endPoint y: 357, distance: 17.0
click at [740, 357] on button "Validate" at bounding box center [760, 361] width 285 height 17
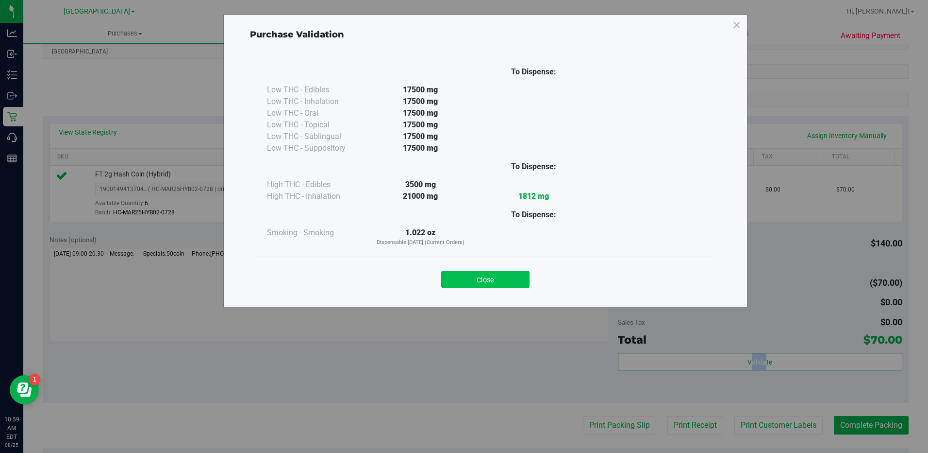
click at [473, 285] on button "Close" at bounding box center [485, 278] width 88 height 17
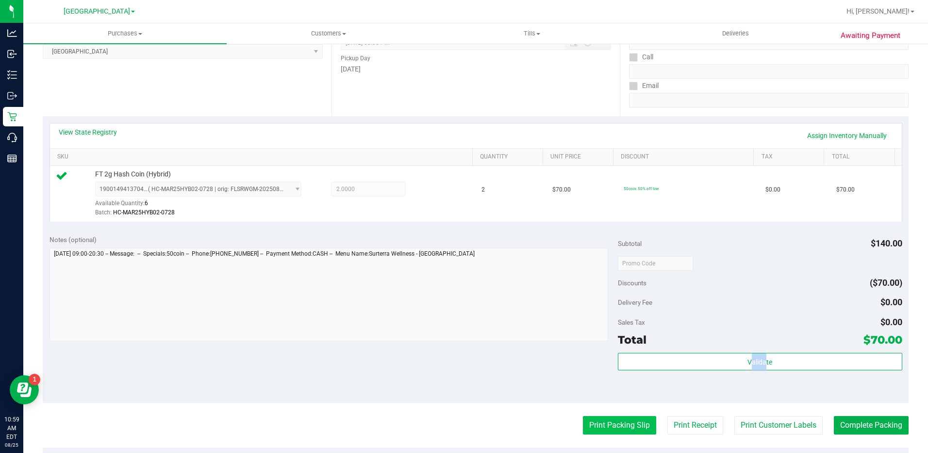
click at [607, 429] on button "Print Packing Slip" at bounding box center [619, 425] width 73 height 18
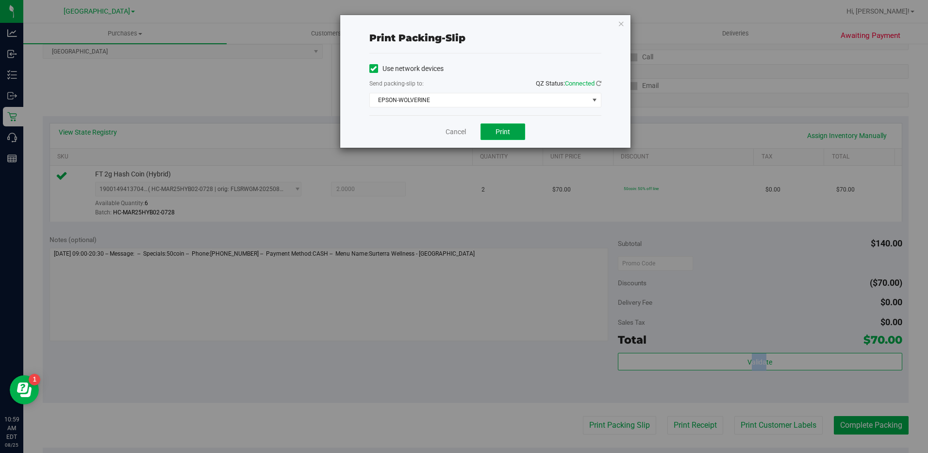
click at [509, 135] on span "Print" at bounding box center [503, 132] width 15 height 8
click at [624, 20] on icon "button" at bounding box center [621, 23] width 7 height 12
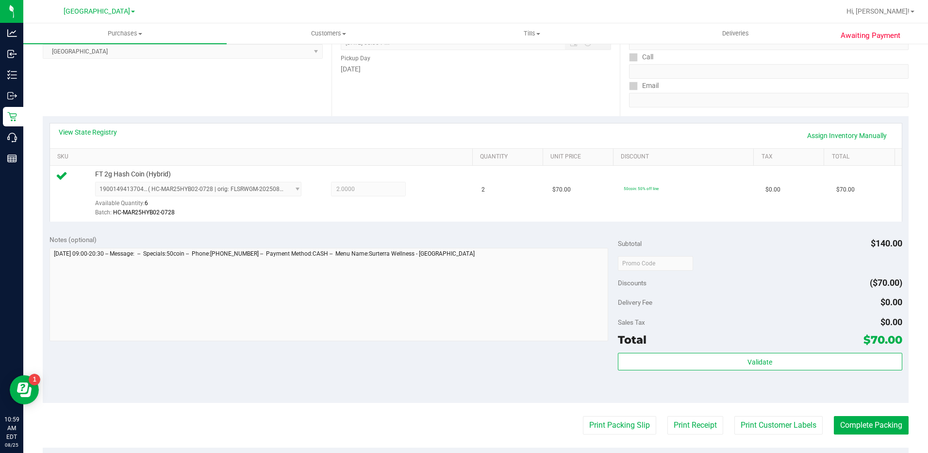
click at [723, 351] on div "Subtotal $140.00 Discounts ($70.00) Delivery Fee $0.00 Sales Tax $0.00 Total $7…" at bounding box center [760, 316] width 285 height 162
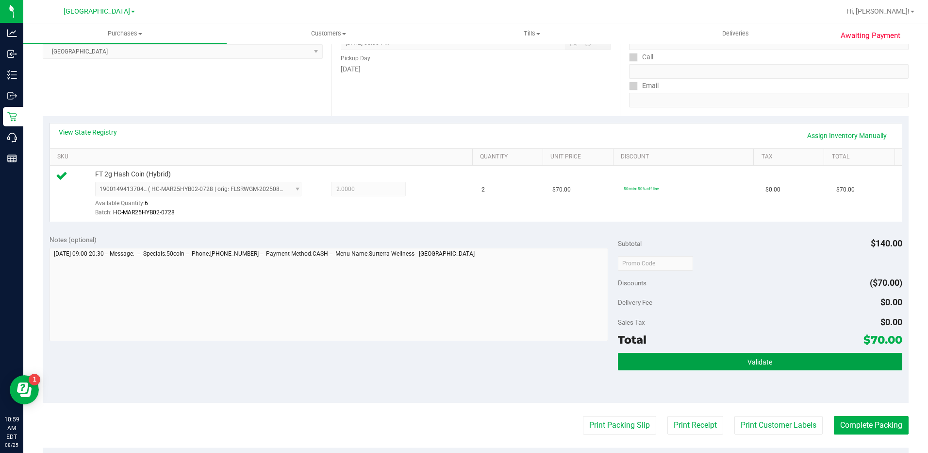
click at [727, 365] on button "Validate" at bounding box center [760, 361] width 285 height 17
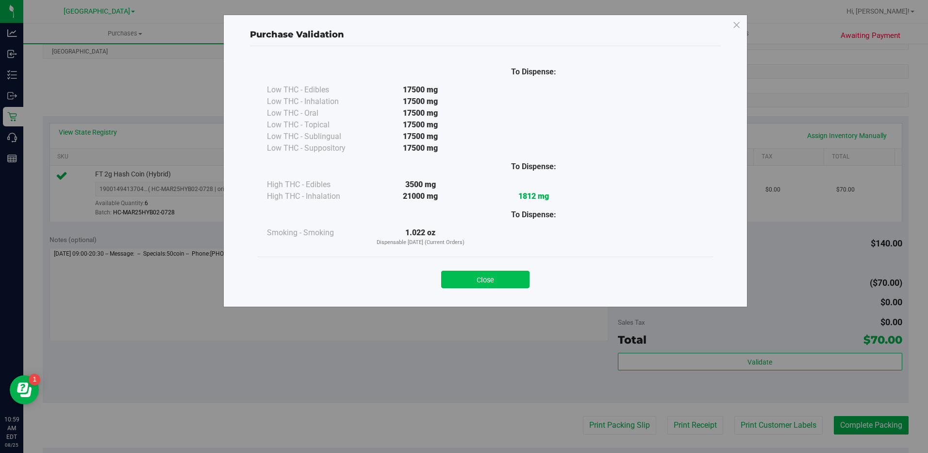
click at [515, 278] on button "Close" at bounding box center [485, 278] width 88 height 17
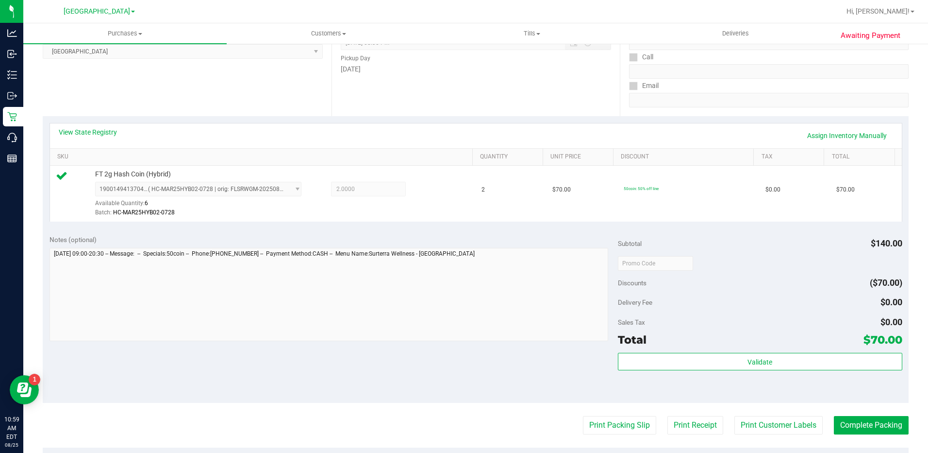
click at [862, 412] on purchase-details "Back Edit Purchase Cancel Purchase View Profile # 11842762 BioTrack ID: - Submi…" at bounding box center [476, 268] width 866 height 722
click at [866, 431] on button "Complete Packing" at bounding box center [871, 425] width 75 height 18
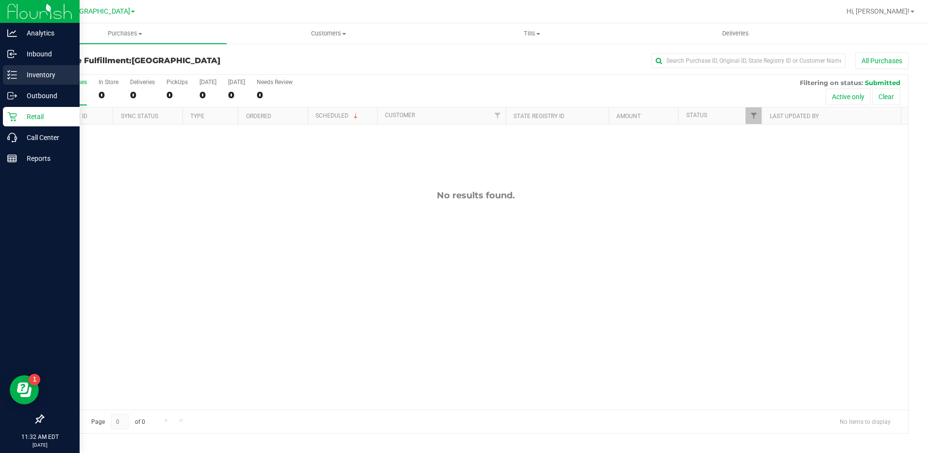
click at [14, 74] on icon at bounding box center [12, 75] width 10 height 10
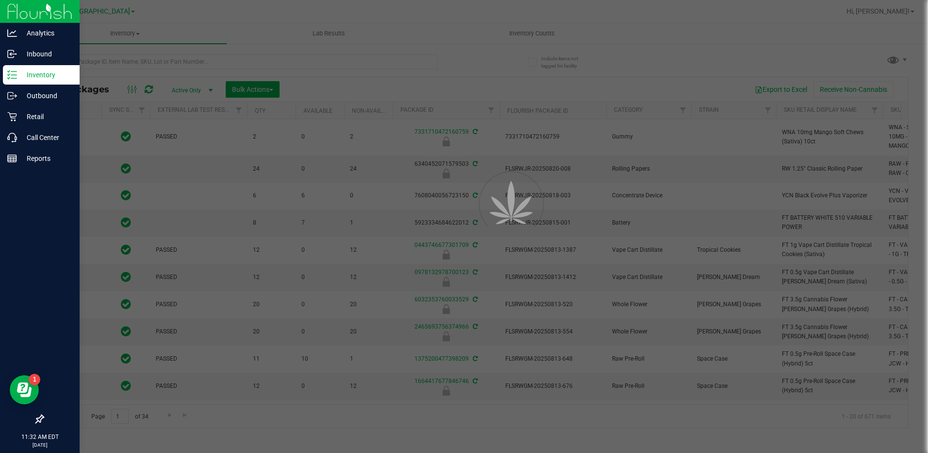
click at [97, 60] on div at bounding box center [464, 226] width 928 height 453
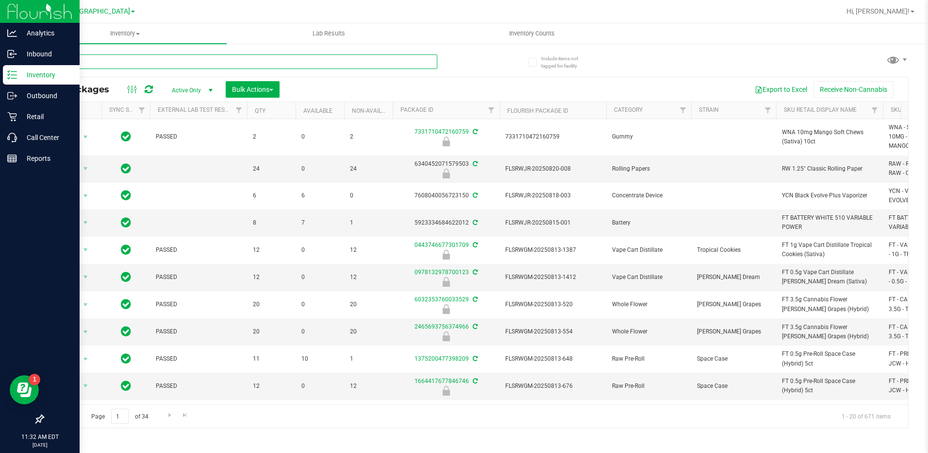
click at [96, 59] on input "text" at bounding box center [240, 61] width 395 height 15
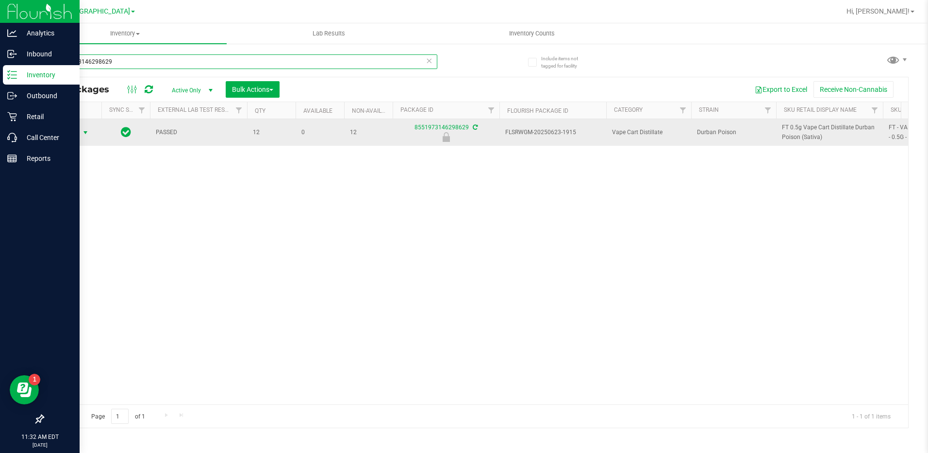
type input "8551973146298629"
click at [73, 132] on span "Action" at bounding box center [66, 133] width 26 height 14
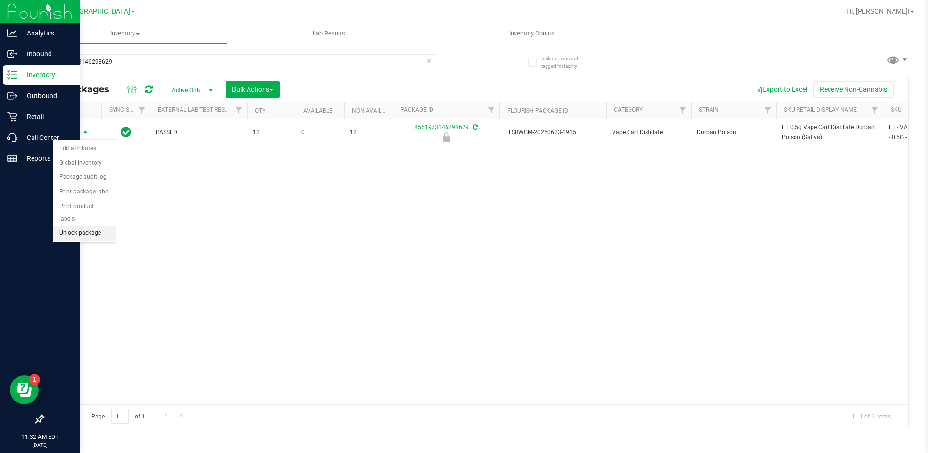
click at [87, 226] on li "Unlock package" at bounding box center [84, 233] width 62 height 15
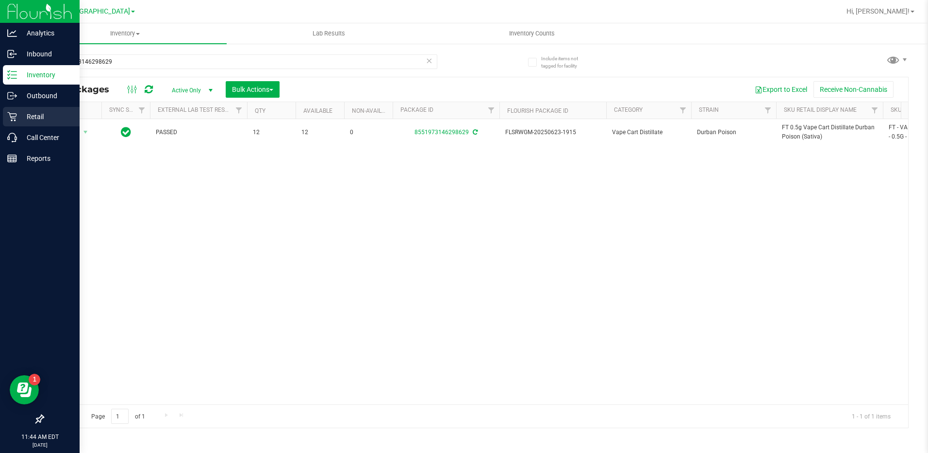
click at [44, 121] on p "Retail" at bounding box center [46, 117] width 58 height 12
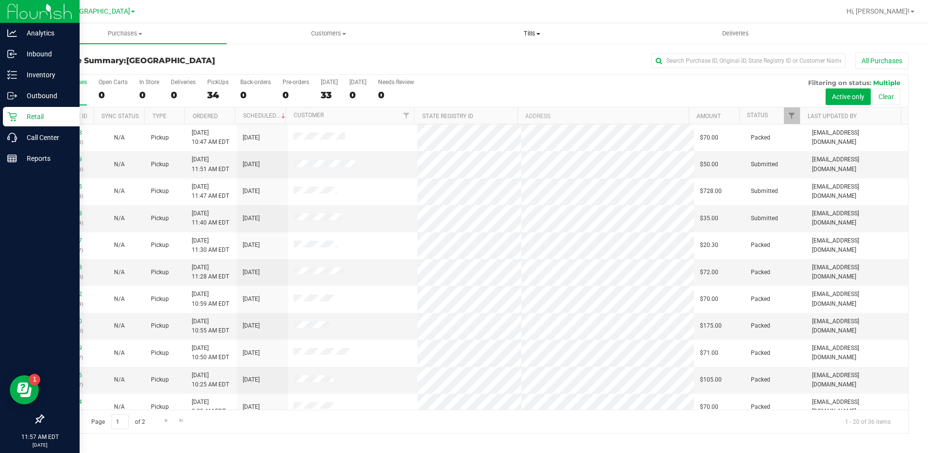
click at [533, 41] on uib-tab-heading "Tills Manage tills Reconcile e-payments" at bounding box center [532, 33] width 202 height 19
click at [489, 57] on span "Manage tills" at bounding box center [464, 58] width 66 height 8
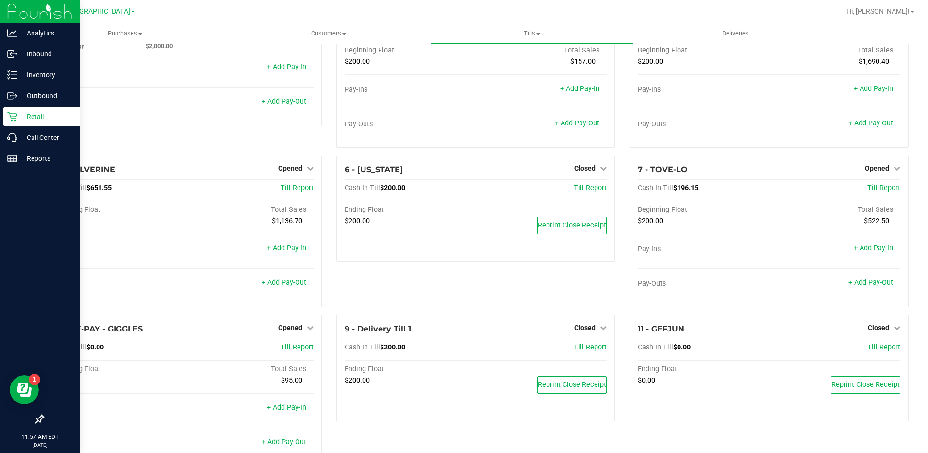
scroll to position [39, 0]
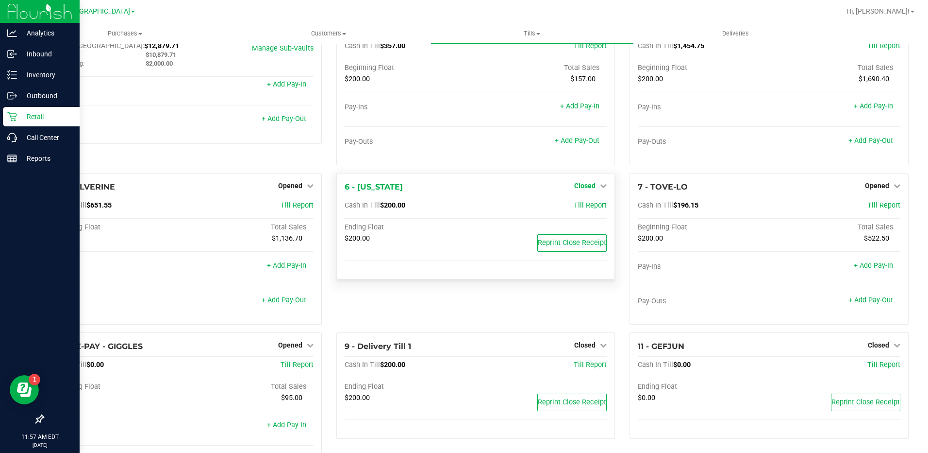
click at [584, 189] on span "Closed" at bounding box center [584, 186] width 21 height 8
click at [579, 209] on link "Open Till" at bounding box center [585, 206] width 26 height 8
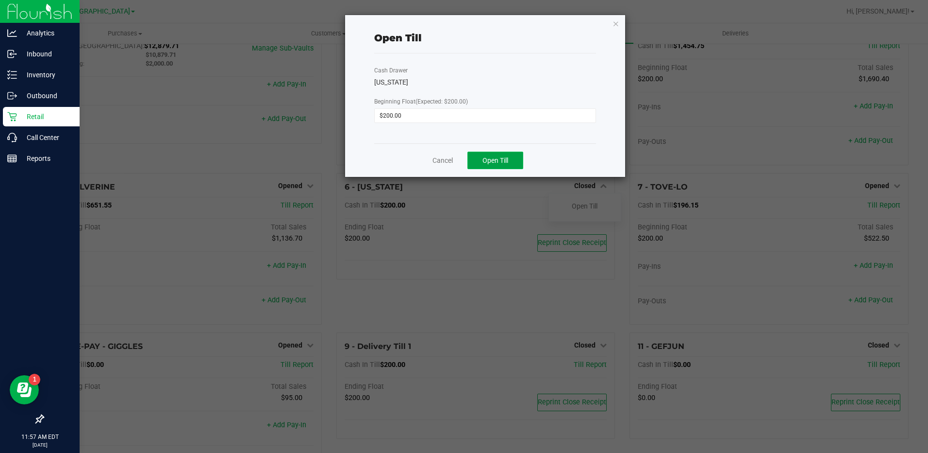
click at [517, 166] on button "Open Till" at bounding box center [496, 160] width 56 height 17
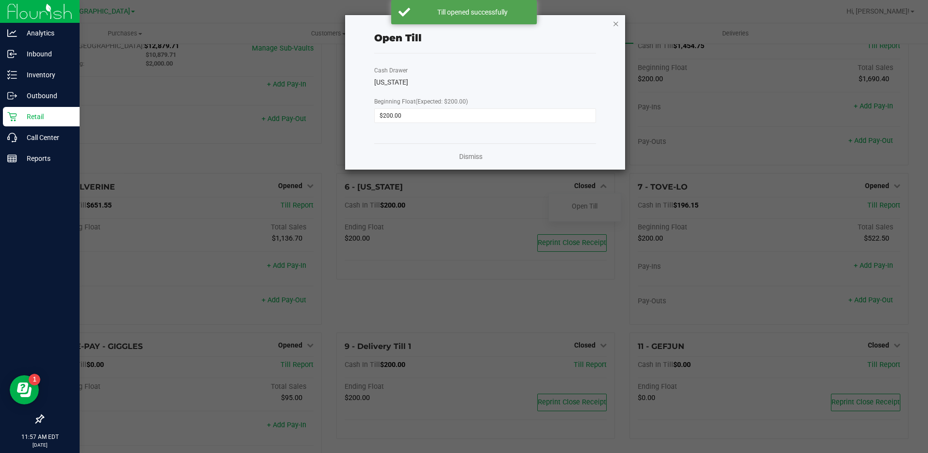
click at [617, 23] on icon "button" at bounding box center [616, 23] width 7 height 12
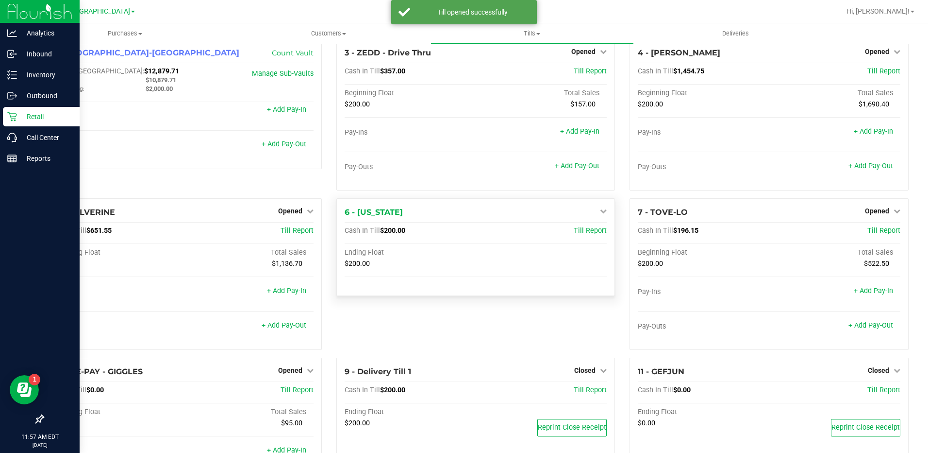
scroll to position [0, 0]
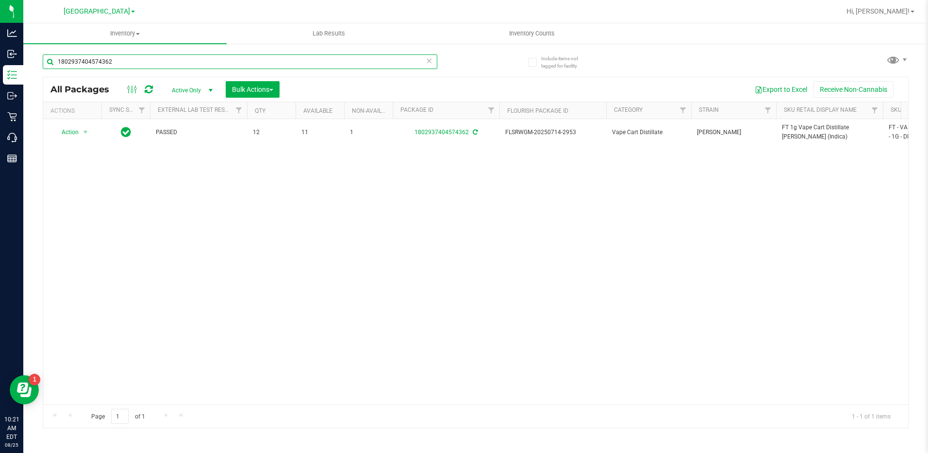
drag, startPoint x: 134, startPoint y: 64, endPoint x: -2, endPoint y: 76, distance: 136.5
click at [0, 76] on html "Analytics Inbound Inventory Outbound Retail Call Center Reports 10:21 AM EDT [D…" at bounding box center [464, 226] width 928 height 453
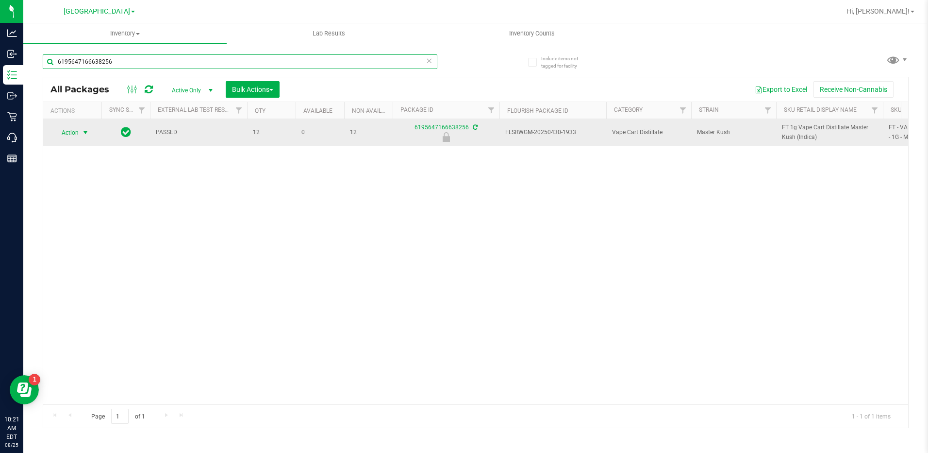
type input "6195647166638256"
click at [60, 129] on span "Action" at bounding box center [66, 133] width 26 height 14
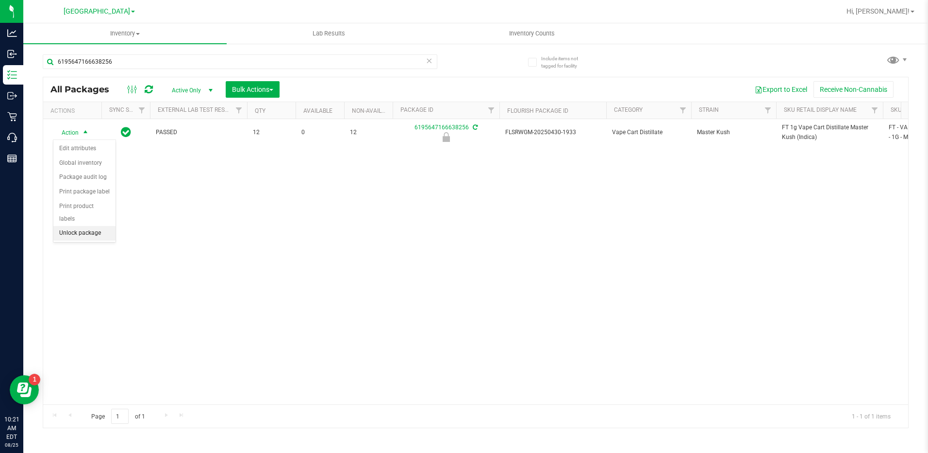
click at [78, 226] on li "Unlock package" at bounding box center [84, 233] width 62 height 15
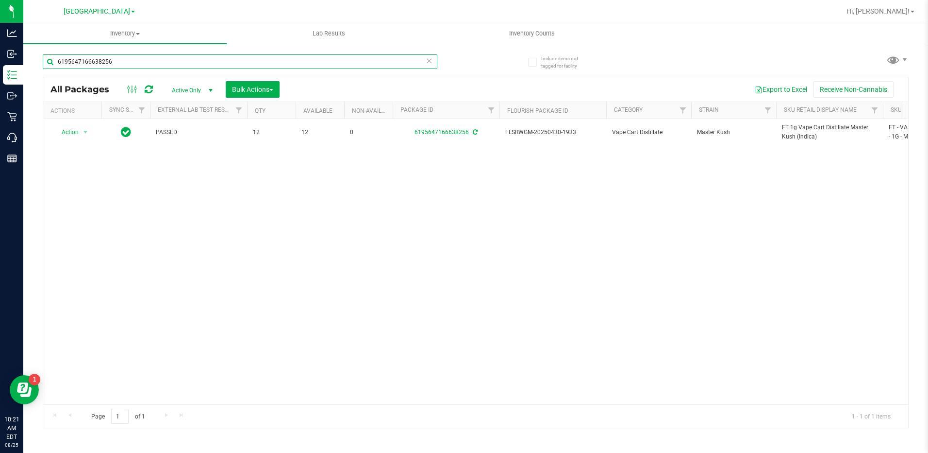
drag, startPoint x: 135, startPoint y: 61, endPoint x: 71, endPoint y: 69, distance: 64.7
click at [71, 69] on div "6195647166638256" at bounding box center [240, 65] width 395 height 22
type input "6"
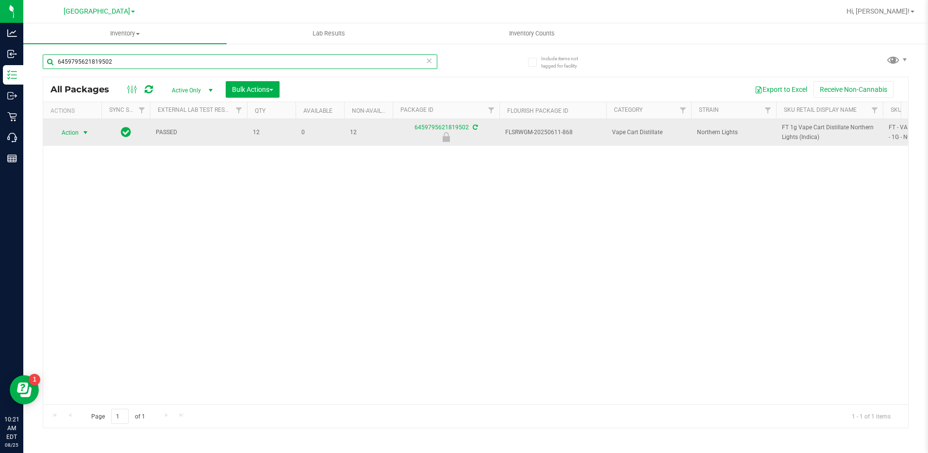
type input "6459795621819502"
click at [65, 136] on span "Action" at bounding box center [66, 133] width 26 height 14
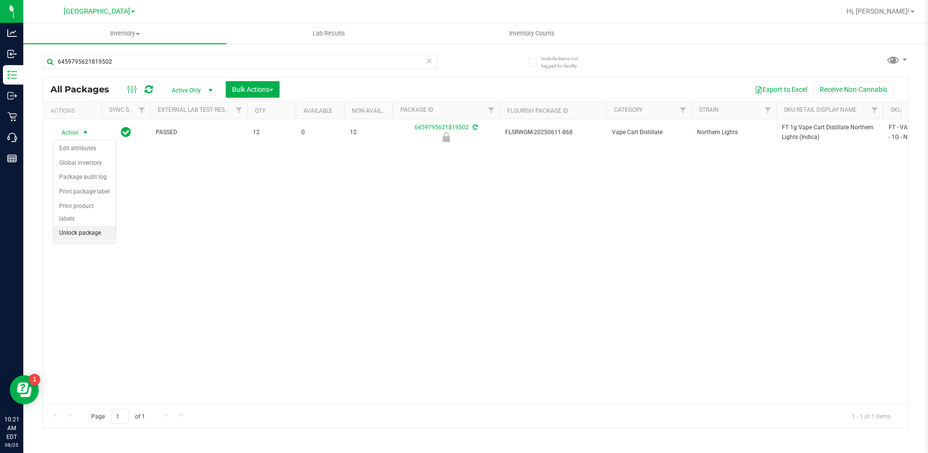
click at [101, 226] on li "Unlock package" at bounding box center [84, 233] width 62 height 15
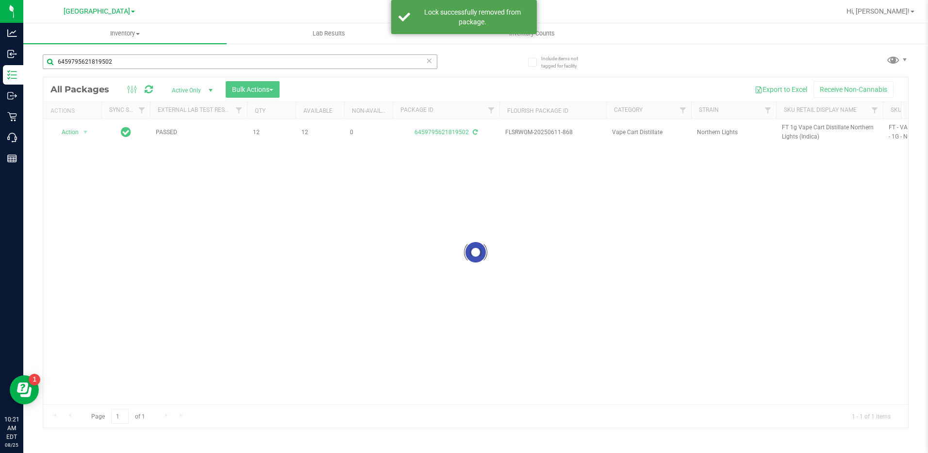
drag, startPoint x: 142, startPoint y: 65, endPoint x: 64, endPoint y: 66, distance: 78.2
drag, startPoint x: 128, startPoint y: 65, endPoint x: 55, endPoint y: 113, distance: 87.0
click at [50, 73] on div "6459795621819502" at bounding box center [240, 65] width 395 height 22
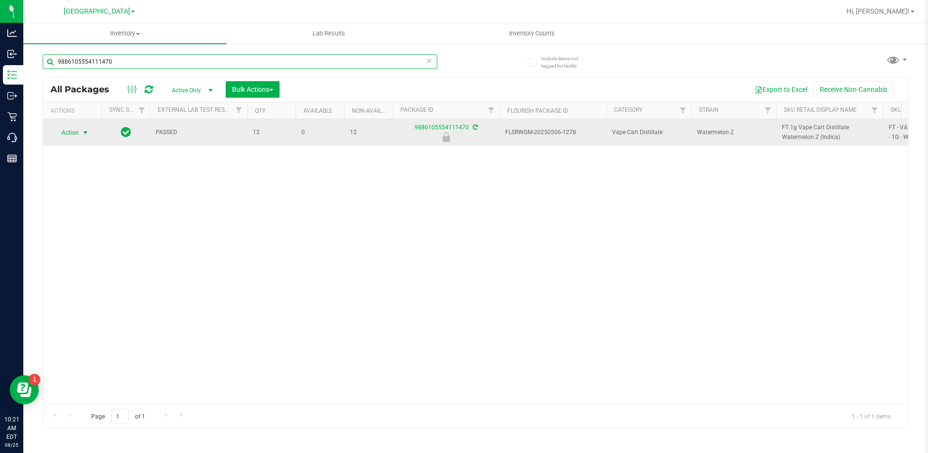
type input "9886105554111470"
click at [78, 132] on span "Action" at bounding box center [66, 133] width 26 height 14
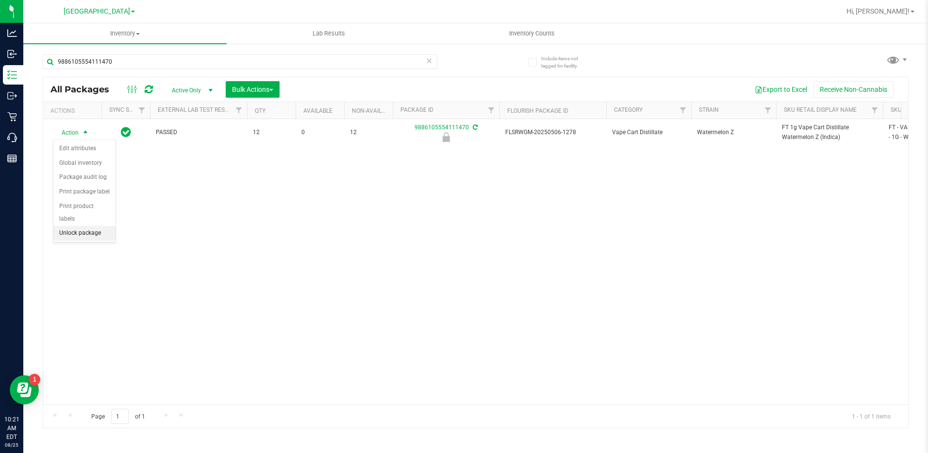
click at [85, 226] on li "Unlock package" at bounding box center [84, 233] width 62 height 15
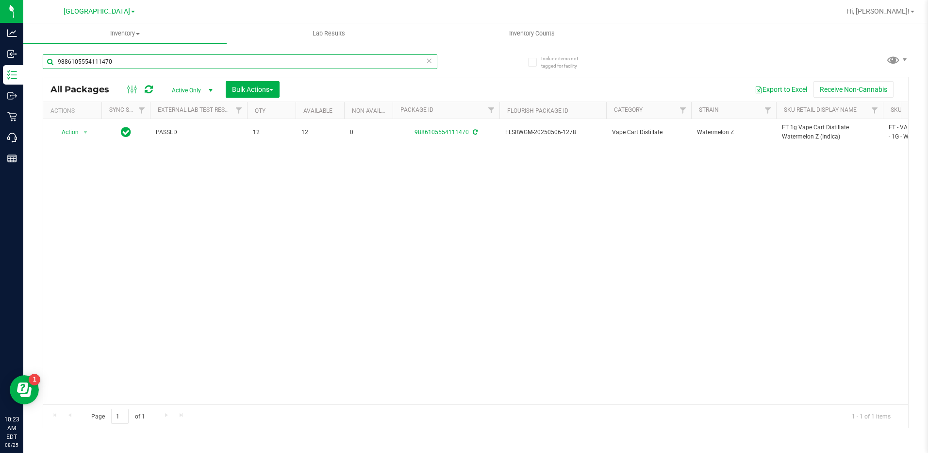
drag, startPoint x: 173, startPoint y: 57, endPoint x: 52, endPoint y: 73, distance: 122.0
click at [52, 73] on div "9886105554111470" at bounding box center [240, 65] width 395 height 22
drag, startPoint x: 135, startPoint y: 63, endPoint x: 78, endPoint y: 63, distance: 56.8
click at [78, 63] on input "MAY25WZL01C-0519" at bounding box center [240, 61] width 395 height 15
type input "M"
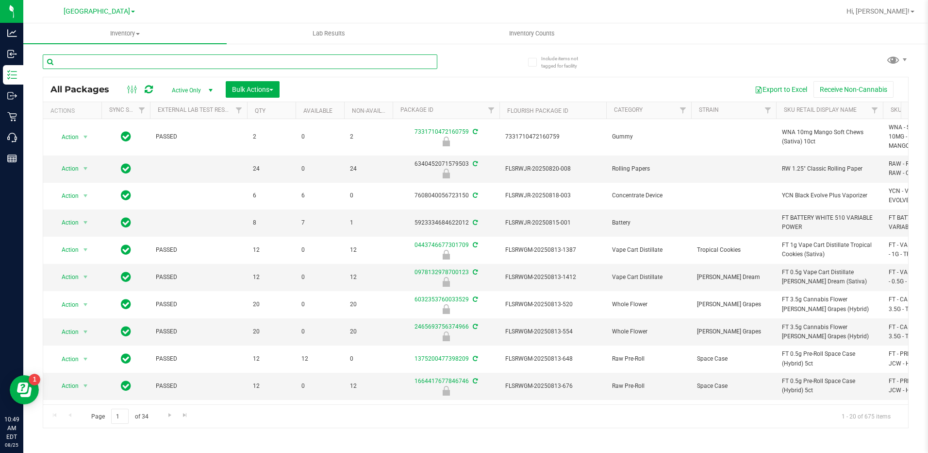
click at [86, 58] on input "text" at bounding box center [240, 61] width 395 height 15
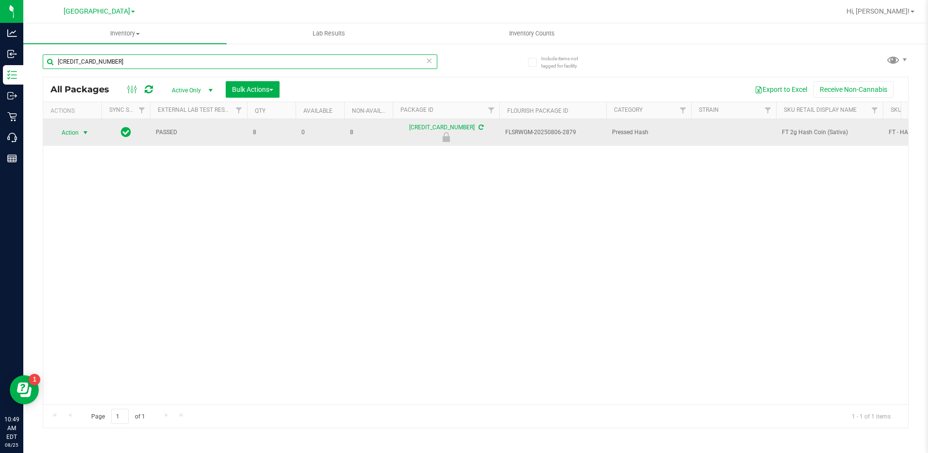
type input "5427588610945634"
click at [71, 132] on span "Action" at bounding box center [66, 133] width 26 height 14
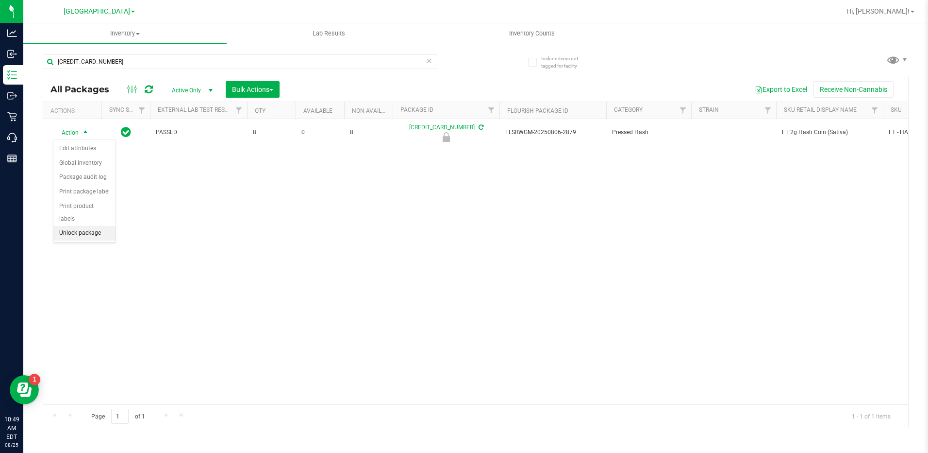
click at [80, 226] on li "Unlock package" at bounding box center [84, 233] width 62 height 15
drag, startPoint x: 396, startPoint y: 157, endPoint x: 786, endPoint y: -32, distance: 433.3
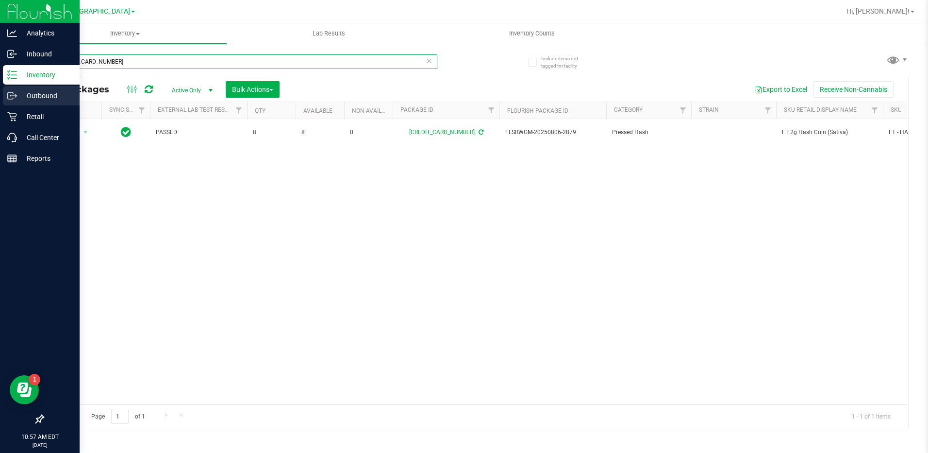
drag, startPoint x: 133, startPoint y: 60, endPoint x: 0, endPoint y: 88, distance: 135.5
click at [0, 66] on html "Analytics Inbound Inventory Outbound Retail Call Center Reports 10:57 AM EDT 08…" at bounding box center [464, 226] width 928 height 453
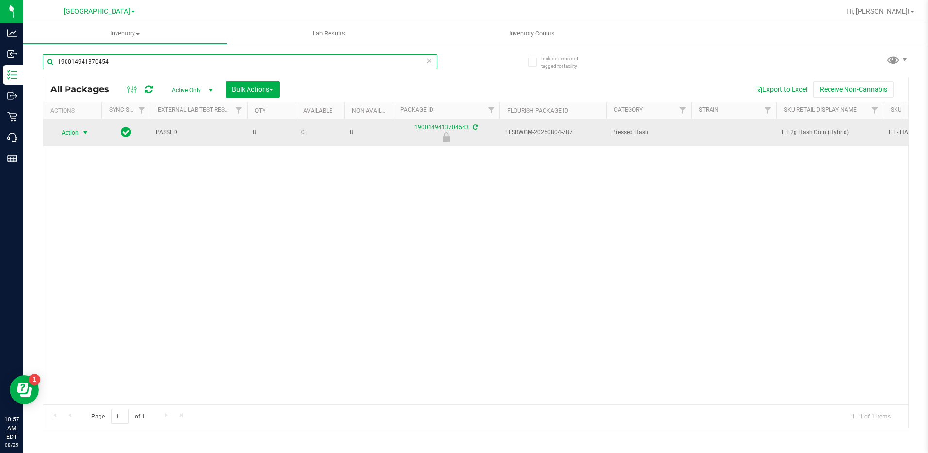
type input "190014941370454"
click at [61, 135] on span "Action" at bounding box center [66, 133] width 26 height 14
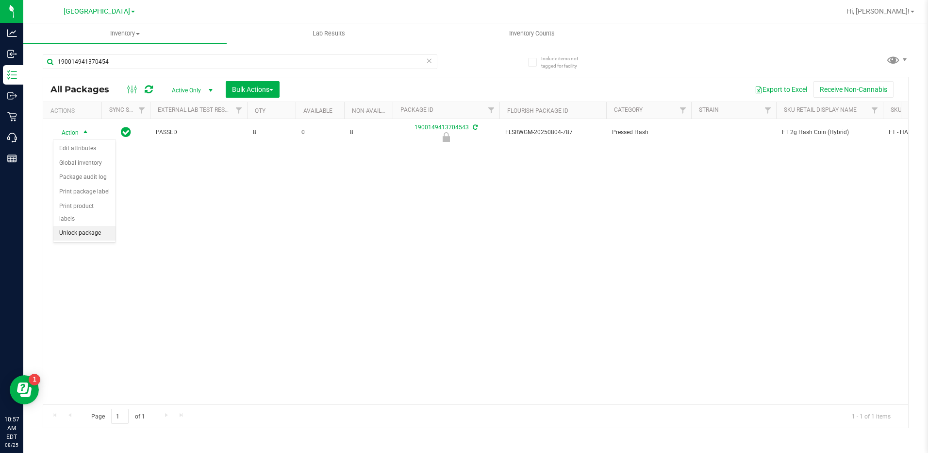
click at [87, 226] on li "Unlock package" at bounding box center [84, 233] width 62 height 15
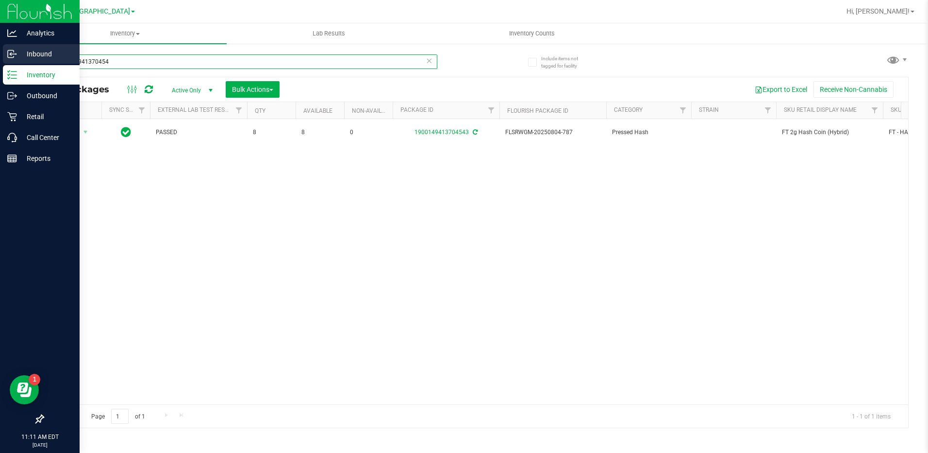
drag, startPoint x: 145, startPoint y: 61, endPoint x: 5, endPoint y: 58, distance: 140.4
click at [9, 59] on div "Analytics Inbound Inventory Outbound Retail Call Center Reports 11:11 AM EDT 08…" at bounding box center [464, 226] width 928 height 453
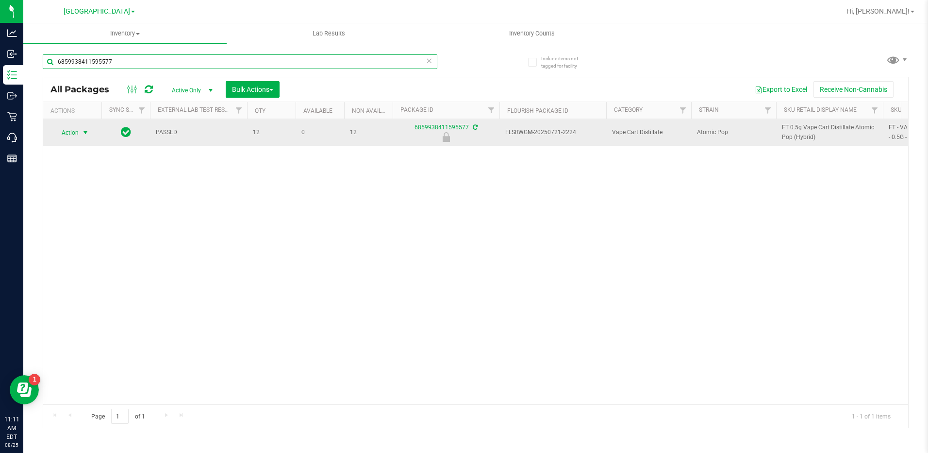
type input "6859938411595577"
click at [65, 130] on span "Action" at bounding box center [66, 133] width 26 height 14
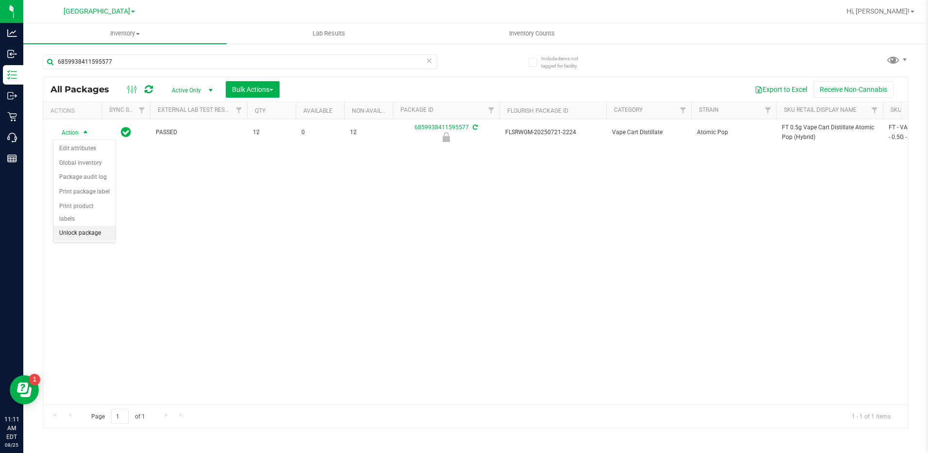
click at [76, 226] on li "Unlock package" at bounding box center [84, 233] width 62 height 15
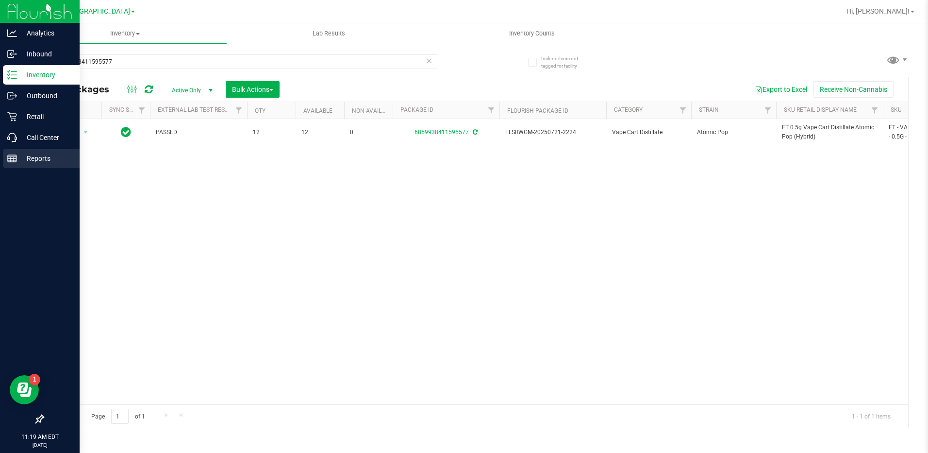
click at [30, 161] on p "Reports" at bounding box center [46, 158] width 58 height 12
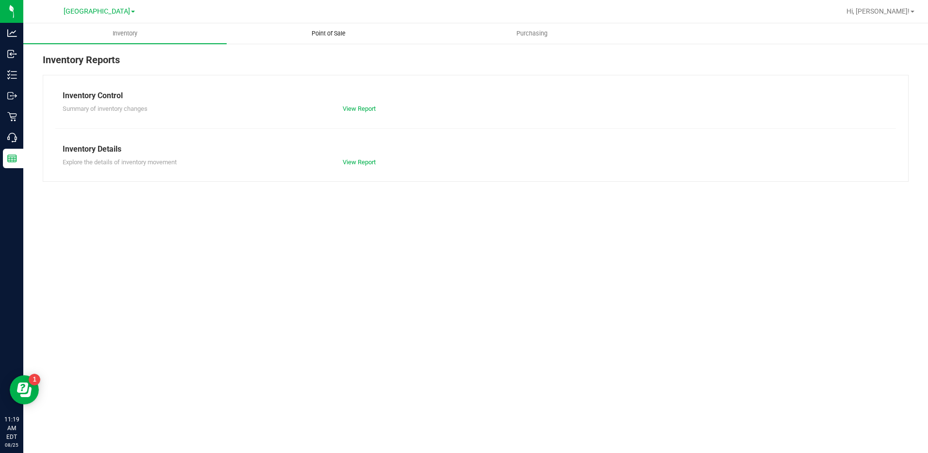
click at [316, 40] on uib-tab-heading "Point of Sale" at bounding box center [328, 33] width 202 height 19
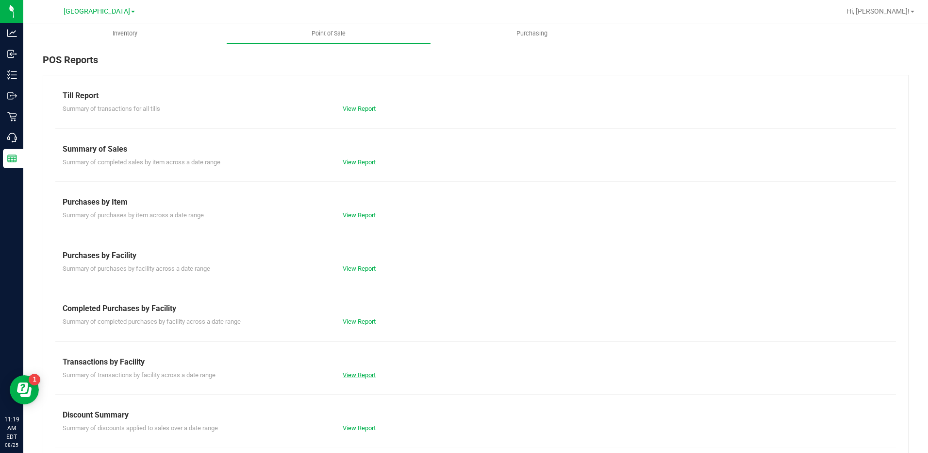
click at [357, 376] on link "View Report" at bounding box center [359, 374] width 33 height 7
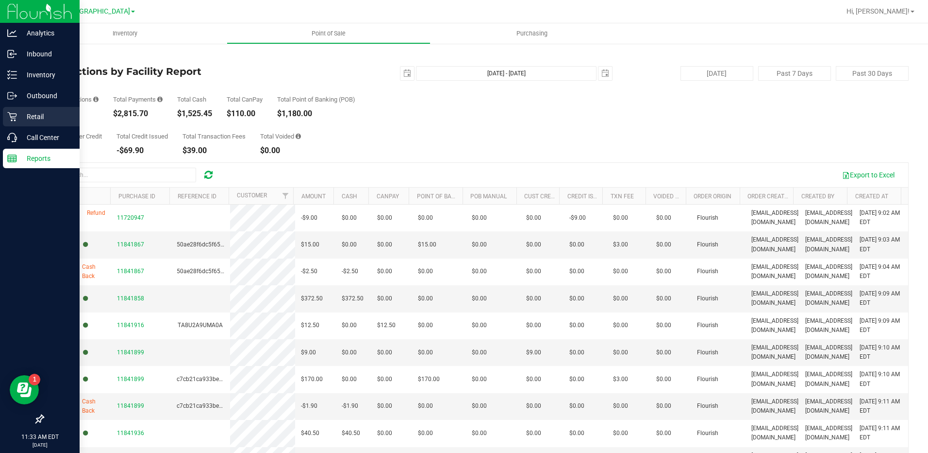
click at [30, 118] on p "Retail" at bounding box center [46, 117] width 58 height 12
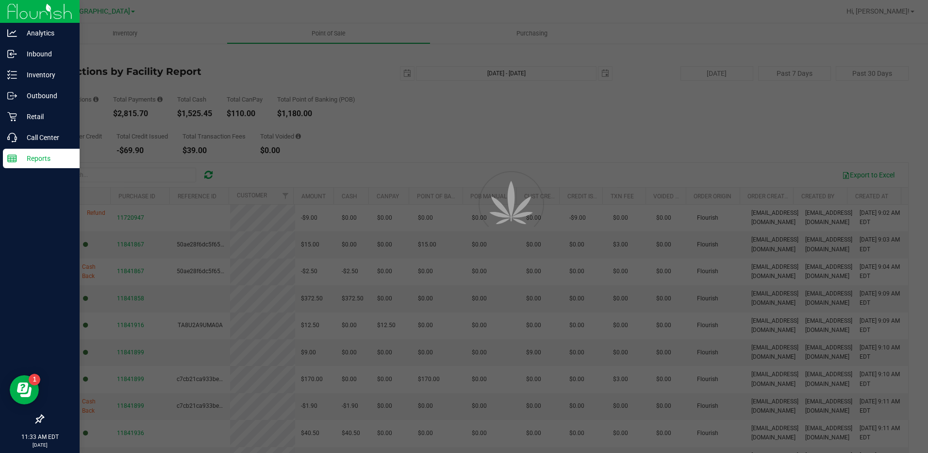
click at [41, 118] on p "Retail" at bounding box center [46, 117] width 58 height 12
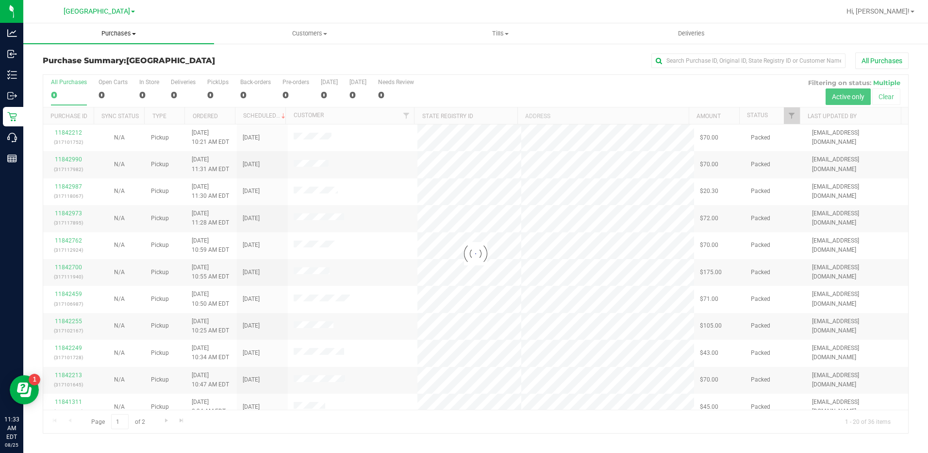
click at [122, 37] on span "Purchases" at bounding box center [118, 33] width 191 height 9
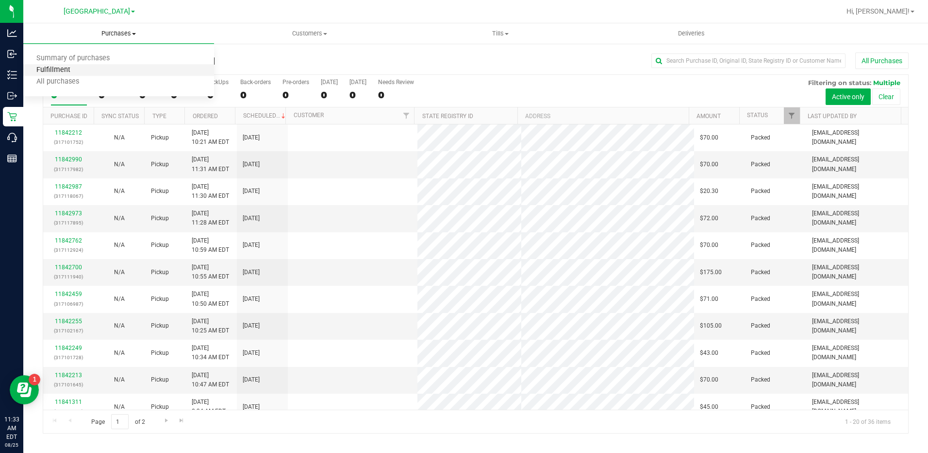
click at [46, 73] on span "Fulfillment" at bounding box center [53, 70] width 60 height 8
